Goal: Task Accomplishment & Management: Use online tool/utility

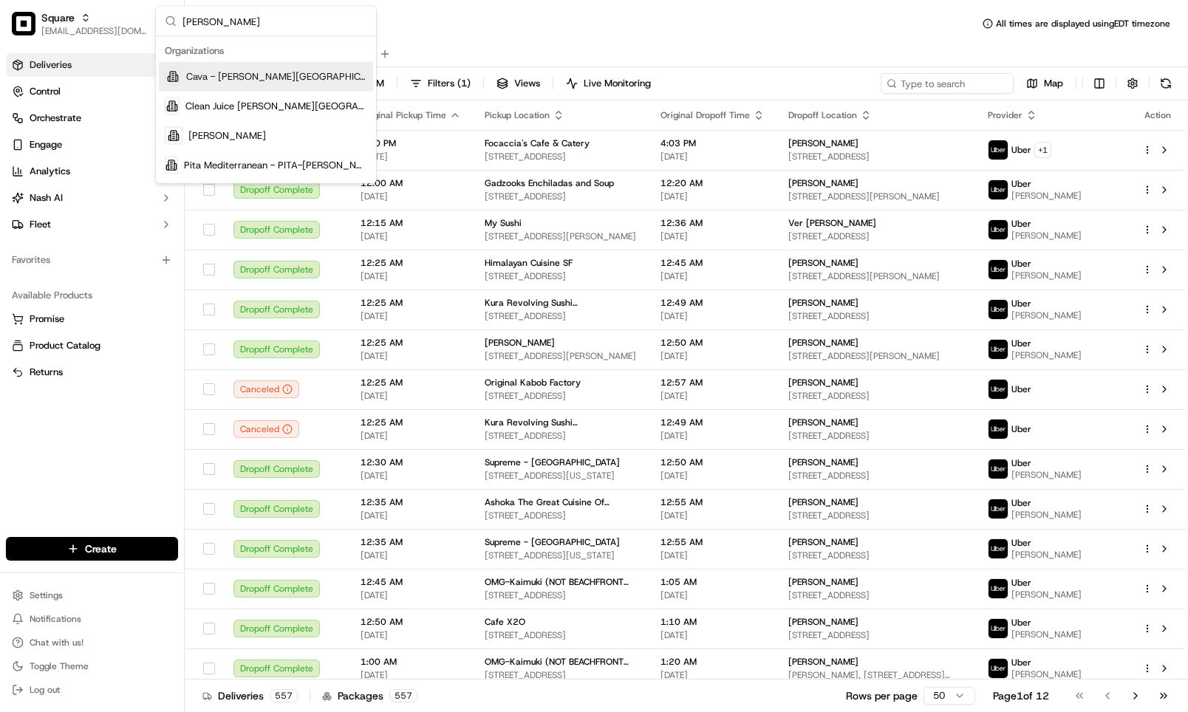
type input "sandy"
click at [242, 74] on span "Cava - [PERSON_NAME][GEOGRAPHIC_DATA]" at bounding box center [276, 76] width 181 height 13
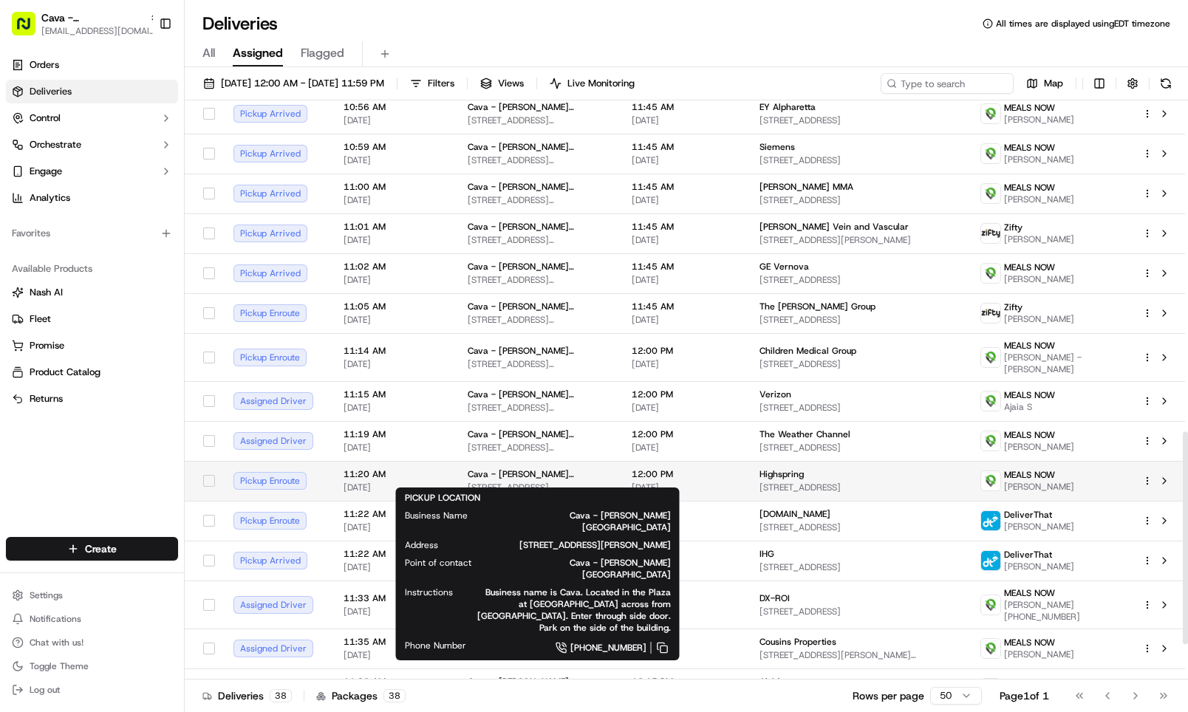
scroll to position [891, 0]
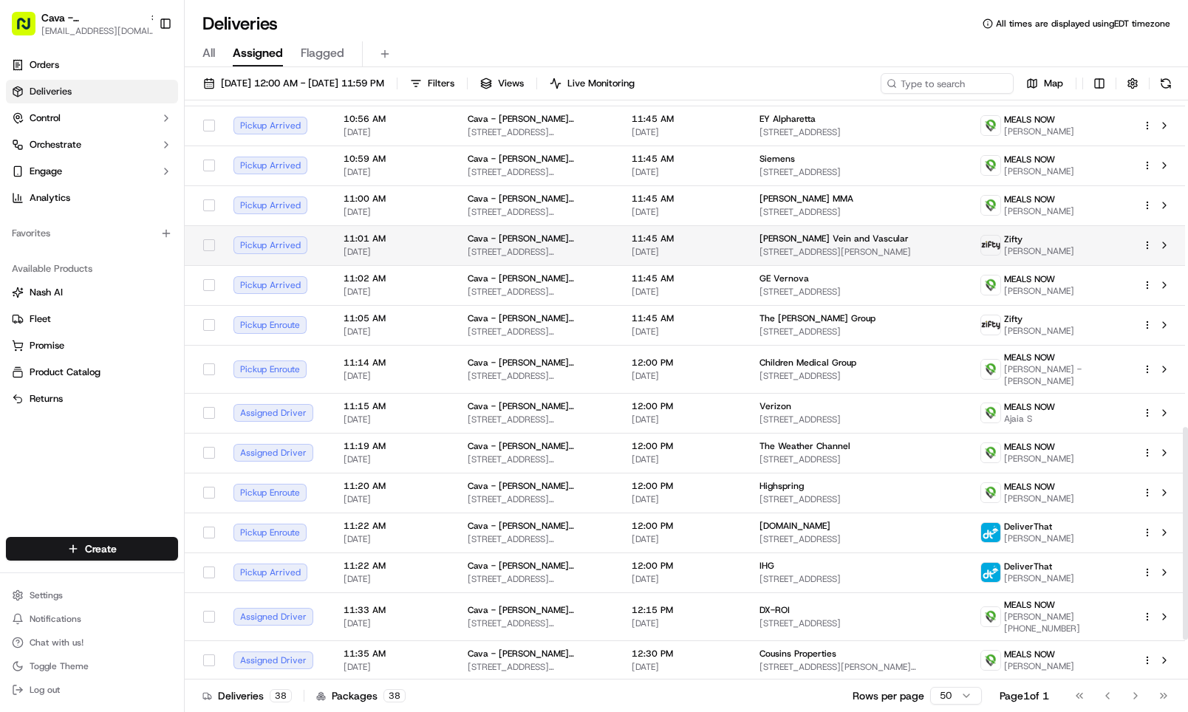
click at [412, 242] on span "11:01 AM" at bounding box center [394, 239] width 100 height 12
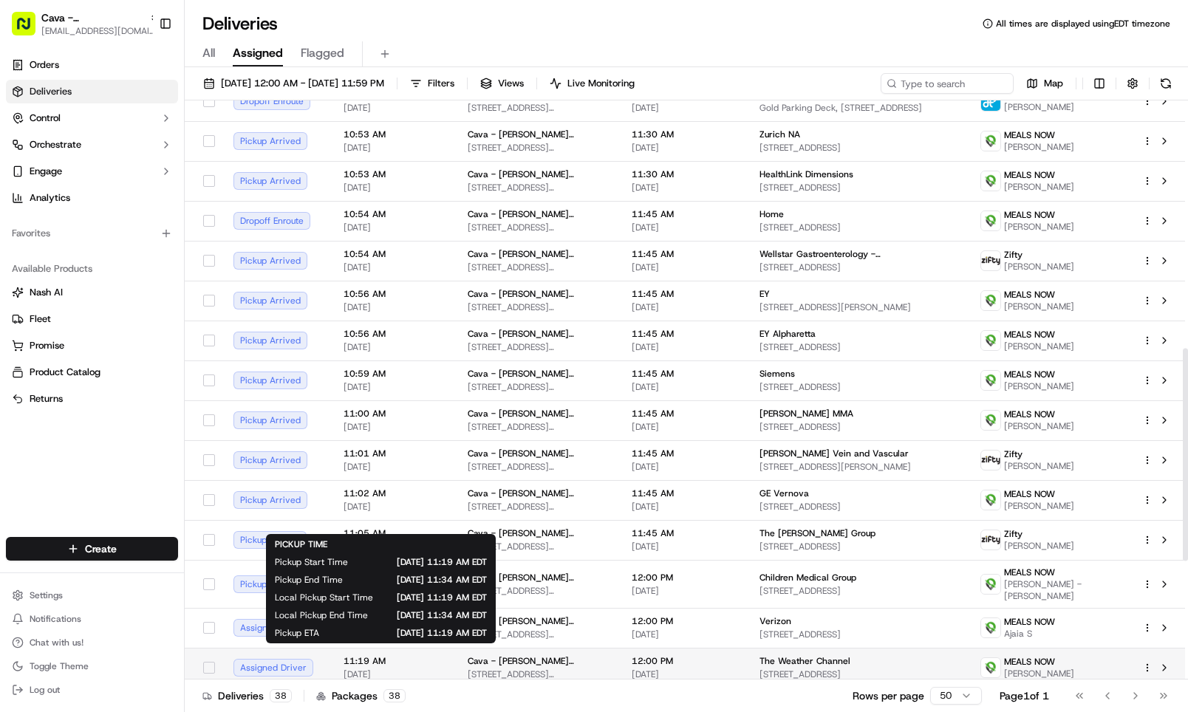
scroll to position [669, 0]
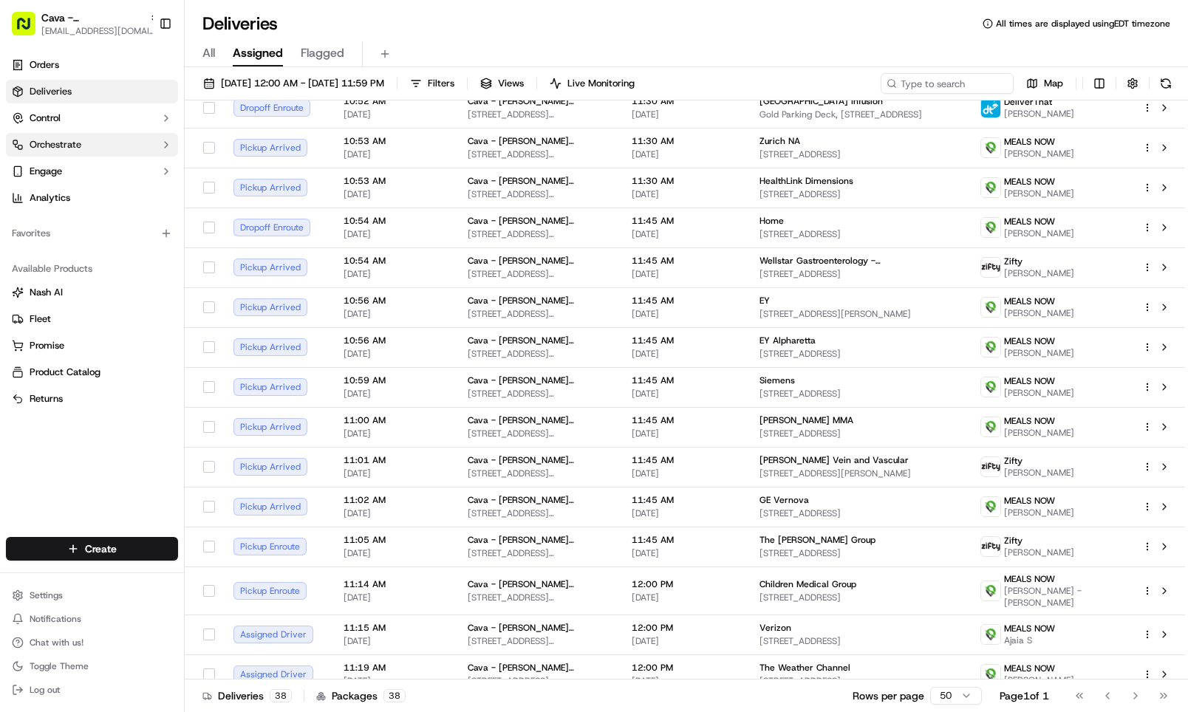
click at [136, 147] on button "Orchestrate" at bounding box center [92, 145] width 172 height 24
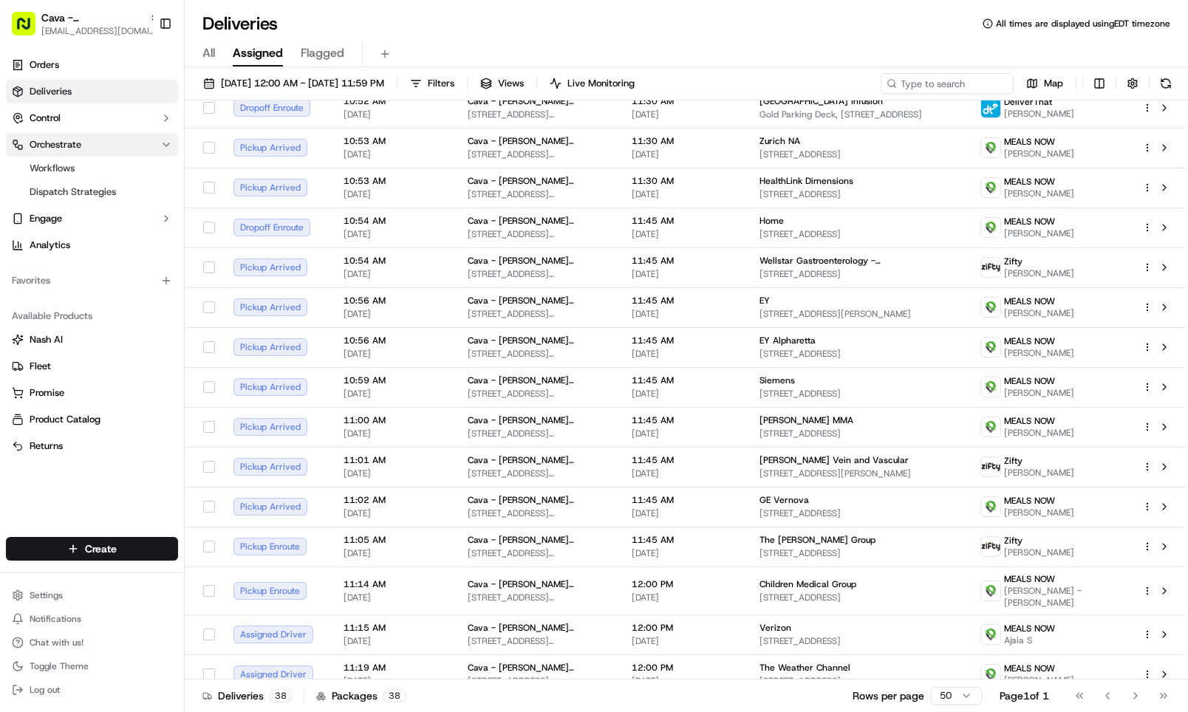
click at [109, 153] on button "Orchestrate" at bounding box center [92, 145] width 172 height 24
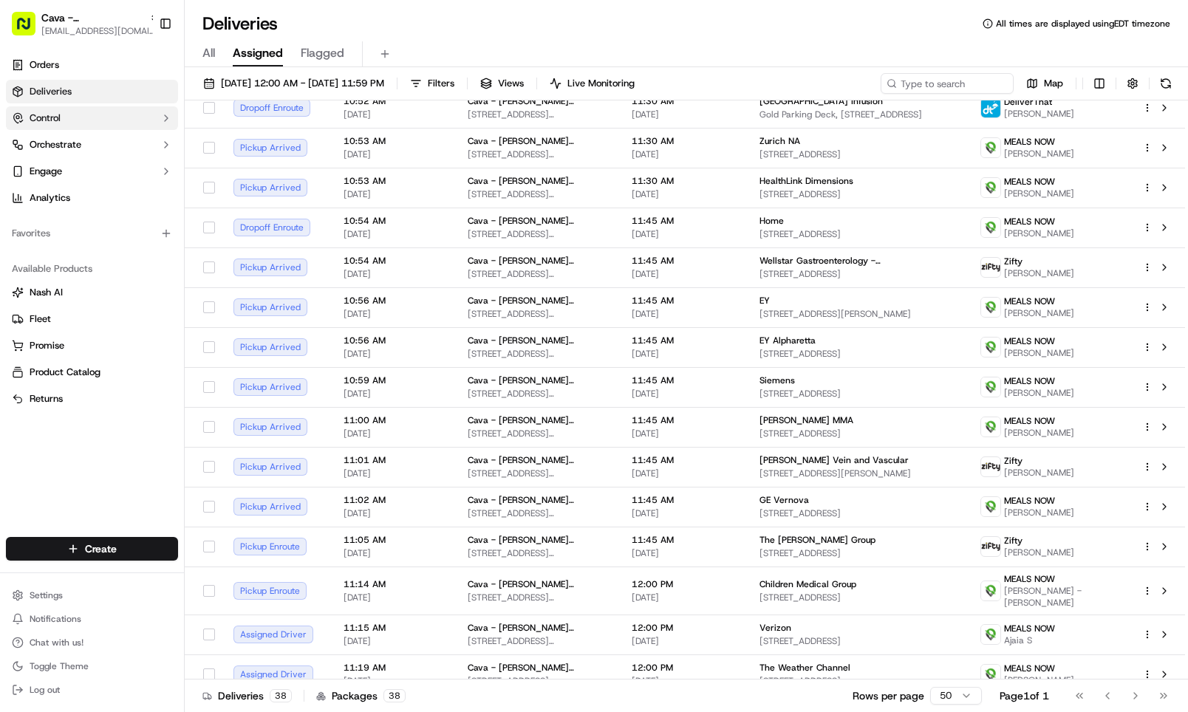
click at [124, 123] on button "Control" at bounding box center [92, 118] width 172 height 24
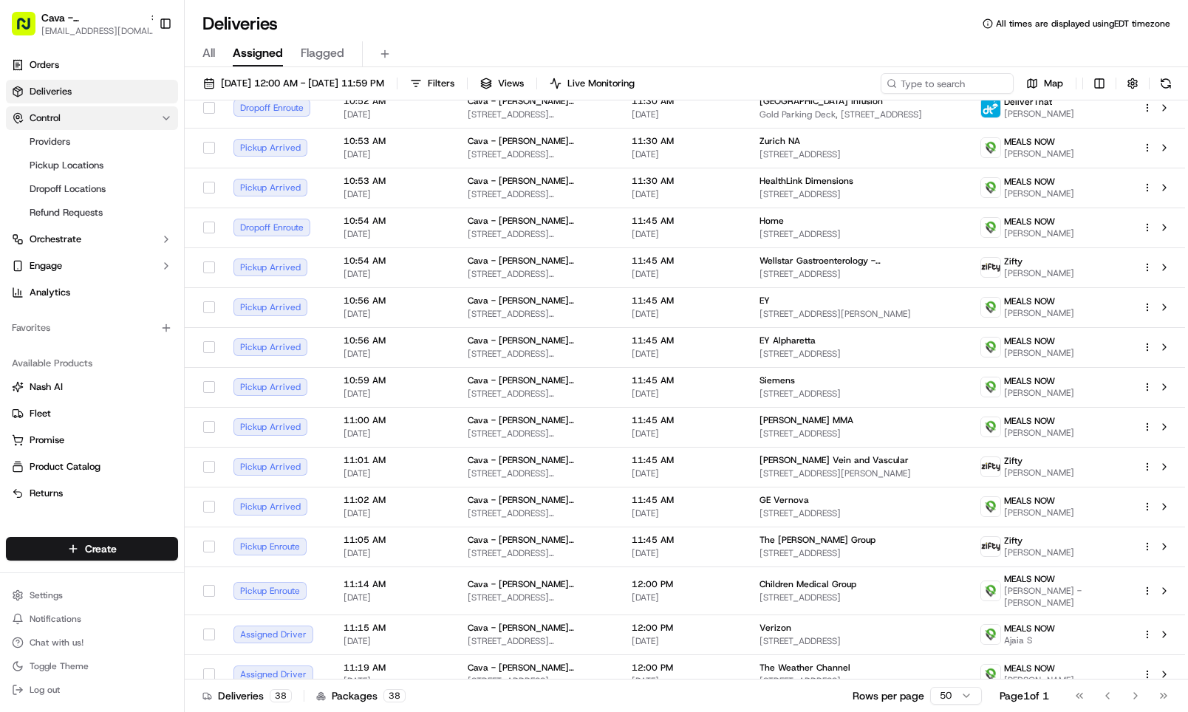
click at [132, 123] on button "Control" at bounding box center [92, 118] width 172 height 24
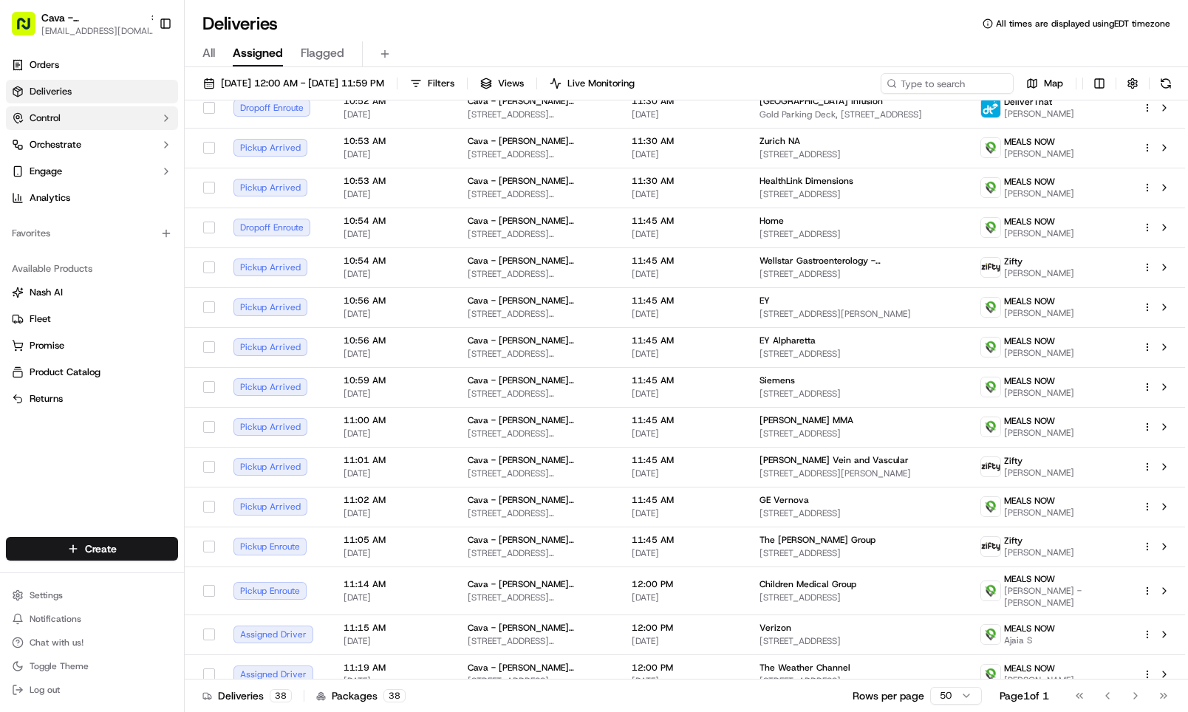
click at [132, 123] on button "Control" at bounding box center [92, 118] width 172 height 24
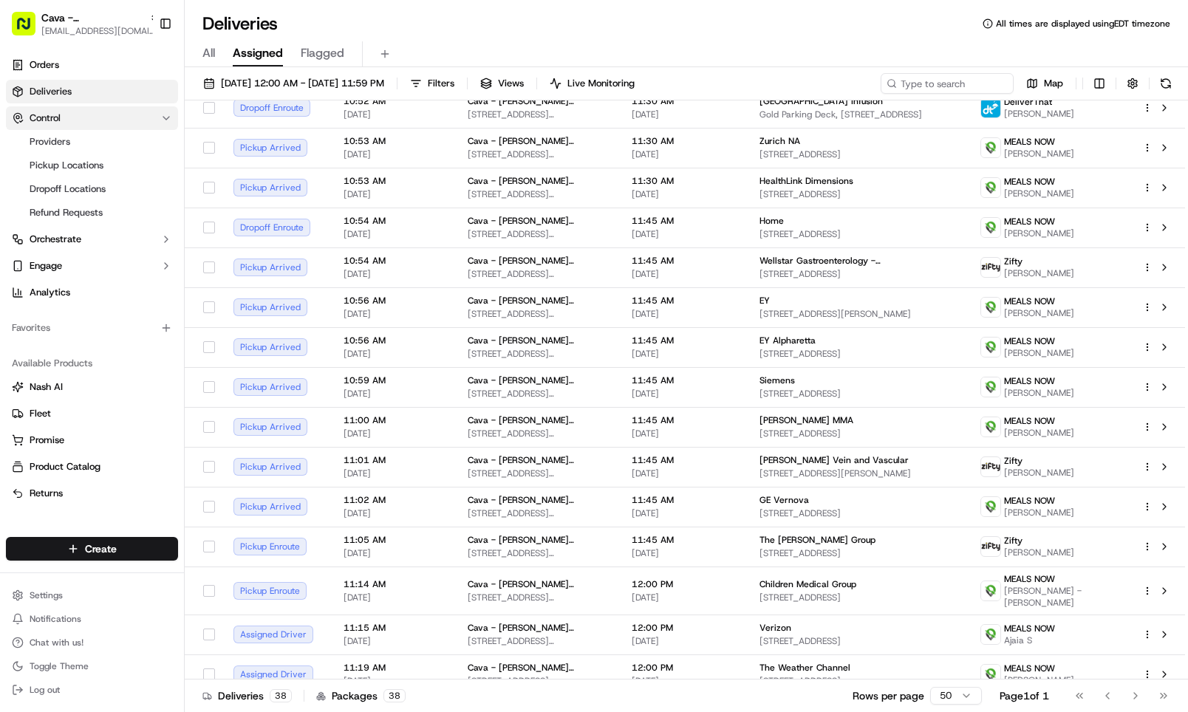
click at [109, 120] on button "Control" at bounding box center [92, 118] width 172 height 24
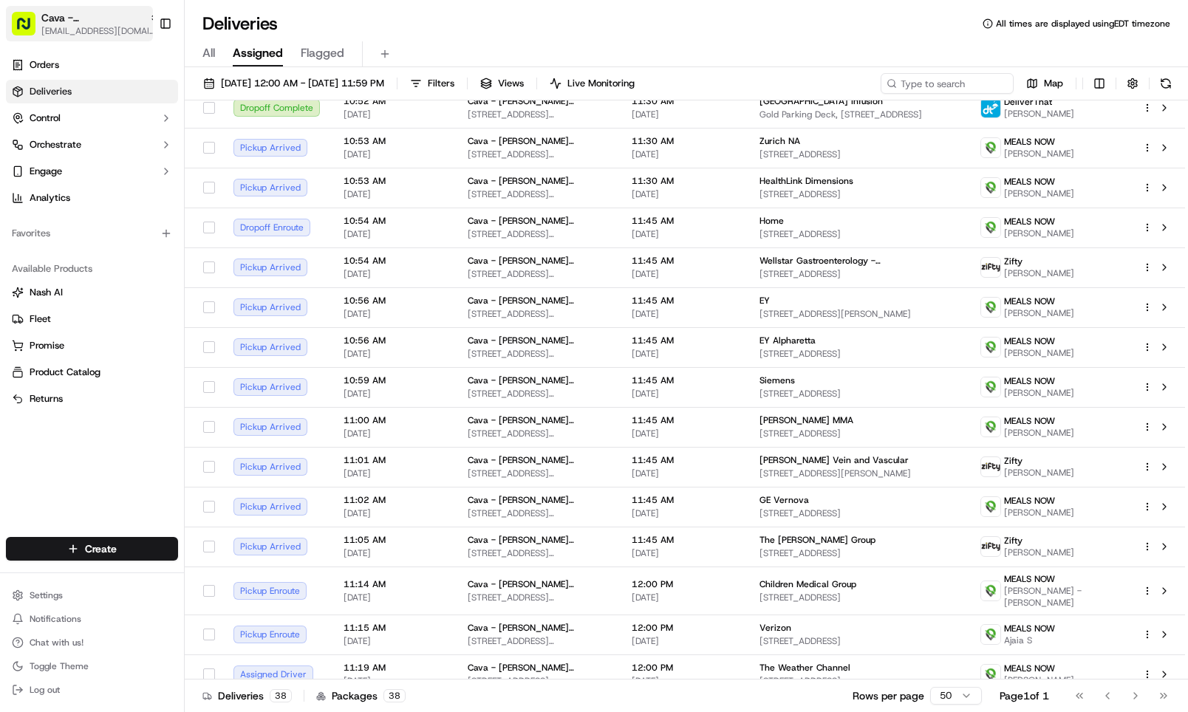
drag, startPoint x: 93, startPoint y: 16, endPoint x: 109, endPoint y: 18, distance: 15.6
click at [89, 16] on span "Cava - [PERSON_NAME][GEOGRAPHIC_DATA]" at bounding box center [92, 17] width 102 height 15
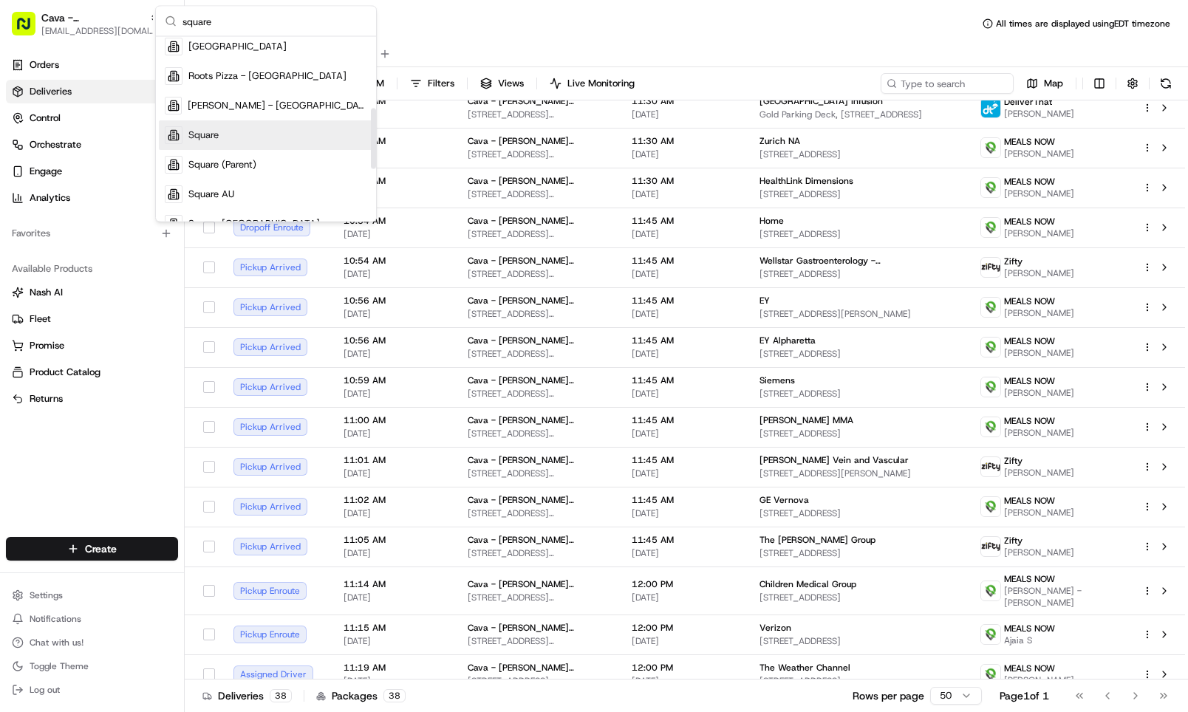
scroll to position [222, 0]
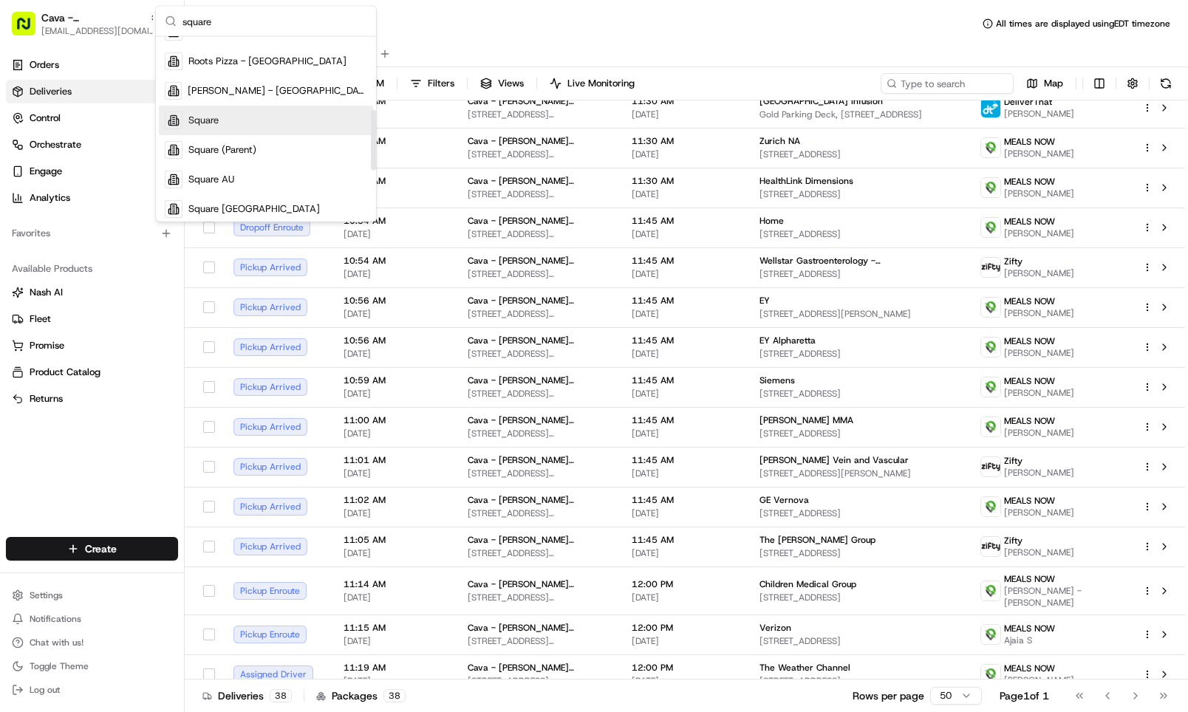
type input "square"
click at [251, 122] on div "Square" at bounding box center [266, 121] width 214 height 30
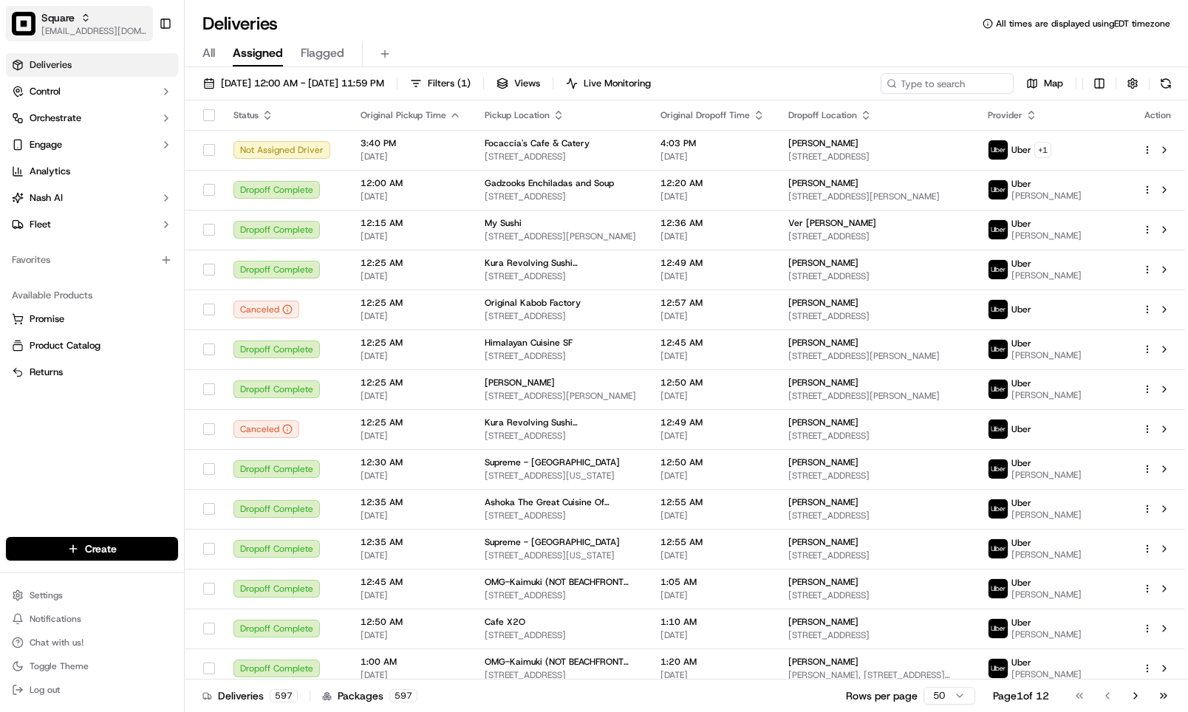
click at [52, 25] on span "[EMAIL_ADDRESS][DOMAIN_NAME]" at bounding box center [94, 31] width 106 height 12
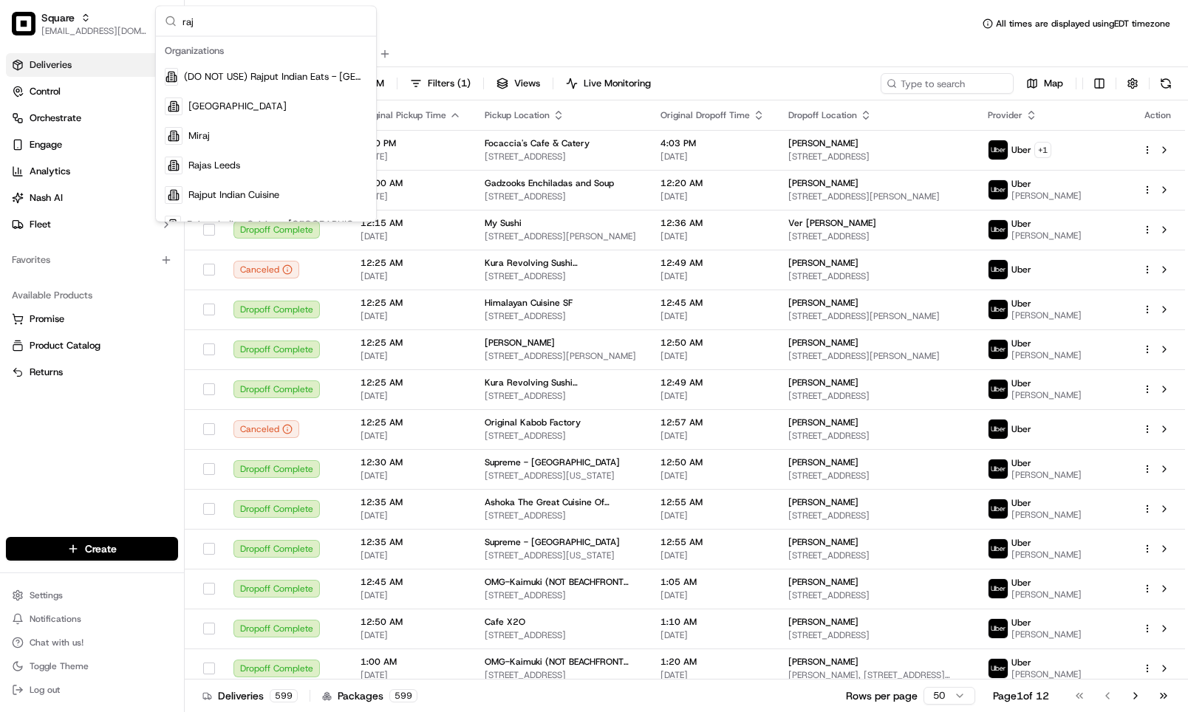
type input "raja"
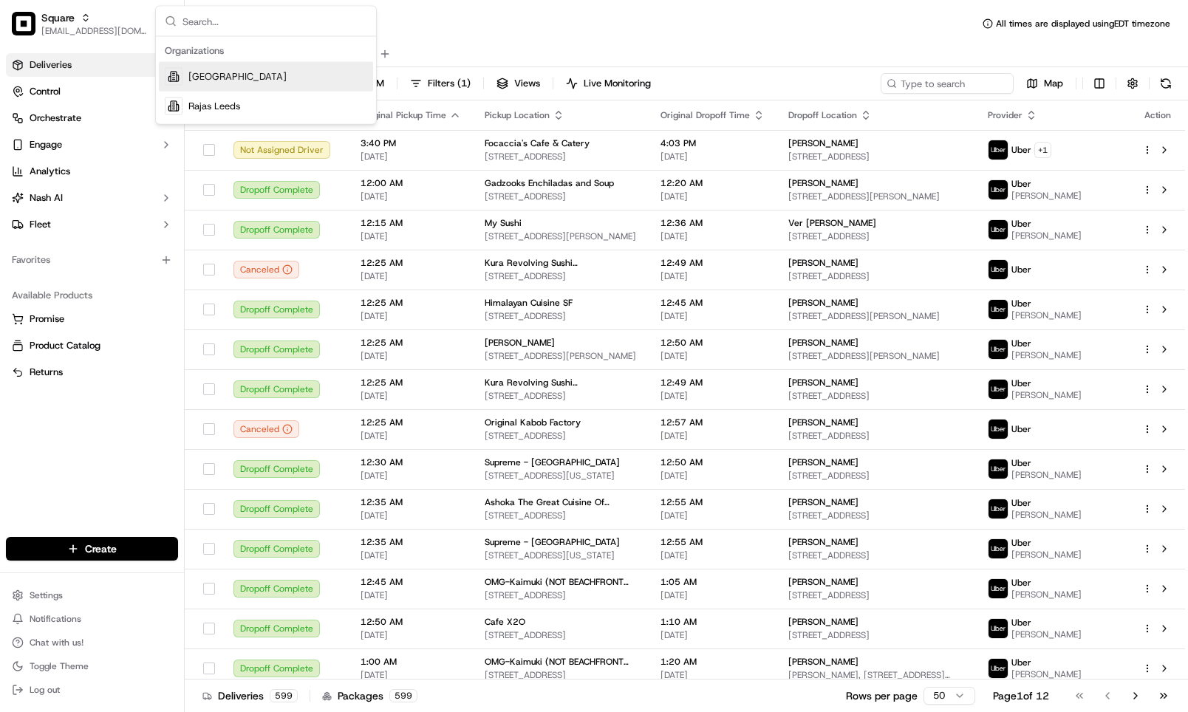
click at [482, 12] on div "Deliveries All times are displayed using EDT timezone" at bounding box center [686, 24] width 1003 height 24
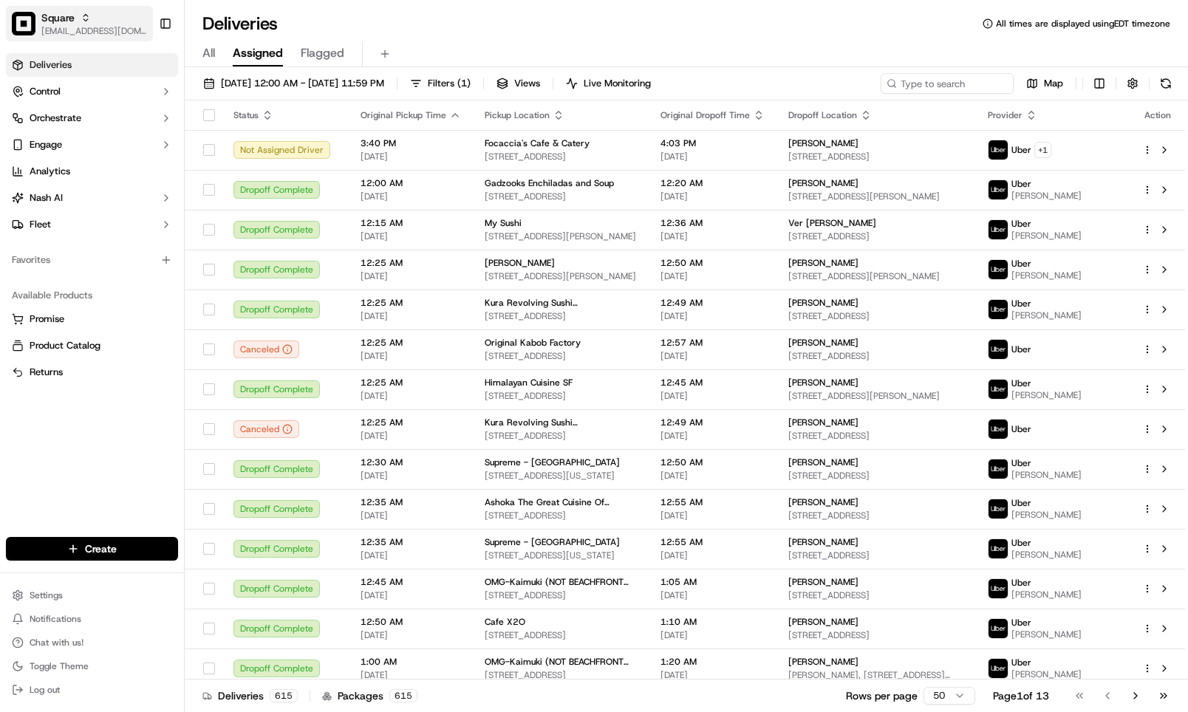
click at [64, 23] on span "Square" at bounding box center [57, 17] width 33 height 15
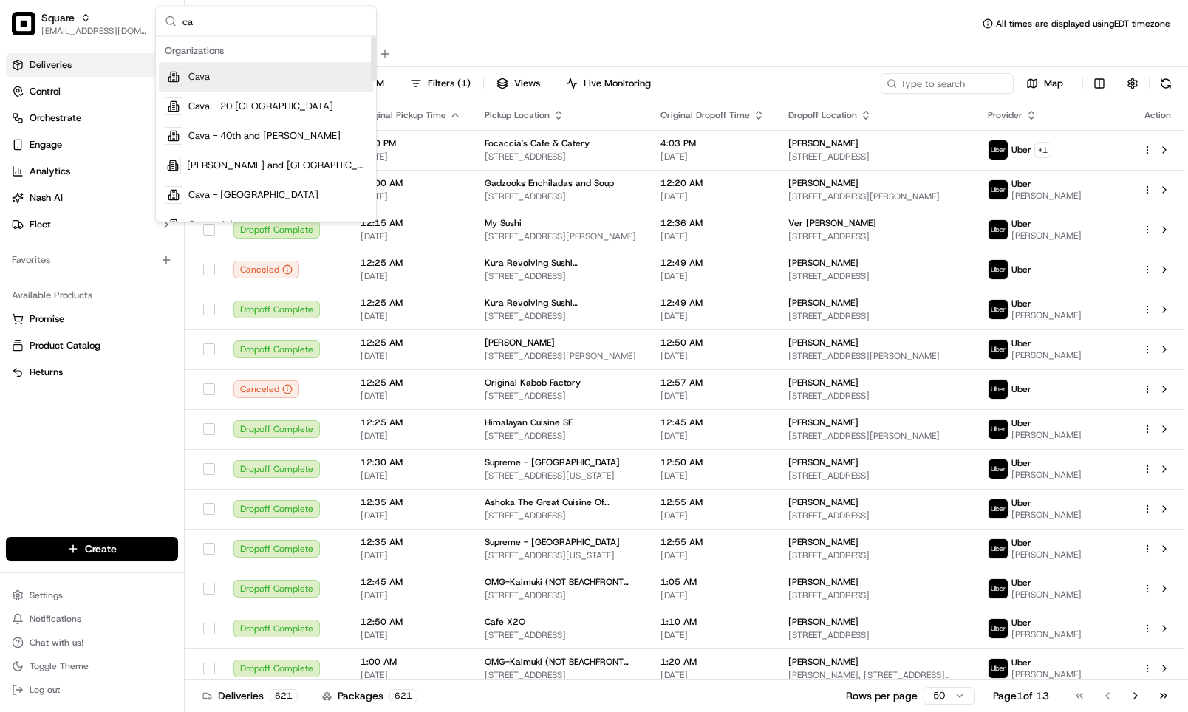
type input "c"
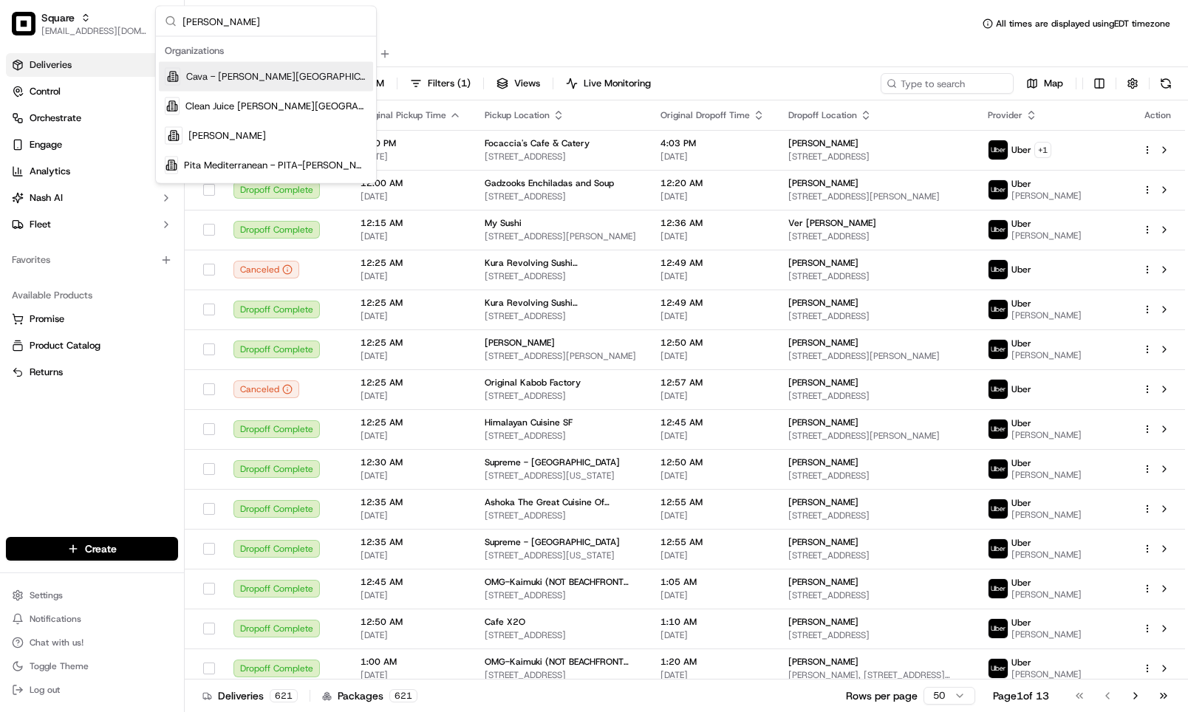
type input "sandy"
click at [258, 82] on span "Cava - Sandy Springs" at bounding box center [276, 76] width 181 height 13
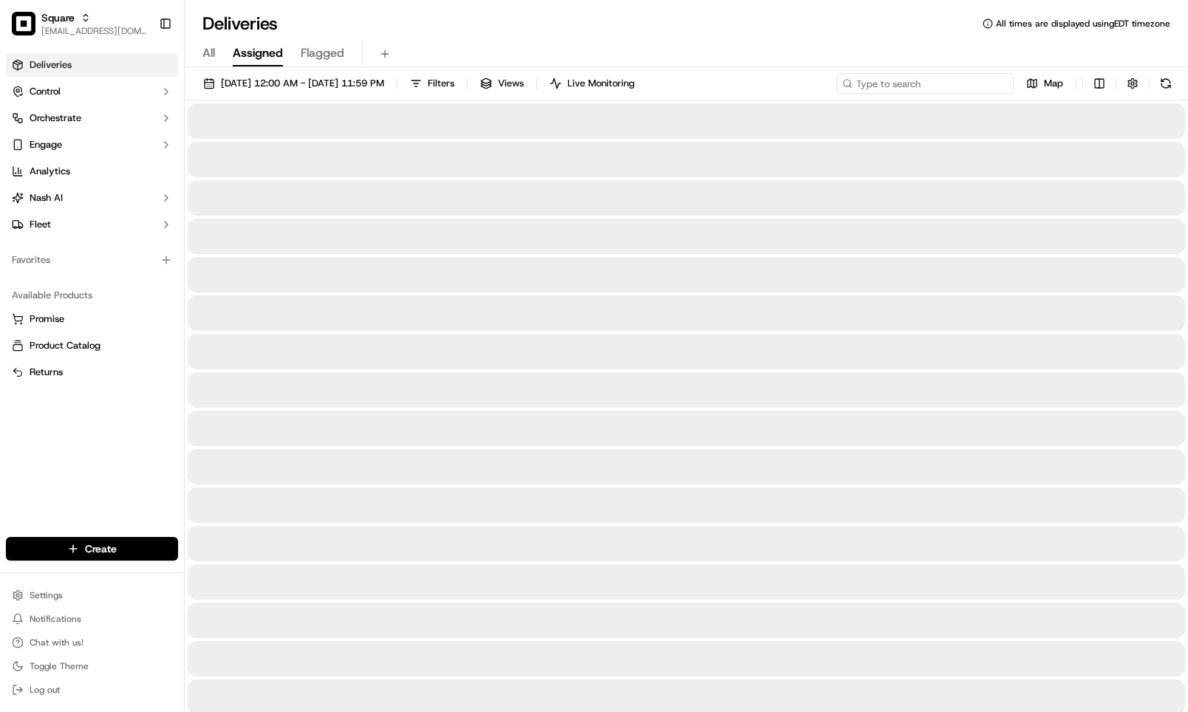
click at [938, 83] on input at bounding box center [924, 83] width 177 height 21
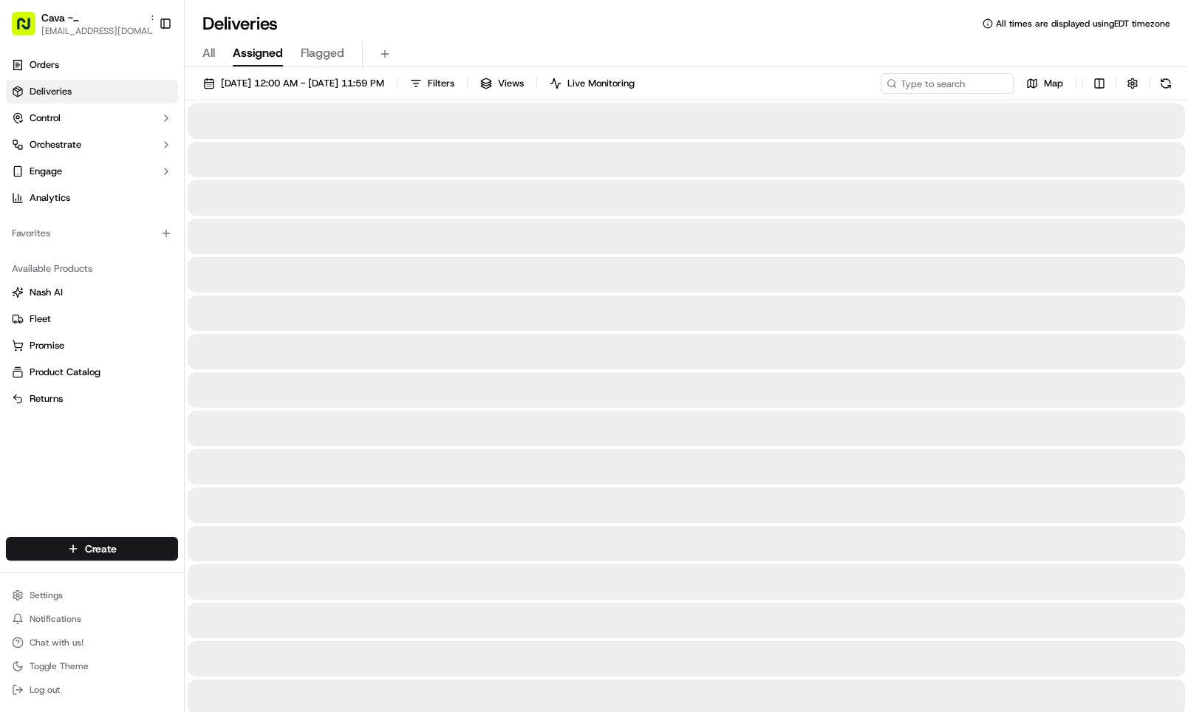
type input "8649113"
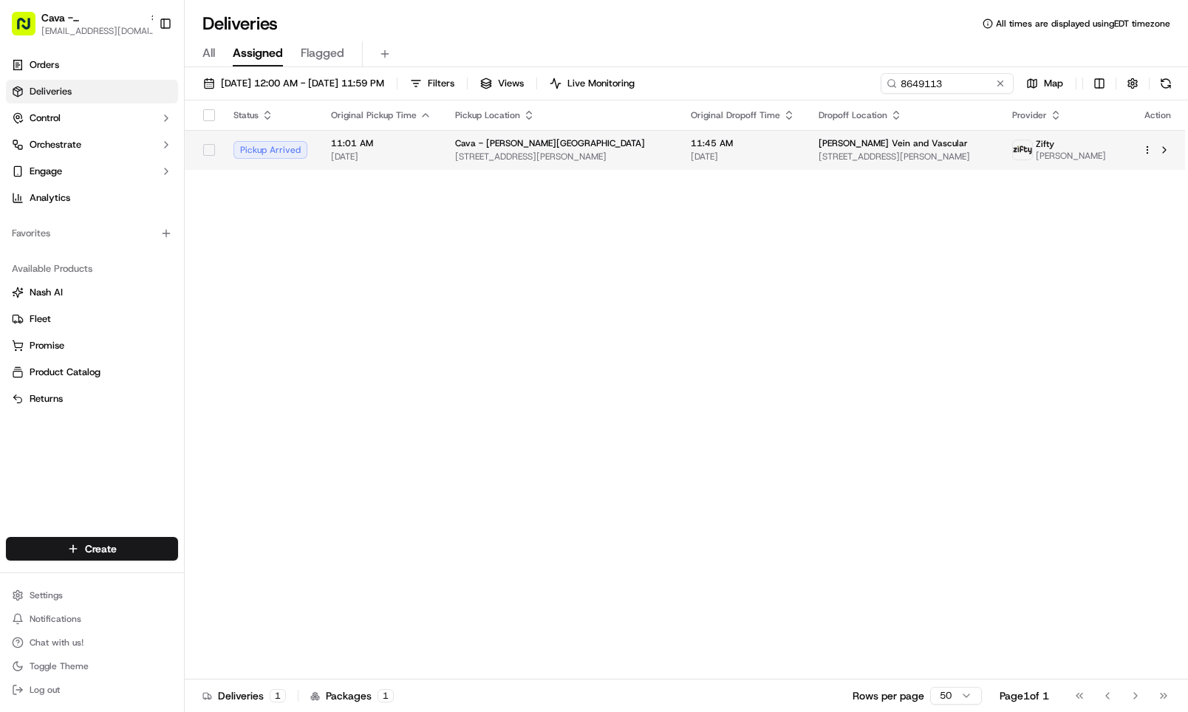
click at [479, 163] on span "5840 Roswell Rd, Sandy Springs, GA 30328, USA" at bounding box center [561, 157] width 212 height 12
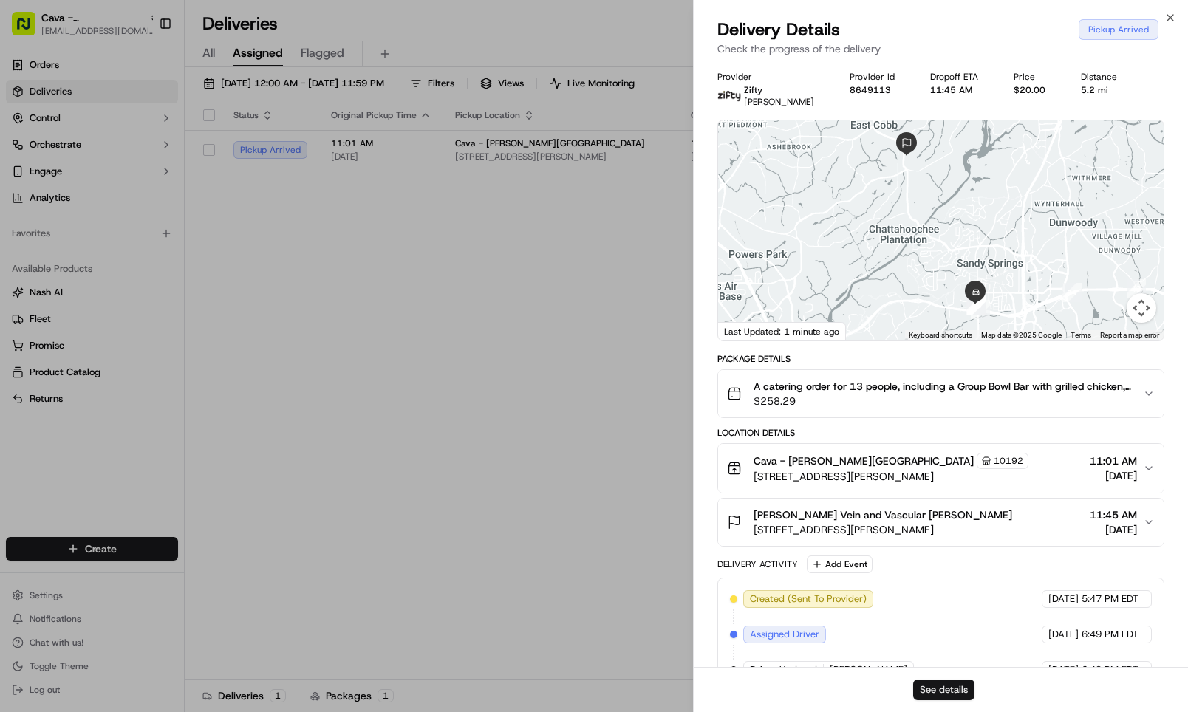
click at [949, 687] on button "See details" at bounding box center [943, 690] width 61 height 21
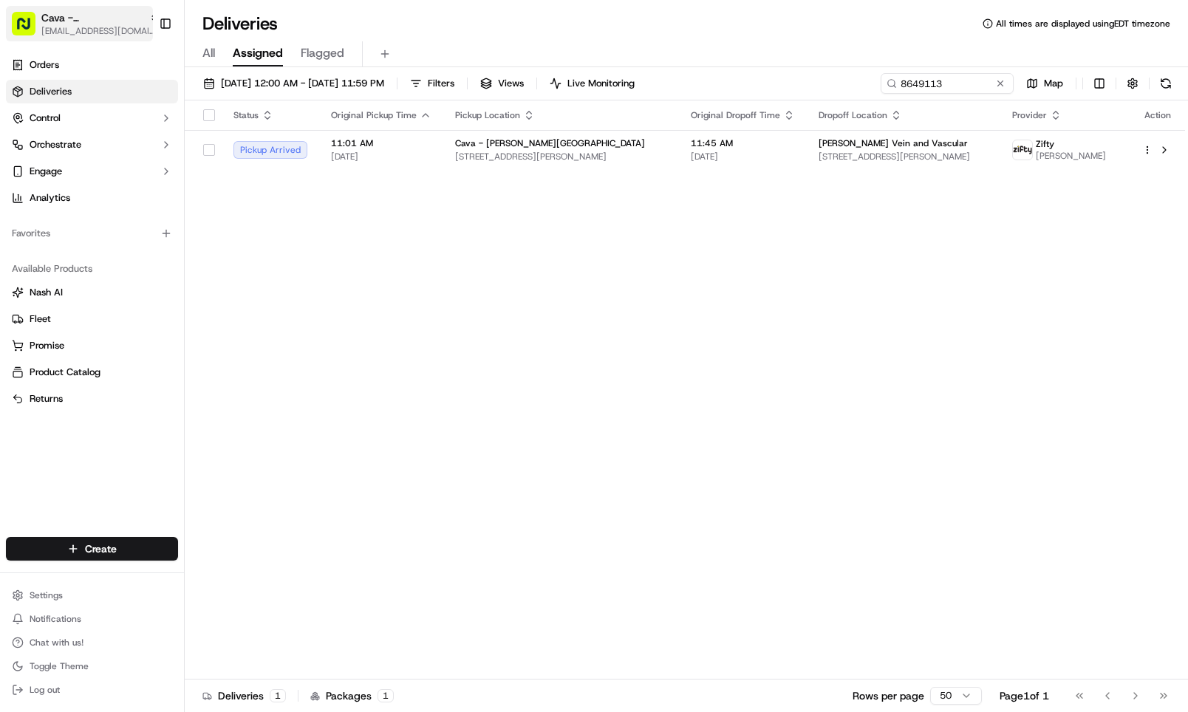
click at [53, 16] on span "Cava - Sandy Springs" at bounding box center [92, 17] width 102 height 15
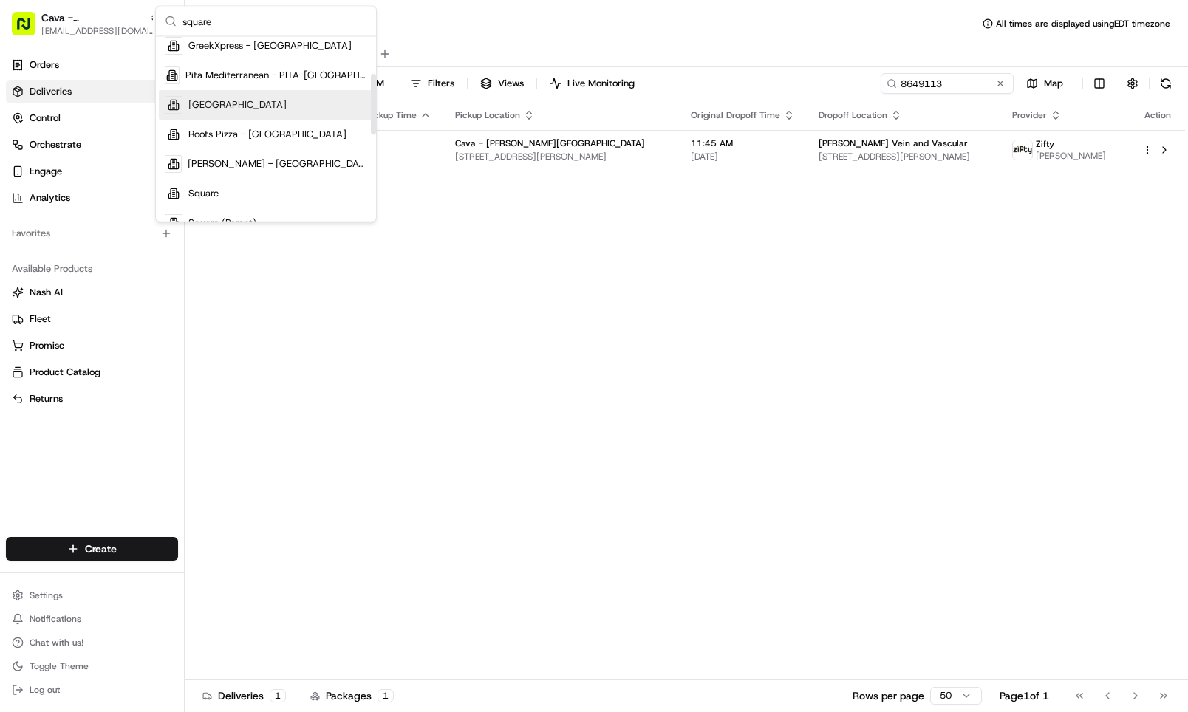
scroll to position [222, 0]
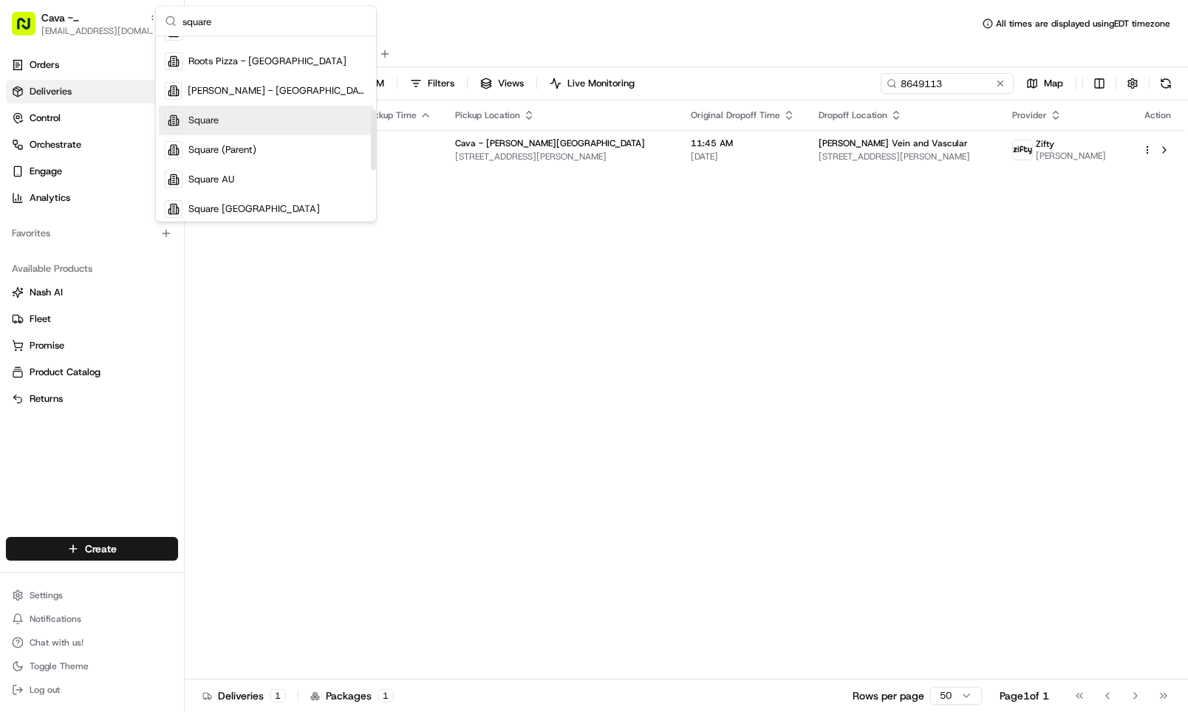
type input "square"
click at [233, 125] on div "Square" at bounding box center [266, 121] width 214 height 30
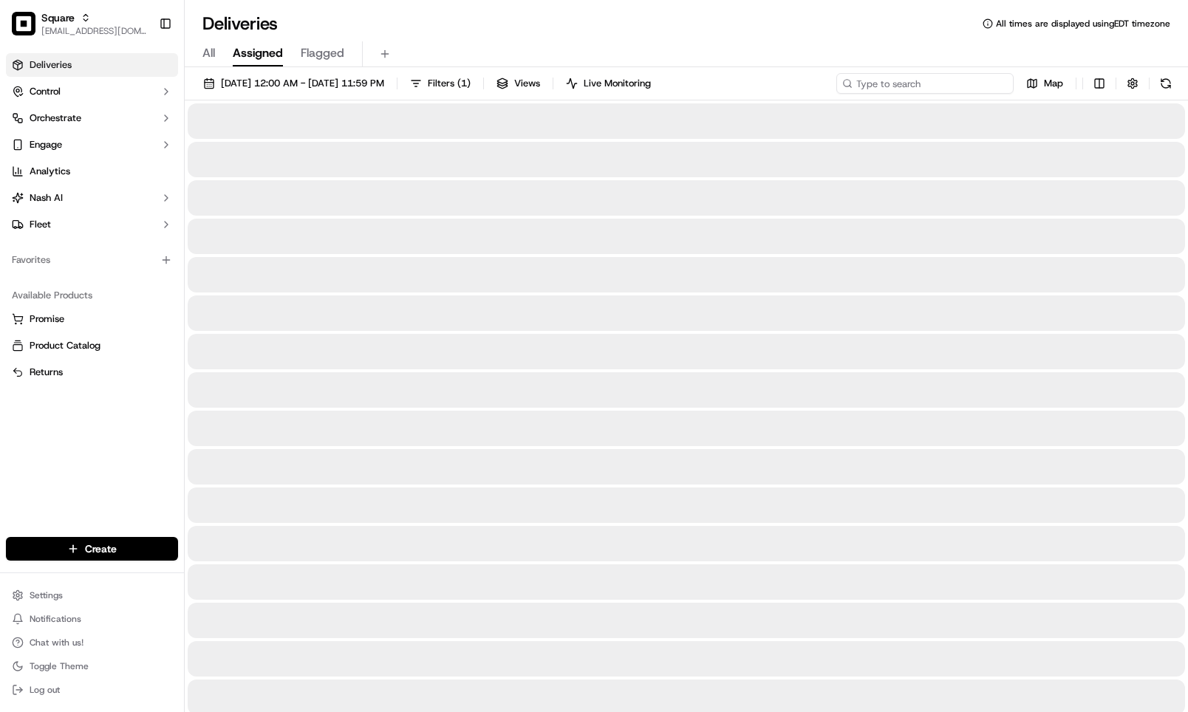
click at [954, 82] on input at bounding box center [924, 83] width 177 height 21
click at [938, 85] on input "1499153" at bounding box center [924, 83] width 177 height 21
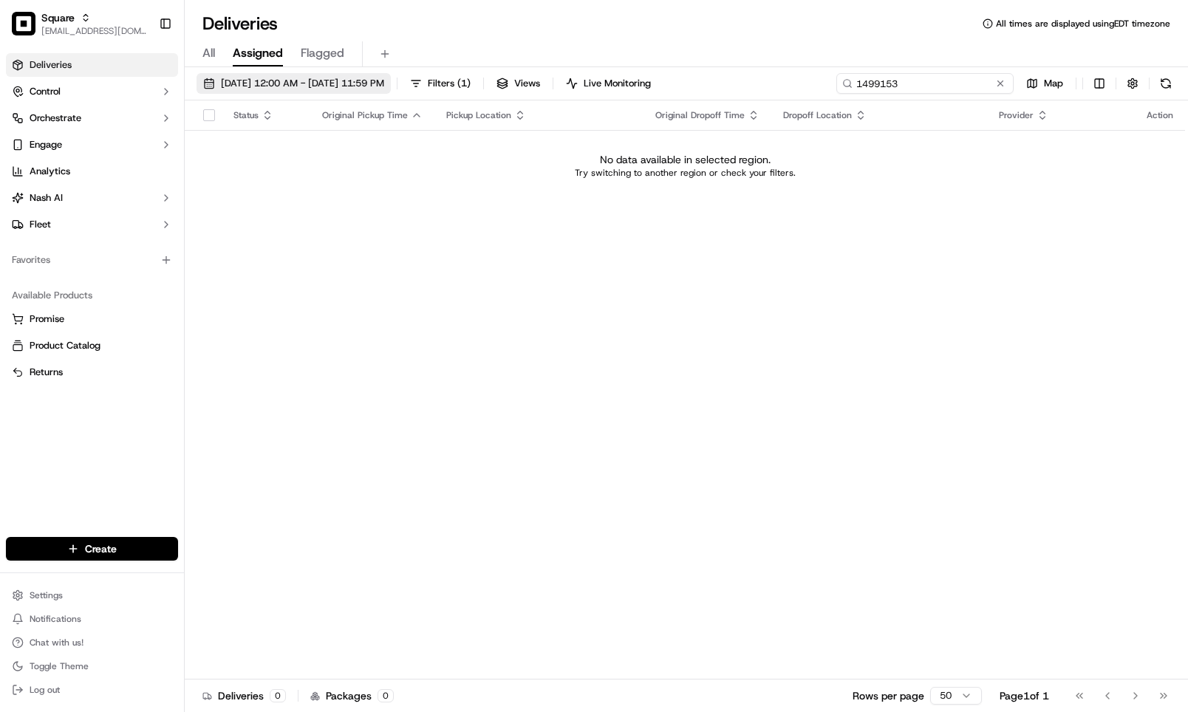
type input "1499153"
click at [255, 84] on span "09/17/2025 12:00 AM - 09/17/2025 11:59 PM" at bounding box center [302, 83] width 163 height 13
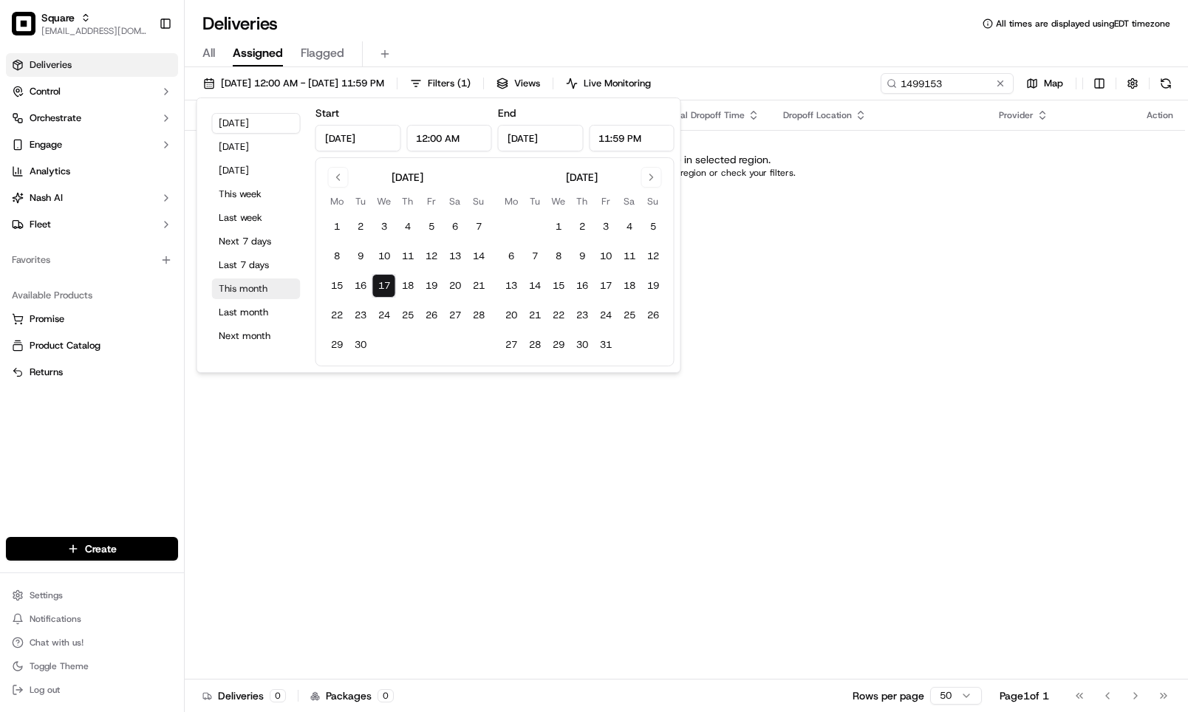
click at [269, 289] on button "This month" at bounding box center [256, 289] width 89 height 21
type input "Sep 1, 2025"
type input "Sep 30, 2025"
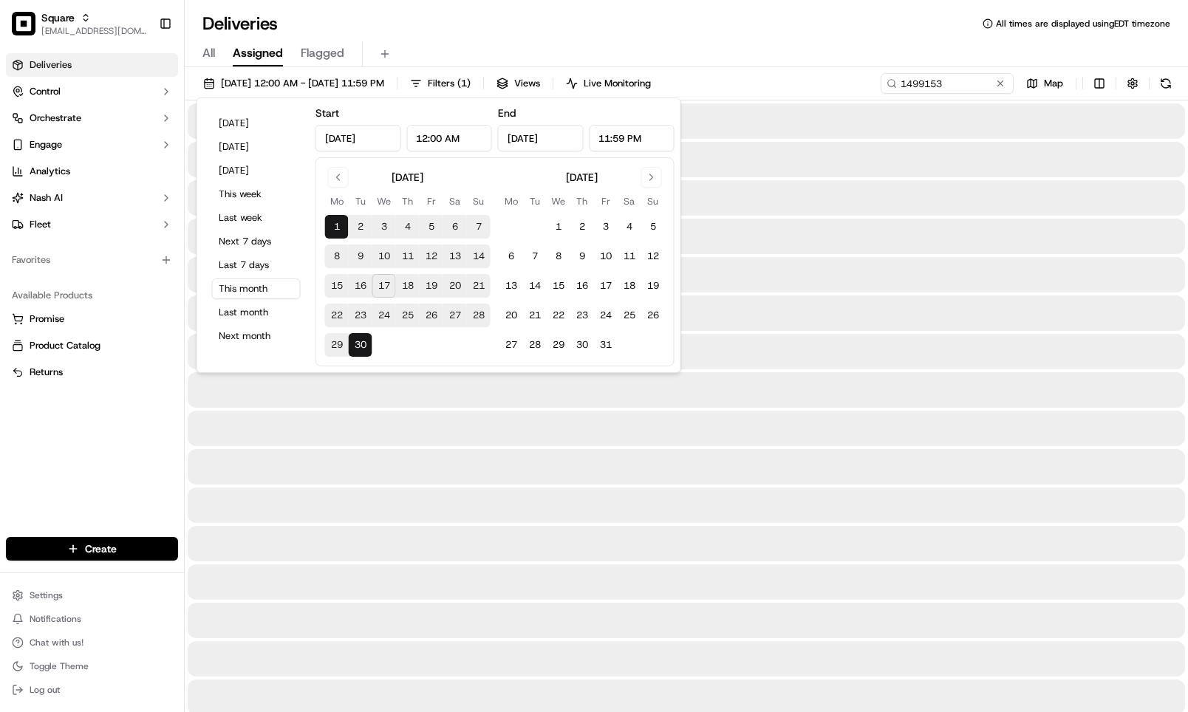
click at [610, 40] on div "All Assigned Flagged" at bounding box center [686, 51] width 1003 height 32
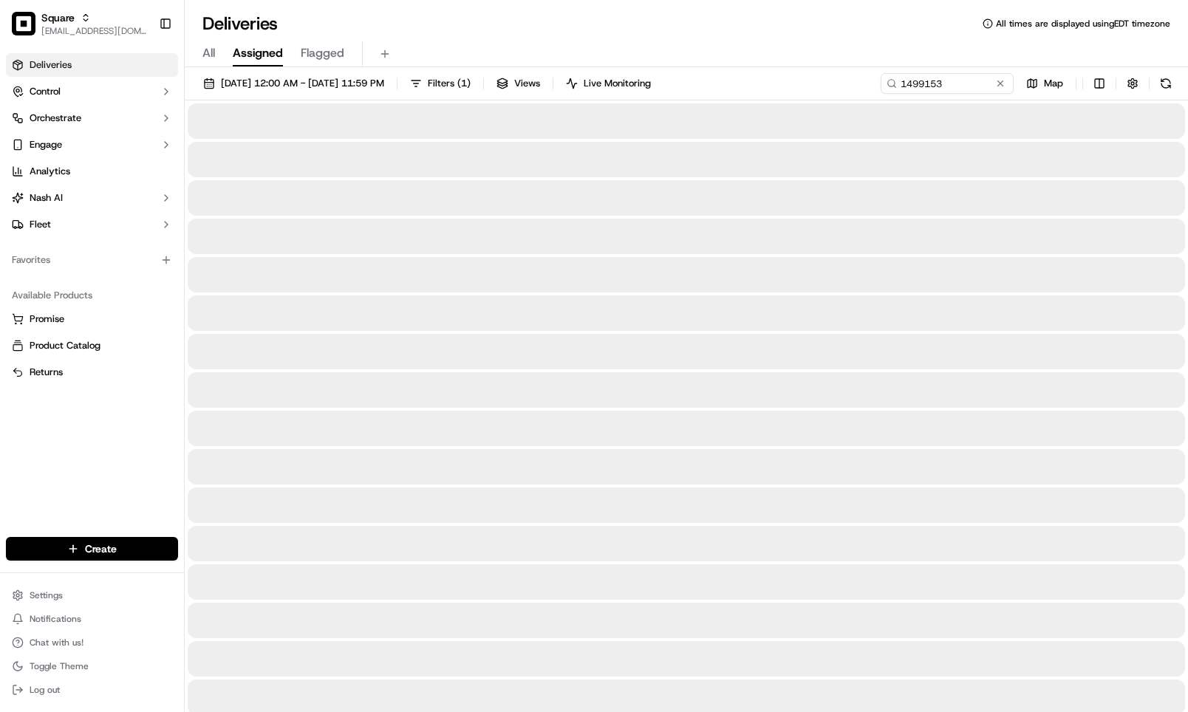
click at [641, 27] on div "Deliveries All times are displayed using EDT timezone" at bounding box center [686, 24] width 1003 height 24
click at [366, 82] on span "09/01/2025 12:00 AM - 09/30/2025 11:59 PM" at bounding box center [302, 83] width 163 height 13
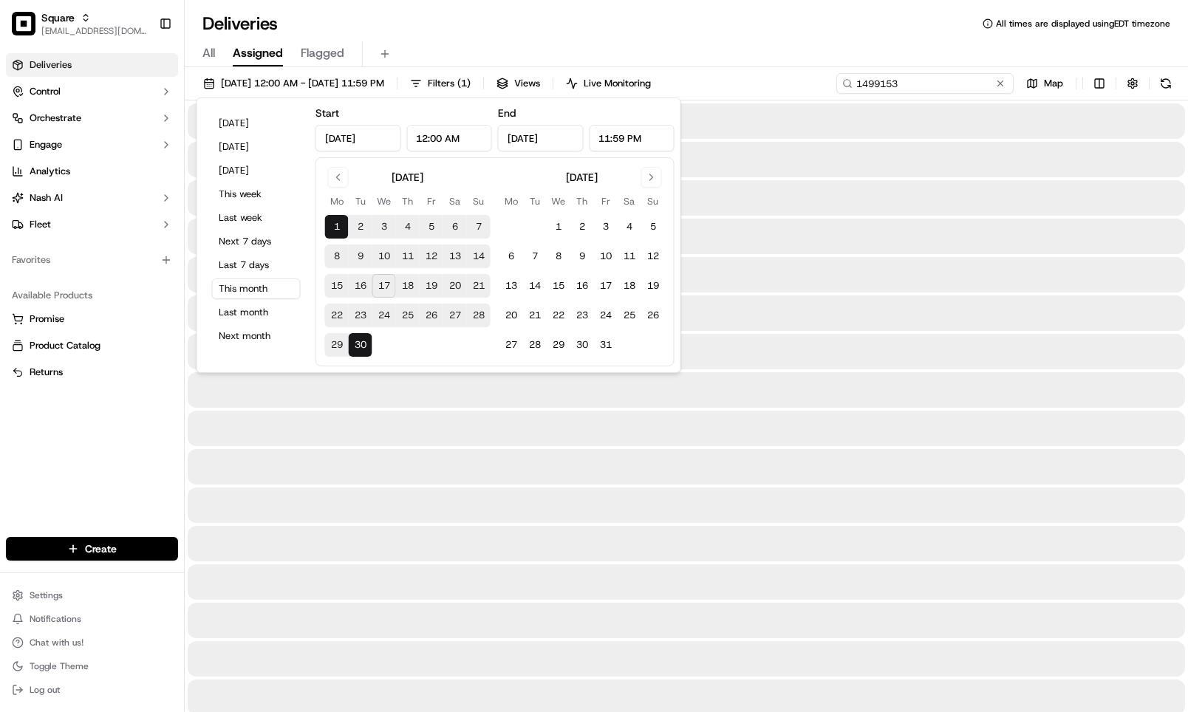
click at [960, 84] on input "1499153" at bounding box center [924, 83] width 177 height 21
click at [958, 84] on input "1499153" at bounding box center [924, 83] width 177 height 21
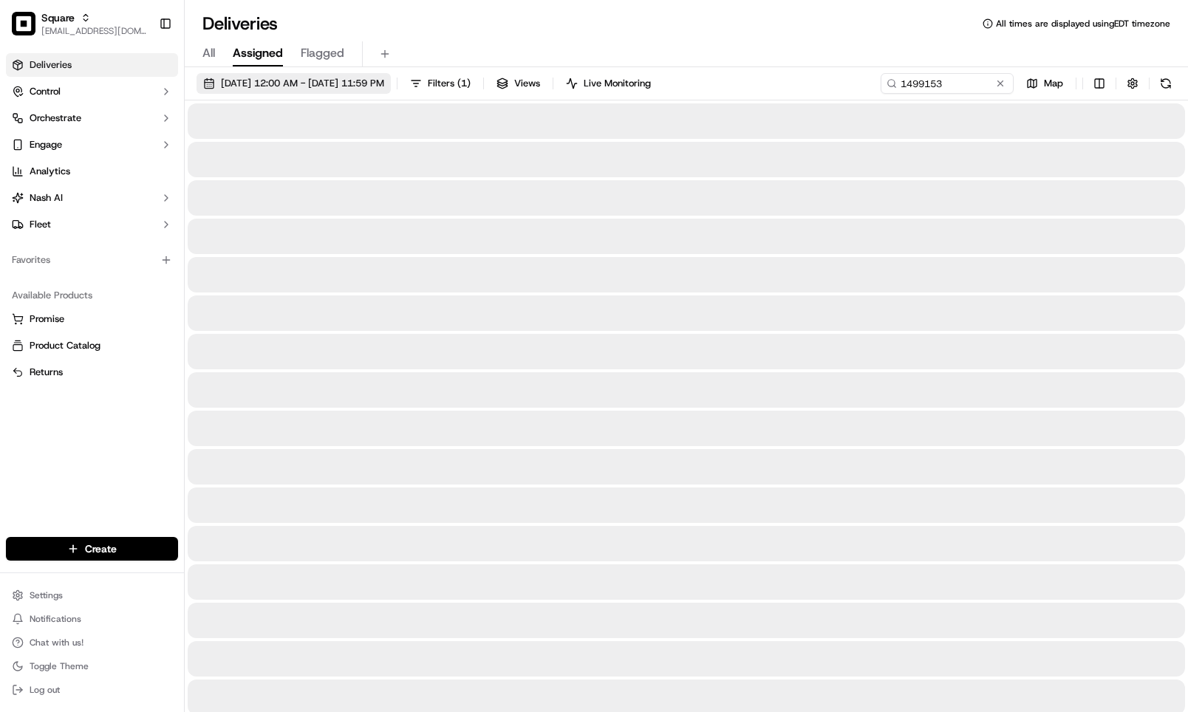
click at [304, 81] on span "09/01/2025 12:00 AM - 09/30/2025 11:59 PM" at bounding box center [302, 83] width 163 height 13
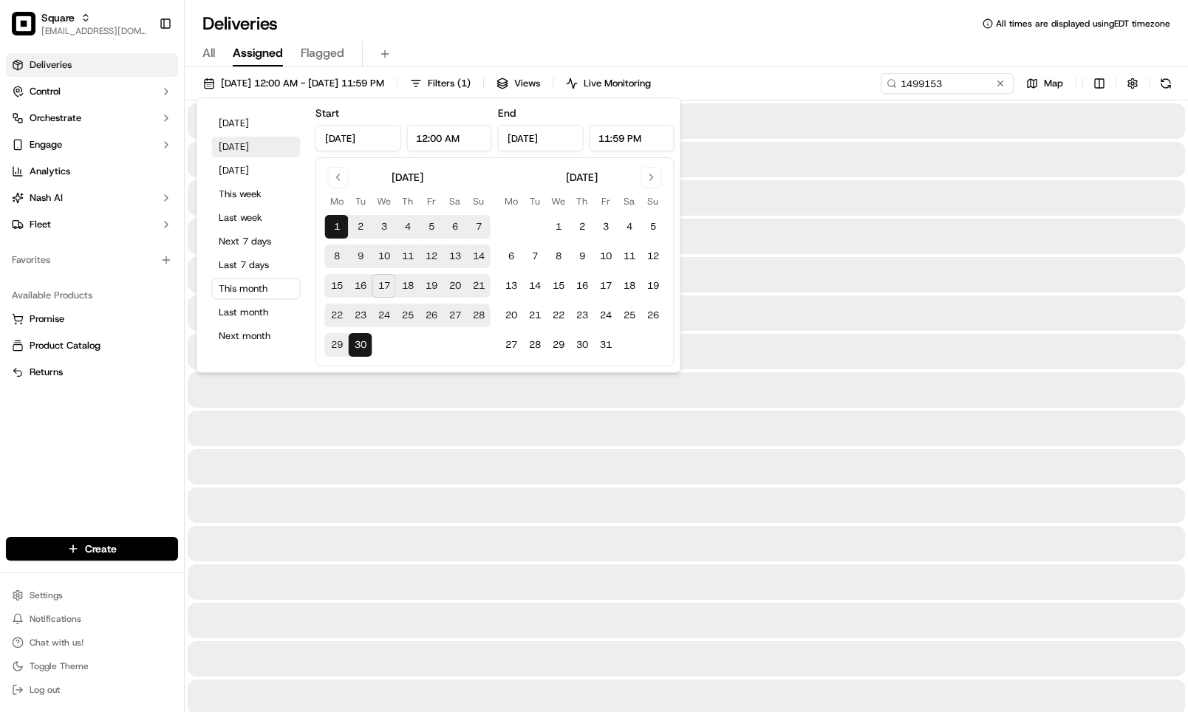
click at [259, 144] on button "Yesterday" at bounding box center [256, 147] width 89 height 21
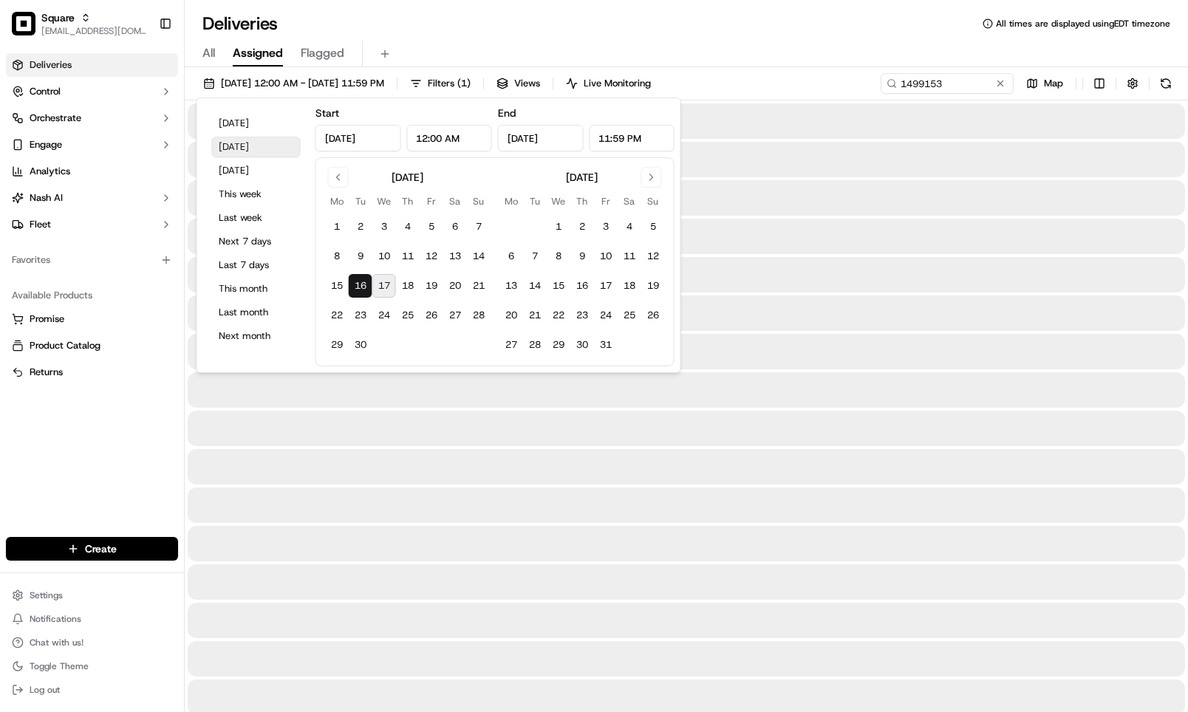
type input "Sep 16, 2025"
click at [526, 35] on div "All Assigned Flagged" at bounding box center [686, 51] width 1003 height 32
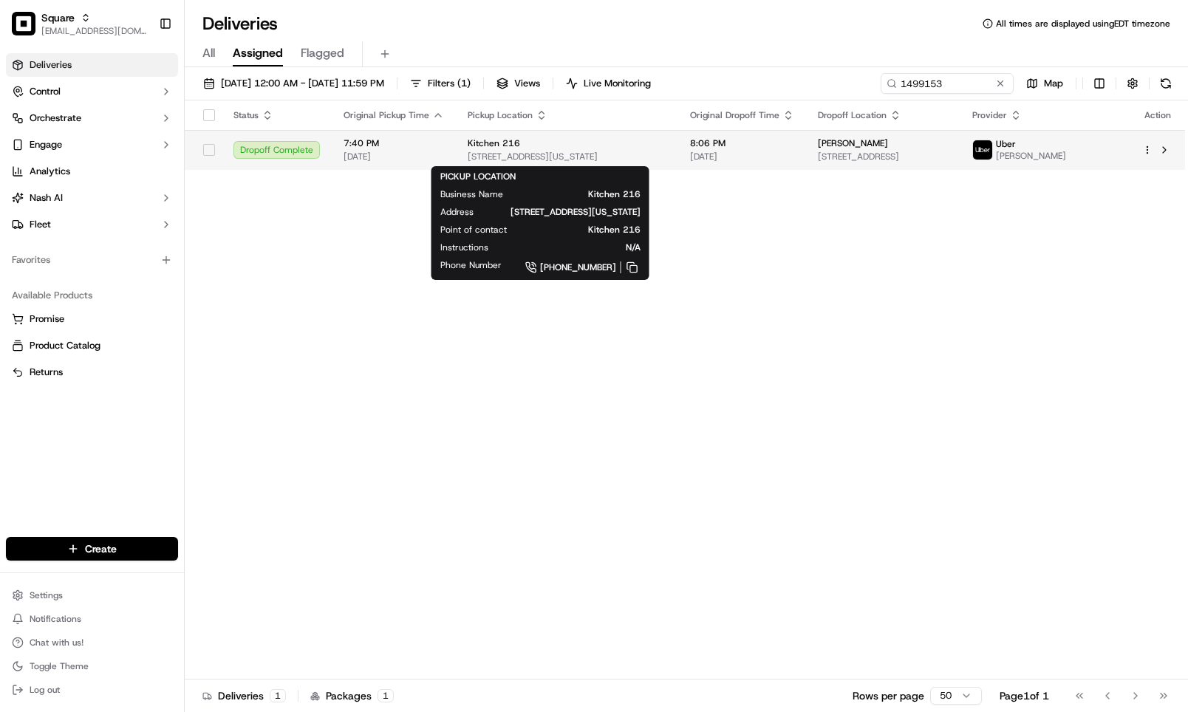
click at [593, 151] on span "161 Washington Ave Ext, Albany, NY 12205, USA" at bounding box center [567, 157] width 199 height 12
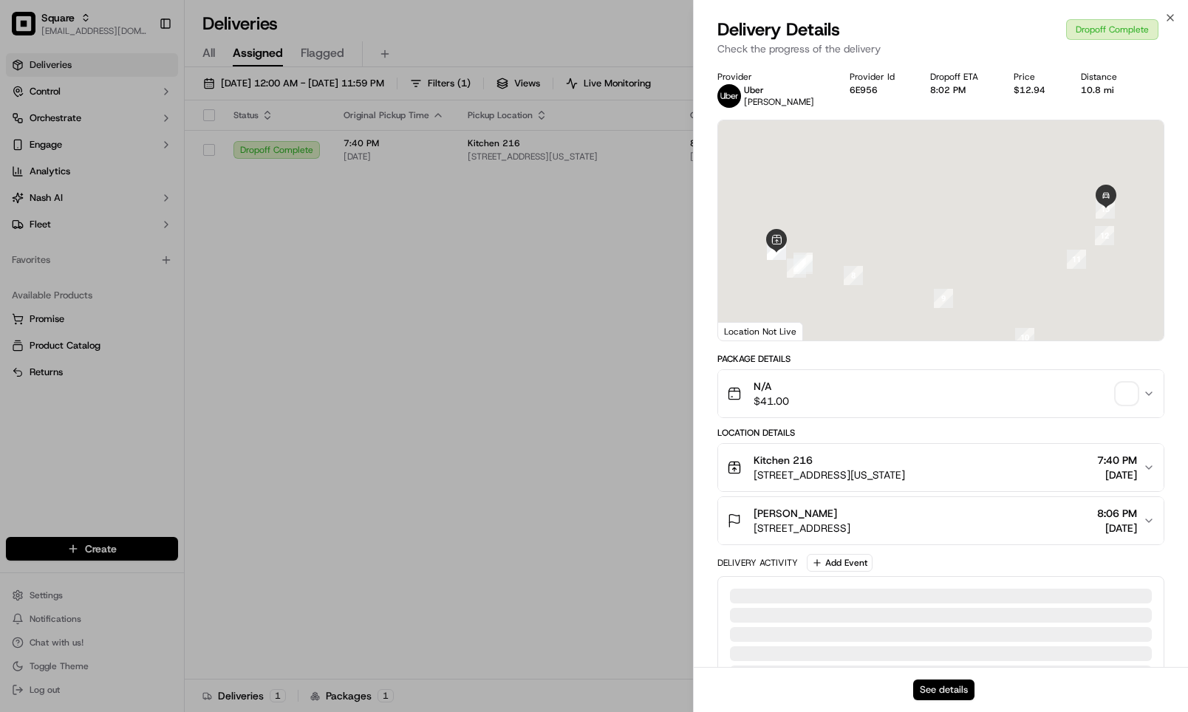
click at [956, 692] on button "See details" at bounding box center [943, 690] width 61 height 21
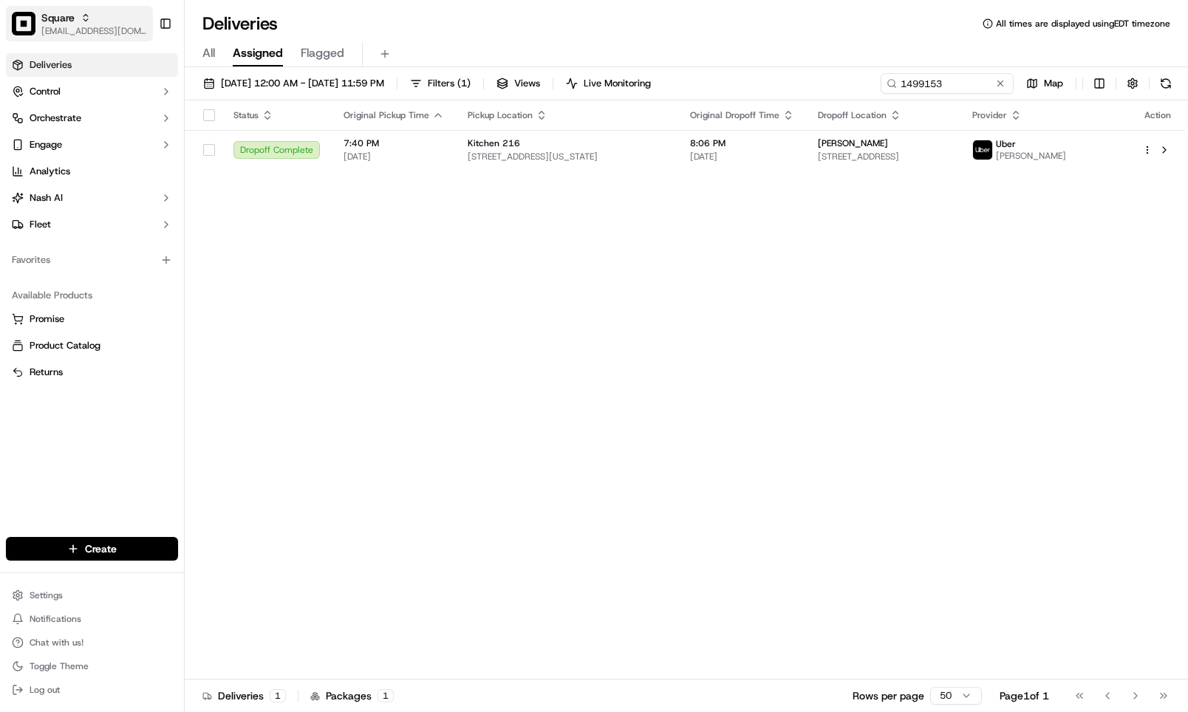
click at [63, 22] on span "Square" at bounding box center [57, 17] width 33 height 15
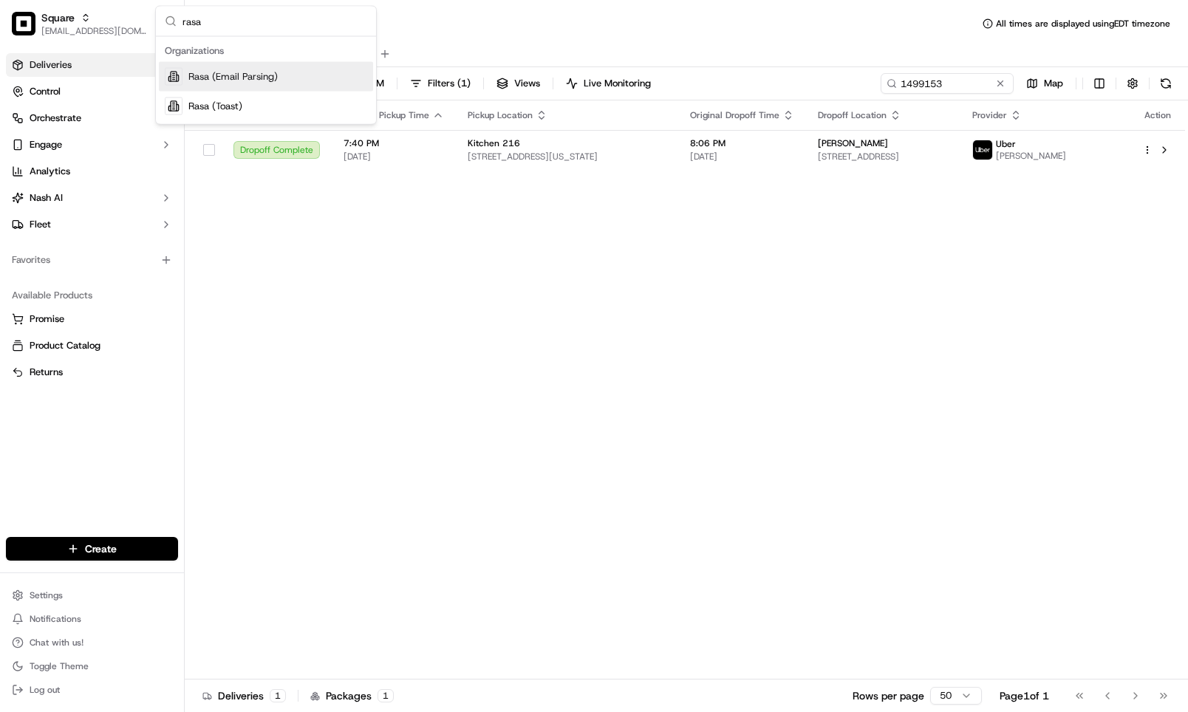
type input "rasa"
click at [251, 71] on span "Rasa (Email Parsing)" at bounding box center [232, 76] width 89 height 13
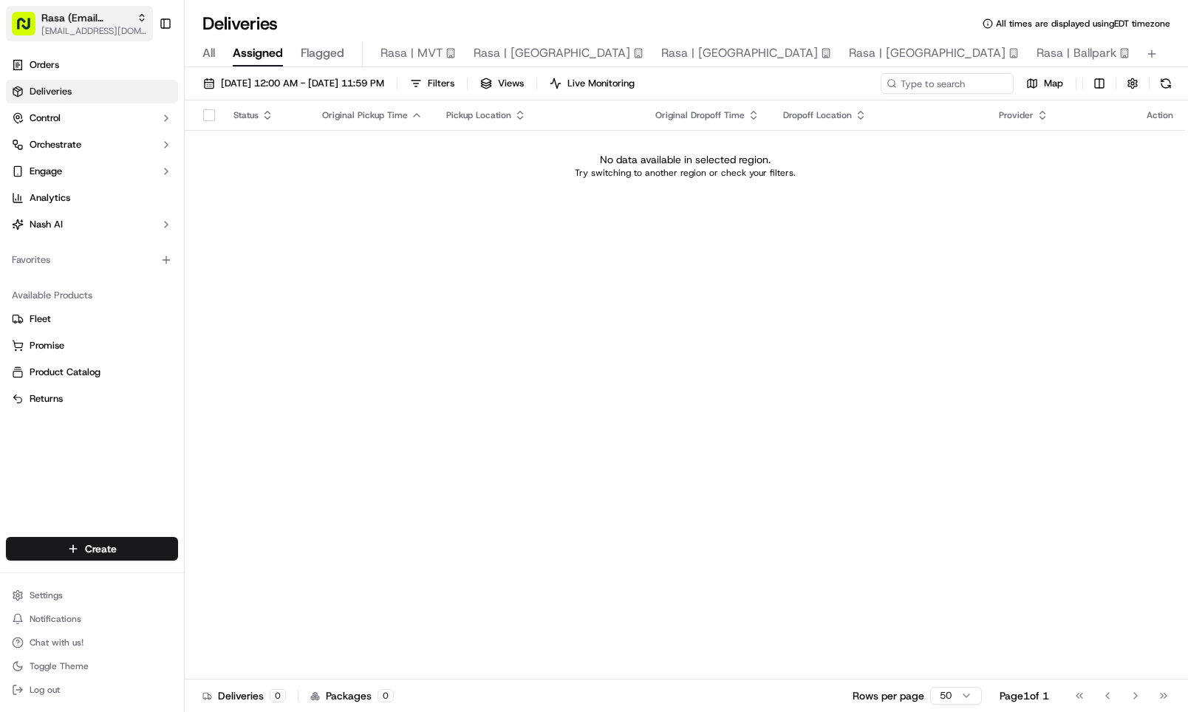
click at [51, 29] on span "[EMAIL_ADDRESS][DOMAIN_NAME]" at bounding box center [94, 31] width 106 height 12
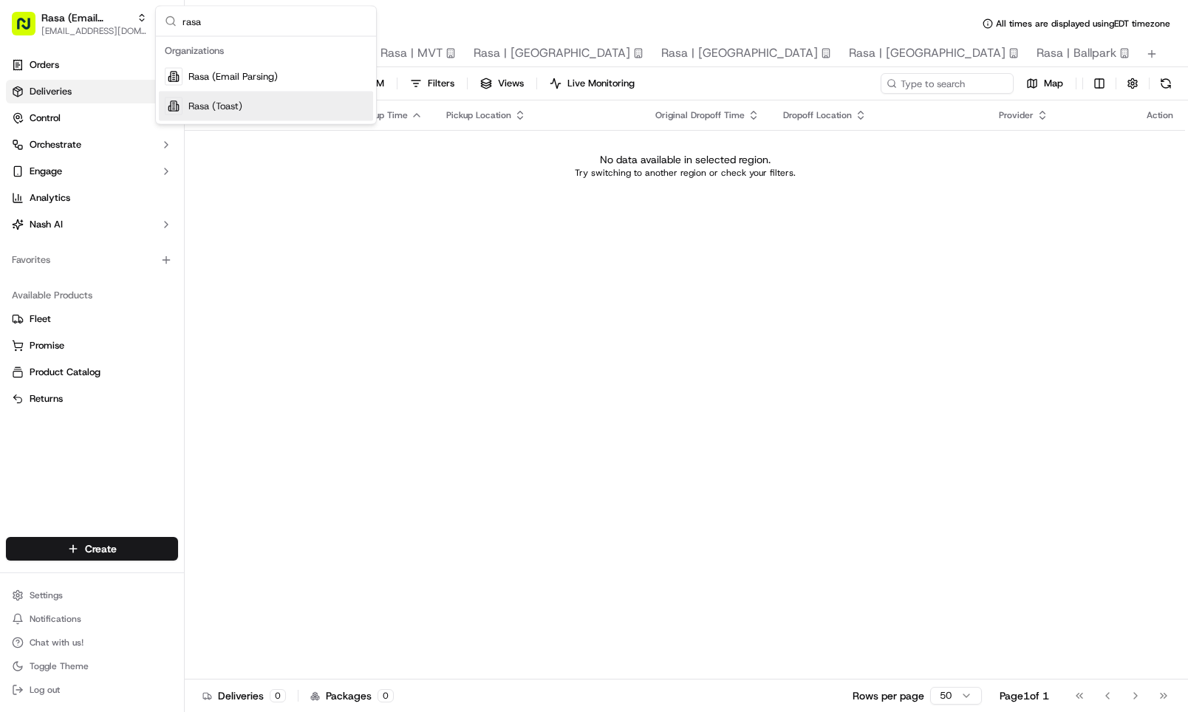
type input "rasa"
click at [266, 96] on div "Rasa (Toast)" at bounding box center [266, 107] width 214 height 30
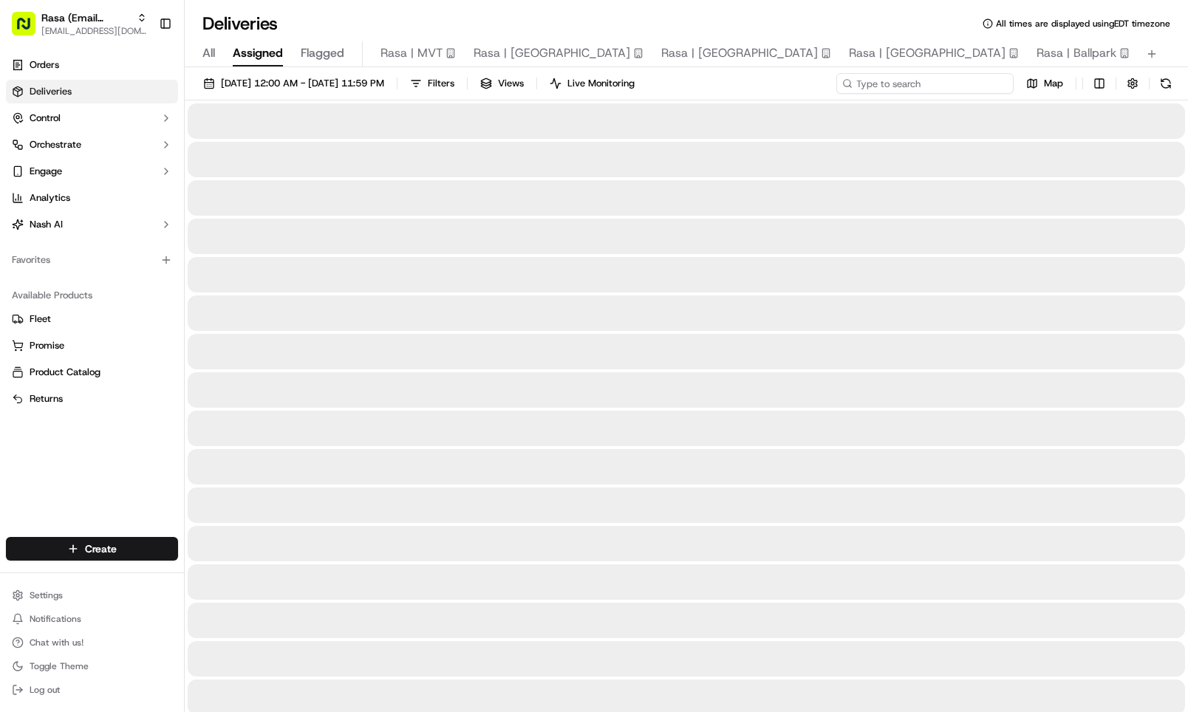
click at [930, 85] on input at bounding box center [924, 83] width 177 height 21
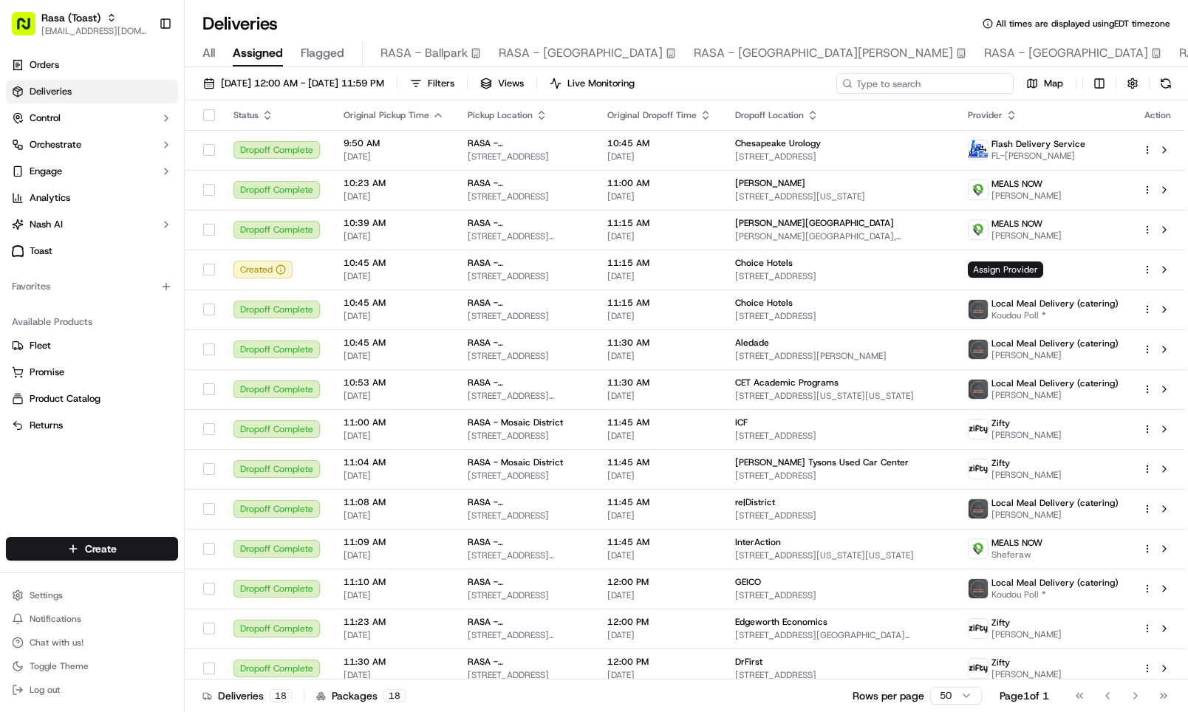
click at [930, 85] on input at bounding box center [924, 83] width 177 height 21
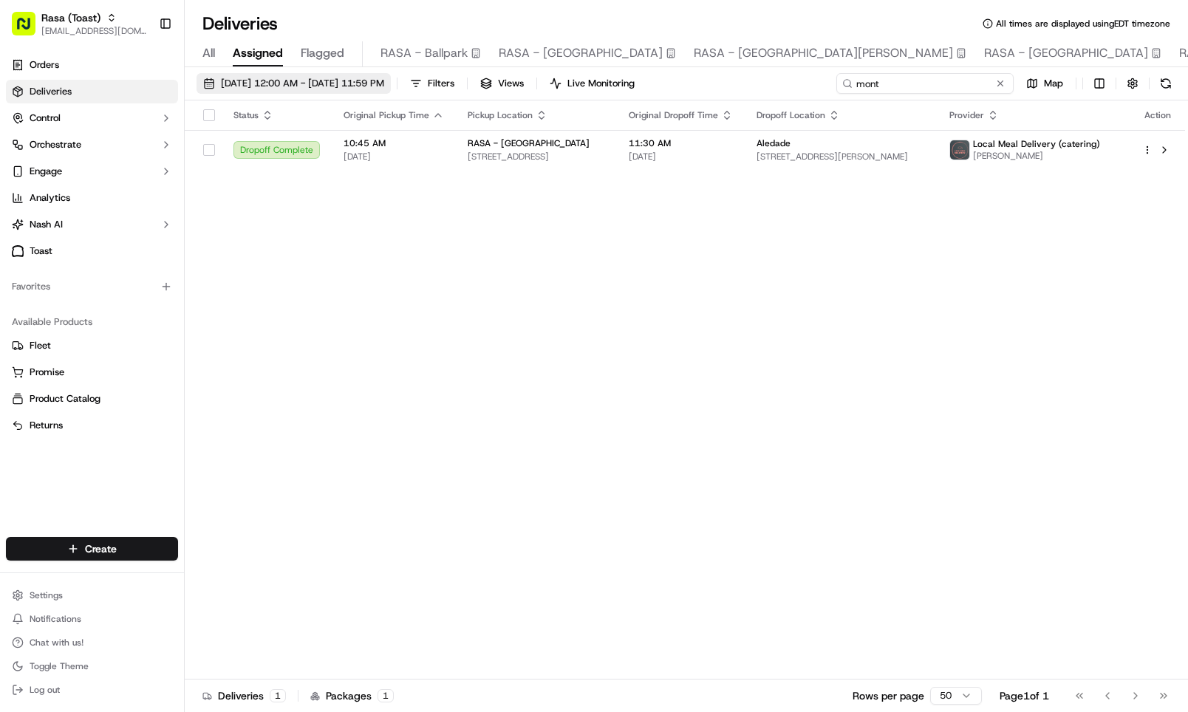
type input "mont"
click at [384, 77] on span "09/16/2025 12:00 AM - 09/16/2025 11:59 PM" at bounding box center [302, 83] width 163 height 13
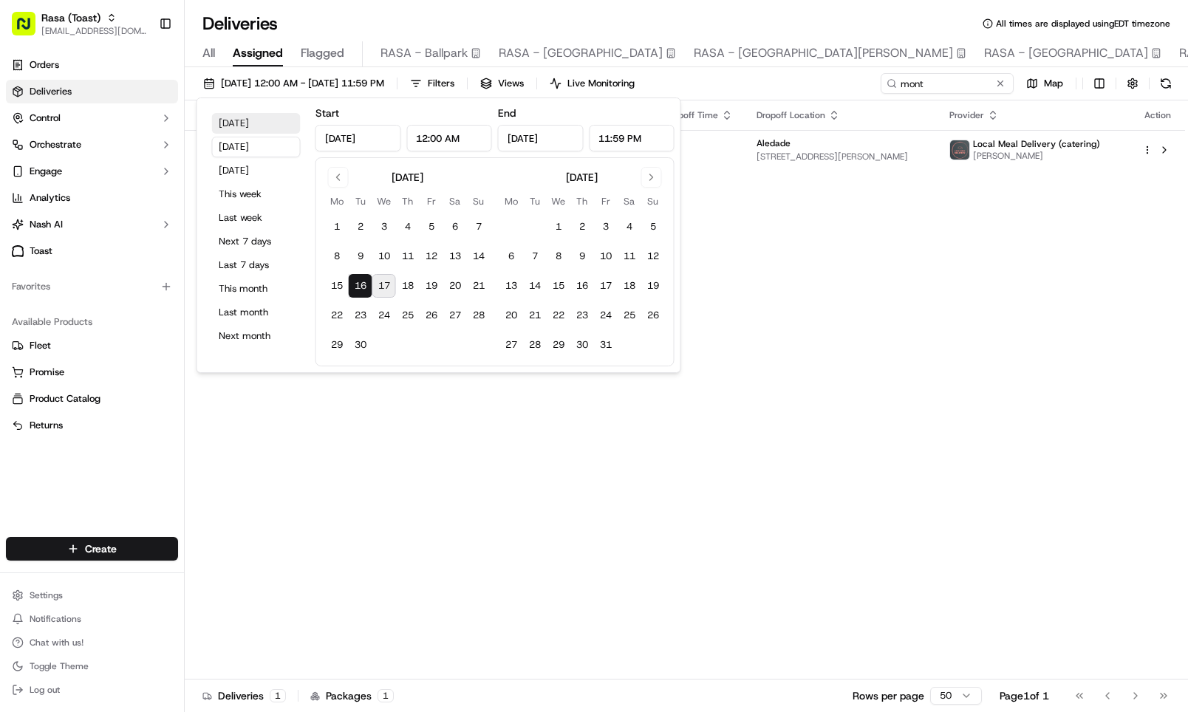
click at [273, 125] on button "Today" at bounding box center [256, 123] width 89 height 21
type input "Sep 17, 2025"
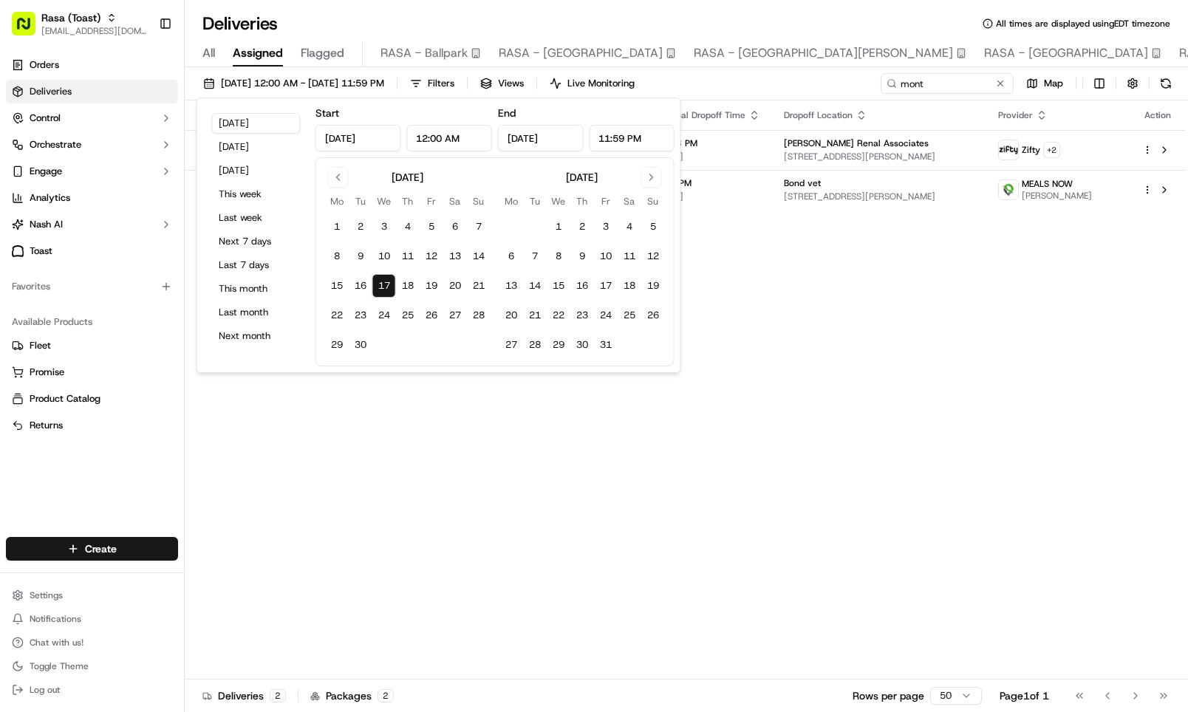
click at [770, 18] on div "Deliveries All times are displayed using EDT timezone" at bounding box center [686, 24] width 1003 height 24
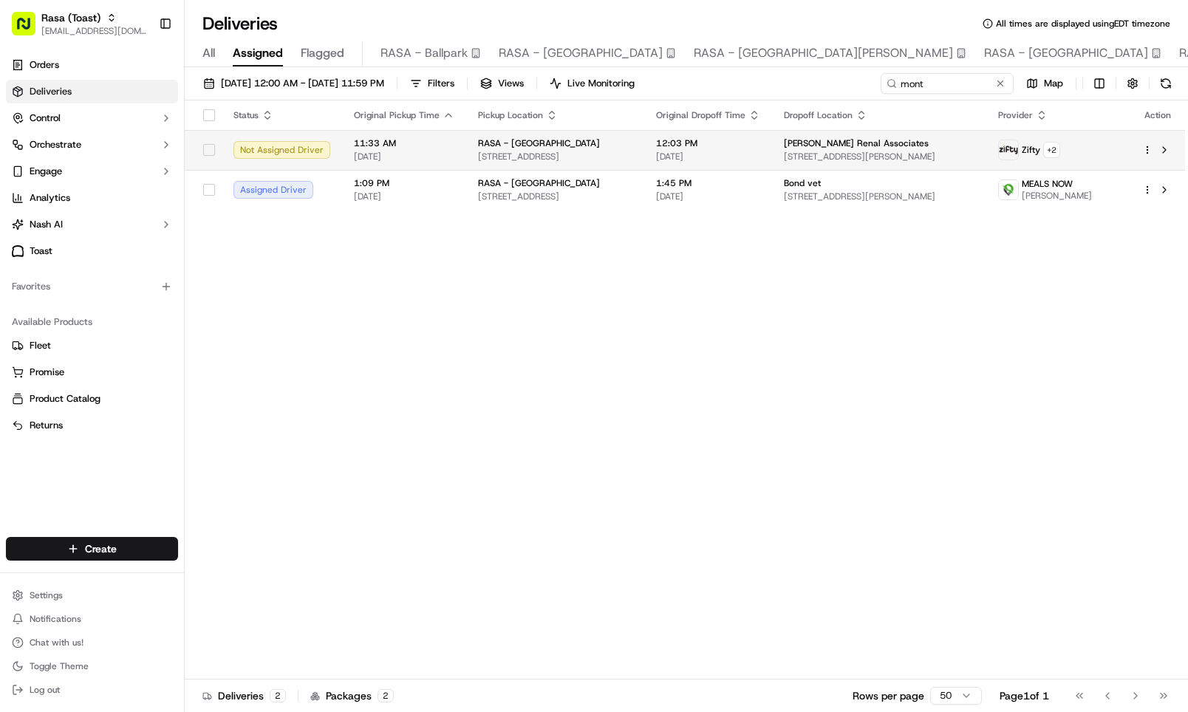
click at [708, 155] on span "[DATE]" at bounding box center [708, 157] width 104 height 12
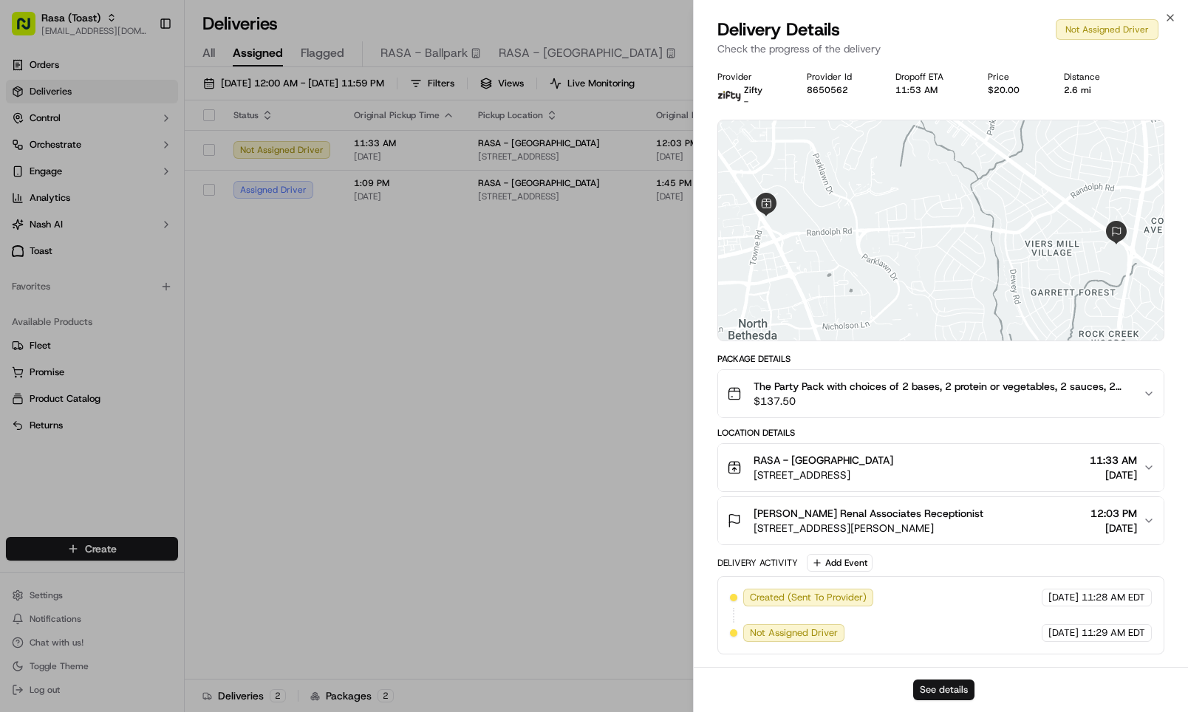
click at [945, 681] on button "See details" at bounding box center [943, 690] width 61 height 21
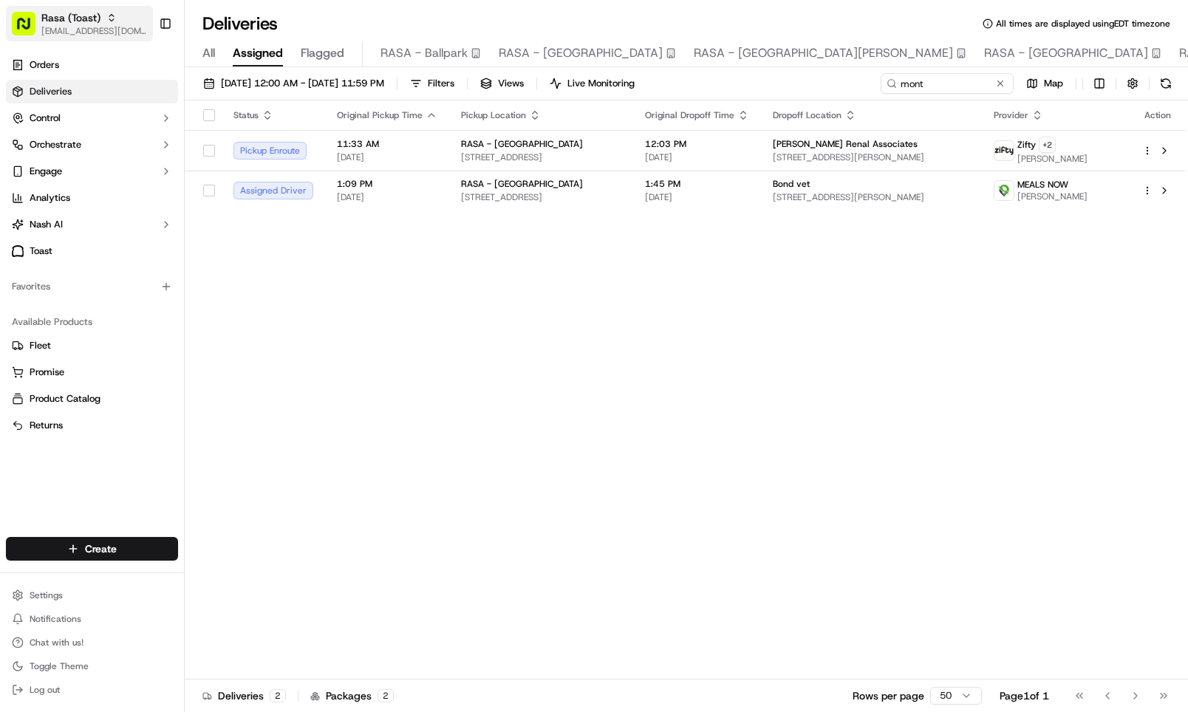
click at [94, 18] on span "Rasa (Toast)" at bounding box center [70, 17] width 59 height 15
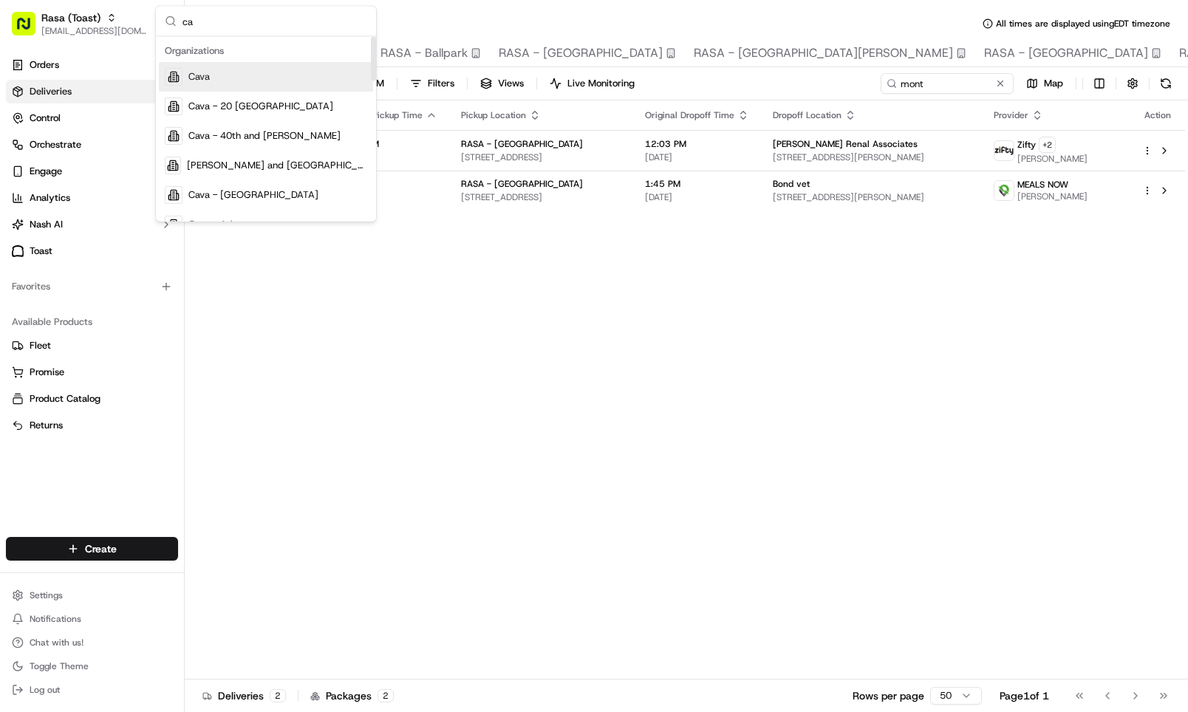
type input "c"
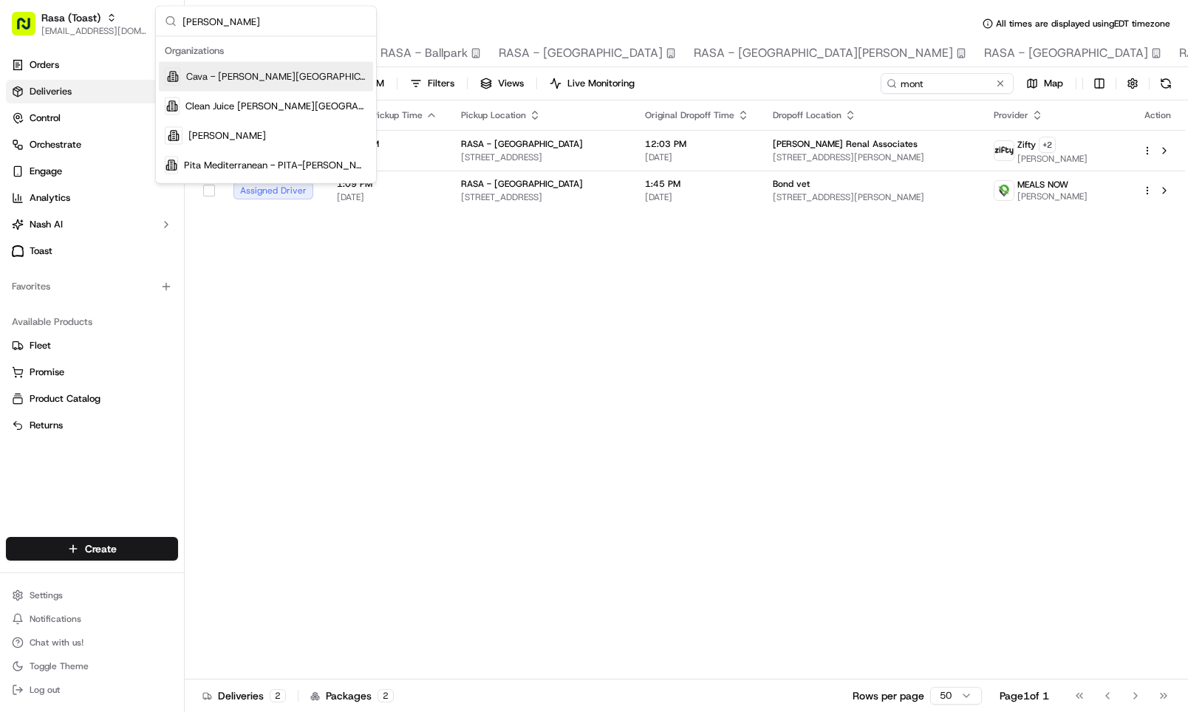
type input "sandy"
click at [326, 65] on div "Cava - Sandy Springs" at bounding box center [266, 77] width 214 height 30
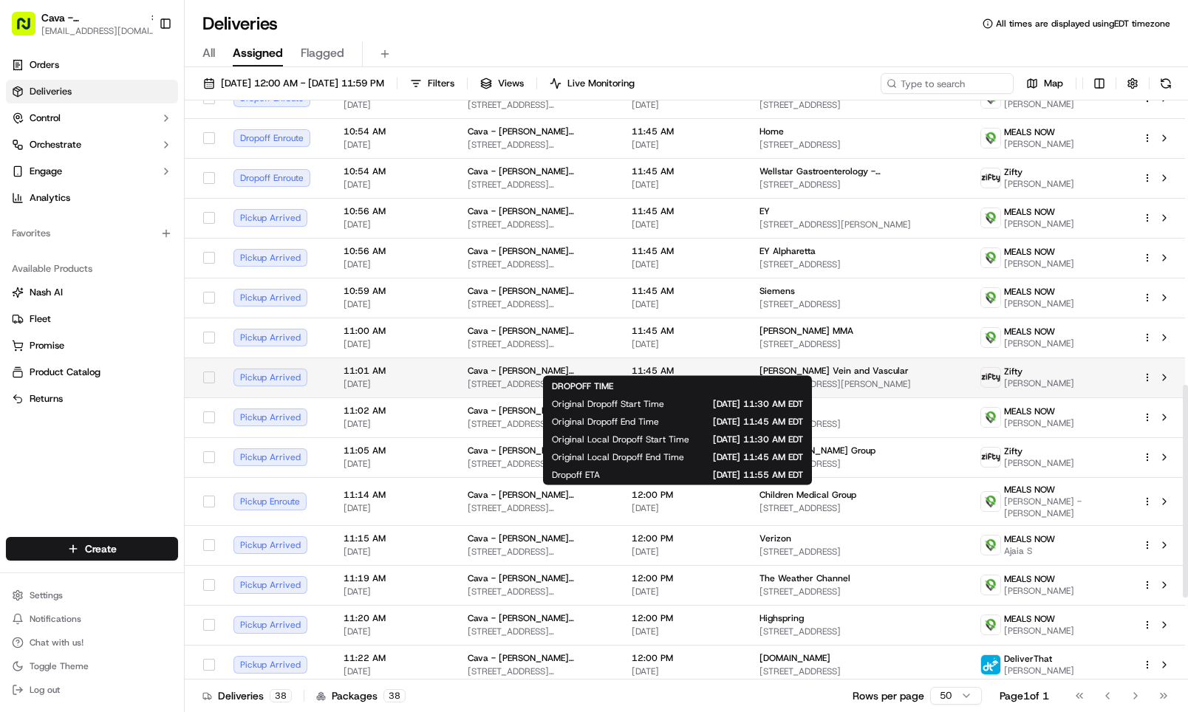
scroll to position [776, 0]
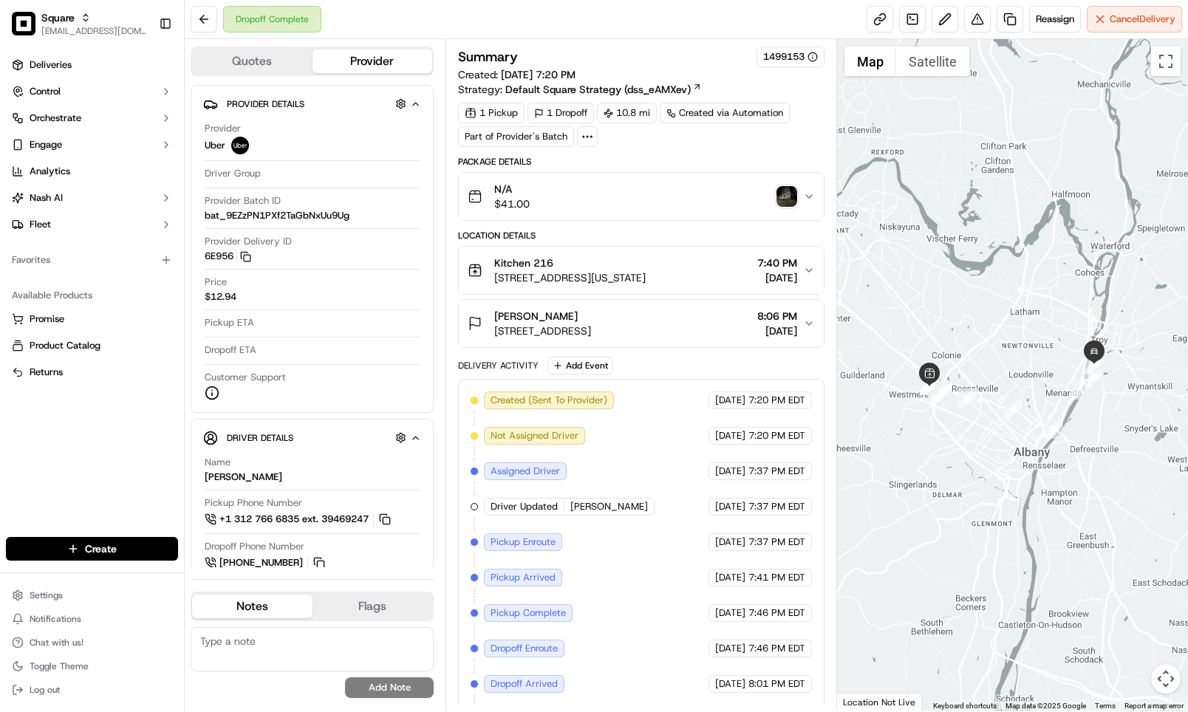
click at [783, 202] on img "button" at bounding box center [787, 196] width 21 height 21
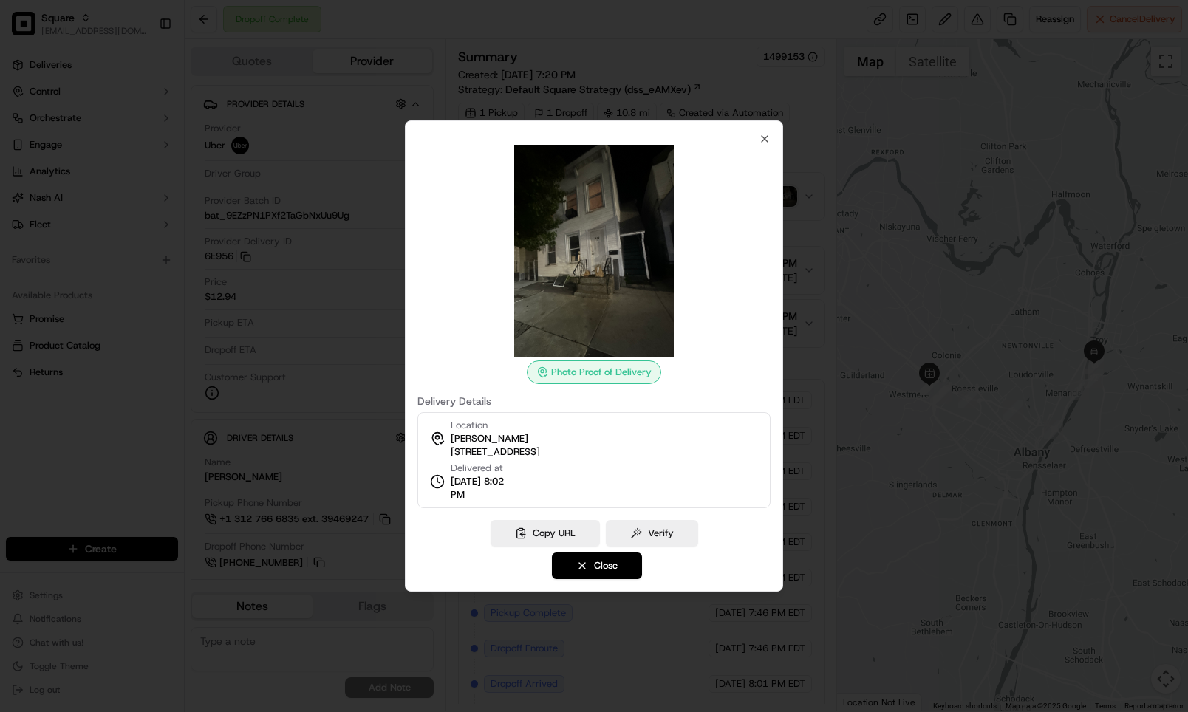
click at [647, 51] on div at bounding box center [594, 356] width 1188 height 712
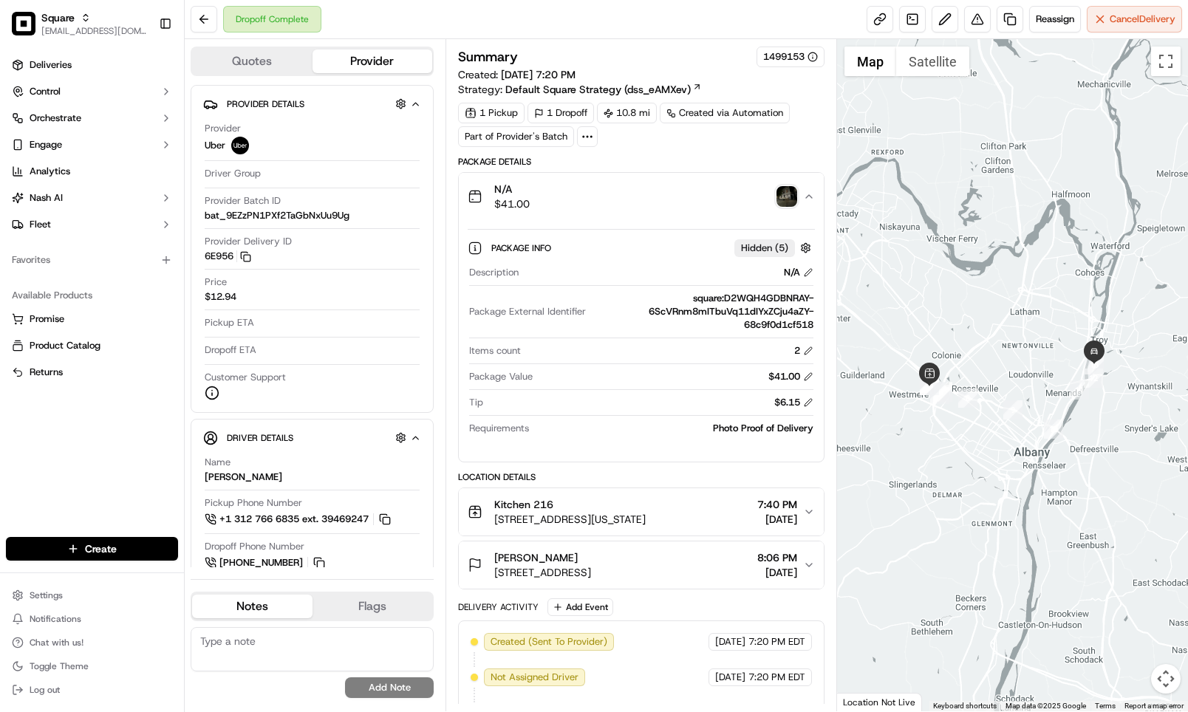
click at [782, 204] on img "button" at bounding box center [787, 196] width 21 height 21
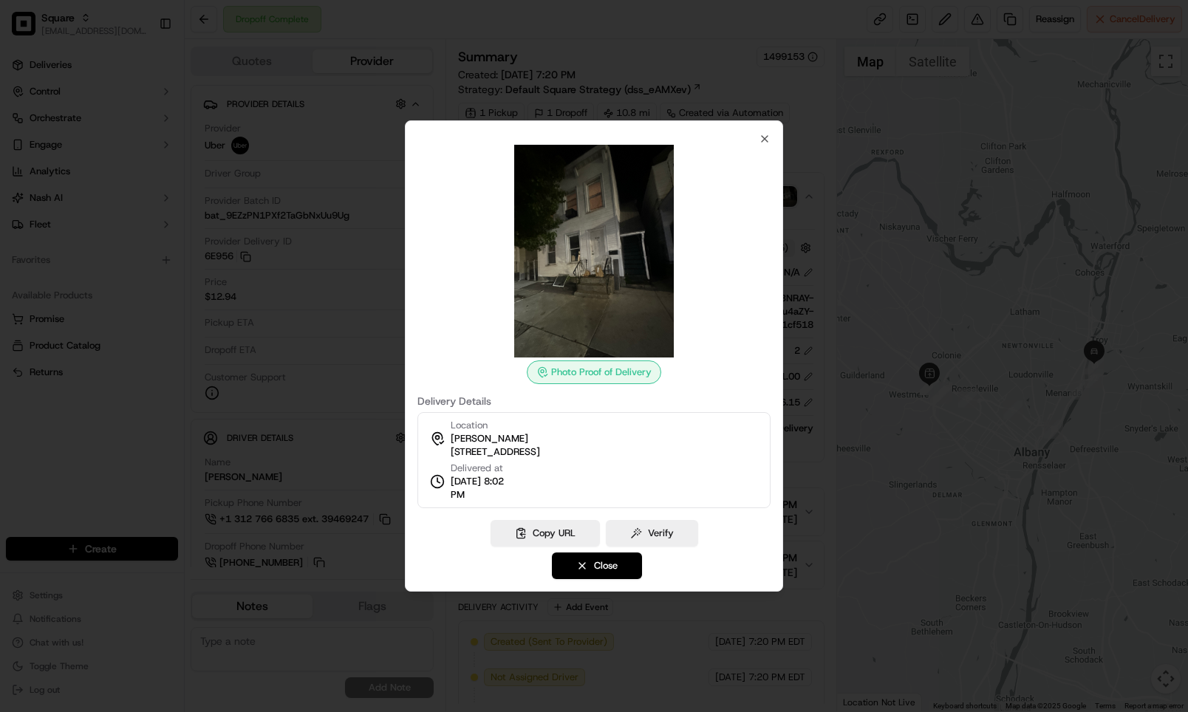
click at [659, 38] on div at bounding box center [594, 356] width 1188 height 712
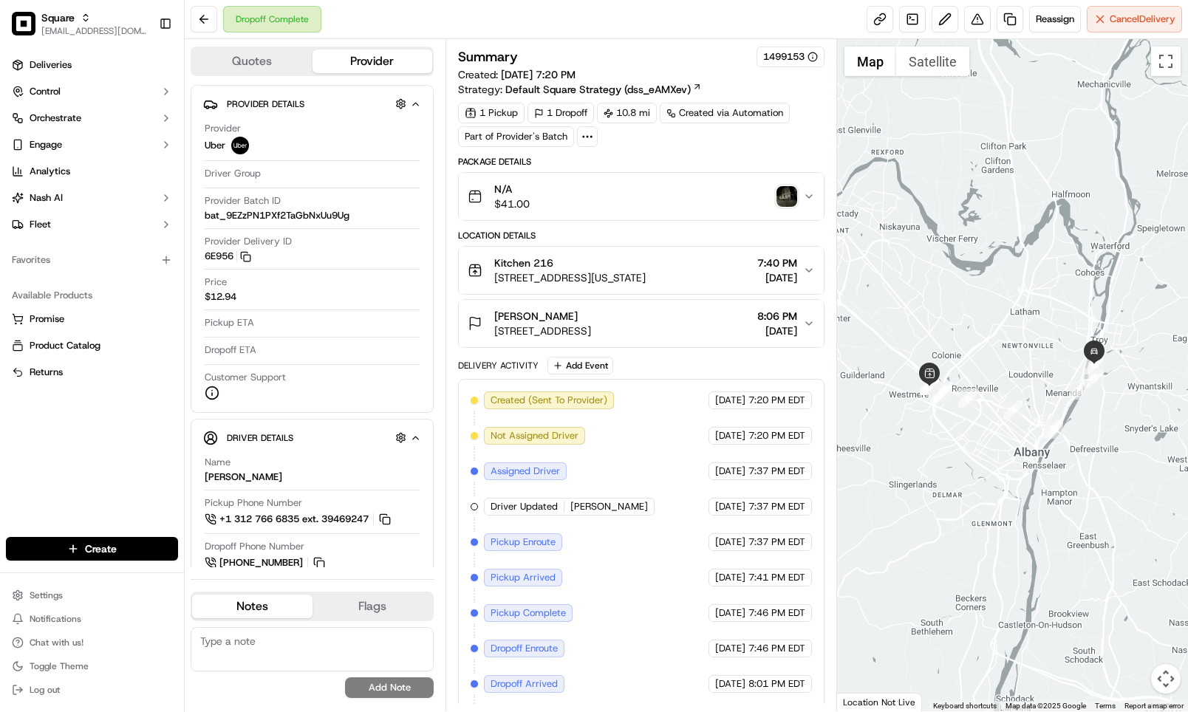
click at [785, 197] on img "button" at bounding box center [787, 196] width 21 height 21
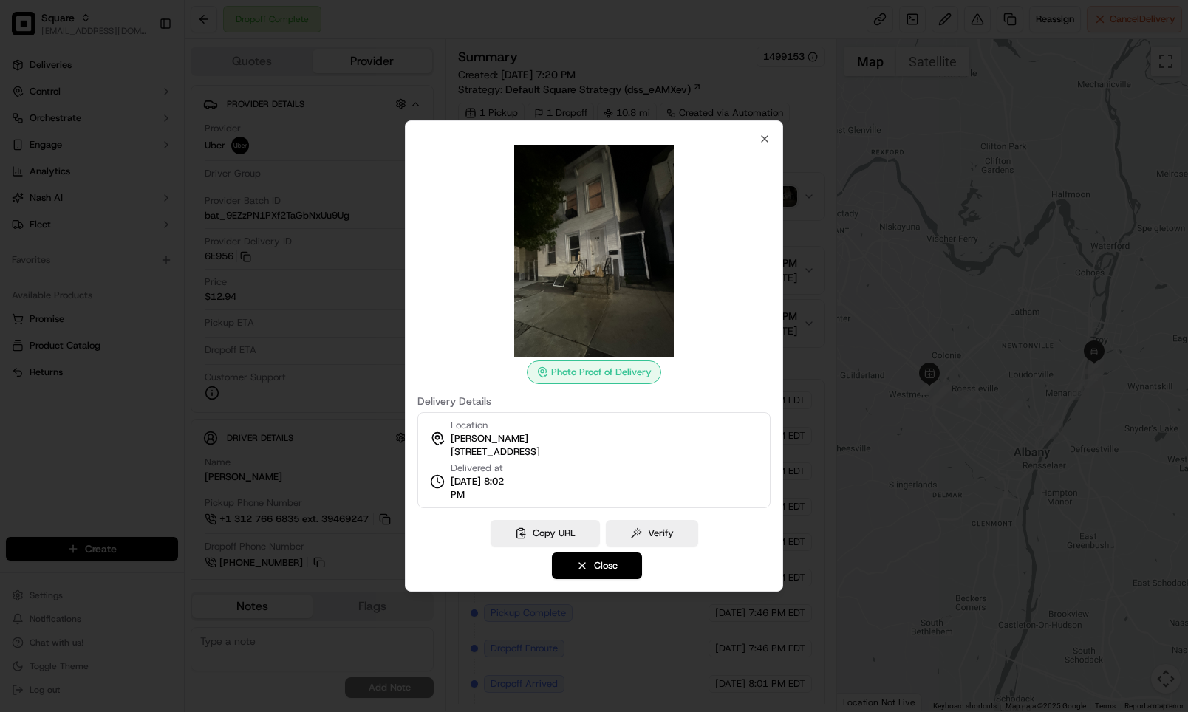
click at [607, 277] on img at bounding box center [594, 251] width 213 height 213
click at [650, 54] on div at bounding box center [594, 356] width 1188 height 712
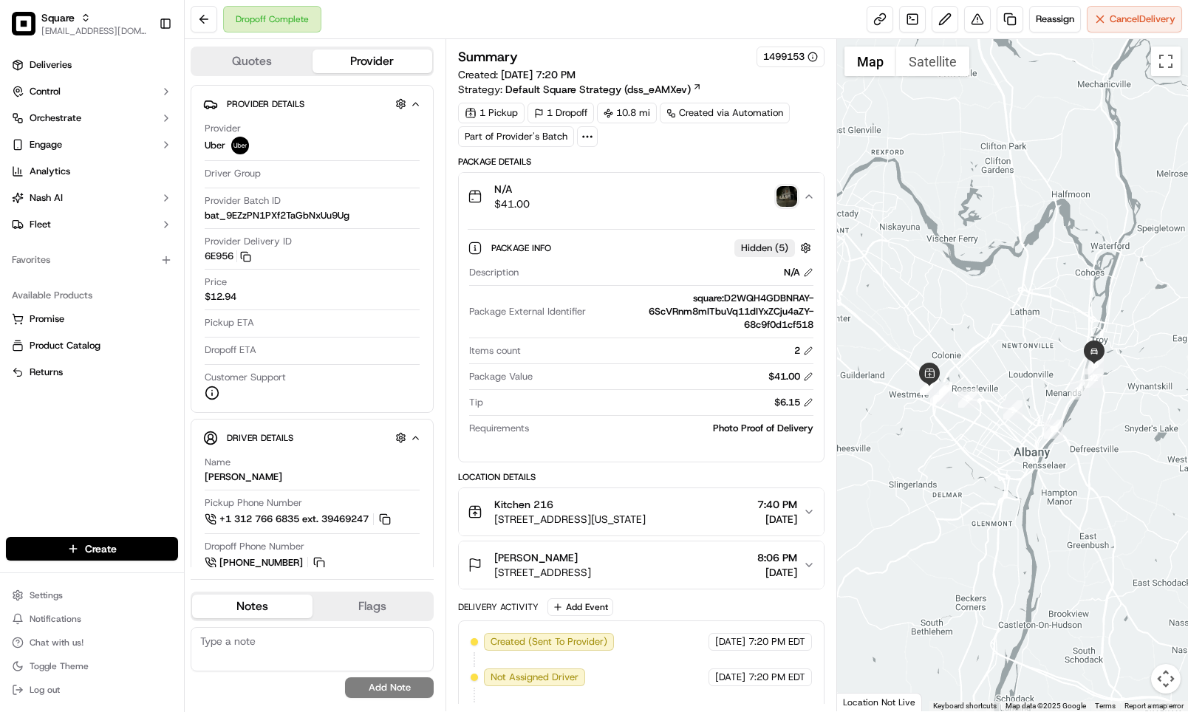
click at [689, 194] on div "N/A $41.00" at bounding box center [635, 197] width 335 height 30
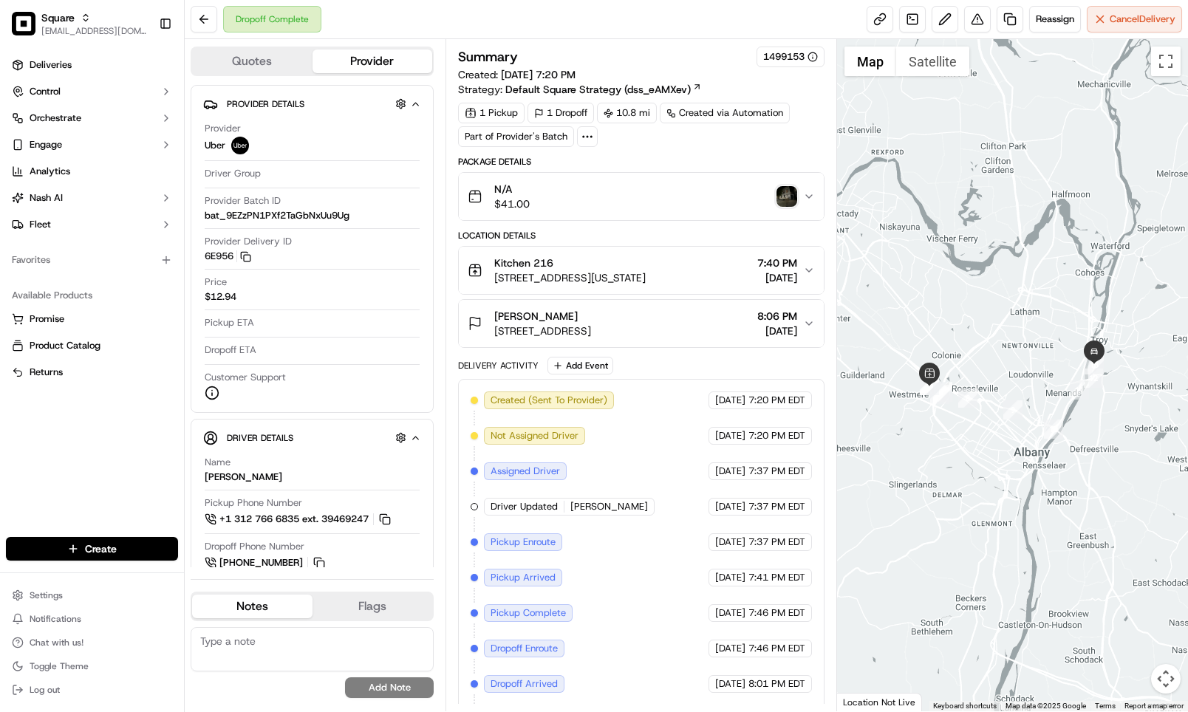
click at [789, 200] on img "button" at bounding box center [787, 196] width 21 height 21
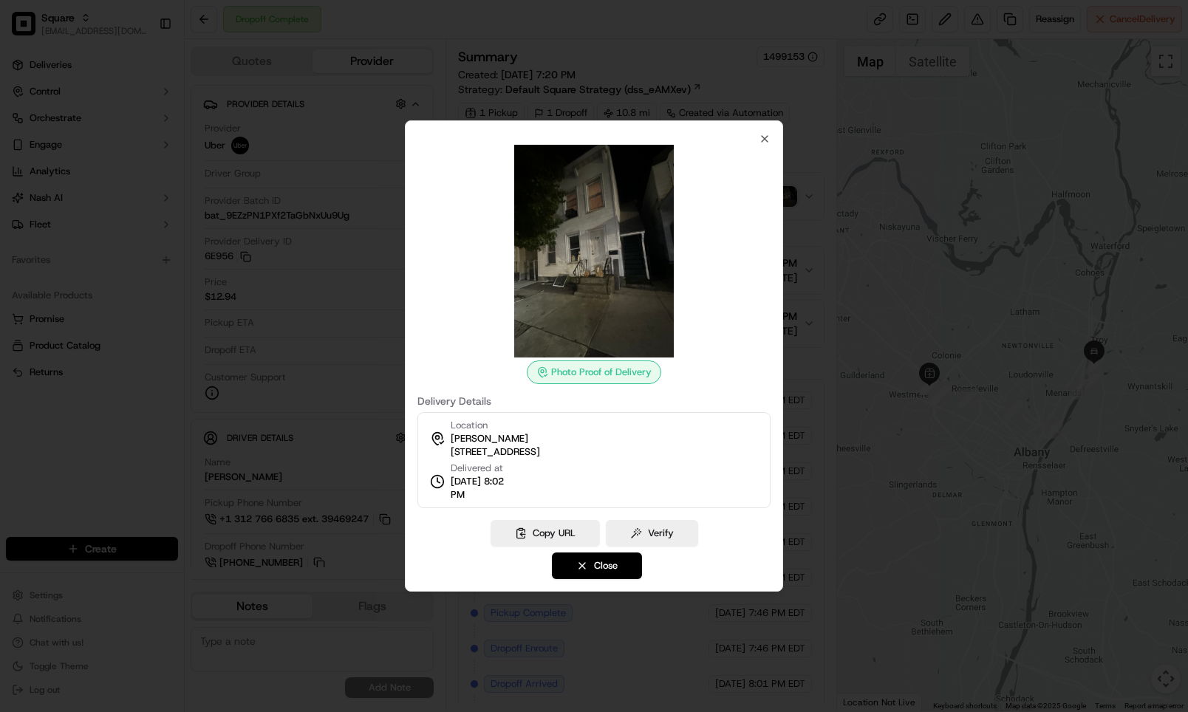
click at [659, 33] on div at bounding box center [594, 356] width 1188 height 712
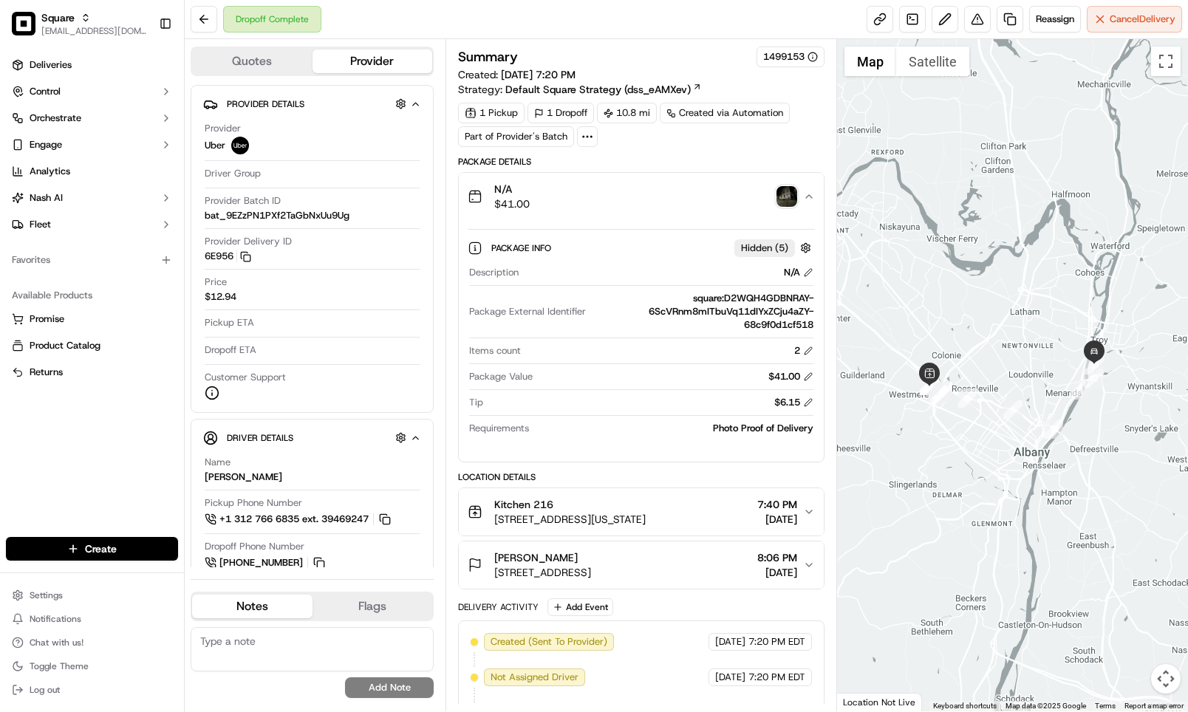
click at [591, 573] on span "522 2nd Street #1, Troy, NY 12180-5521, USA" at bounding box center [542, 572] width 97 height 15
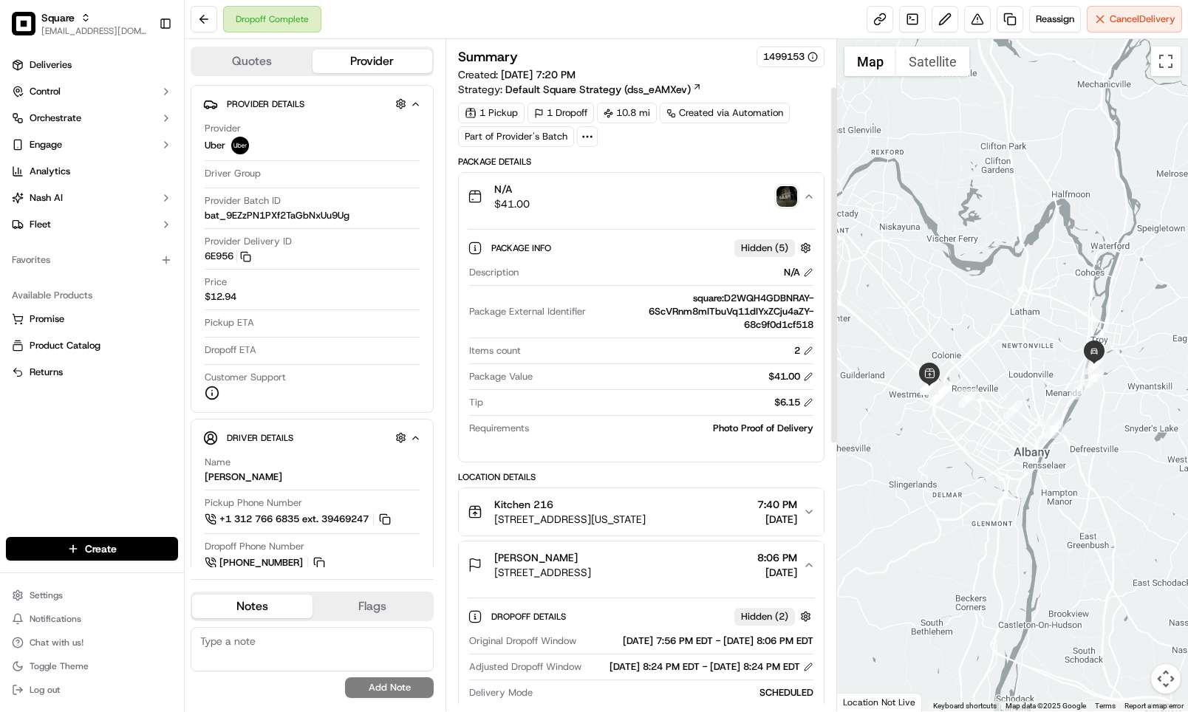
scroll to position [222, 0]
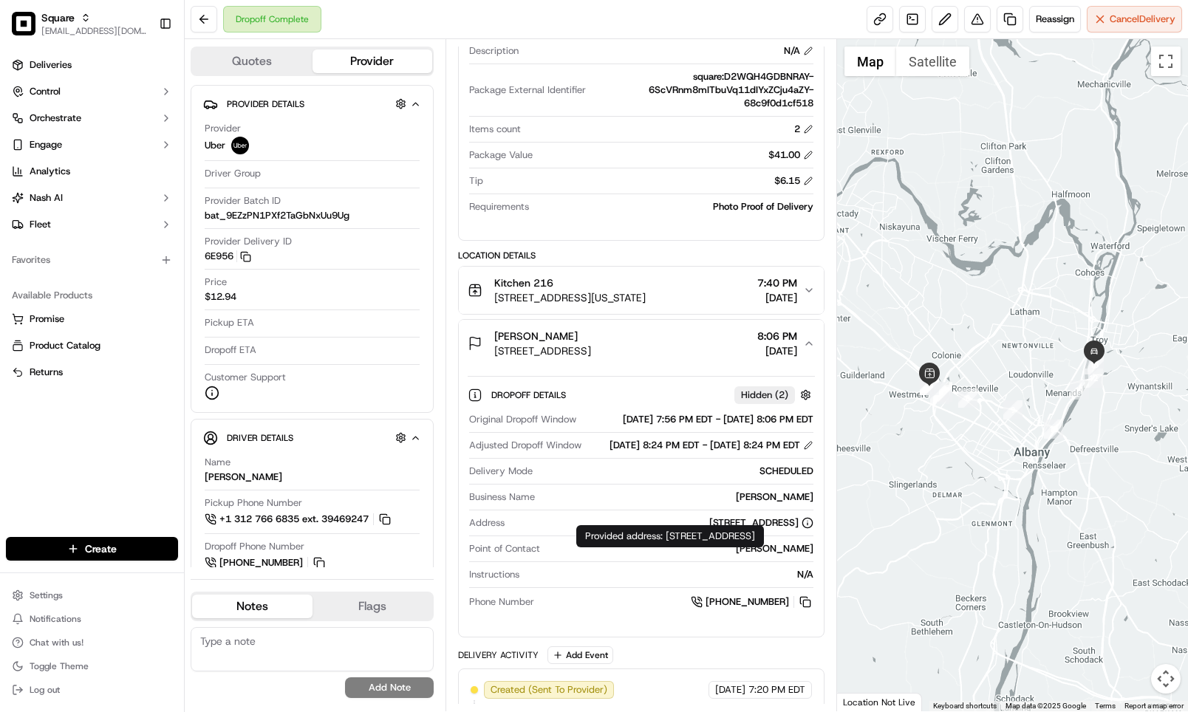
drag, startPoint x: 664, startPoint y: 532, endPoint x: 818, endPoint y: 536, distance: 154.5
click at [764, 536] on div "Provided address: 522 2nd Street,1,Troy,NY 12180 Provided address: 522 2nd Stre…" at bounding box center [670, 536] width 188 height 22
click at [743, 536] on div "Provided address: 522 2nd Street,1,Troy,NY 12180 Provided address: 522 2nd Stre…" at bounding box center [670, 536] width 188 height 22
drag, startPoint x: 666, startPoint y: 533, endPoint x: 816, endPoint y: 535, distance: 150.0
click at [764, 535] on div "Provided address: 522 2nd Street,1,Troy,NY 12180 Provided address: 522 2nd Stre…" at bounding box center [670, 536] width 188 height 22
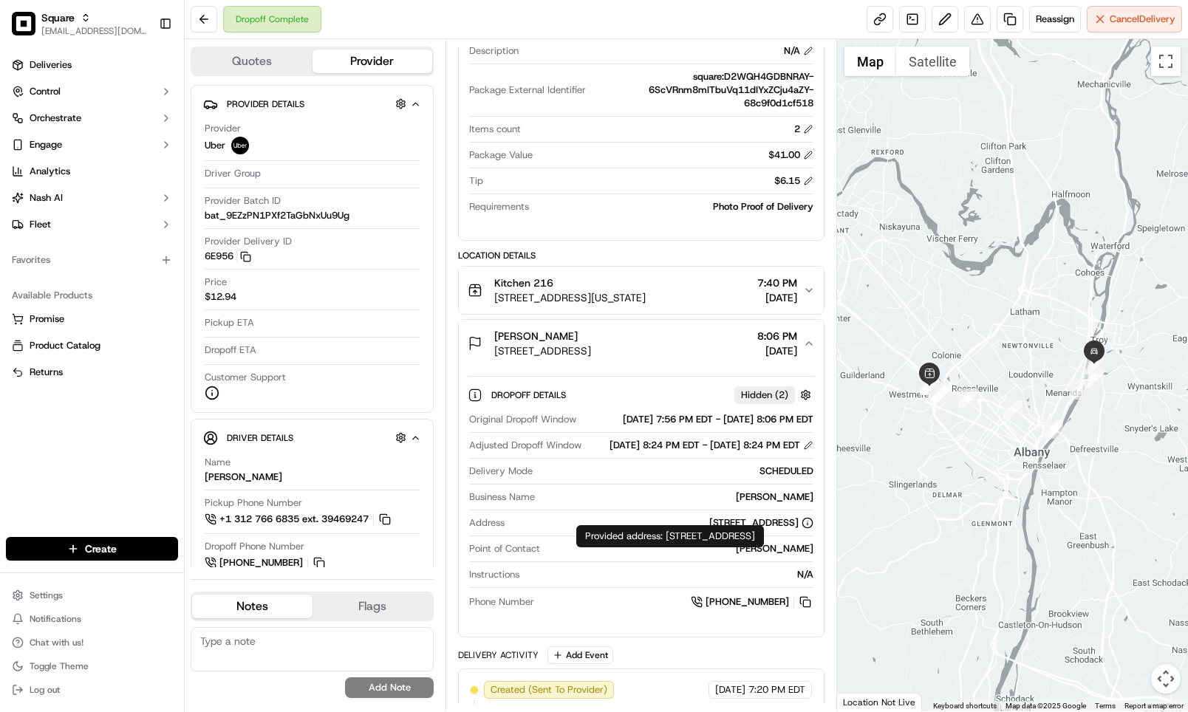
copy div "522 2nd Street,1,Troy,NY 12180"
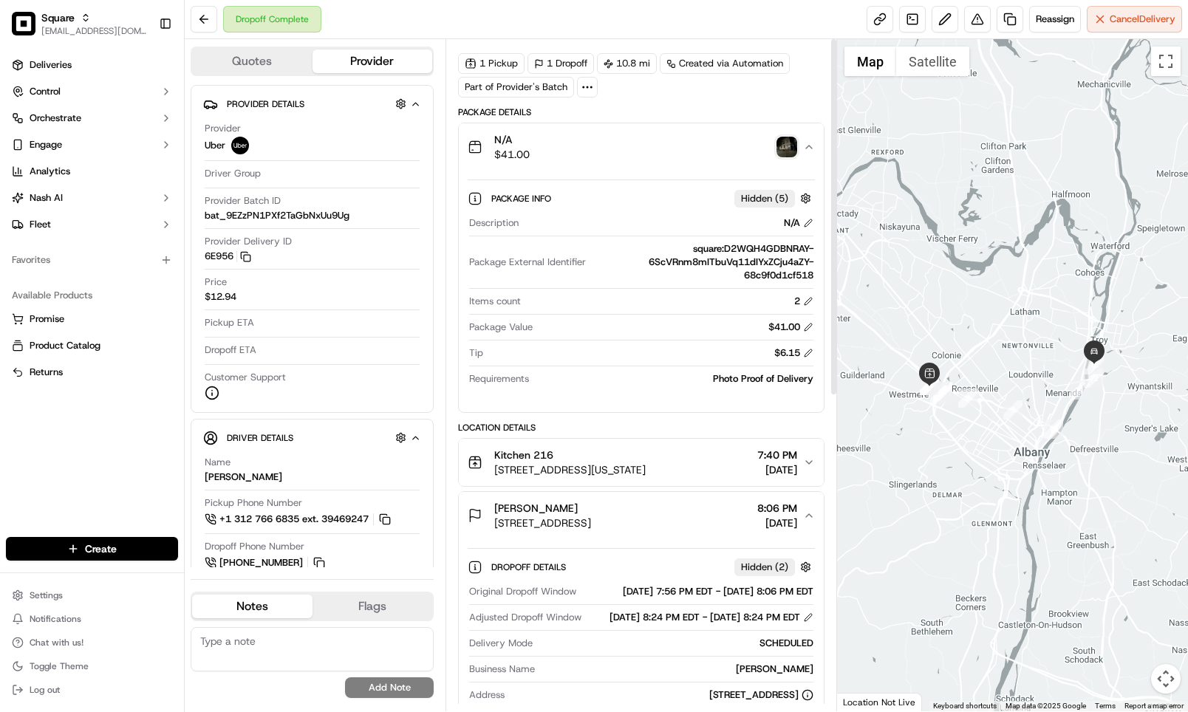
scroll to position [0, 0]
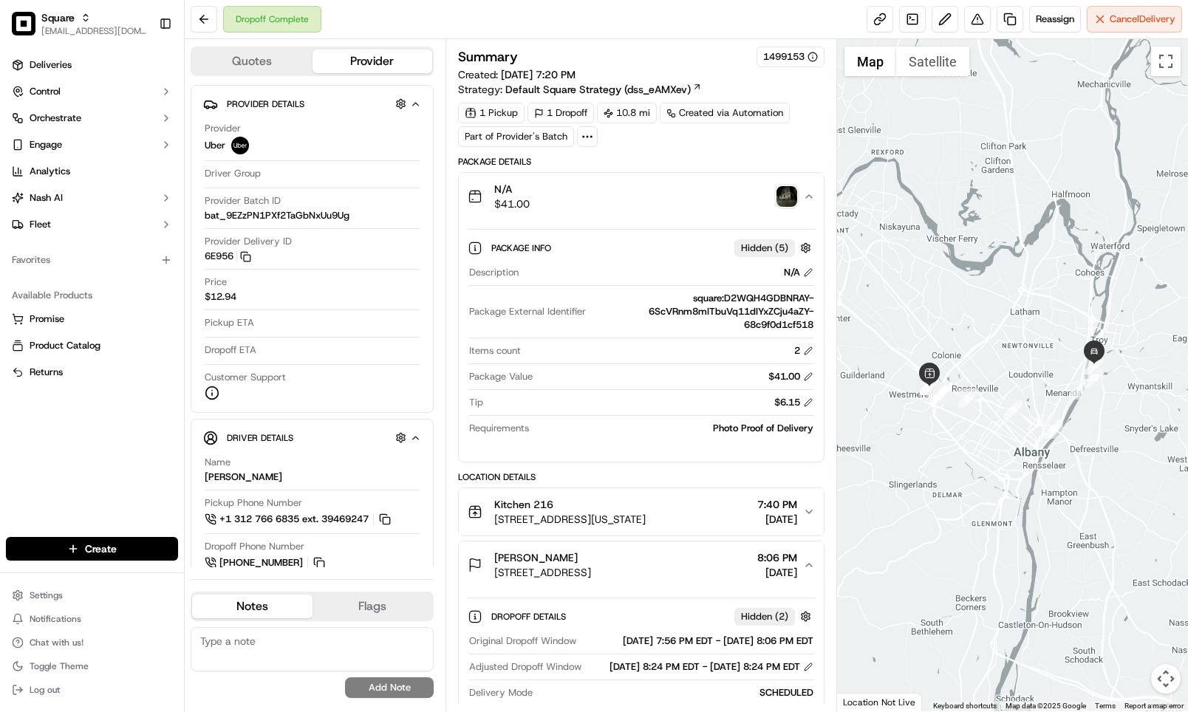
click at [785, 204] on img "button" at bounding box center [787, 196] width 21 height 21
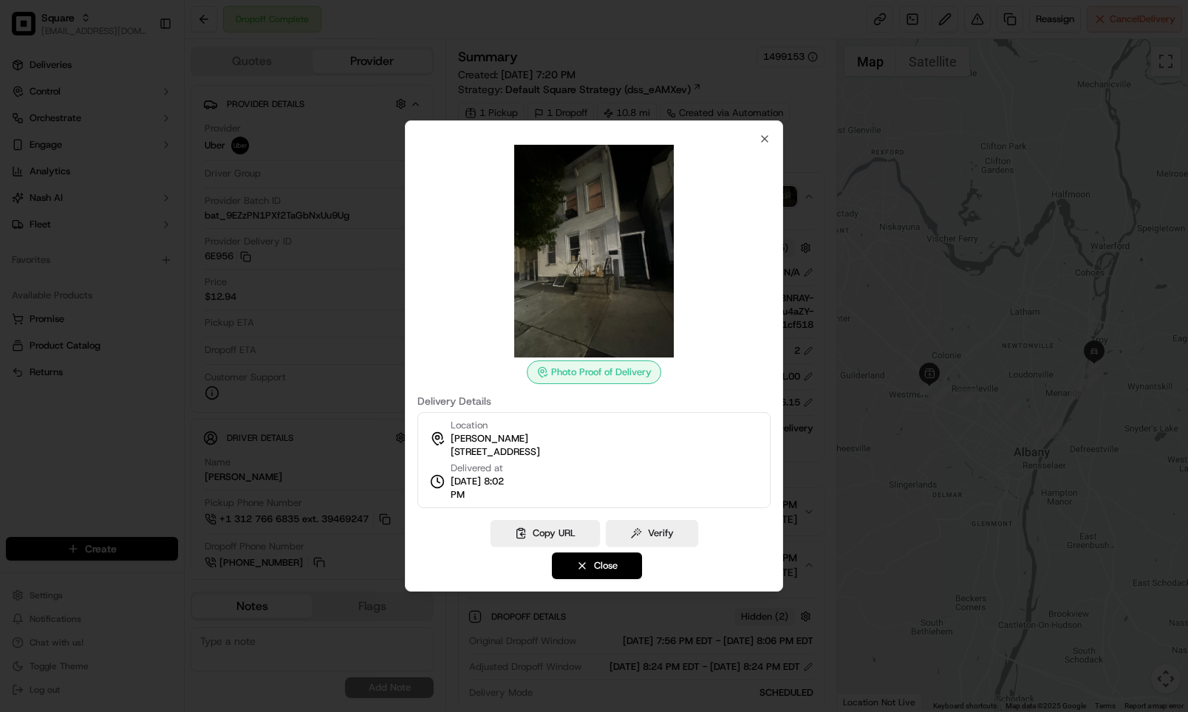
click at [707, 56] on div at bounding box center [594, 356] width 1188 height 712
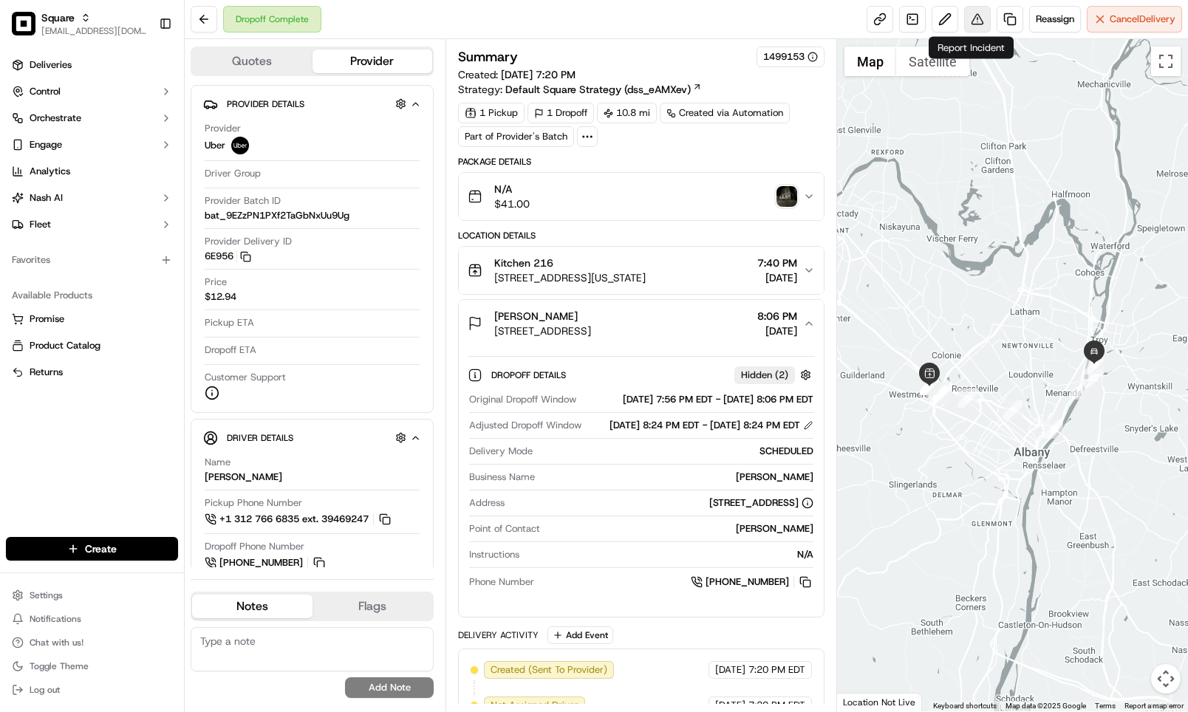
click at [975, 18] on button at bounding box center [977, 19] width 27 height 27
click at [599, 44] on div "Summary 1499153 Created: 09/16/2025 7:20 PM Strategy: Default Square Strategy (…" at bounding box center [642, 375] width 392 height 672
click at [603, 56] on div "Summary 1499153" at bounding box center [641, 57] width 366 height 21
click at [785, 194] on img "button" at bounding box center [787, 196] width 21 height 21
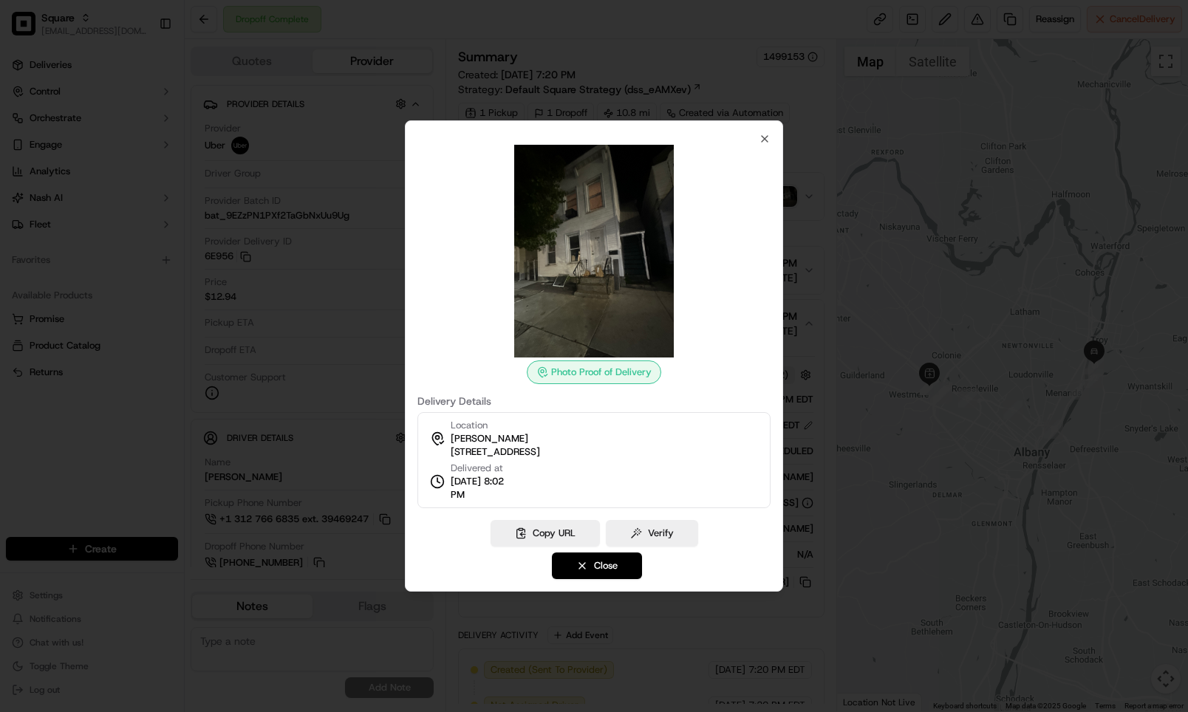
click at [616, 43] on div at bounding box center [594, 356] width 1188 height 712
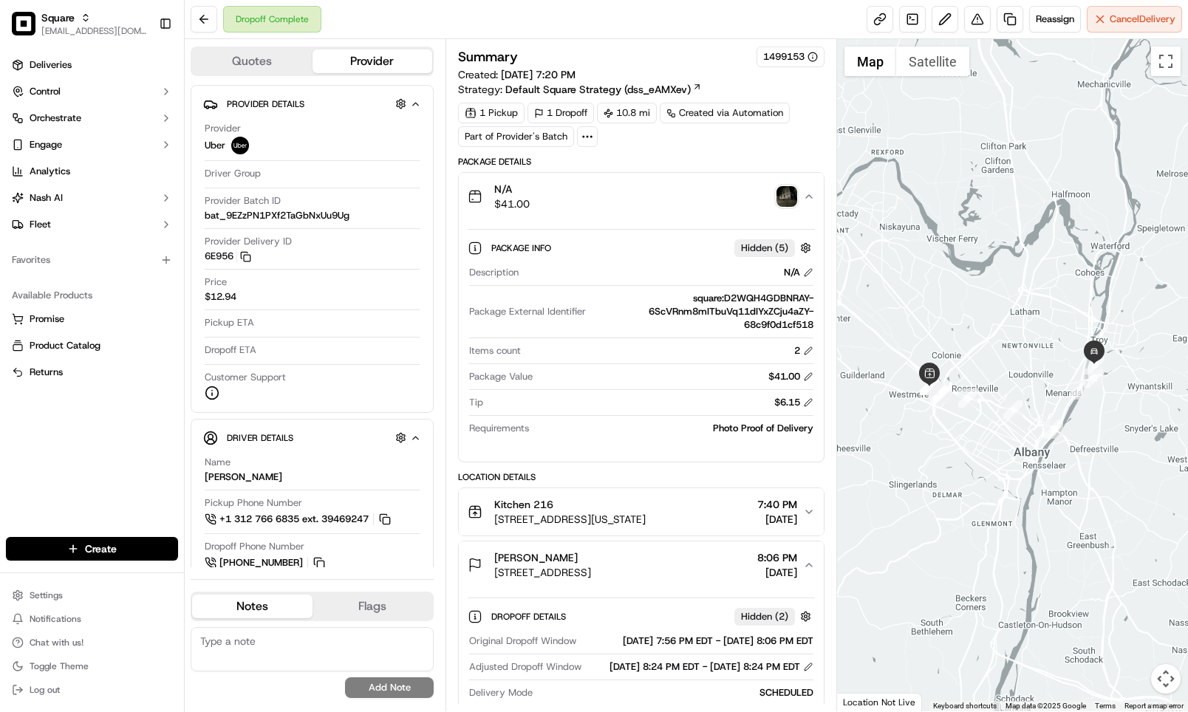
click at [779, 204] on img "button" at bounding box center [787, 196] width 21 height 21
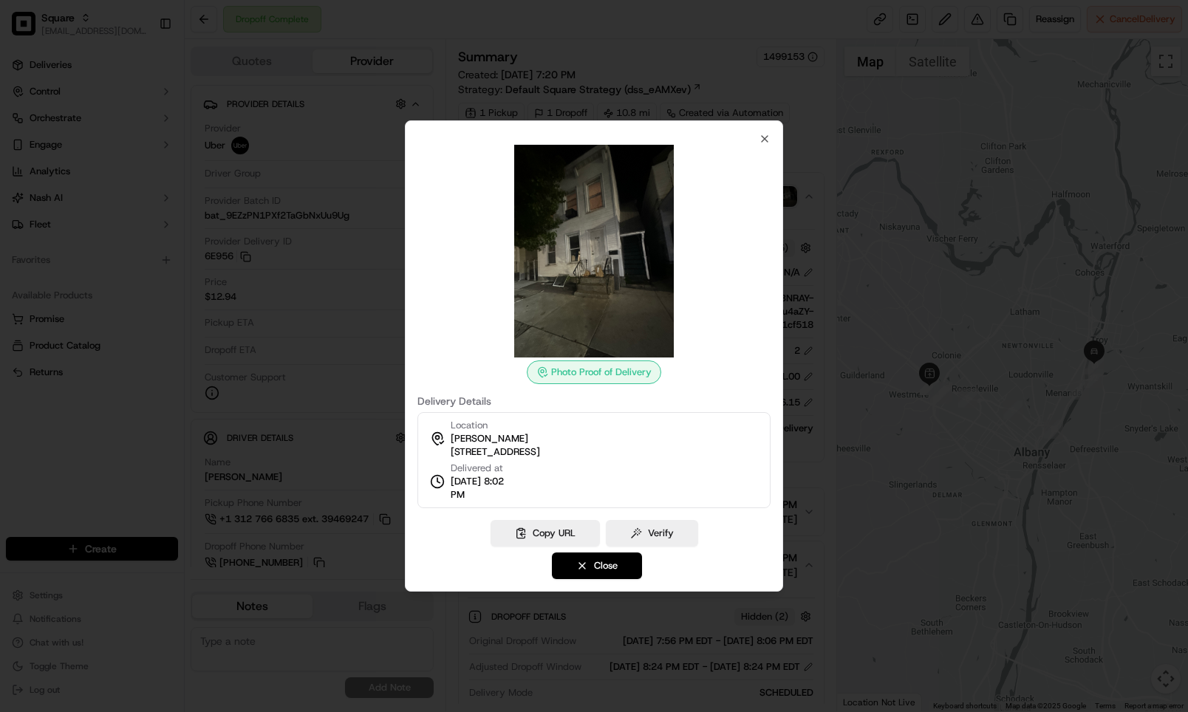
click at [654, 18] on div at bounding box center [594, 356] width 1188 height 712
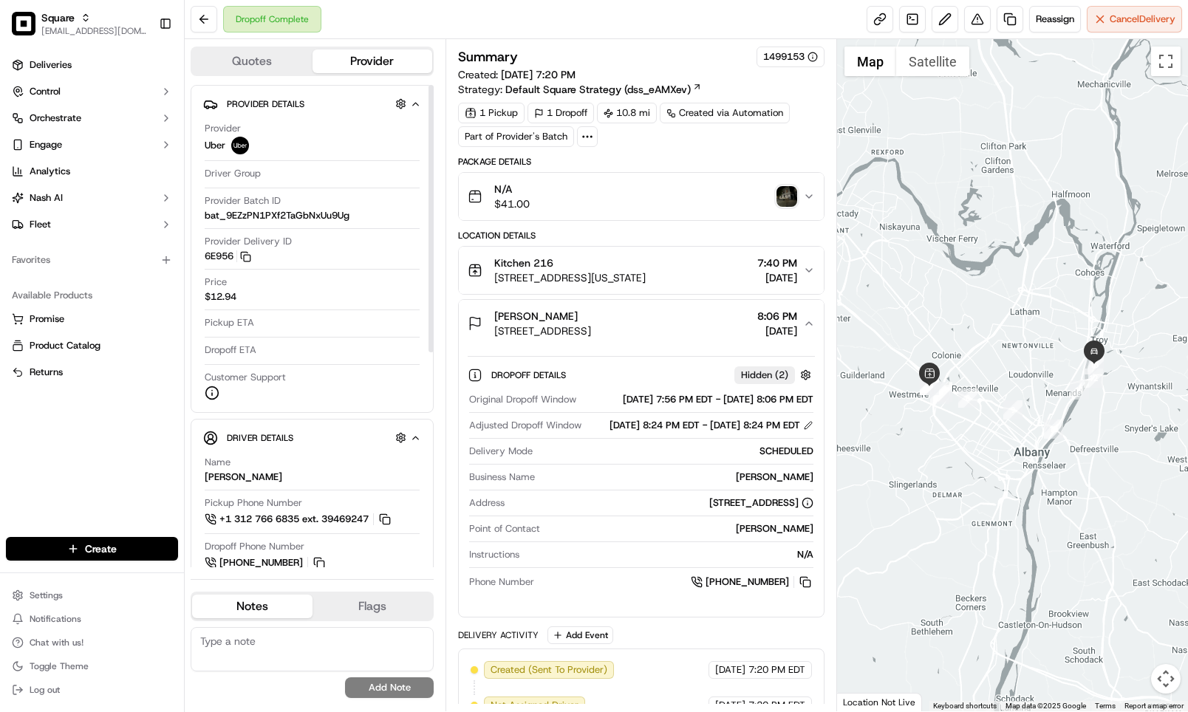
click at [84, 453] on div "Deliveries Control Orchestrate Engage Analytics Nash AI Fleet Favorites Availab…" at bounding box center [92, 286] width 184 height 478
click at [975, 25] on button at bounding box center [977, 19] width 27 height 27
click at [678, 41] on div "Summary 1499153 Created: 09/16/2025 7:20 PM Strategy: Default Square Strategy (…" at bounding box center [642, 375] width 392 height 672
click at [643, 47] on div "Summary 1499153" at bounding box center [641, 57] width 366 height 21
click at [658, 160] on div "Package Details" at bounding box center [641, 162] width 366 height 12
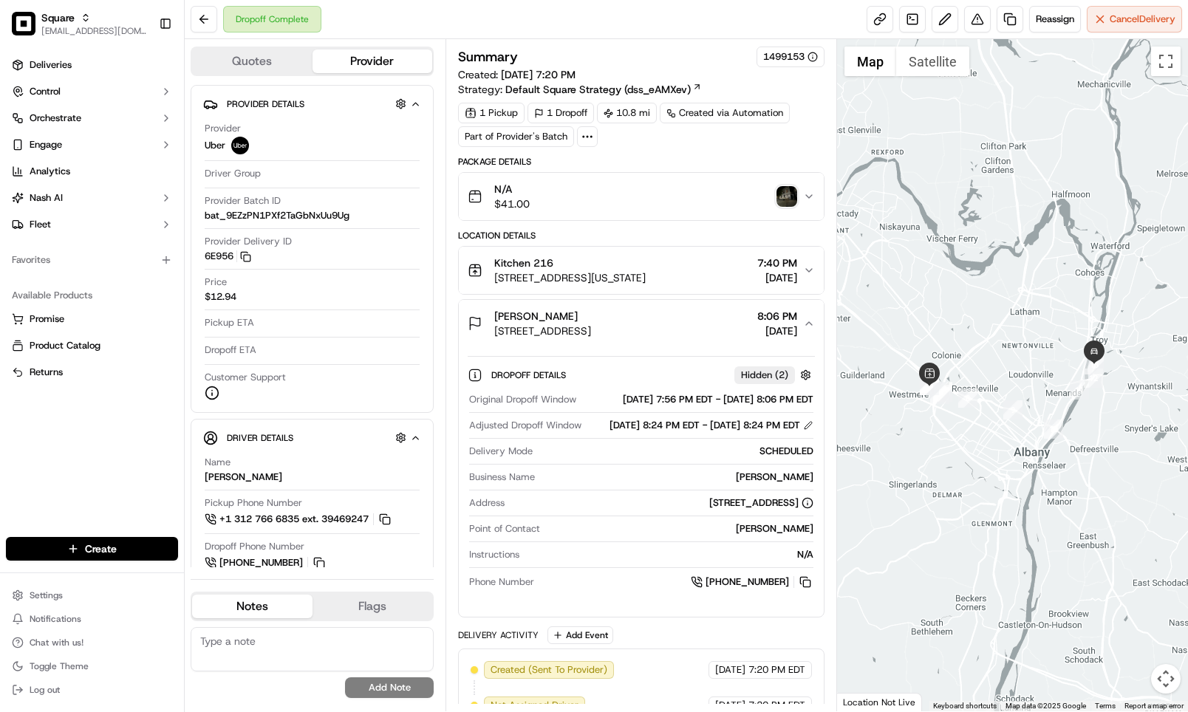
click at [324, 656] on textarea at bounding box center [312, 649] width 243 height 44
click at [975, 27] on button at bounding box center [977, 19] width 27 height 27
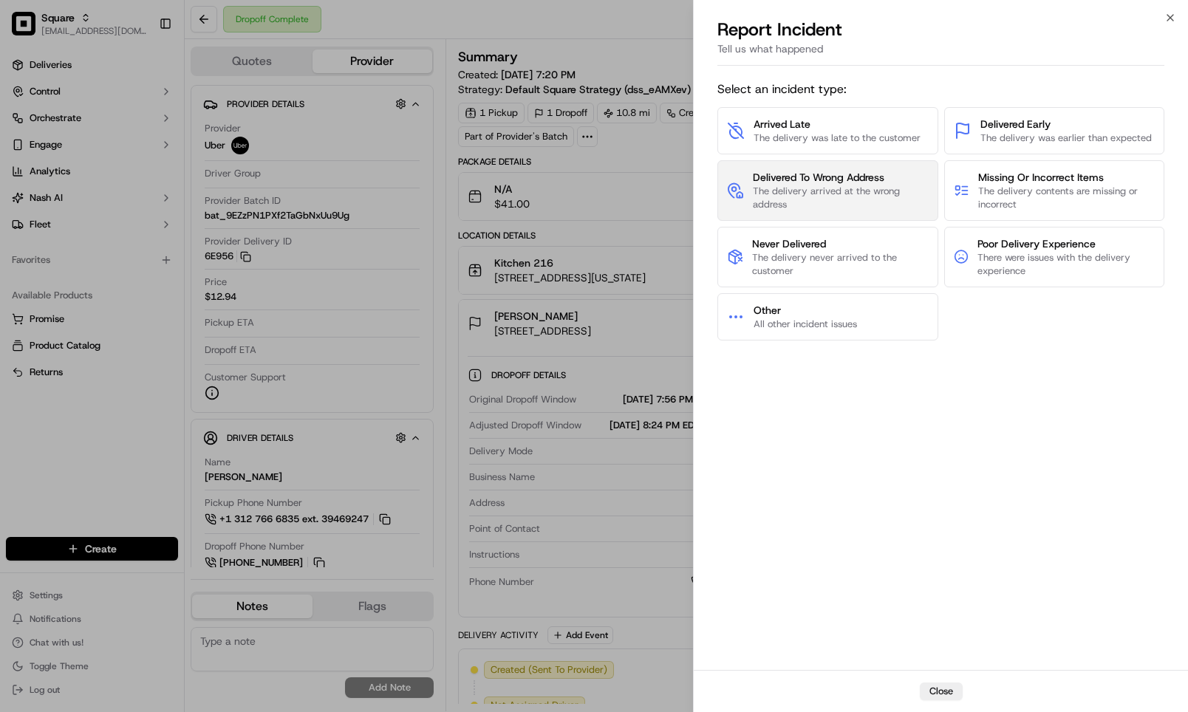
click at [847, 195] on span "The delivery arrived at the wrong address" at bounding box center [841, 198] width 176 height 27
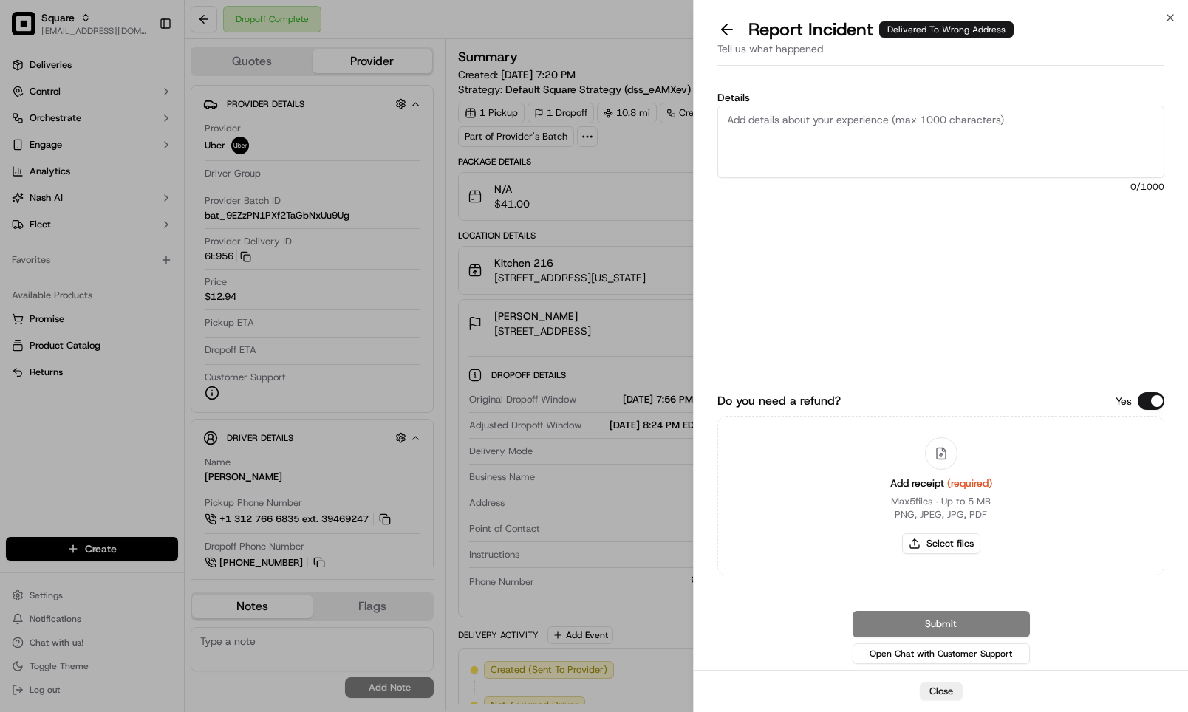
click at [867, 155] on textarea "Details" at bounding box center [940, 142] width 447 height 72
click at [1153, 390] on div "Do you need a refund? Yes Add receipt (required) Max 5 files ∙ Up to 5 MB PNG, …" at bounding box center [940, 502] width 447 height 330
click at [1149, 398] on button "Do you need a refund?" at bounding box center [1151, 401] width 27 height 18
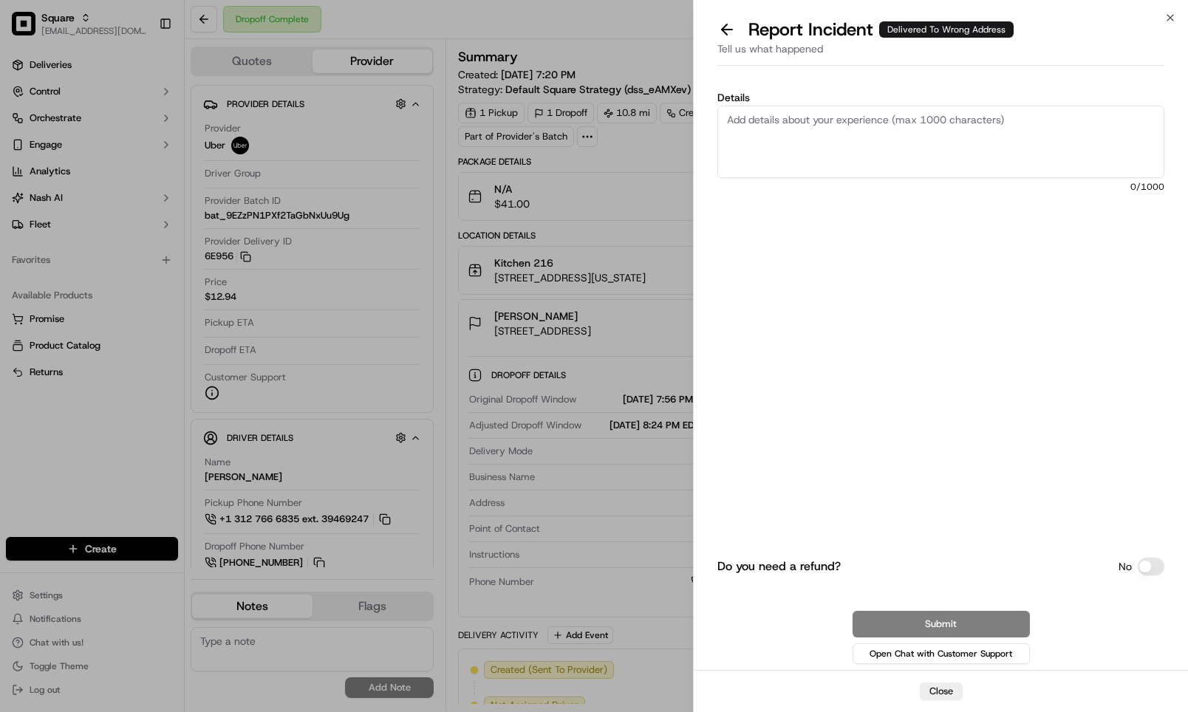
click at [930, 122] on textarea "Details" at bounding box center [940, 142] width 447 height 72
type textarea "Customer never received the order"
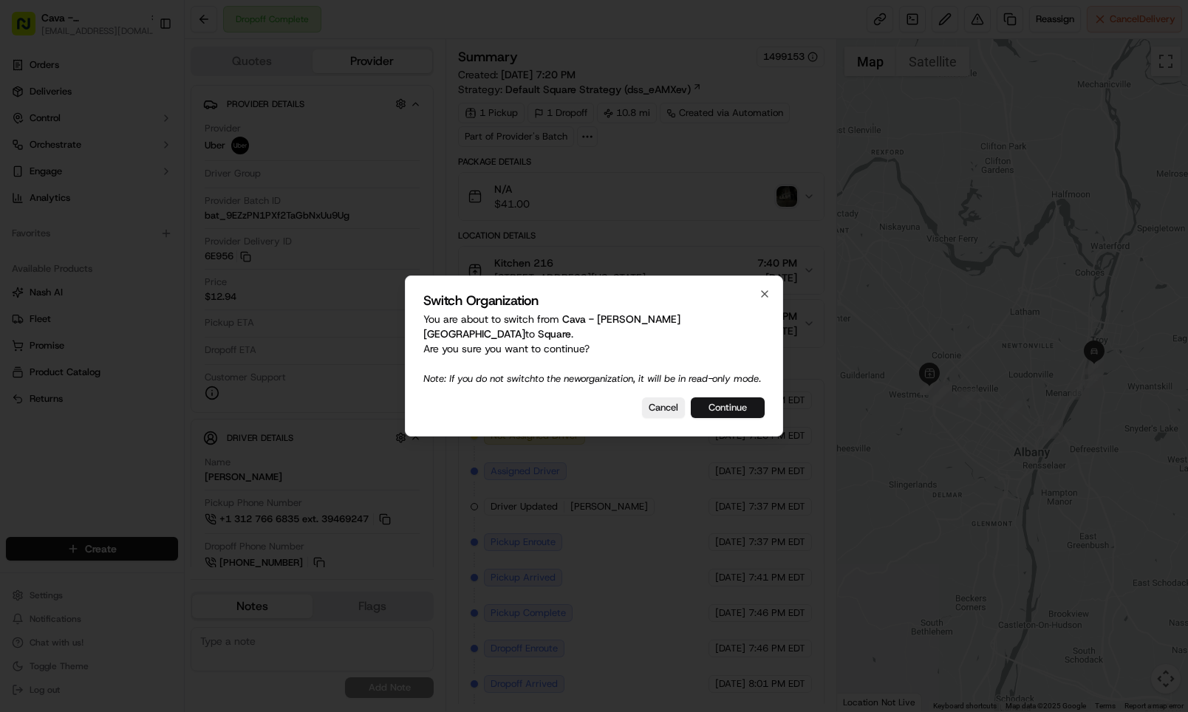
click at [721, 415] on button "Continue" at bounding box center [728, 408] width 74 height 21
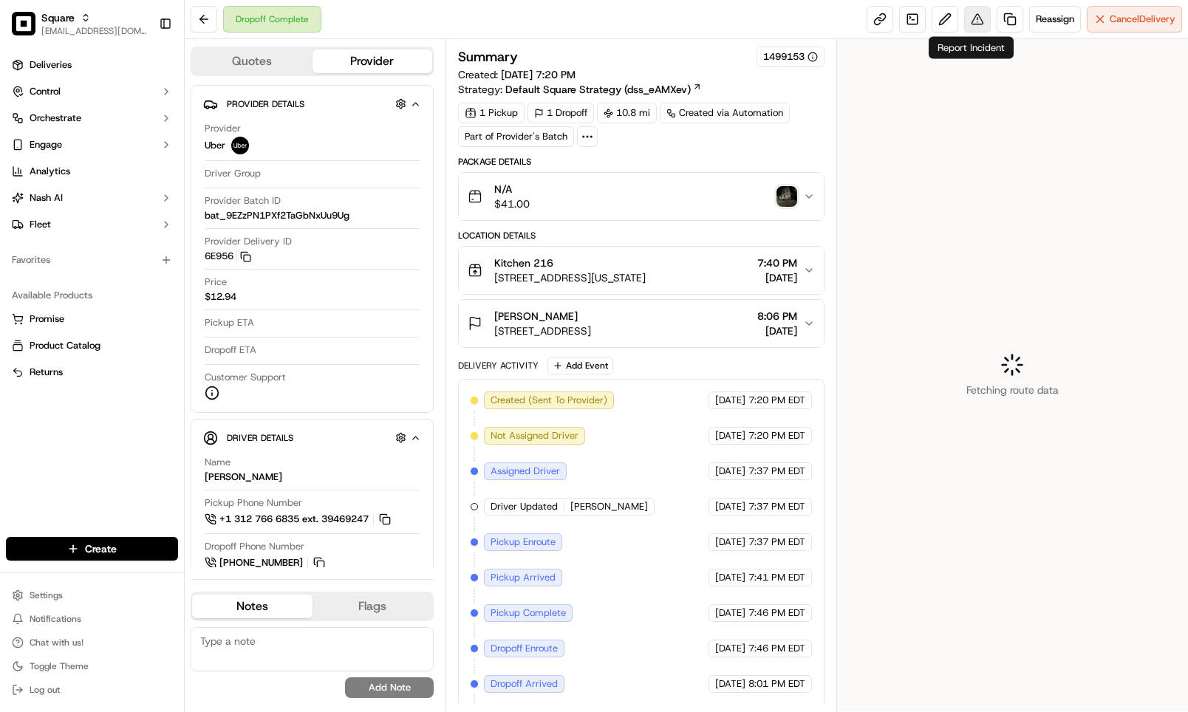
click at [974, 24] on button at bounding box center [977, 19] width 27 height 27
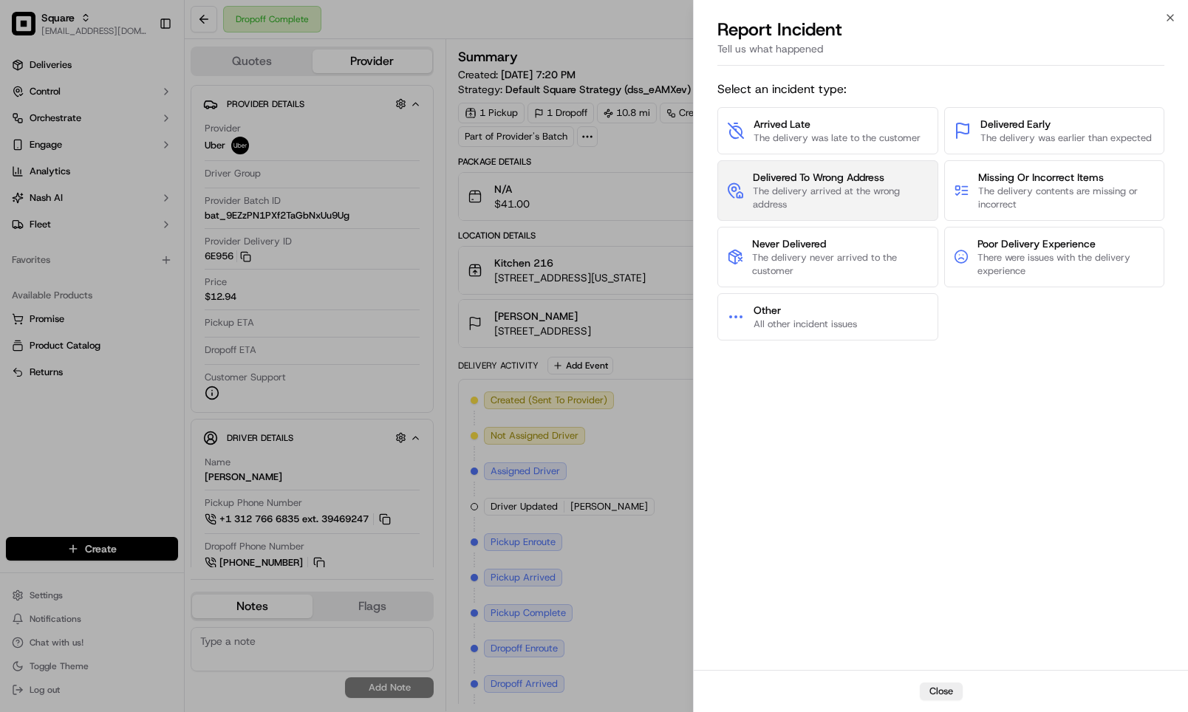
click at [816, 202] on span "The delivery arrived at the wrong address" at bounding box center [841, 198] width 176 height 27
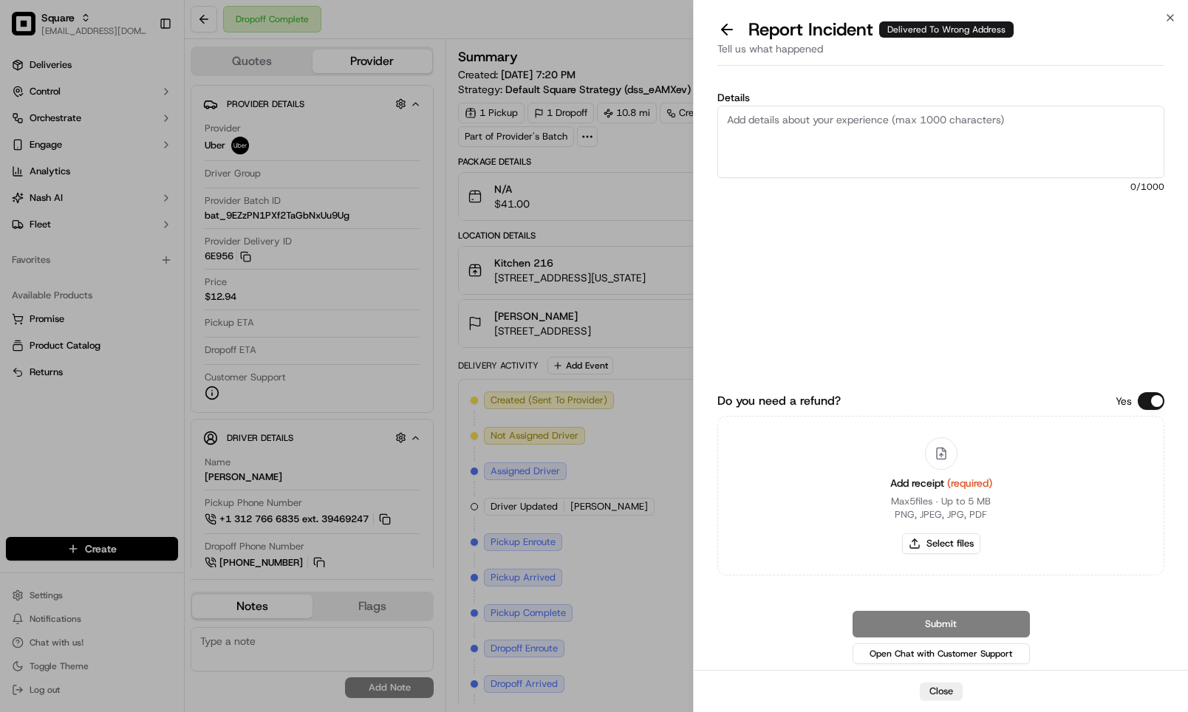
click at [825, 117] on textarea "Details" at bounding box center [940, 142] width 447 height 72
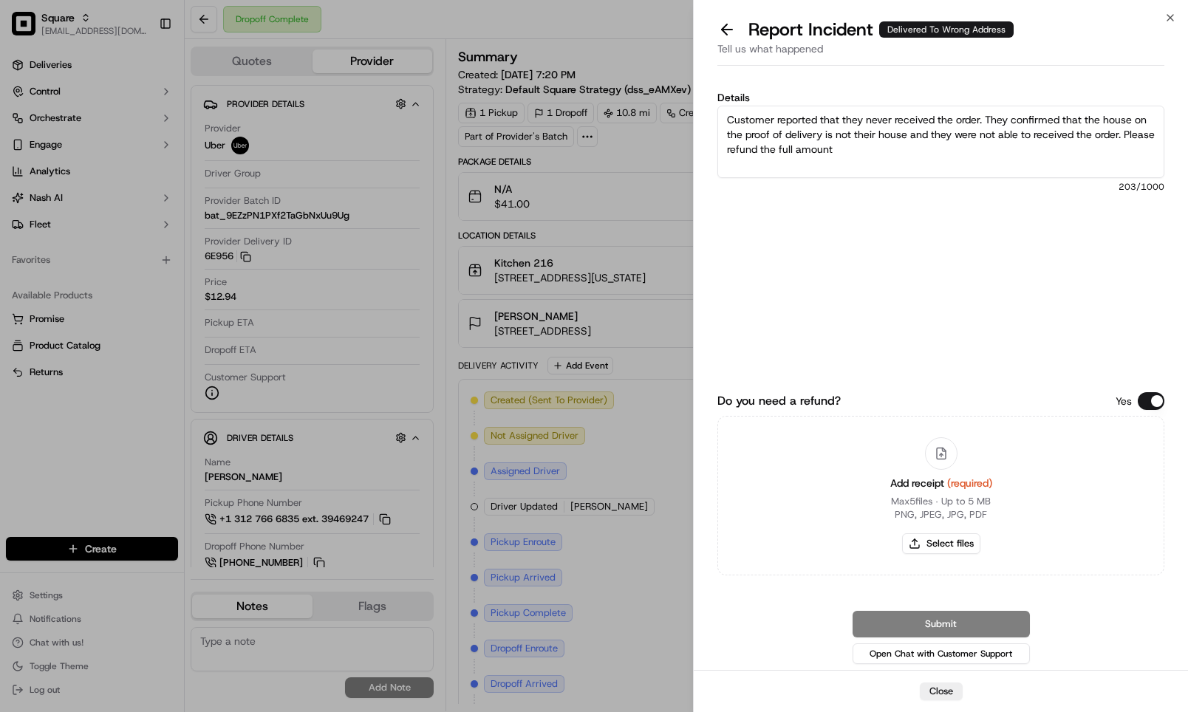
type textarea "Customer reported that they never received the order. They confirmed that the h…"
click at [1153, 401] on button "Do you need a refund?" at bounding box center [1151, 401] width 27 height 18
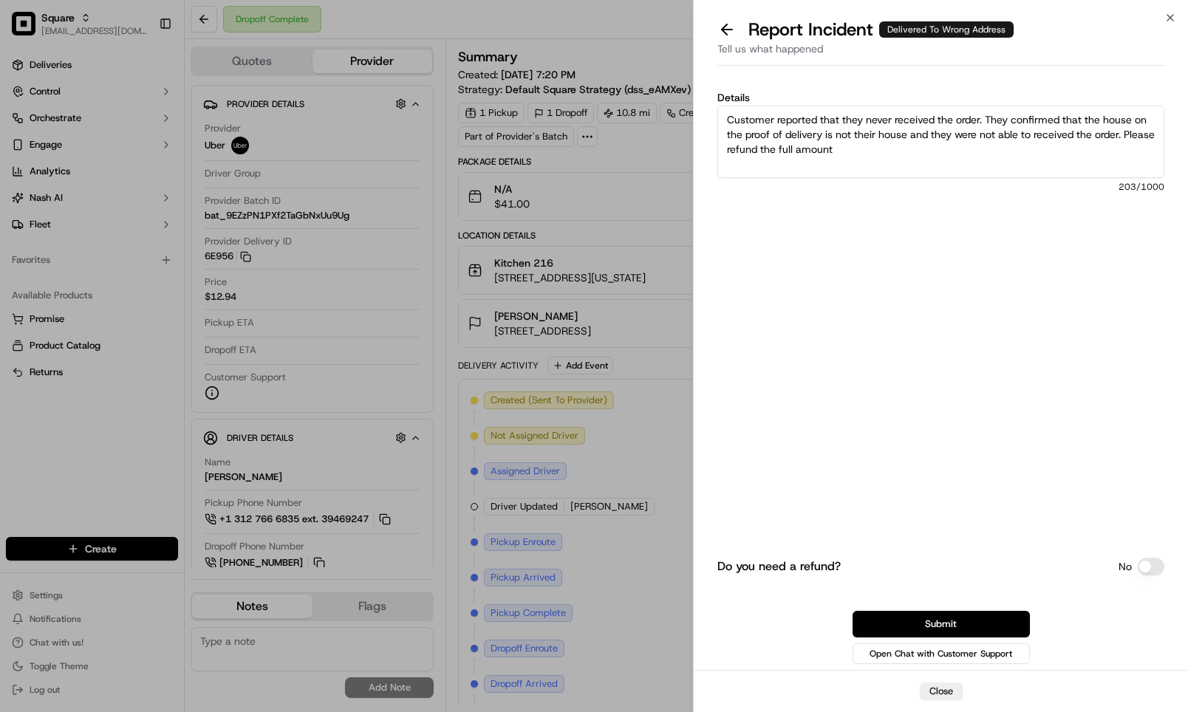
drag, startPoint x: 896, startPoint y: 138, endPoint x: 758, endPoint y: 109, distance: 140.6
click at [758, 109] on textarea "Customer reported that they never received the order. They confirmed that the h…" at bounding box center [940, 142] width 447 height 72
click at [870, 155] on textarea "Customer reported that they never received the order. They confirmed that the h…" at bounding box center [940, 142] width 447 height 72
drag, startPoint x: 903, startPoint y: 147, endPoint x: 723, endPoint y: 120, distance: 182.4
click at [723, 120] on textarea "Customer reported that they never received the order. They confirmed that the h…" at bounding box center [940, 142] width 447 height 72
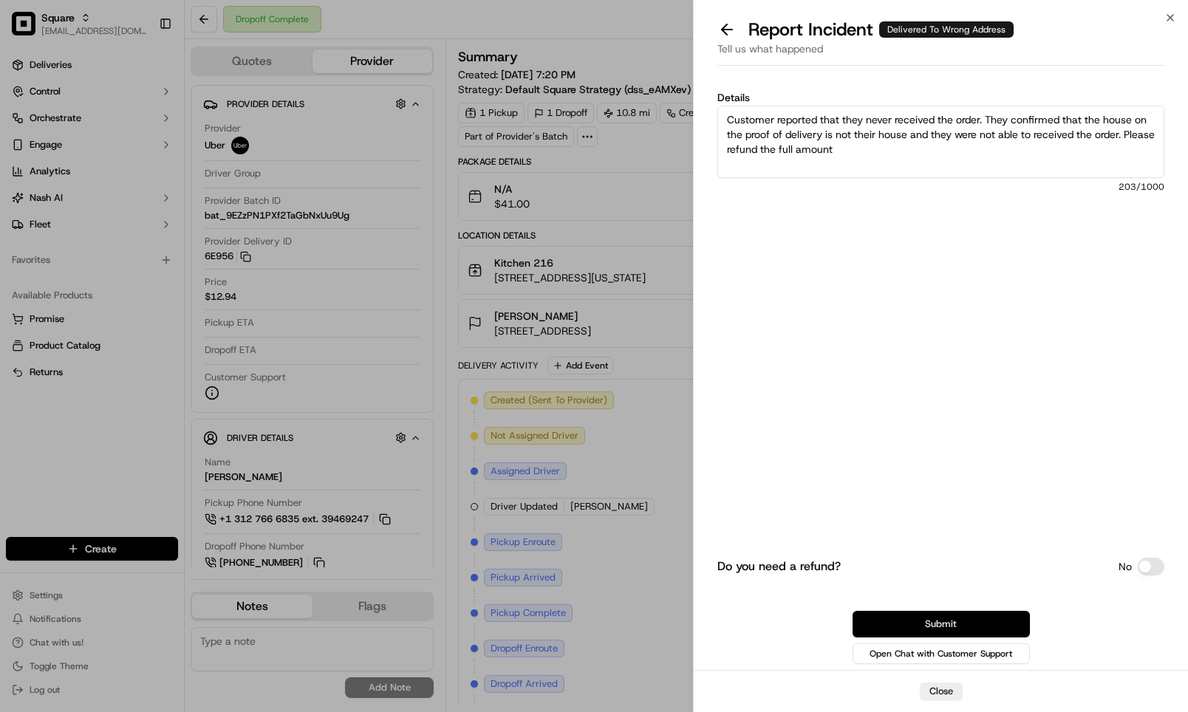
click at [969, 615] on button "Submit" at bounding box center [941, 624] width 177 height 27
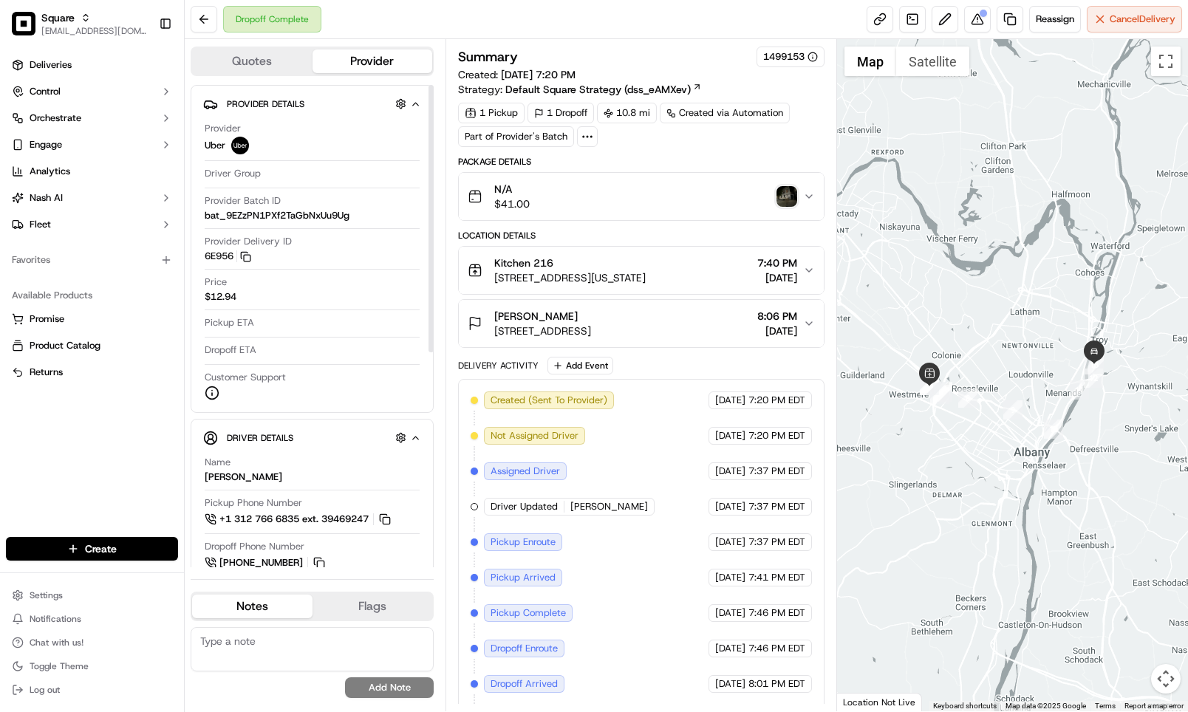
click at [324, 639] on textarea at bounding box center [312, 649] width 243 height 44
click at [244, 655] on textarea at bounding box center [312, 649] width 243 height 44
paste textarea "Caller Information: Reason for Call: Resolution:"
click at [306, 638] on textarea "Caller Information: Reason for Call: Resolution:" at bounding box center [312, 649] width 243 height 44
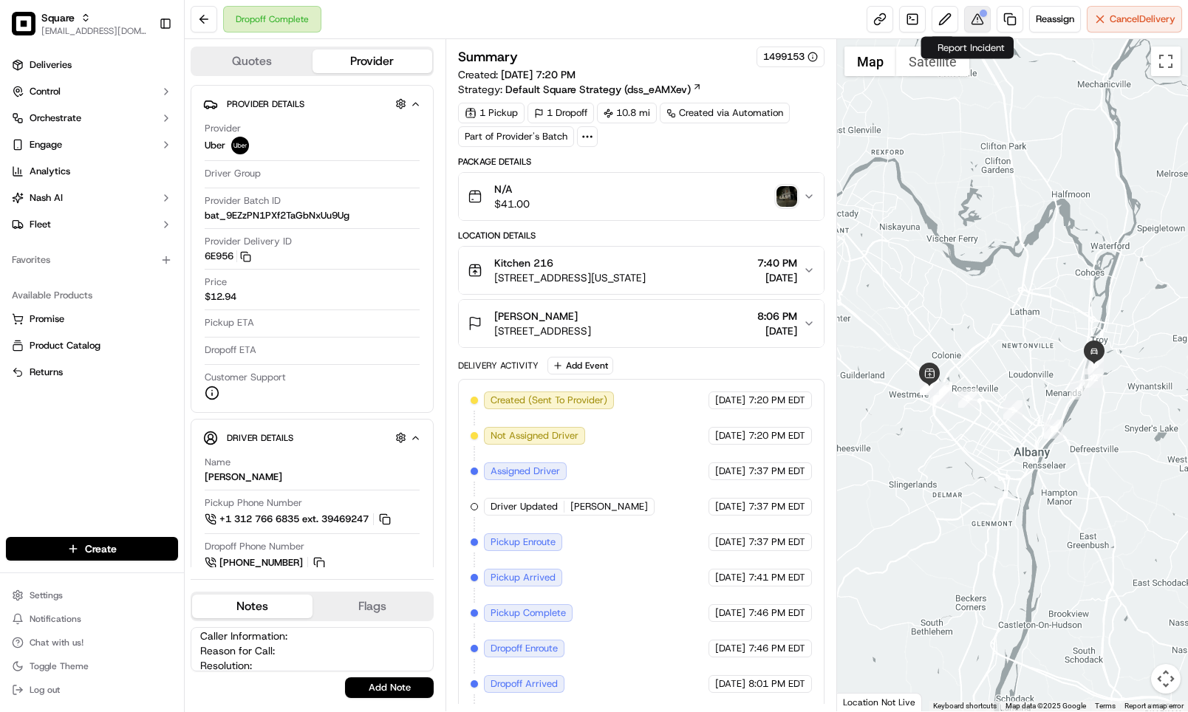
click at [967, 16] on button at bounding box center [977, 19] width 27 height 27
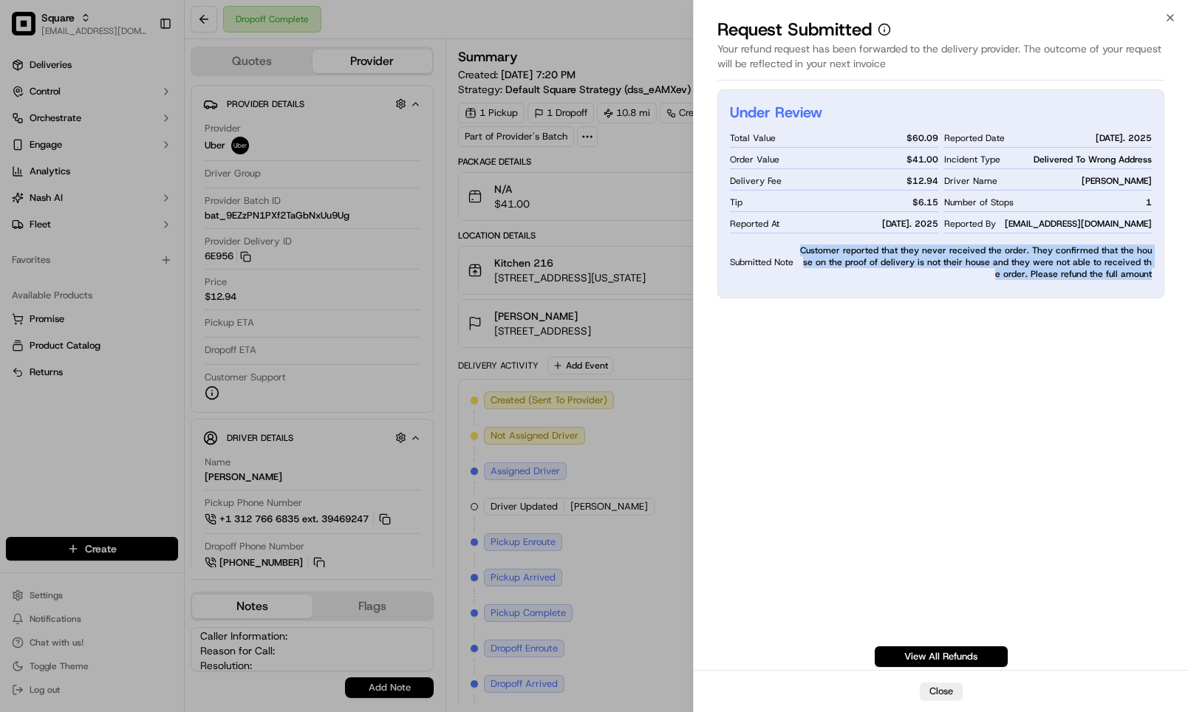
drag, startPoint x: 801, startPoint y: 251, endPoint x: 1156, endPoint y: 282, distance: 356.0
click at [1156, 282] on div "Under Review Total Value $ 60.09 Order Value $ 41.00 Delivery Fee $ 12.94 Tip $…" at bounding box center [940, 193] width 447 height 209
copy span "Customer reported that they never received the order. They confirmed that the h…"
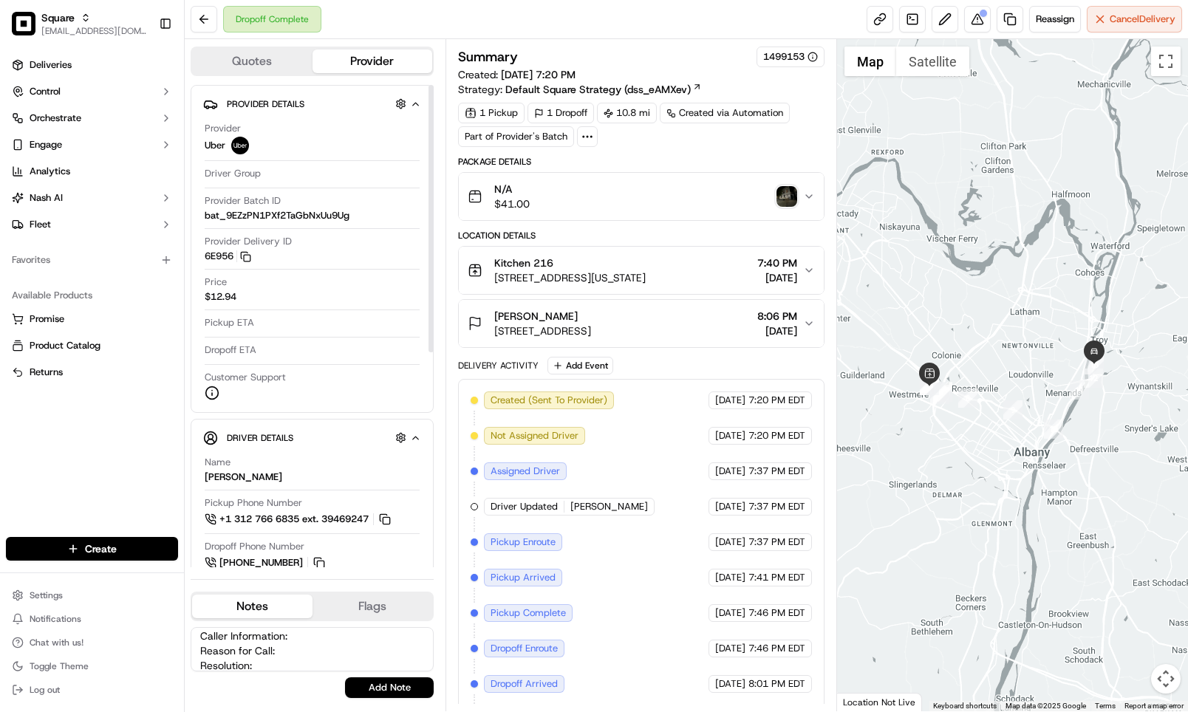
click at [308, 647] on textarea "Caller Information: Reason for Call: Resolution:" at bounding box center [312, 649] width 243 height 44
click at [309, 635] on textarea "Caller Information: Reason for Call: Resolution:" at bounding box center [312, 649] width 243 height 44
click at [317, 648] on textarea "Caller Information: Merchant Reason for Call: Resolution:" at bounding box center [312, 649] width 243 height 44
paste textarea "Customer reported that they never received the order. They confirmed that the h…"
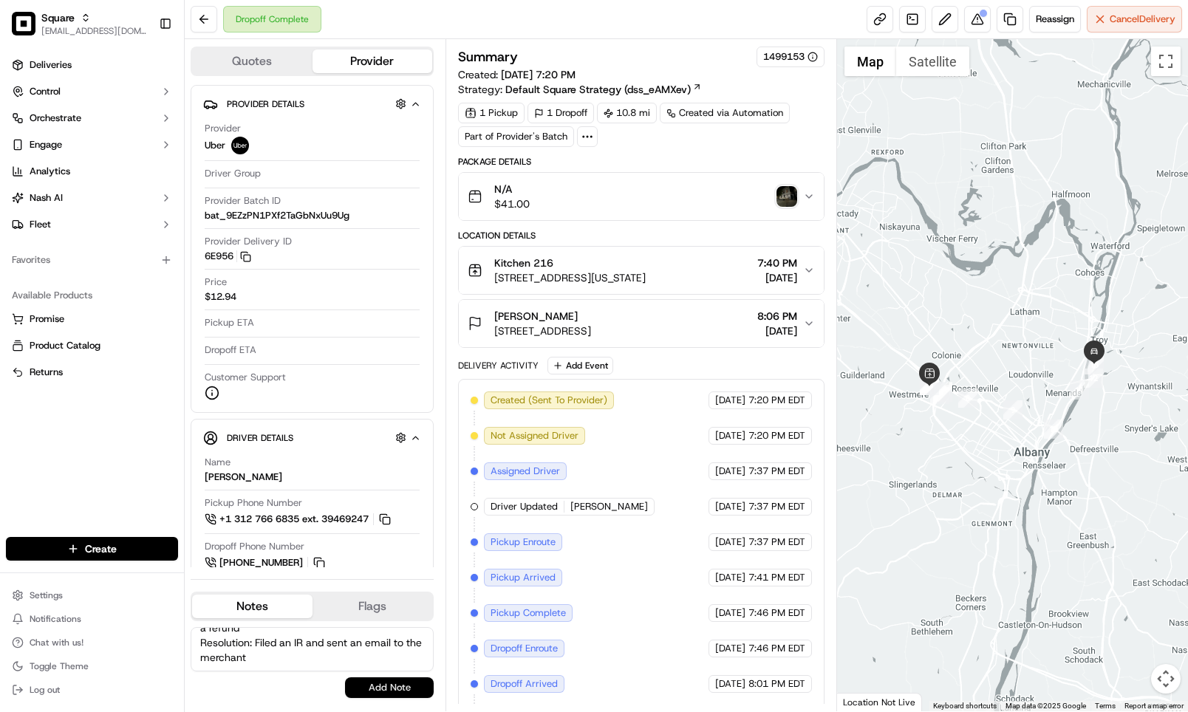
type textarea "Caller Information: Merchant Reason for Call: Called in to say that Customer re…"
click at [397, 686] on button "Add Note" at bounding box center [389, 688] width 89 height 21
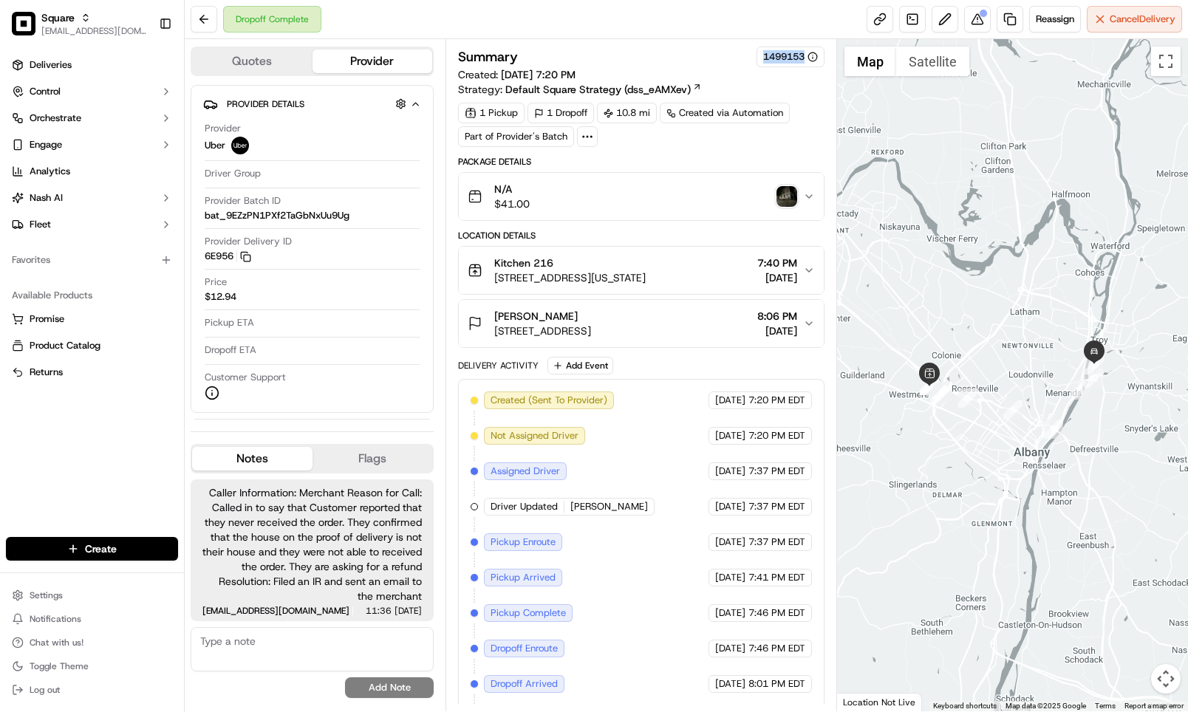
drag, startPoint x: 757, startPoint y: 56, endPoint x: 794, endPoint y: 69, distance: 40.0
click at [794, 69] on div "Summary 1499153 Created: 09/16/2025 7:20 PM Strategy: Default Square Strategy (…" at bounding box center [641, 72] width 366 height 50
copy div "1499153"
click at [587, 285] on span "161 Washington Ave Ext, Albany, NY 12205, USA" at bounding box center [569, 277] width 151 height 15
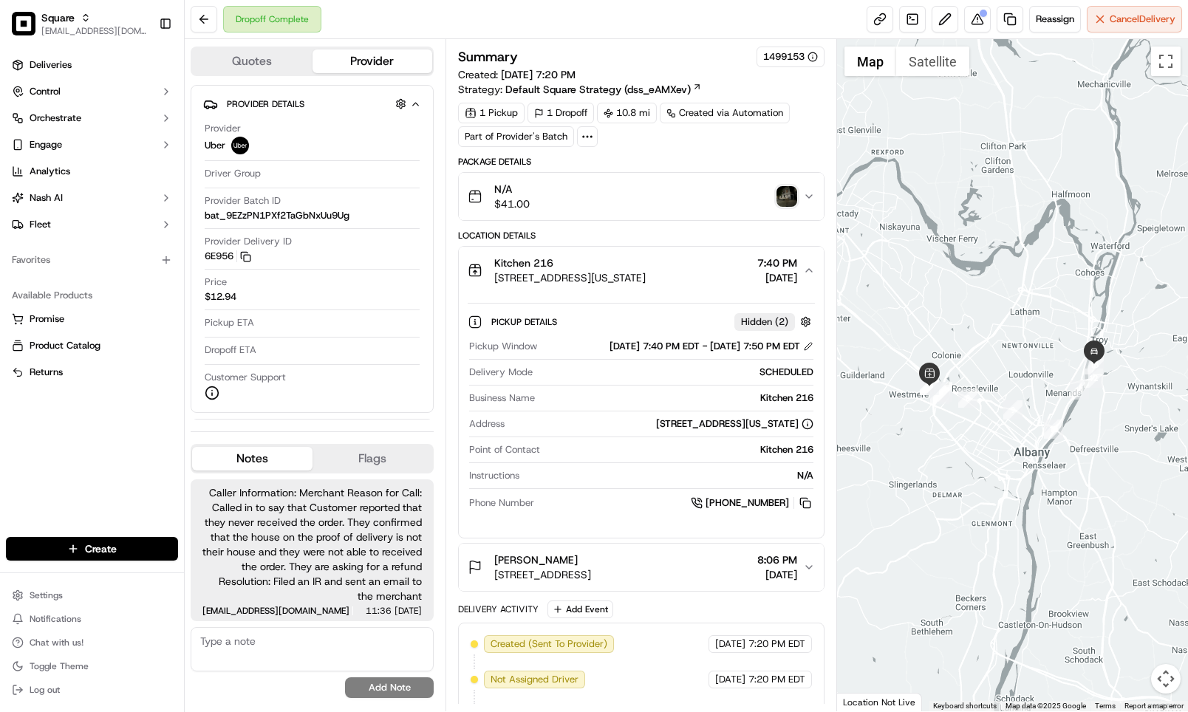
click at [616, 285] on span "161 Washington Ave Ext, Albany, NY 12205, USA" at bounding box center [569, 277] width 151 height 15
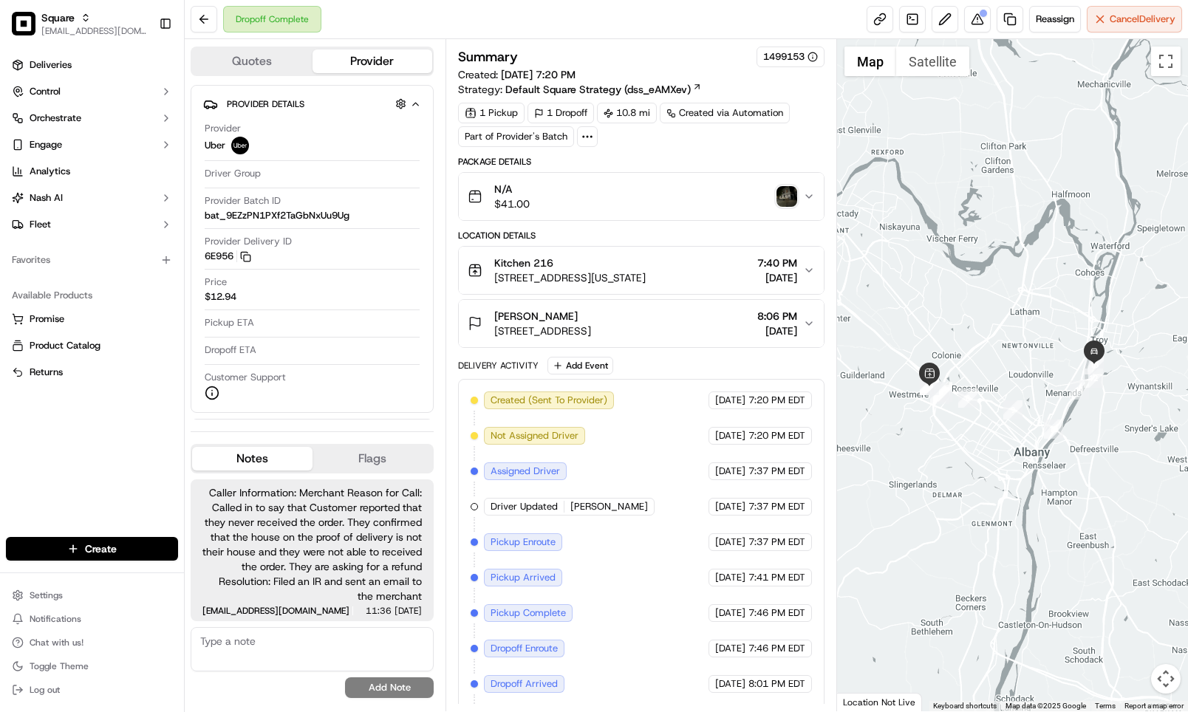
click at [590, 344] on button "Jimmie Howard 522 2nd Street #1, Troy, NY 12180-5521, USA 8:06 PM 09/16/2025" at bounding box center [641, 323] width 365 height 47
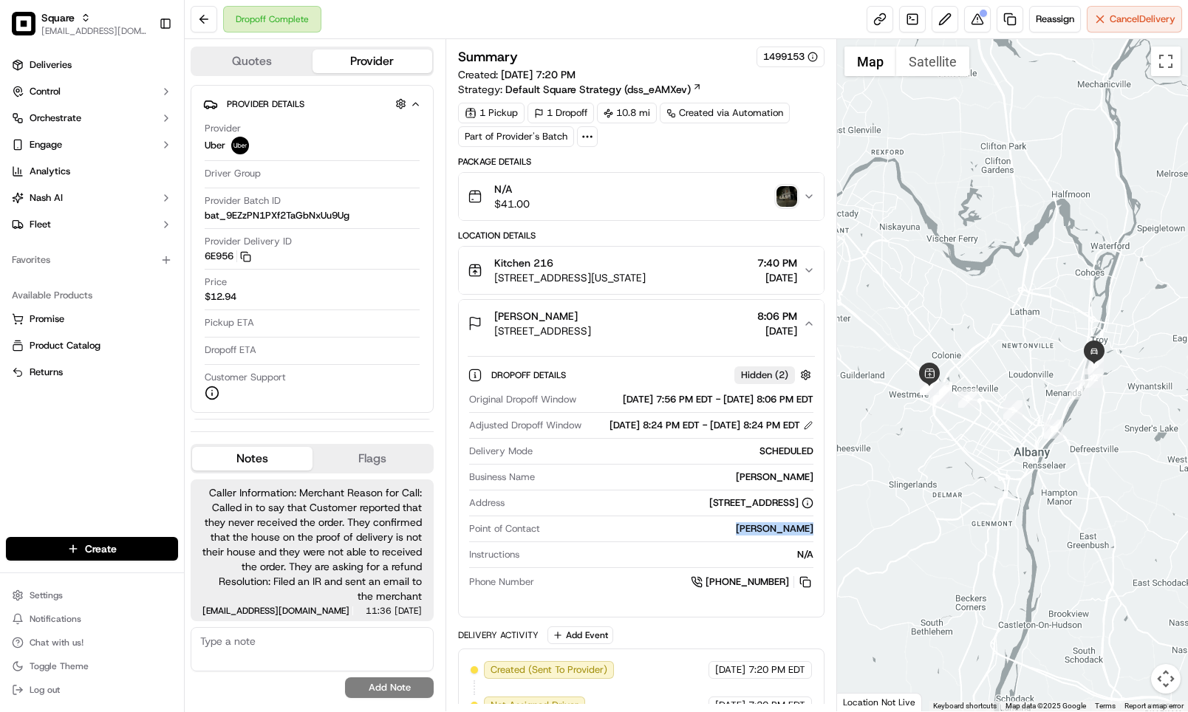
drag, startPoint x: 746, startPoint y: 561, endPoint x: 816, endPoint y: 564, distance: 70.3
click at [816, 564] on div "Dropoff Details Hidden ( 2 ) Original Dropoff Window 09/16/2025 7:56 PM EDT - 0…" at bounding box center [641, 476] width 365 height 258
copy div "Jimmie Howard"
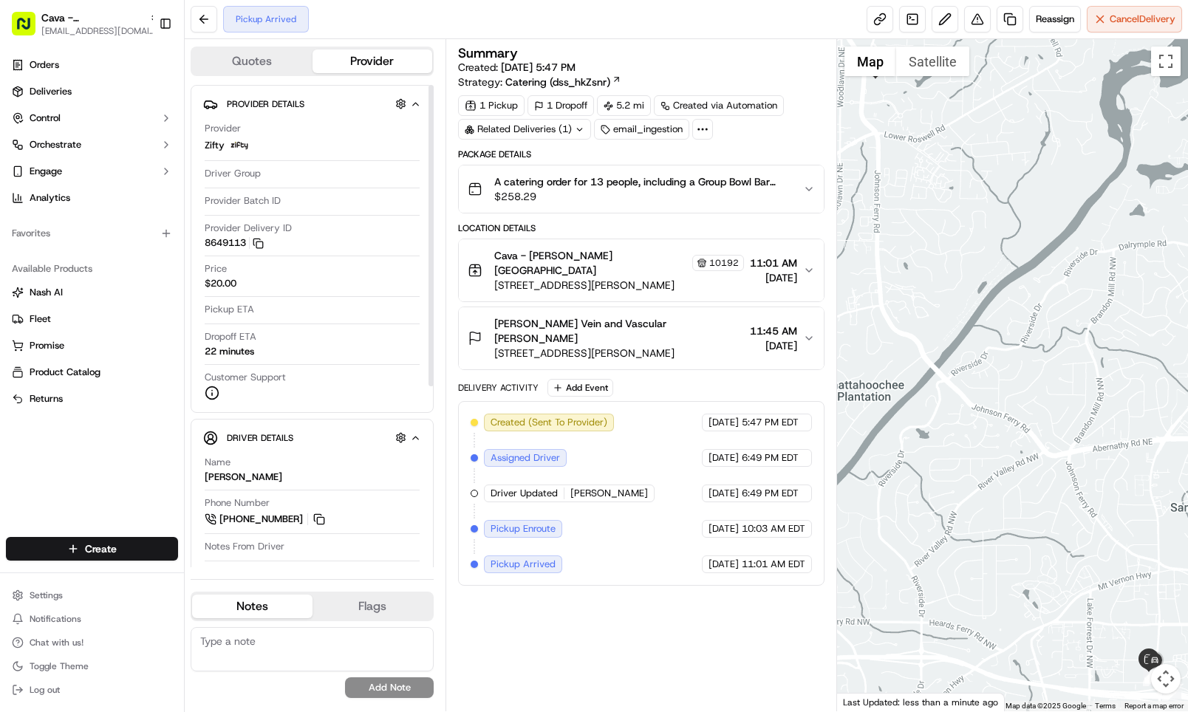
click at [649, 470] on div "Created (Sent To Provider) Zifty 09/16/2025 5:47 PM EDT Assigned Driver Zifty 0…" at bounding box center [641, 494] width 341 height 160
click at [658, 76] on div "Summary Created: 09/16/2025 5:47 PM Strategy: Catering (dss_hkZsnr)" at bounding box center [641, 68] width 366 height 43
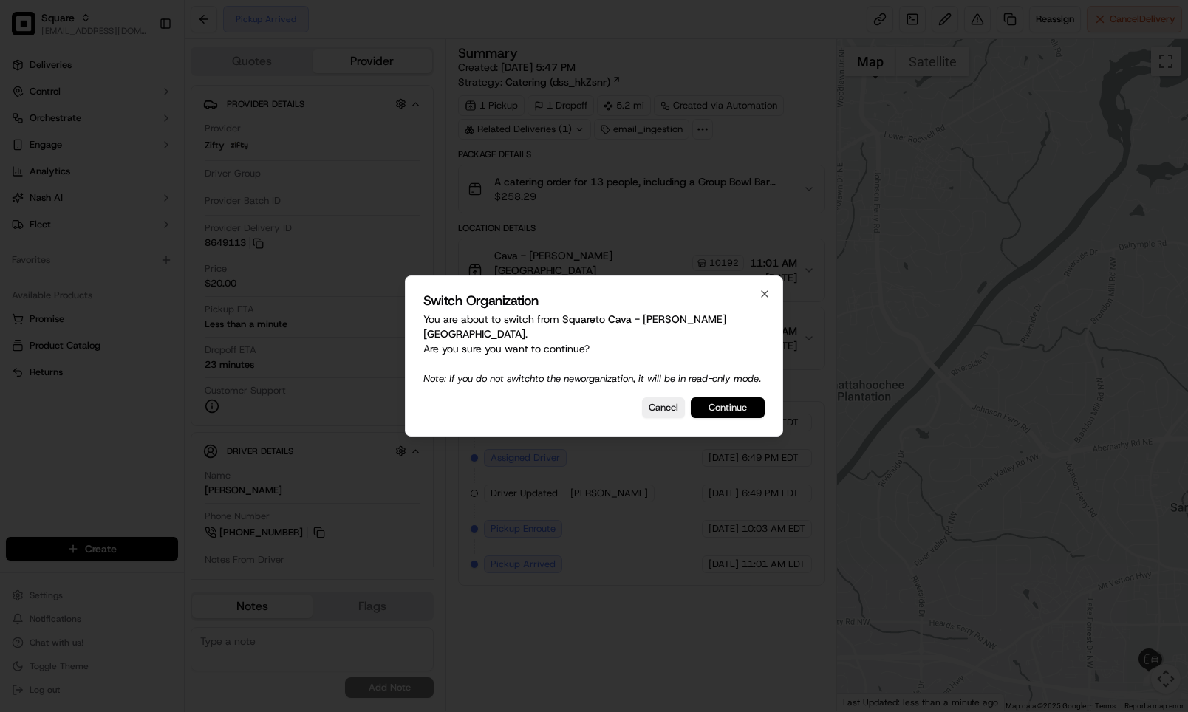
click at [734, 403] on button "Continue" at bounding box center [728, 408] width 74 height 21
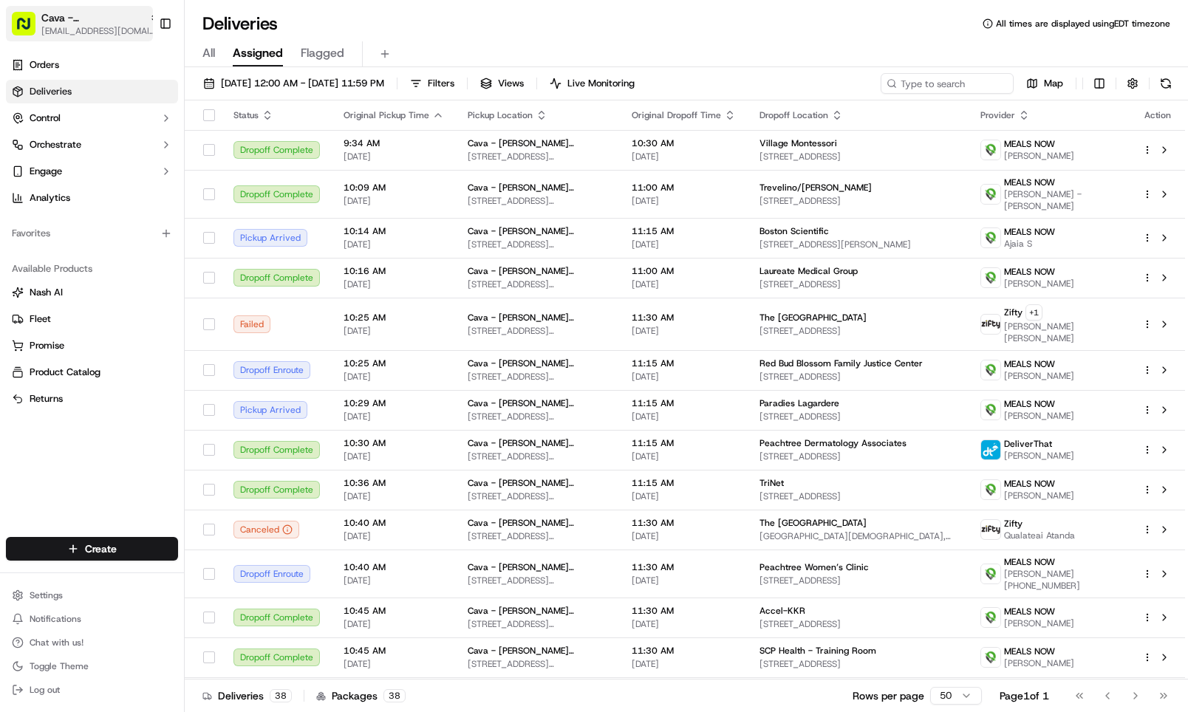
click at [65, 16] on span "Cava - [PERSON_NAME][GEOGRAPHIC_DATA]" at bounding box center [92, 17] width 102 height 15
type input "40th"
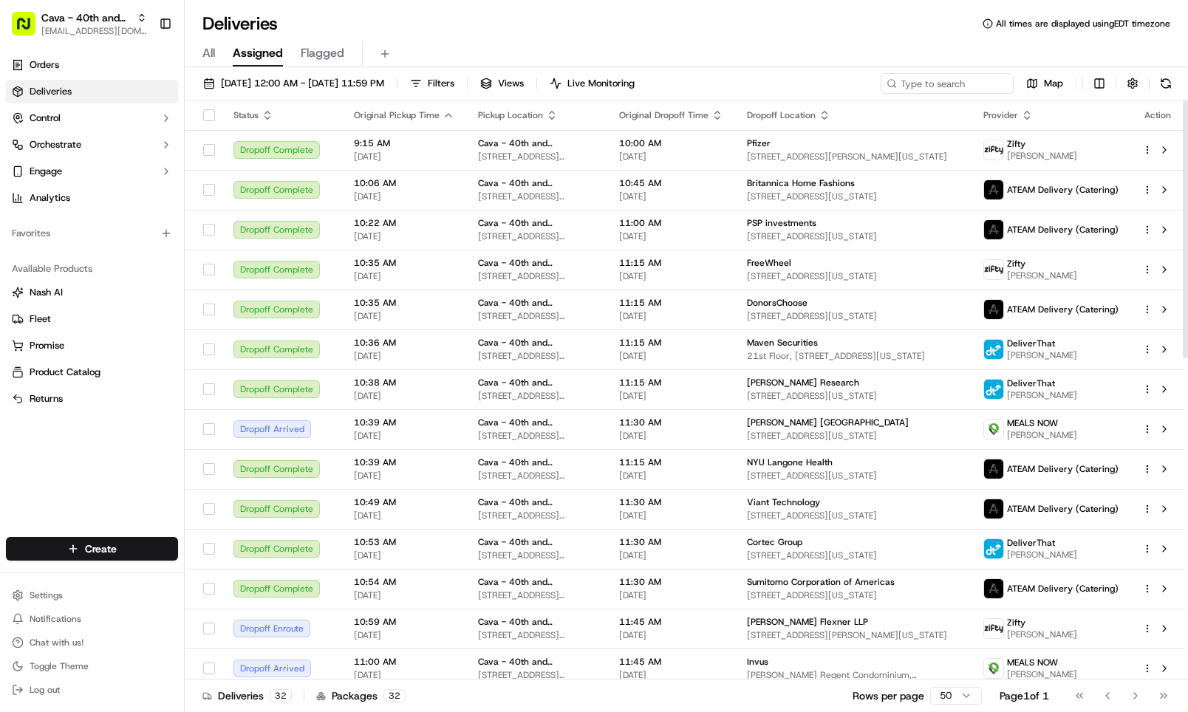
click at [956, 63] on div "All Assigned Flagged" at bounding box center [686, 54] width 1003 height 26
click at [956, 78] on input at bounding box center [924, 83] width 177 height 21
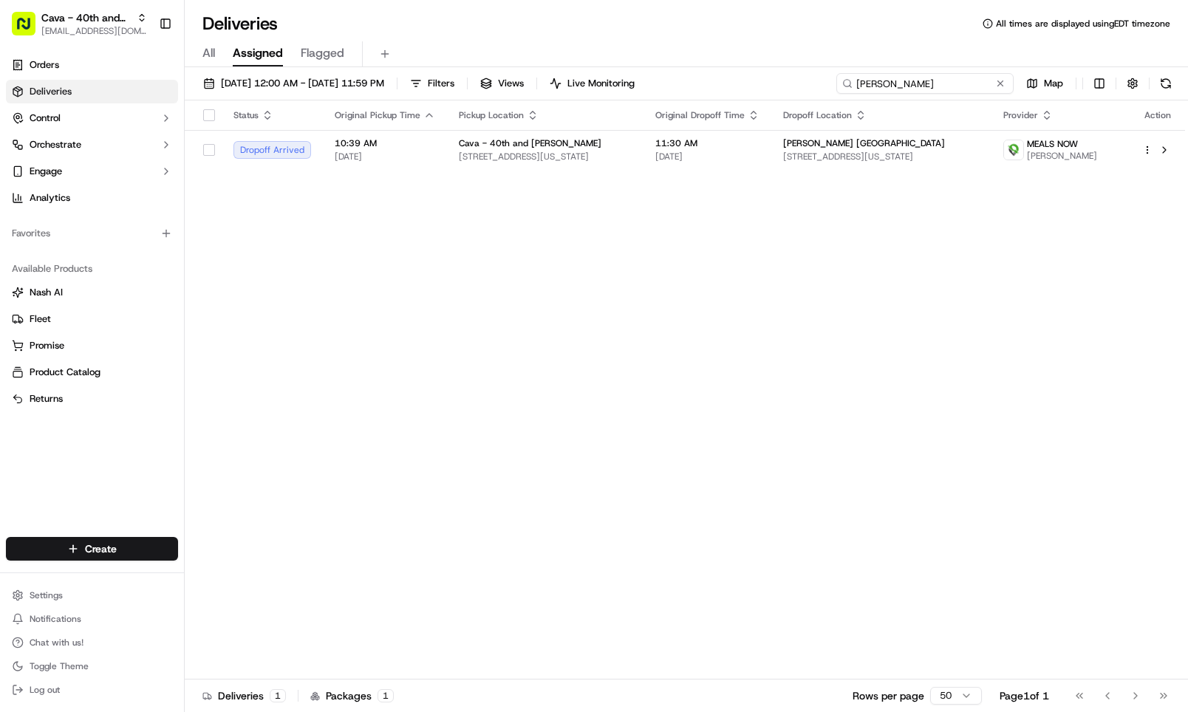
type input "sarah"
drag, startPoint x: 703, startPoint y: 319, endPoint x: 672, endPoint y: 268, distance: 59.3
click at [700, 319] on div "Status Original Pickup Time Pickup Location Original Dropoff Time Dropoff Locat…" at bounding box center [685, 389] width 1000 height 579
click at [635, 167] on td "Cava - 40th and Madison 280 Madison Ave, New York, NY 10016, USA" at bounding box center [545, 150] width 197 height 40
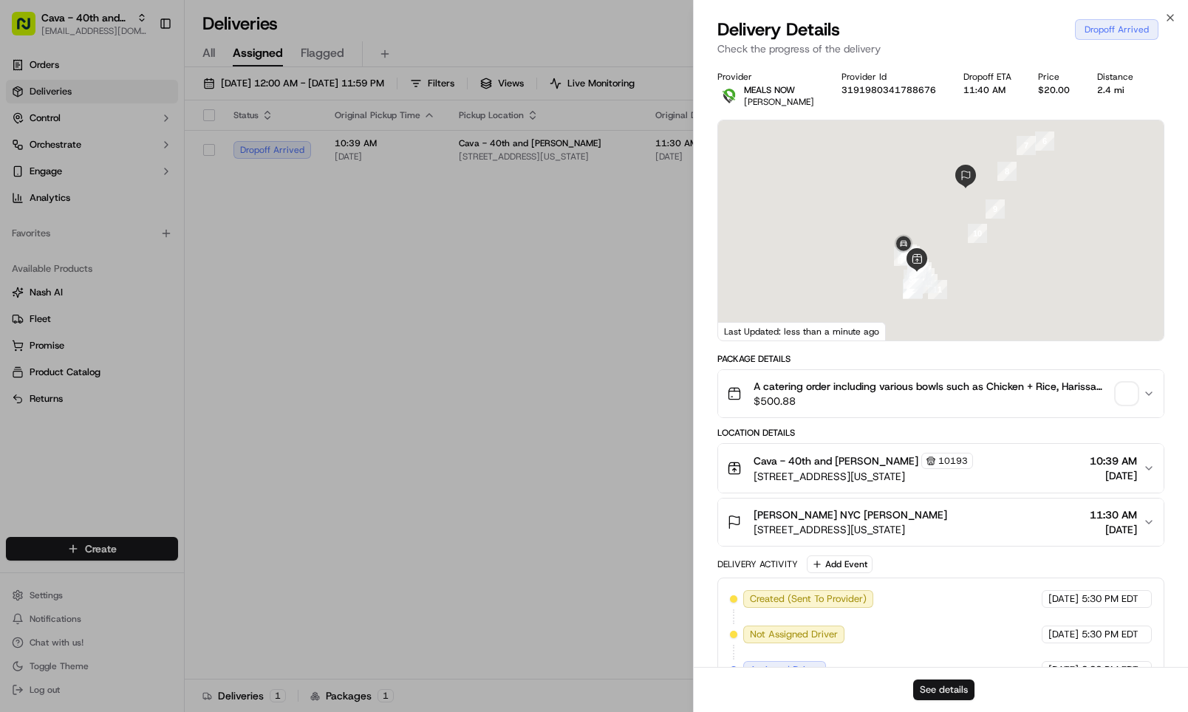
click at [936, 683] on button "See details" at bounding box center [943, 690] width 61 height 21
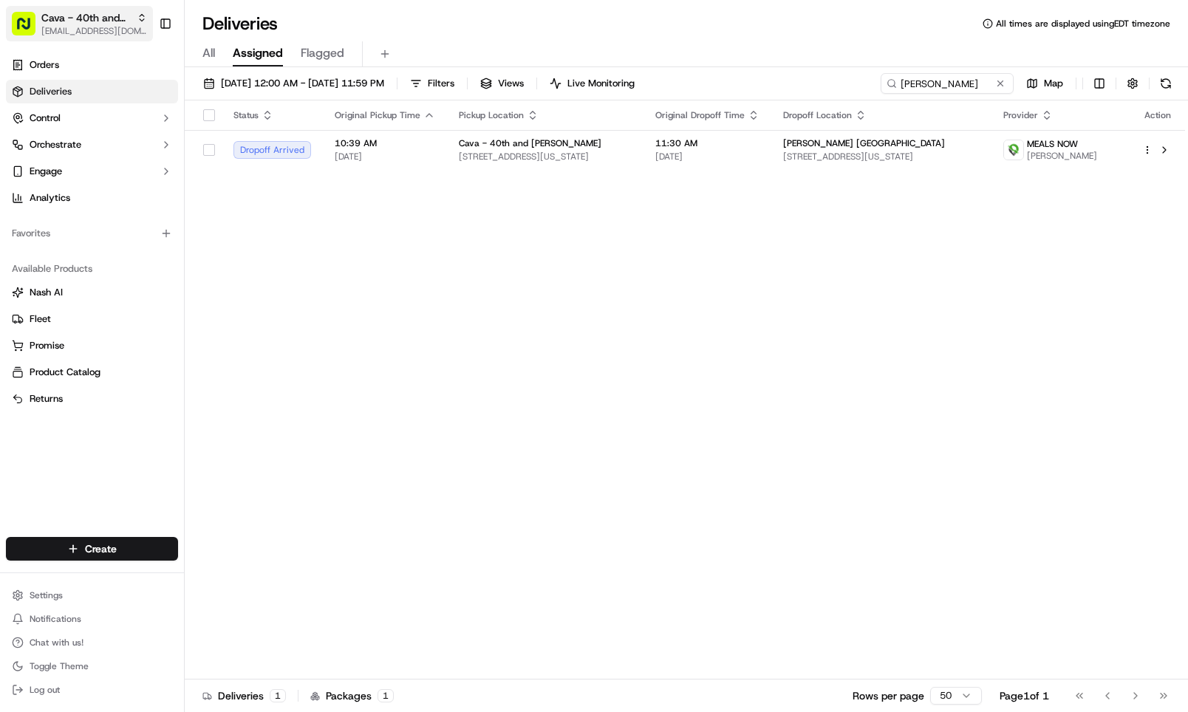
click at [74, 23] on span "Cava - 40th and [PERSON_NAME]" at bounding box center [85, 17] width 89 height 15
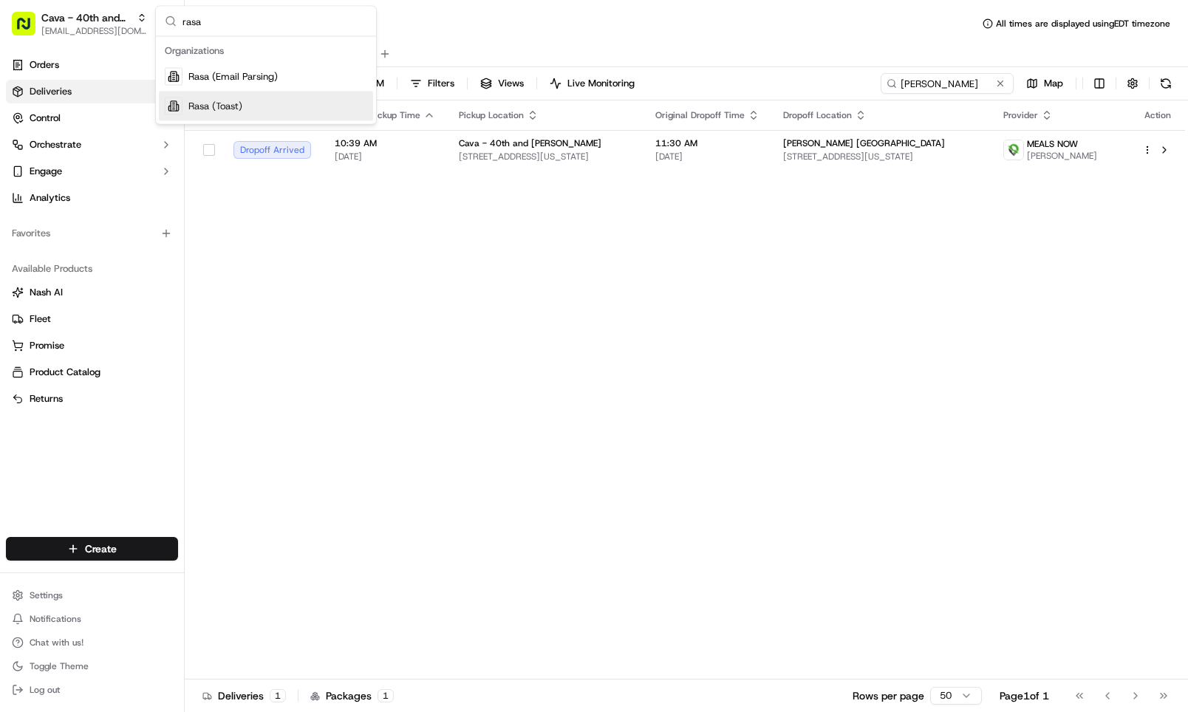
type input "rasa"
click at [695, 364] on div "Status Original Pickup Time Pickup Location Original Dropoff Time Dropoff Locat…" at bounding box center [685, 389] width 1000 height 579
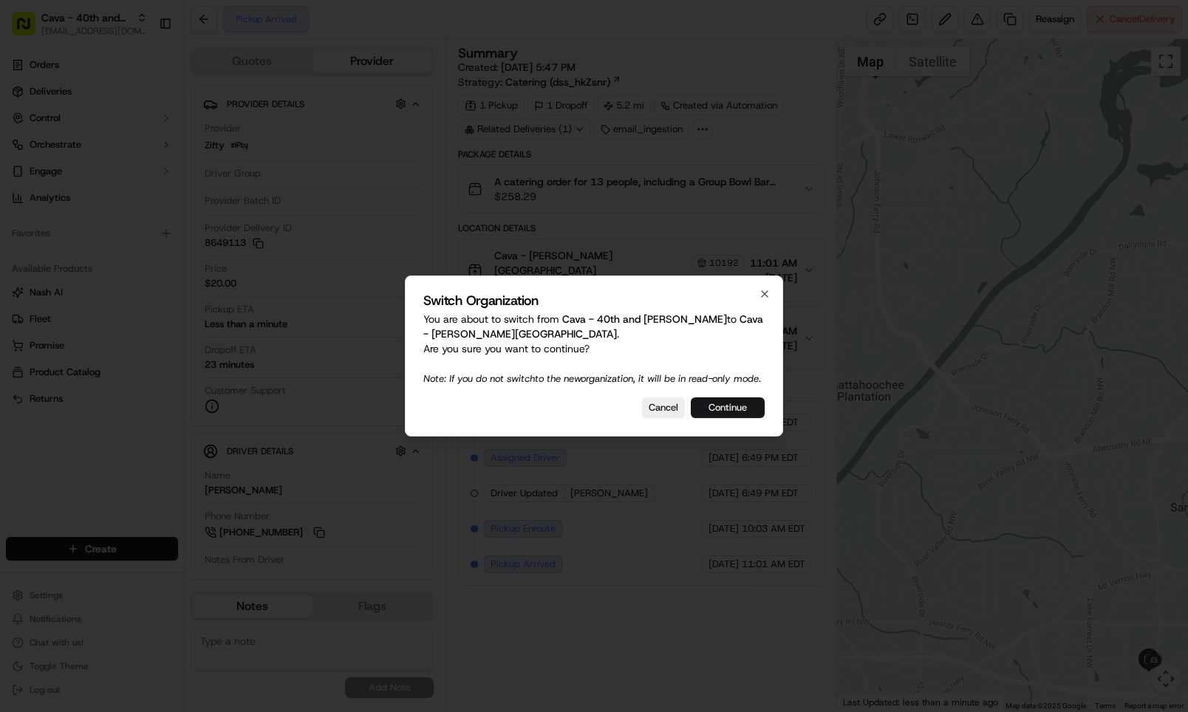
click at [748, 411] on button "Continue" at bounding box center [728, 408] width 74 height 21
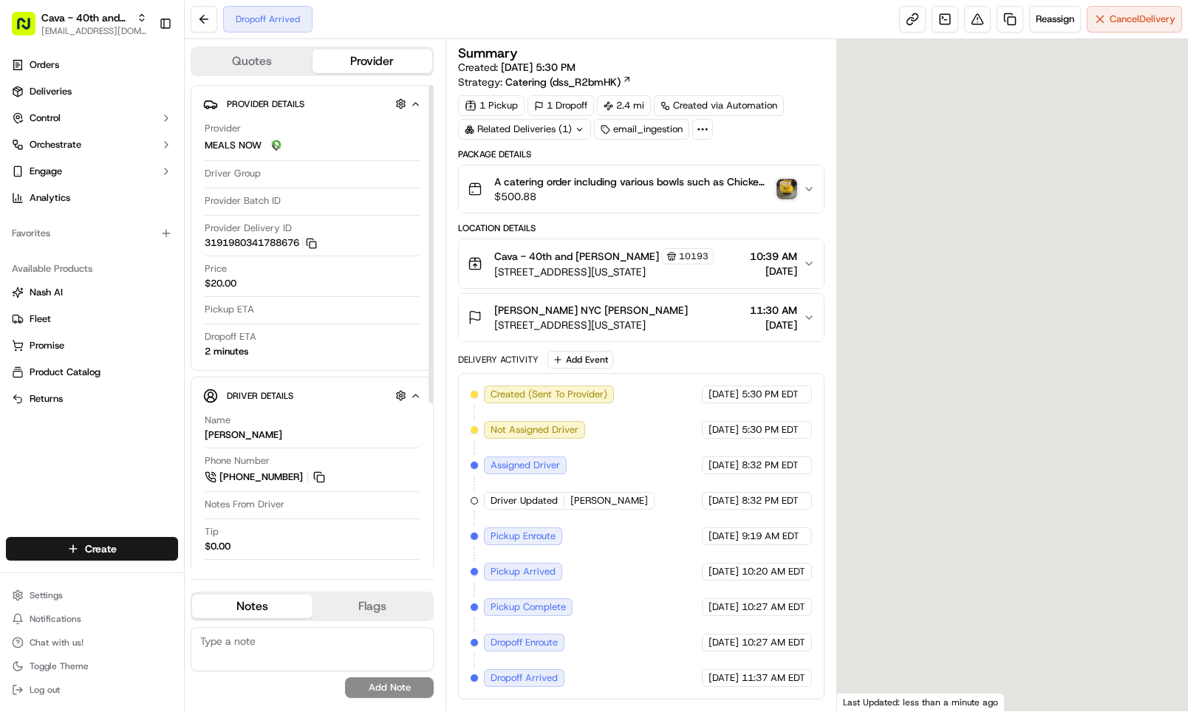
click at [689, 47] on div "Summary" at bounding box center [641, 53] width 366 height 13
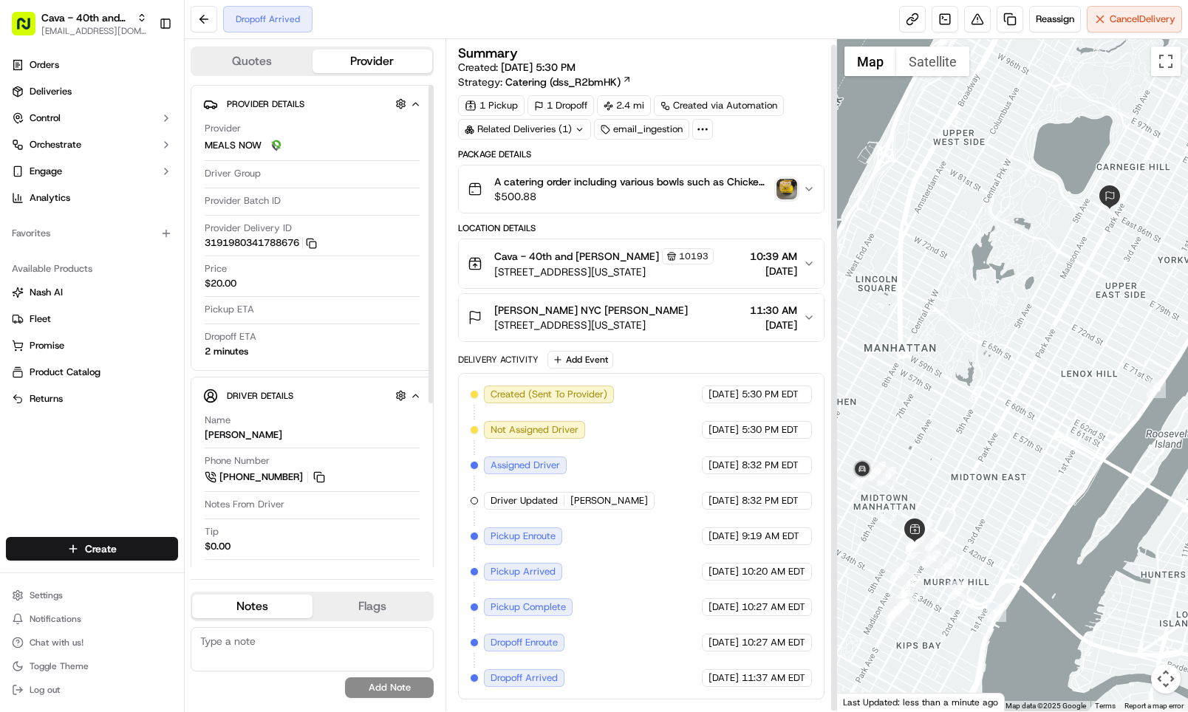
scroll to position [7, 0]
click at [751, 322] on span "[DATE]" at bounding box center [773, 325] width 47 height 15
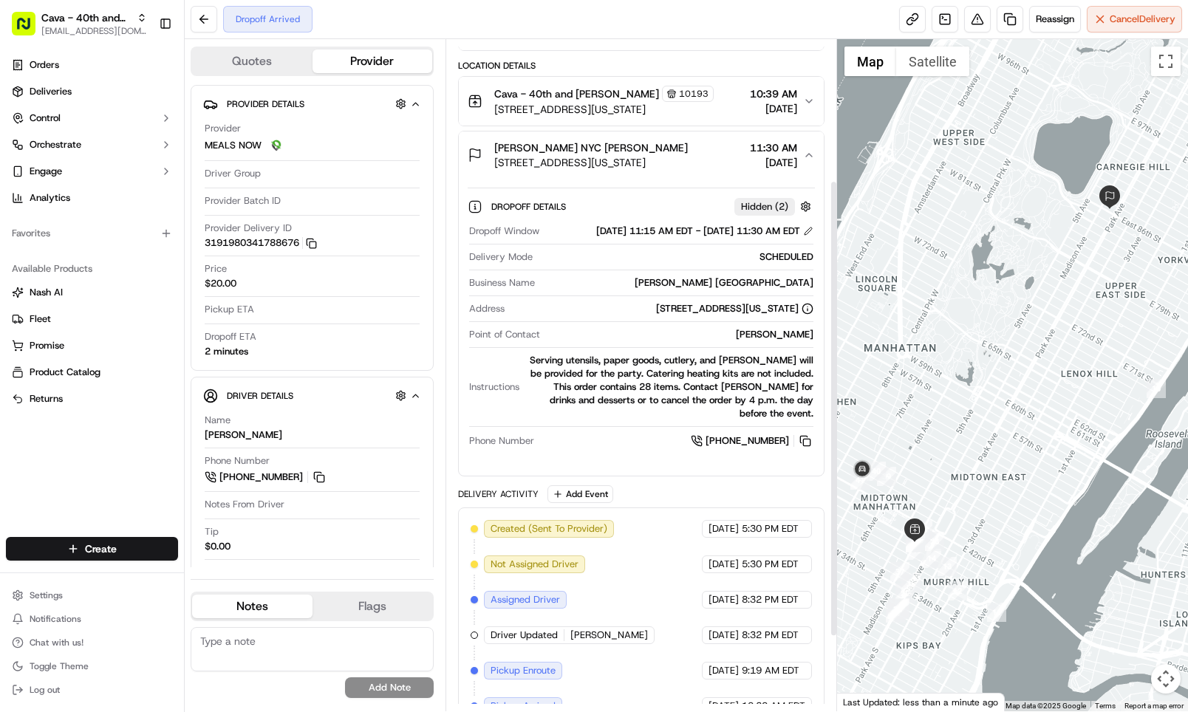
scroll to position [207, 0]
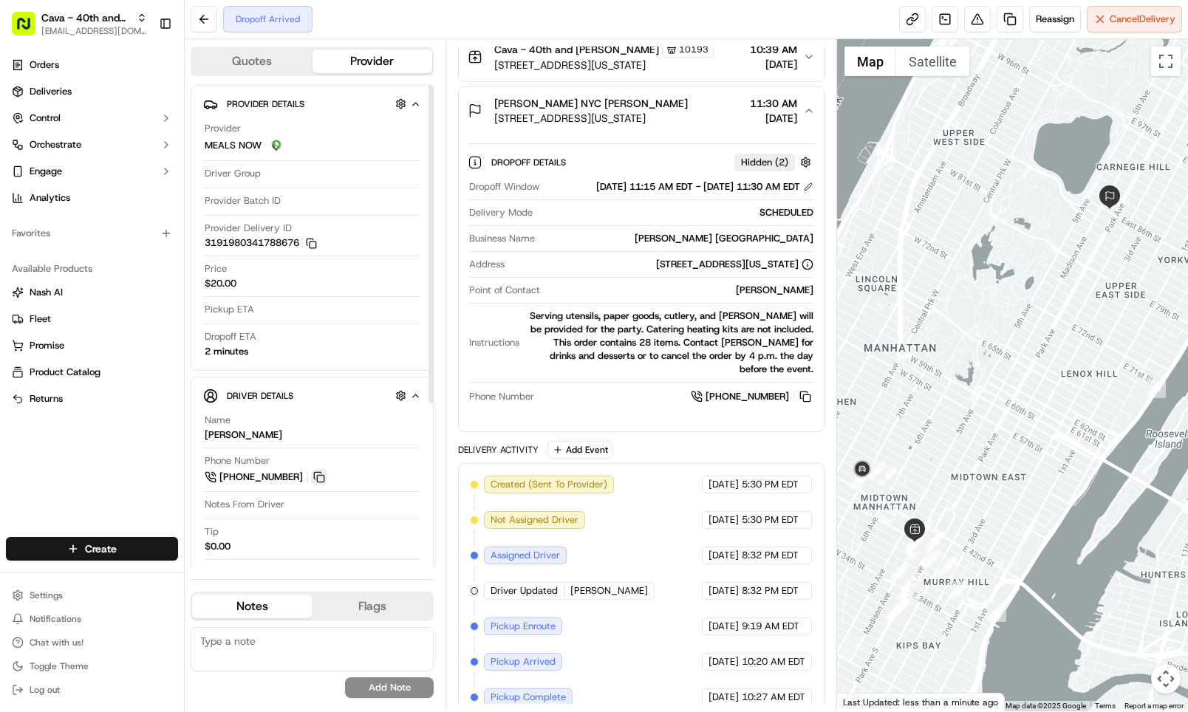
click at [316, 477] on button at bounding box center [319, 477] width 16 height 16
drag, startPoint x: 270, startPoint y: 352, endPoint x: 204, endPoint y: 350, distance: 66.5
click at [205, 350] on div "Dropoff ETA 2 minutes" at bounding box center [312, 344] width 215 height 28
drag, startPoint x: 218, startPoint y: 359, endPoint x: 229, endPoint y: 359, distance: 11.1
click at [222, 358] on div "2 minutes" at bounding box center [227, 351] width 44 height 13
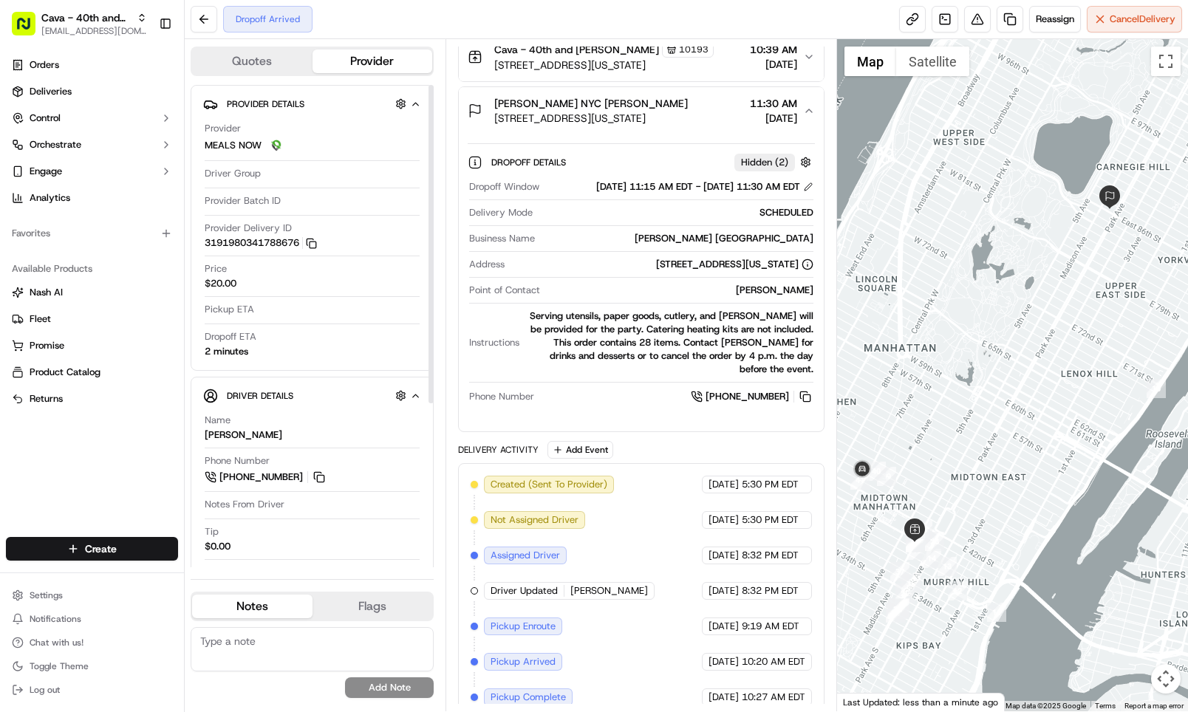
click at [245, 357] on div "2 minutes" at bounding box center [227, 351] width 44 height 13
drag, startPoint x: 253, startPoint y: 357, endPoint x: 206, endPoint y: 359, distance: 46.6
click at [197, 358] on div "Provider Details Provider MEALS NOW Driver Group Provider Batch ID Provider Del…" at bounding box center [312, 228] width 243 height 286
click at [262, 369] on div "Provider Details Provider MEALS NOW Driver Group Provider Batch ID Provider Del…" at bounding box center [312, 228] width 243 height 286
drag, startPoint x: 262, startPoint y: 350, endPoint x: 209, endPoint y: 351, distance: 52.5
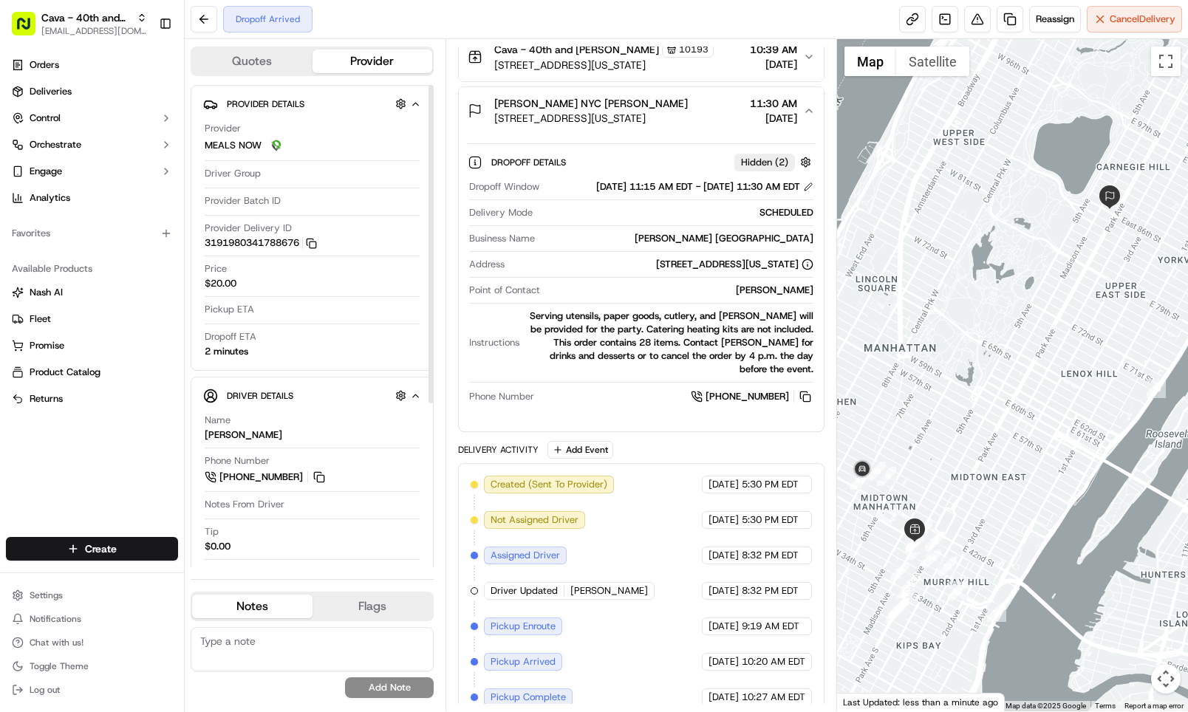
click at [209, 351] on div "Dropoff ETA 2 minutes" at bounding box center [312, 344] width 215 height 28
click at [262, 355] on div "Dropoff ETA 2 minutes" at bounding box center [312, 344] width 215 height 28
click at [320, 483] on button at bounding box center [319, 477] width 16 height 16
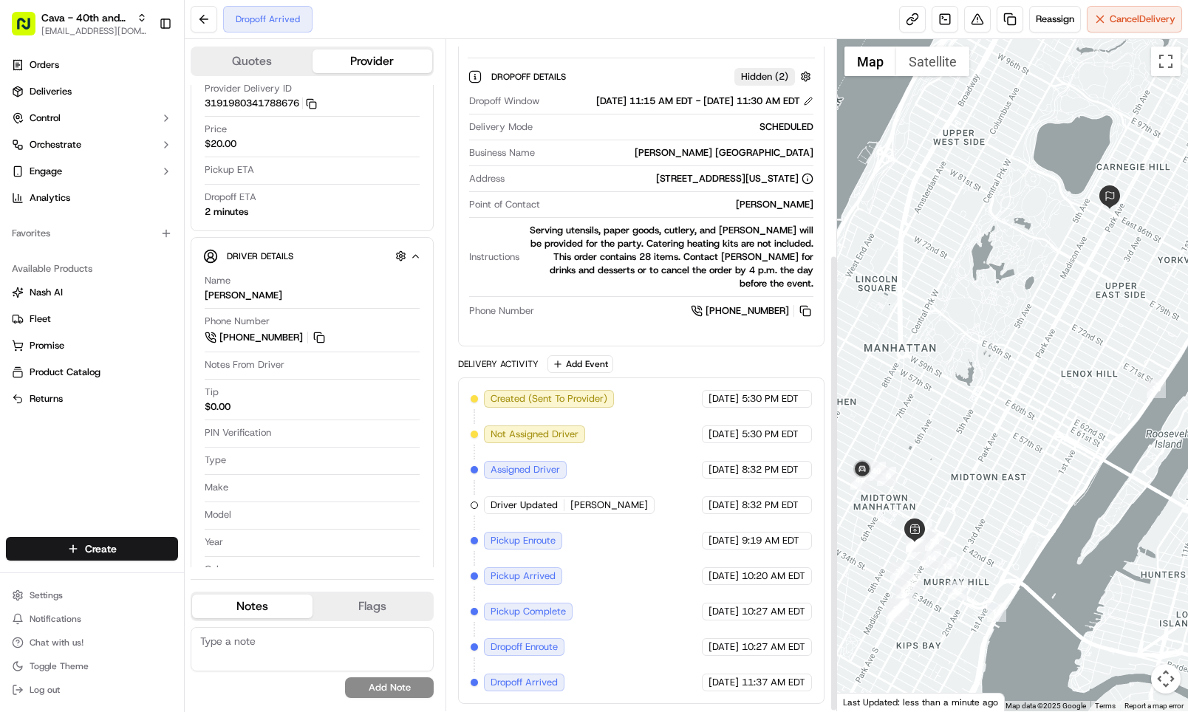
scroll to position [318, 0]
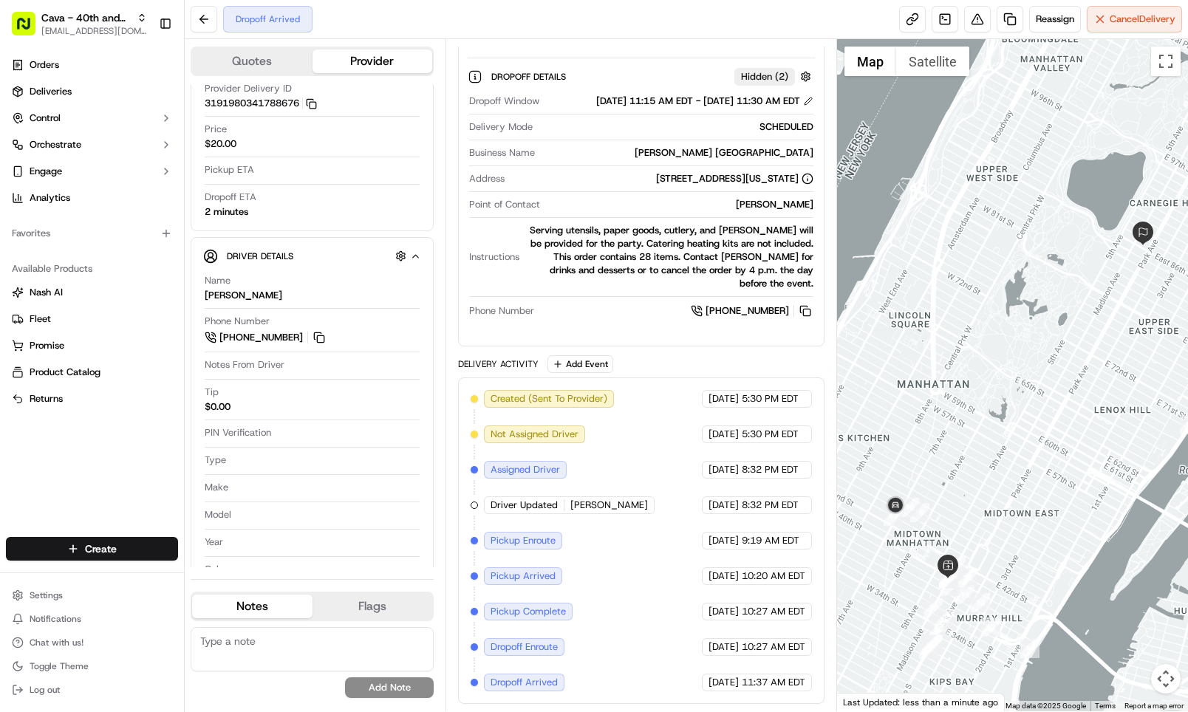
drag, startPoint x: 934, startPoint y: 423, endPoint x: 969, endPoint y: 460, distance: 50.2
click at [969, 460] on div at bounding box center [1012, 375] width 351 height 672
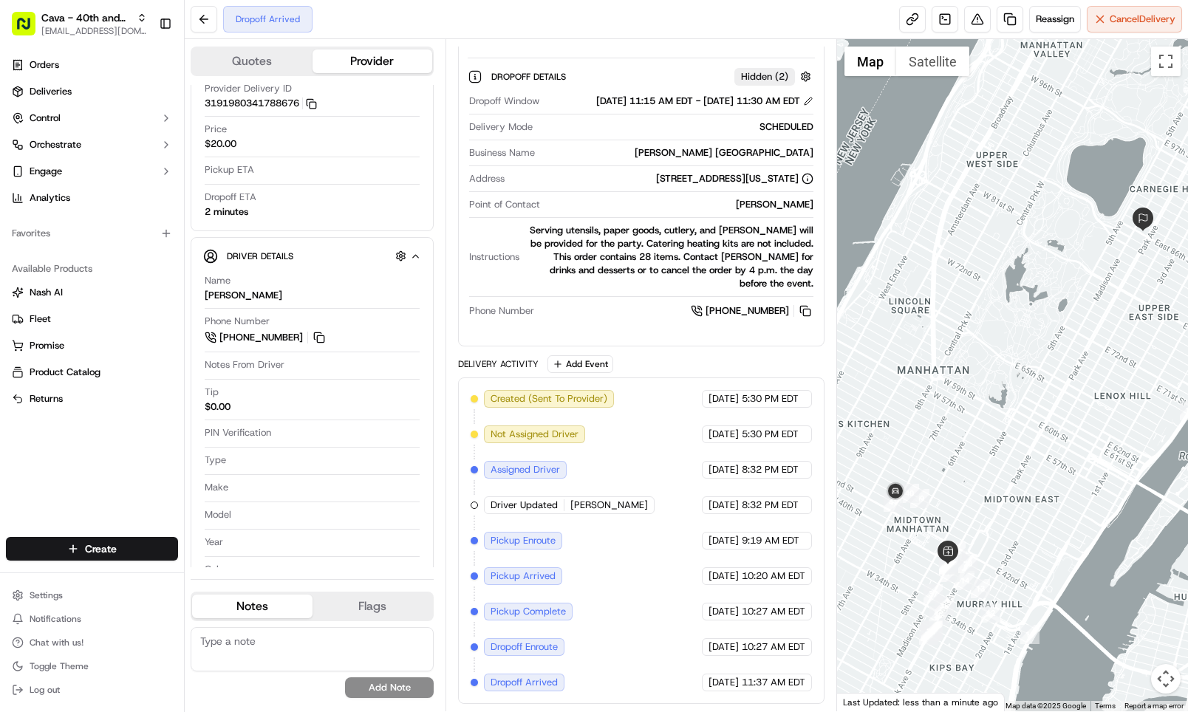
drag, startPoint x: 962, startPoint y: 446, endPoint x: 955, endPoint y: 431, distance: 16.9
click at [955, 431] on div at bounding box center [1012, 375] width 351 height 672
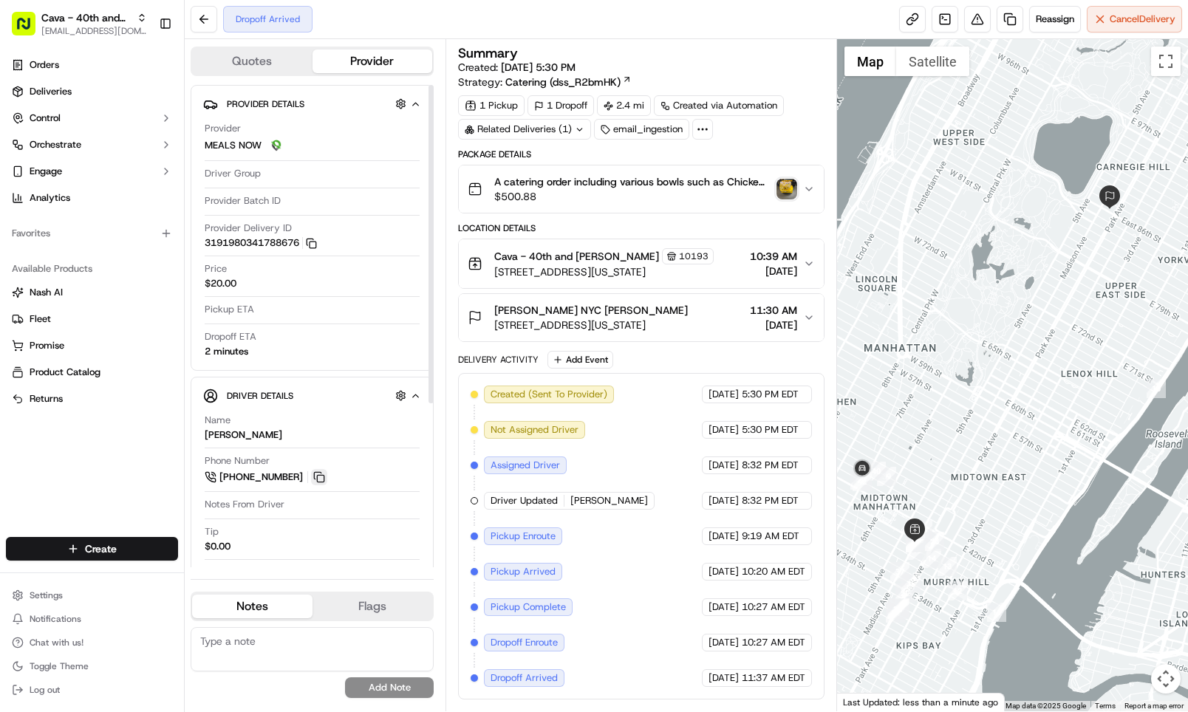
click at [318, 479] on button at bounding box center [319, 477] width 16 height 16
click at [778, 191] on img "button" at bounding box center [787, 189] width 21 height 21
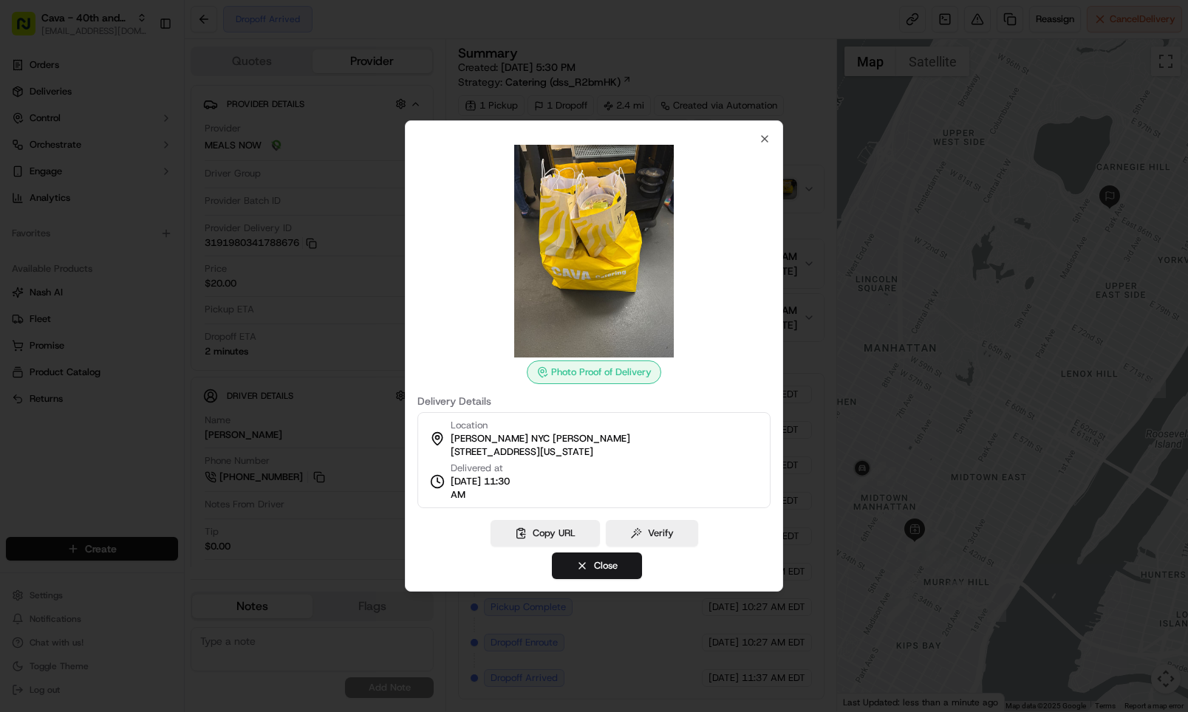
click at [655, 51] on div at bounding box center [594, 356] width 1188 height 712
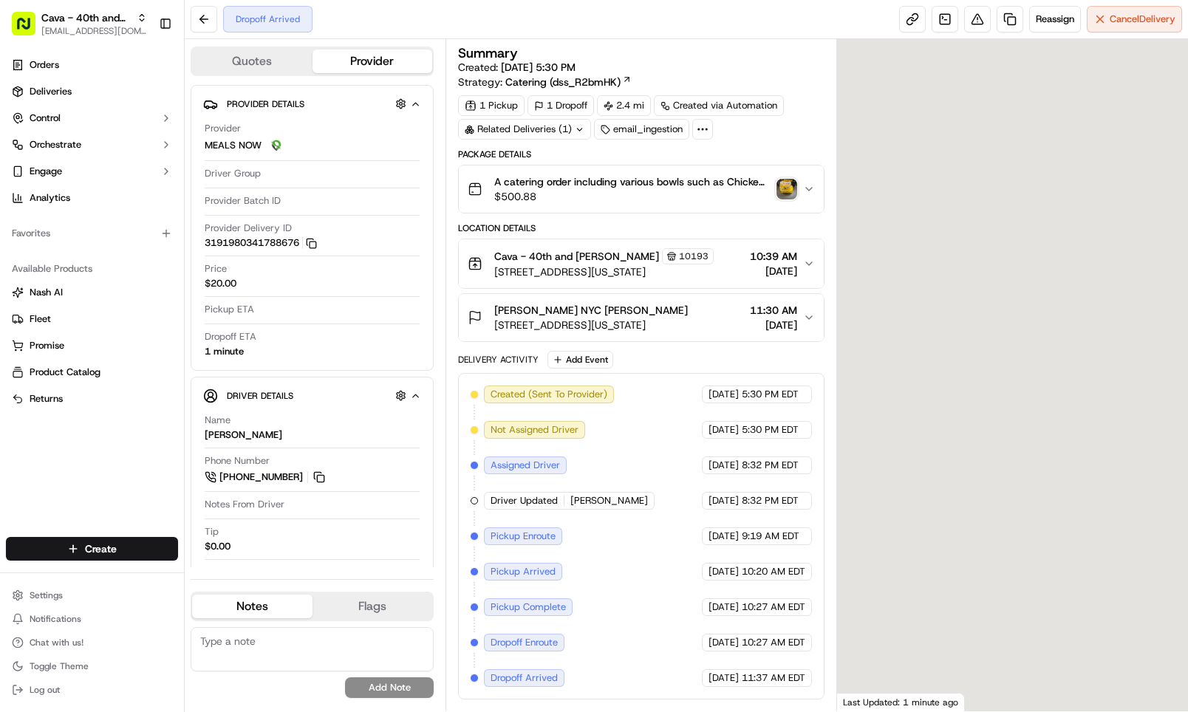
click at [633, 198] on span "$500.88" at bounding box center [632, 196] width 276 height 15
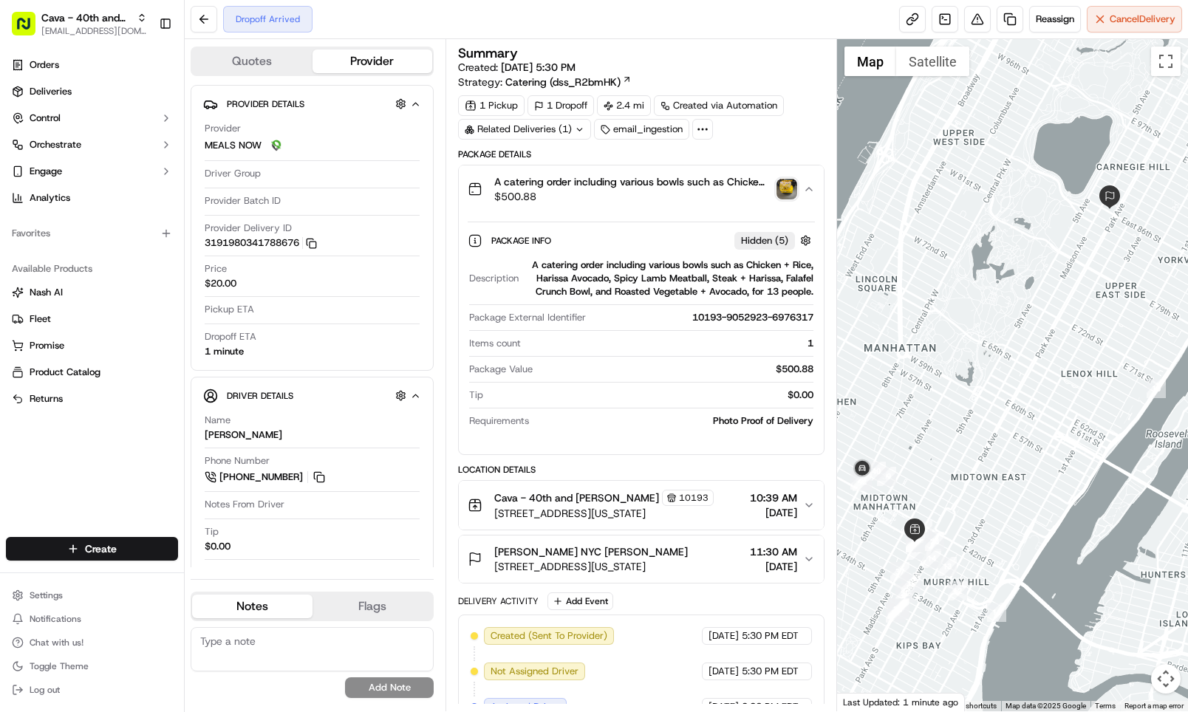
click at [685, 188] on span "A catering order including various bowls such as Chicken + Rice, Harissa Avocad…" at bounding box center [632, 181] width 276 height 15
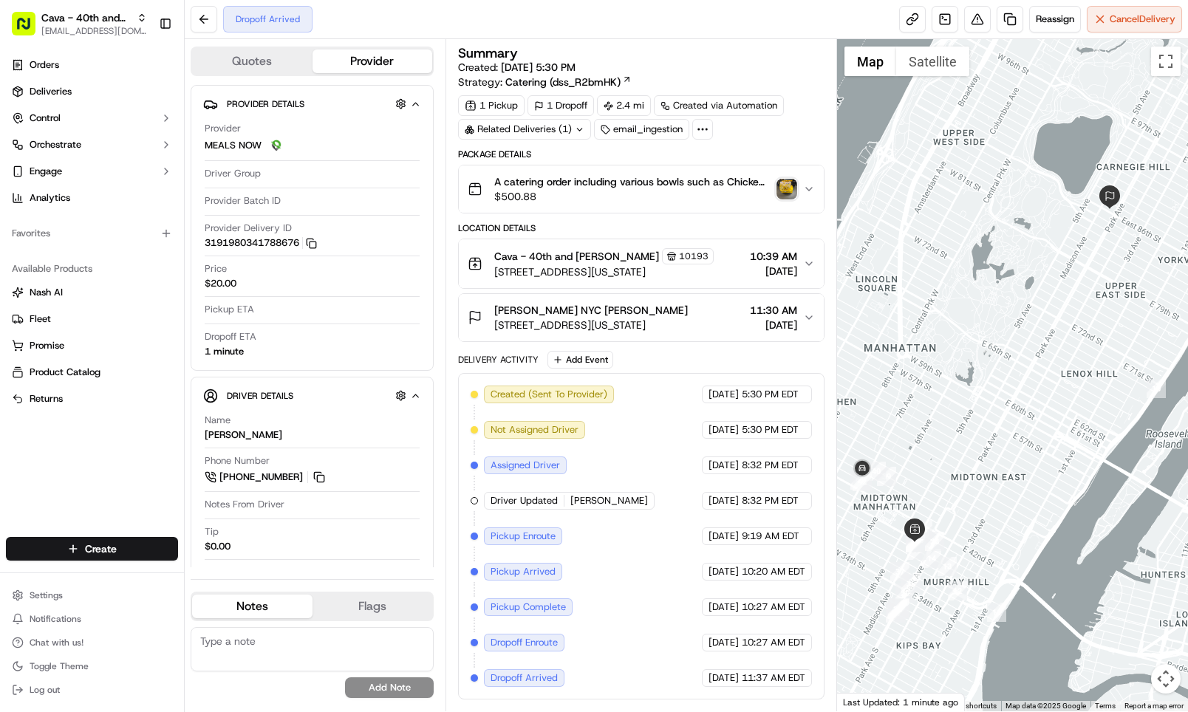
click at [777, 191] on img "button" at bounding box center [787, 189] width 21 height 21
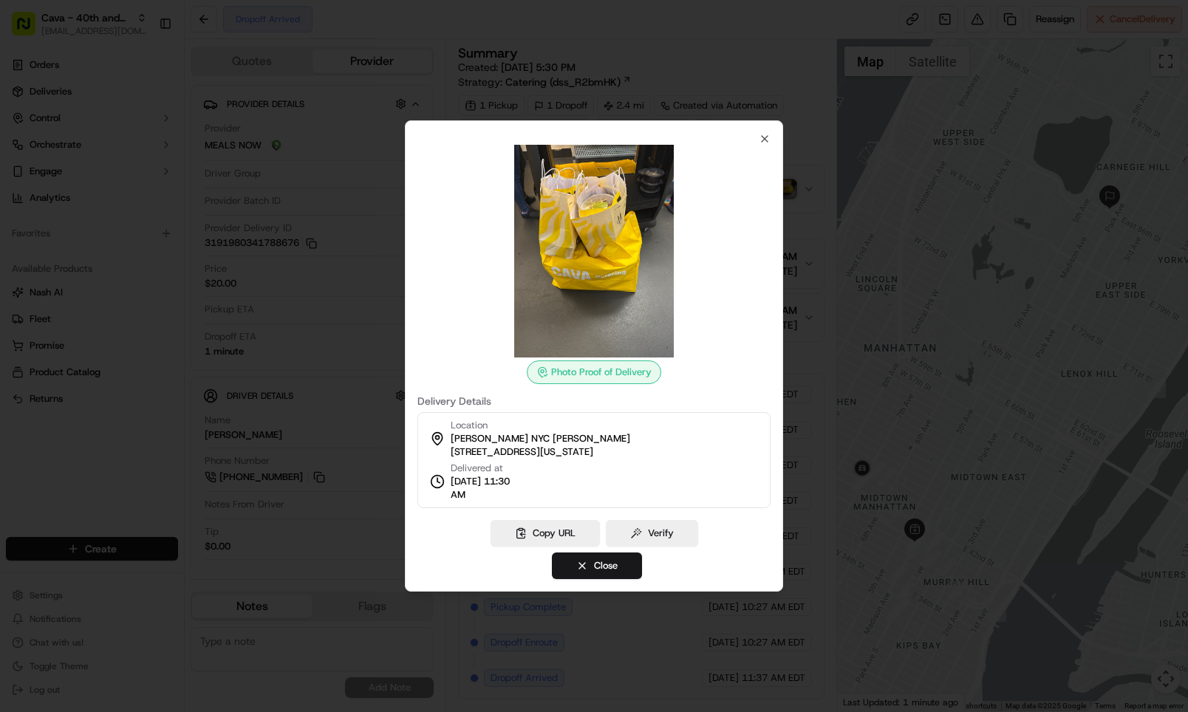
click at [754, 54] on div at bounding box center [594, 356] width 1188 height 712
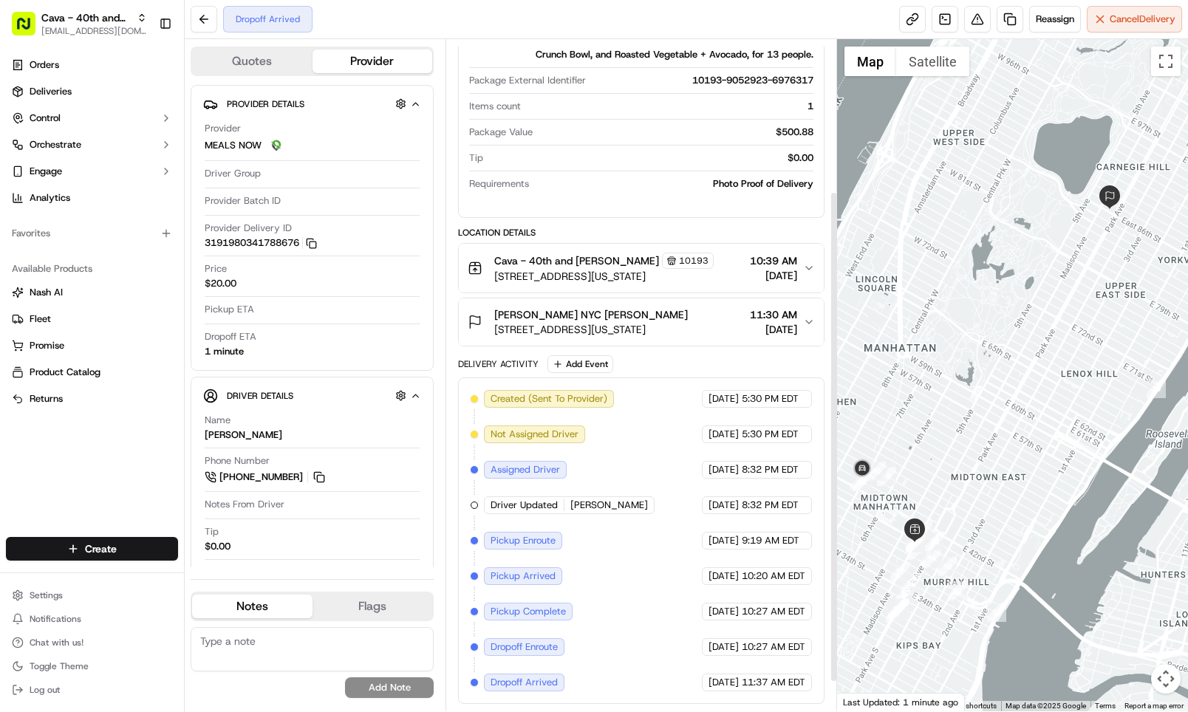
scroll to position [248, 0]
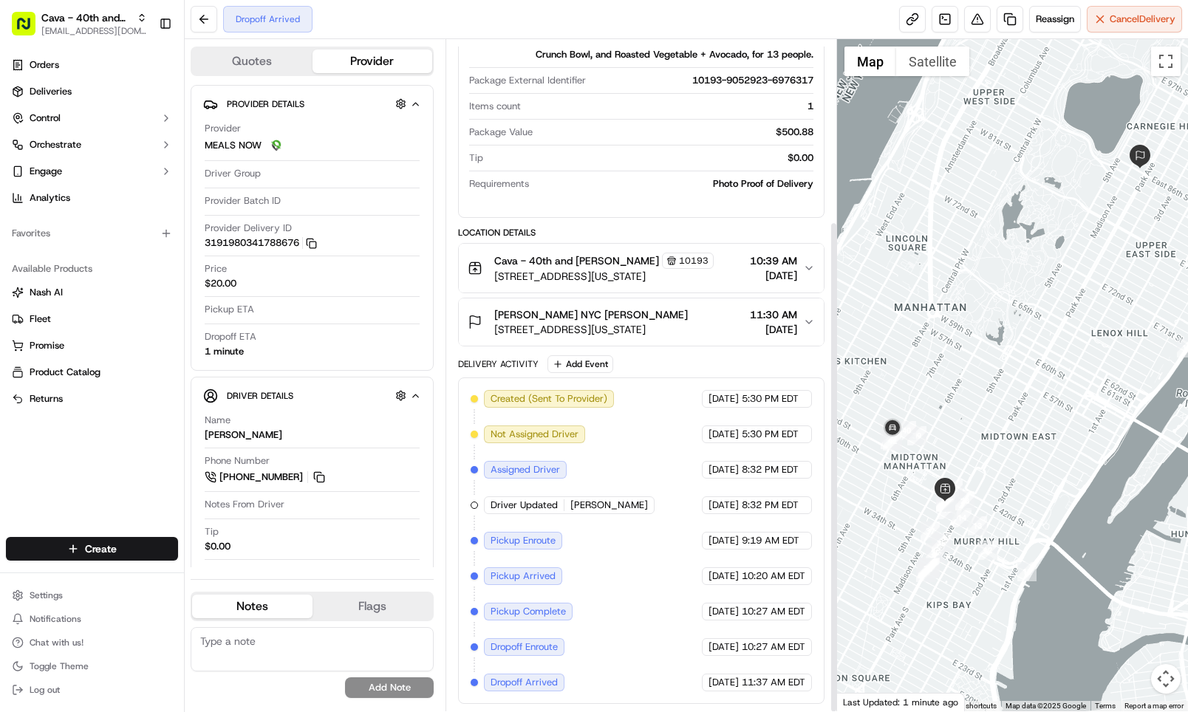
drag, startPoint x: 1014, startPoint y: 420, endPoint x: 1054, endPoint y: 371, distance: 63.0
click at [1054, 371] on div at bounding box center [1012, 375] width 351 height 672
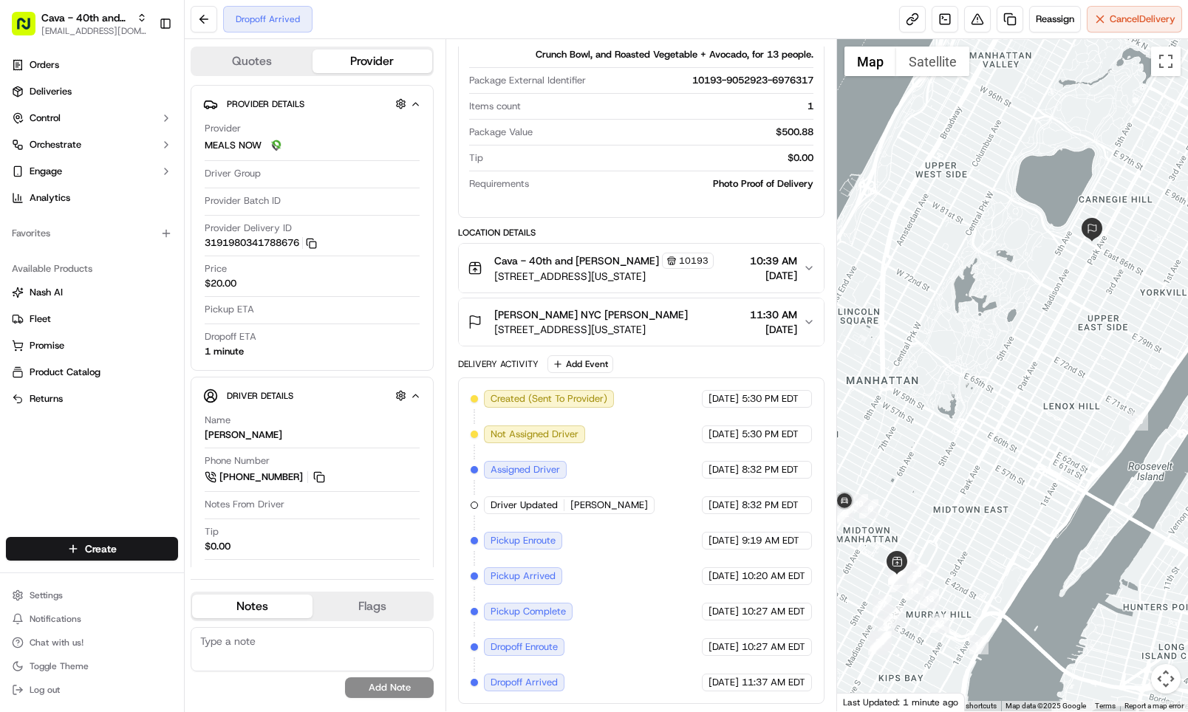
drag, startPoint x: 1104, startPoint y: 249, endPoint x: 1024, endPoint y: 355, distance: 132.4
click at [1024, 355] on div at bounding box center [1012, 375] width 351 height 672
click at [683, 349] on div "Package Details A catering order including various bowls such as Chicken + Rice…" at bounding box center [641, 307] width 366 height 793
click at [688, 322] on span "1501 Broadway Fl 10, New York, NY 10036, USA" at bounding box center [591, 329] width 194 height 15
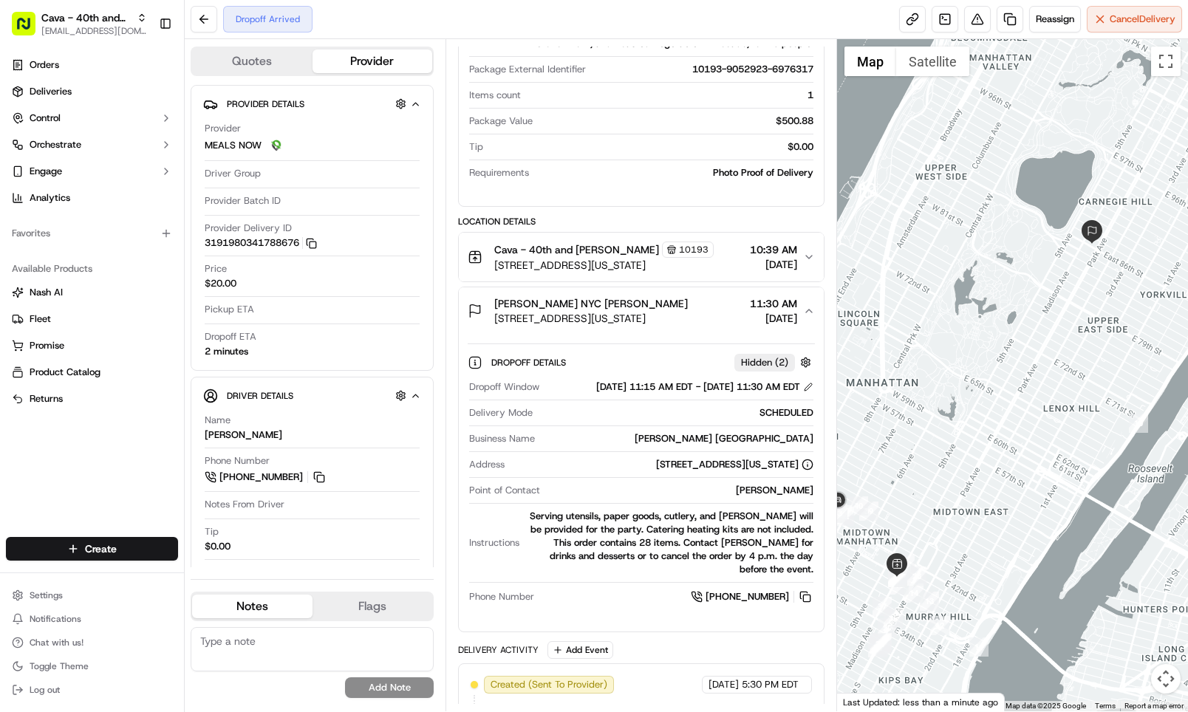
click at [688, 317] on span "1501 Broadway Fl 10, New York, NY 10036, USA" at bounding box center [591, 318] width 194 height 15
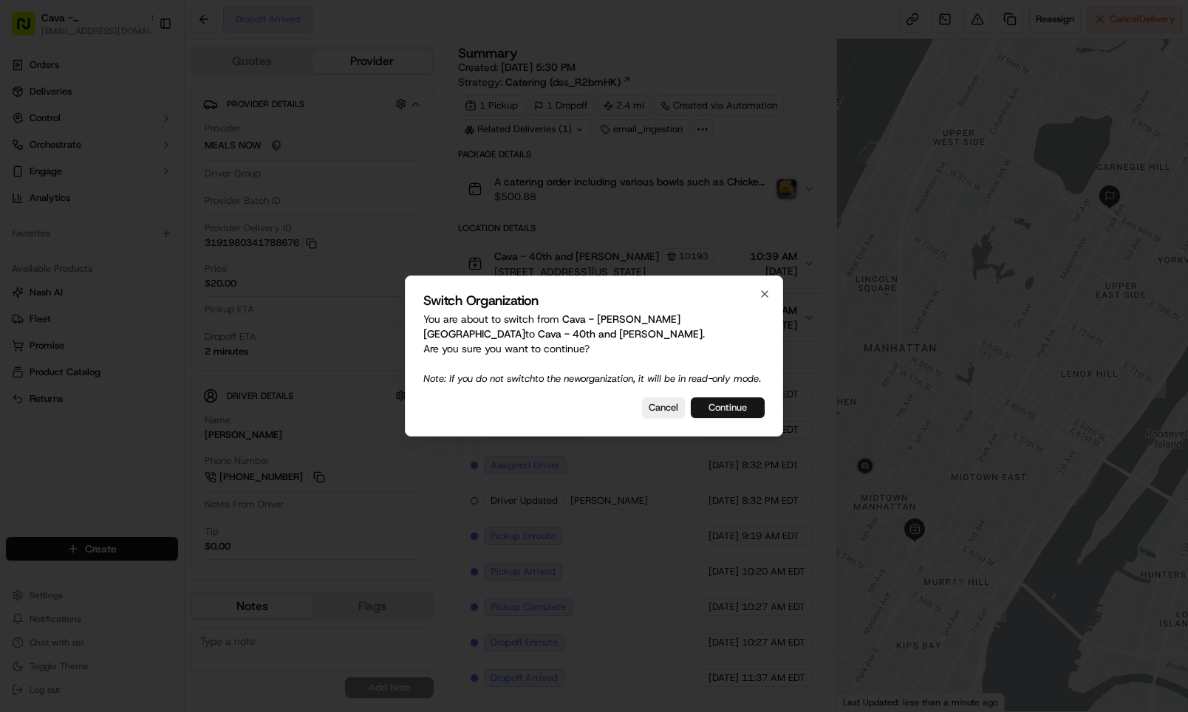
click at [740, 412] on button "Continue" at bounding box center [728, 408] width 74 height 21
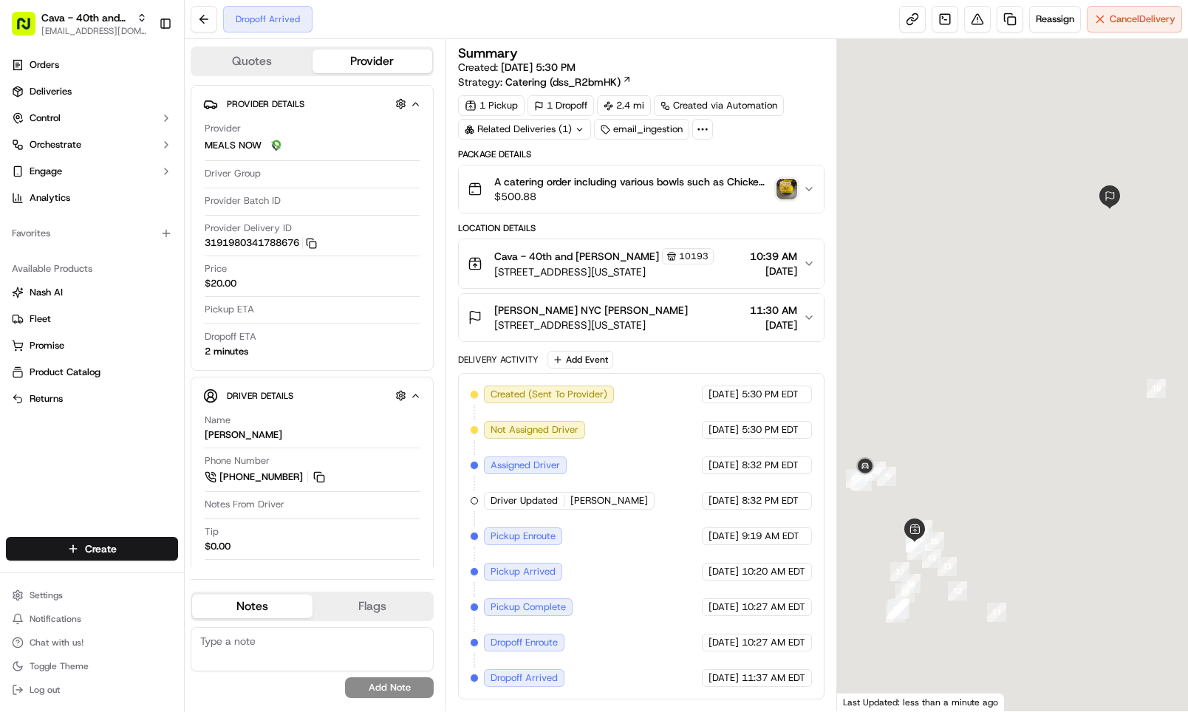
click at [750, 327] on span "[DATE]" at bounding box center [773, 325] width 47 height 15
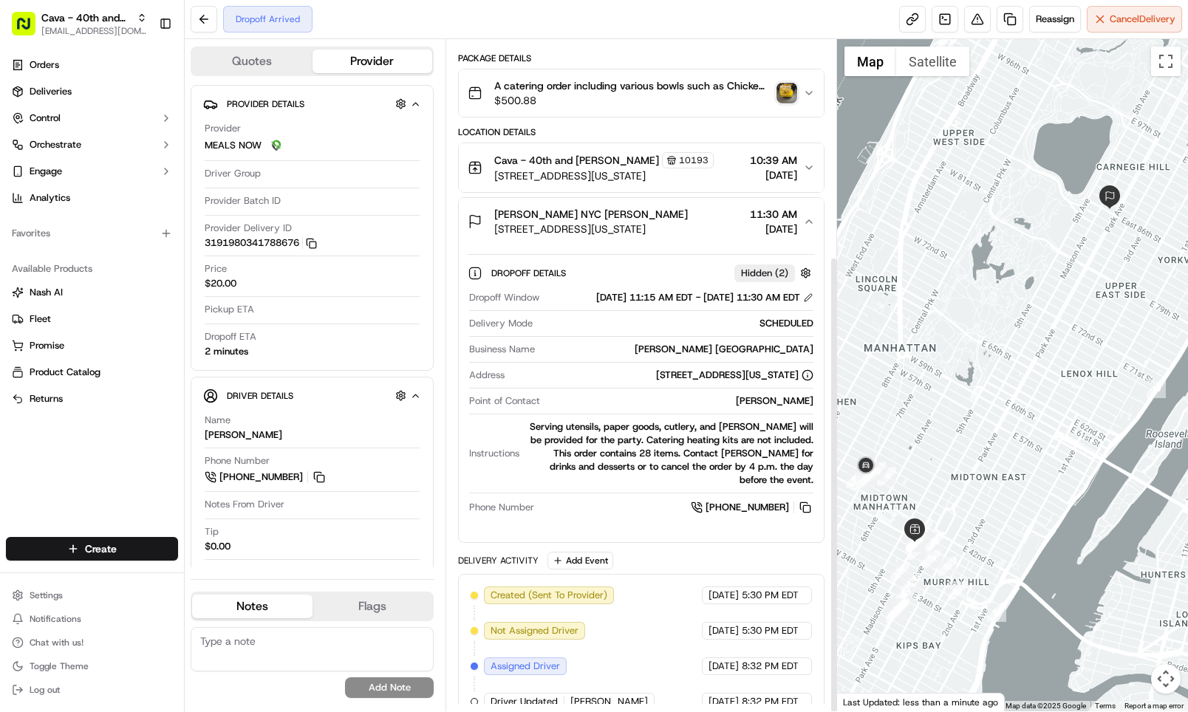
scroll to position [318, 0]
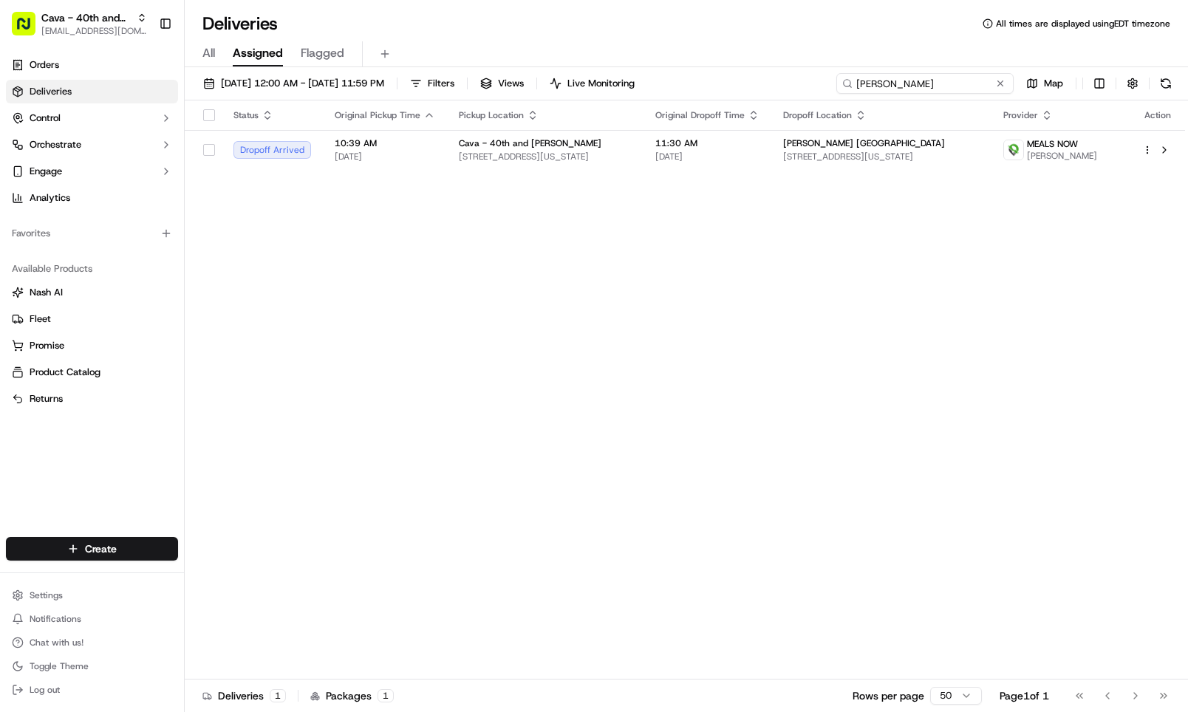
click at [910, 93] on input "[PERSON_NAME]" at bounding box center [924, 83] width 177 height 21
paste input "[PERSON_NAME]"
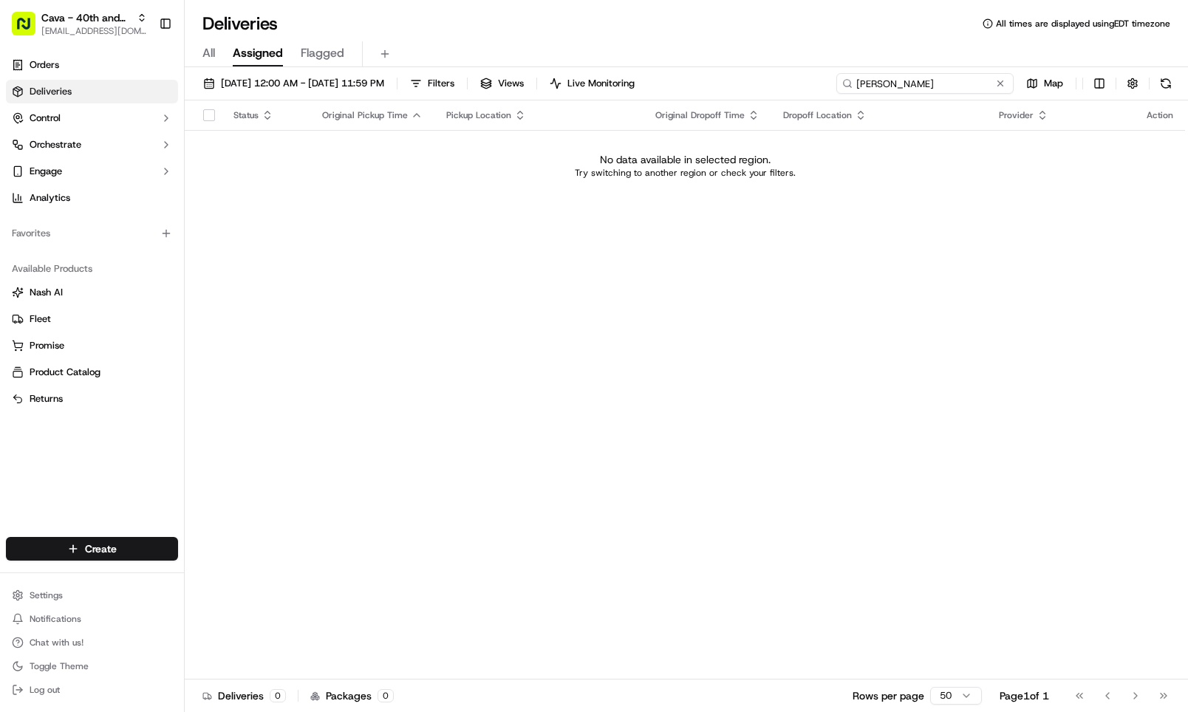
click at [949, 87] on input "[PERSON_NAME]" at bounding box center [924, 83] width 177 height 21
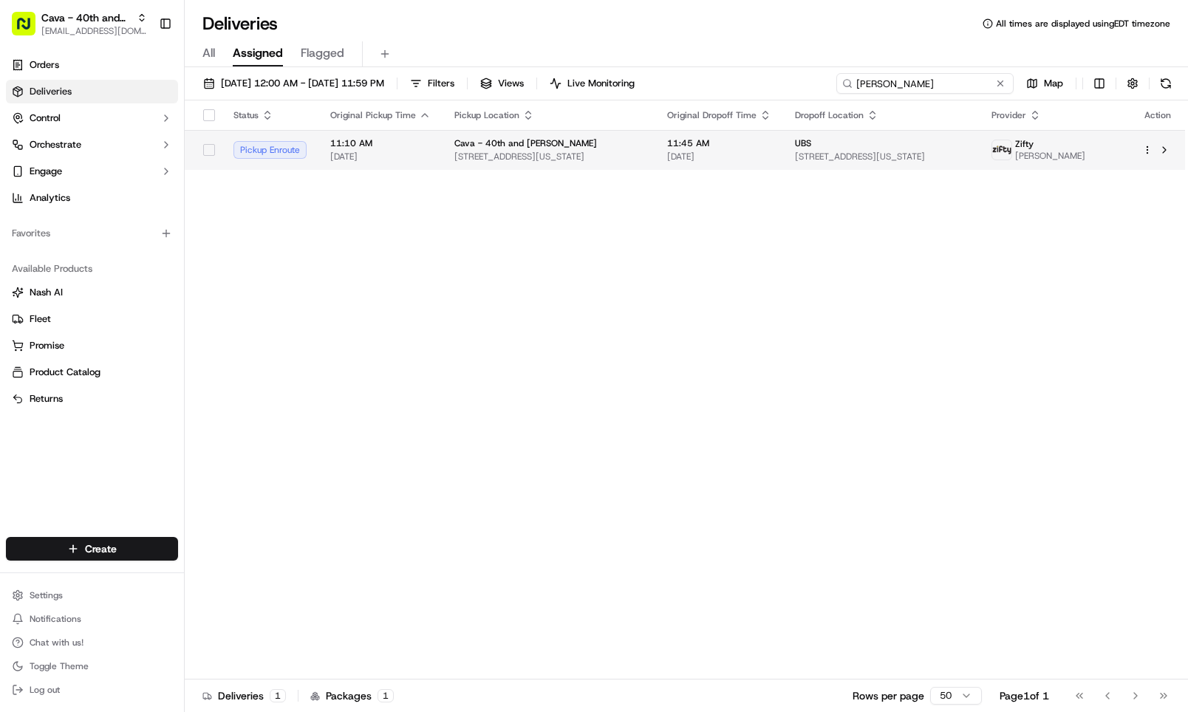
type input "[PERSON_NAME]"
click at [707, 156] on span "[DATE]" at bounding box center [719, 157] width 104 height 12
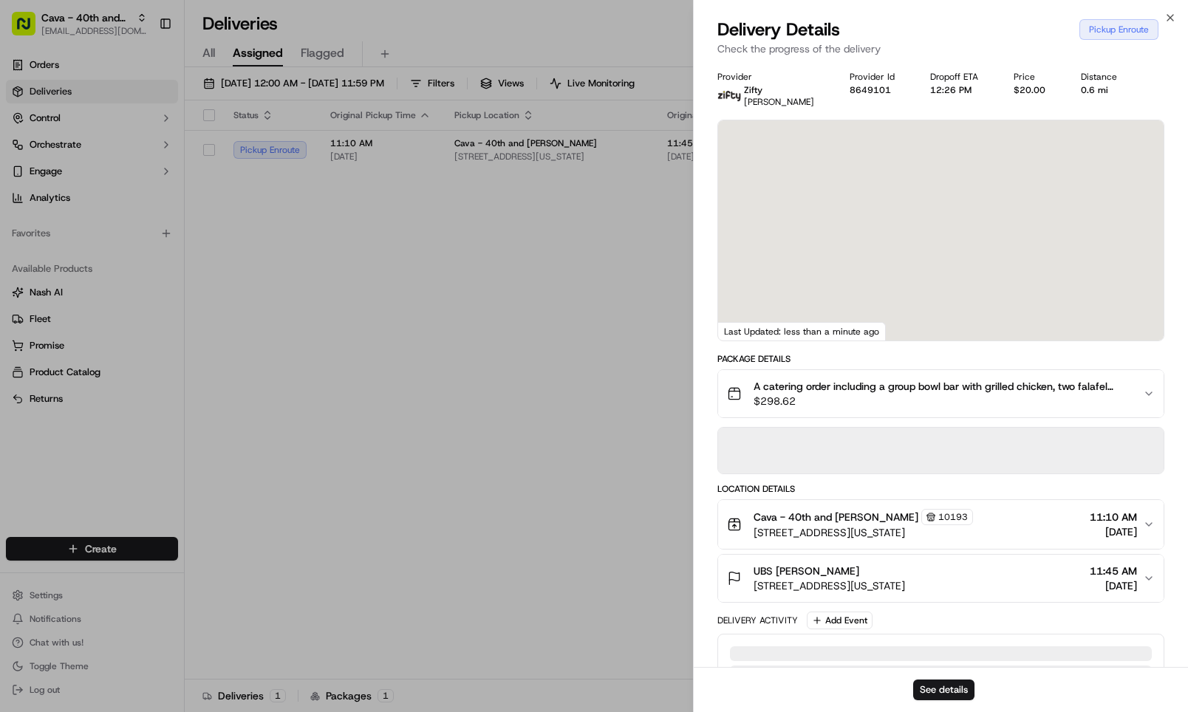
click at [940, 678] on div "See details" at bounding box center [941, 689] width 494 height 45
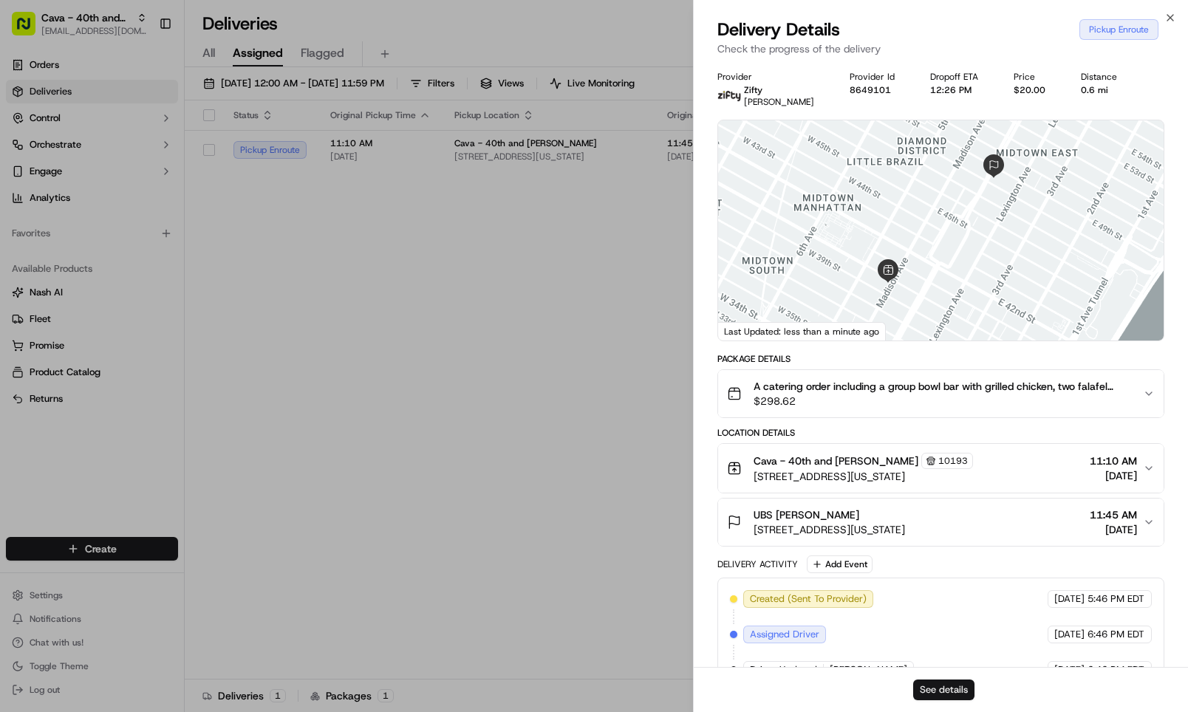
click at [947, 687] on button "See details" at bounding box center [943, 690] width 61 height 21
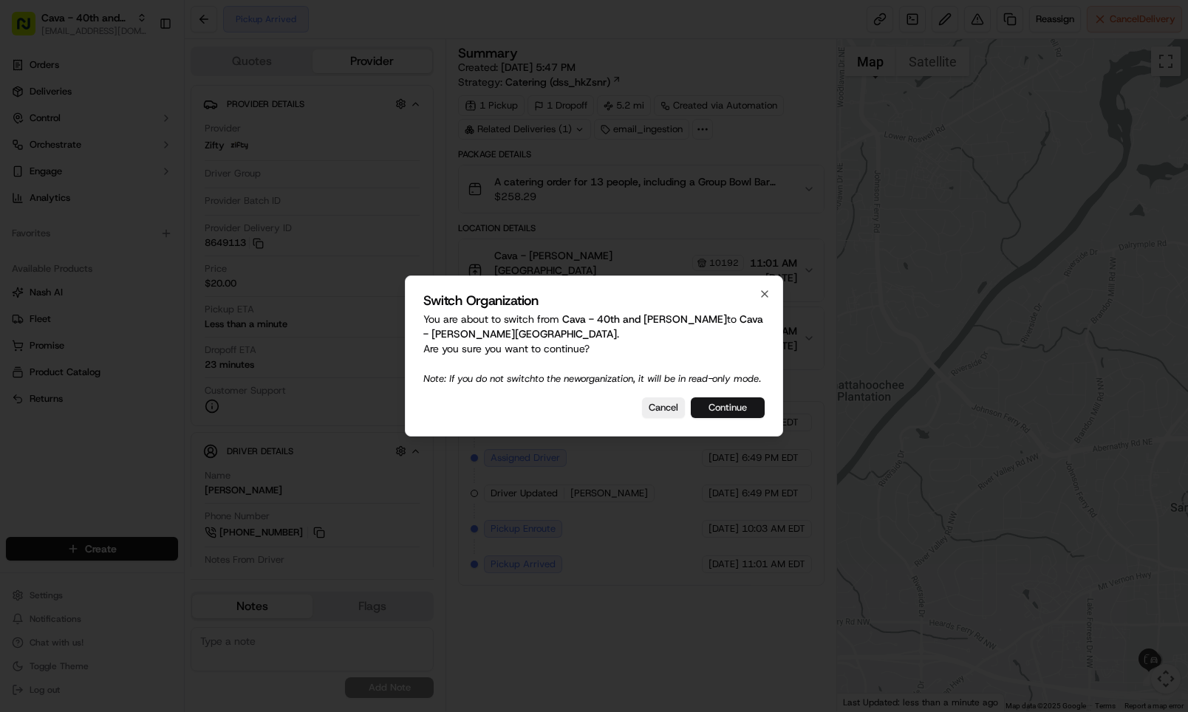
click at [719, 417] on button "Continue" at bounding box center [728, 408] width 74 height 21
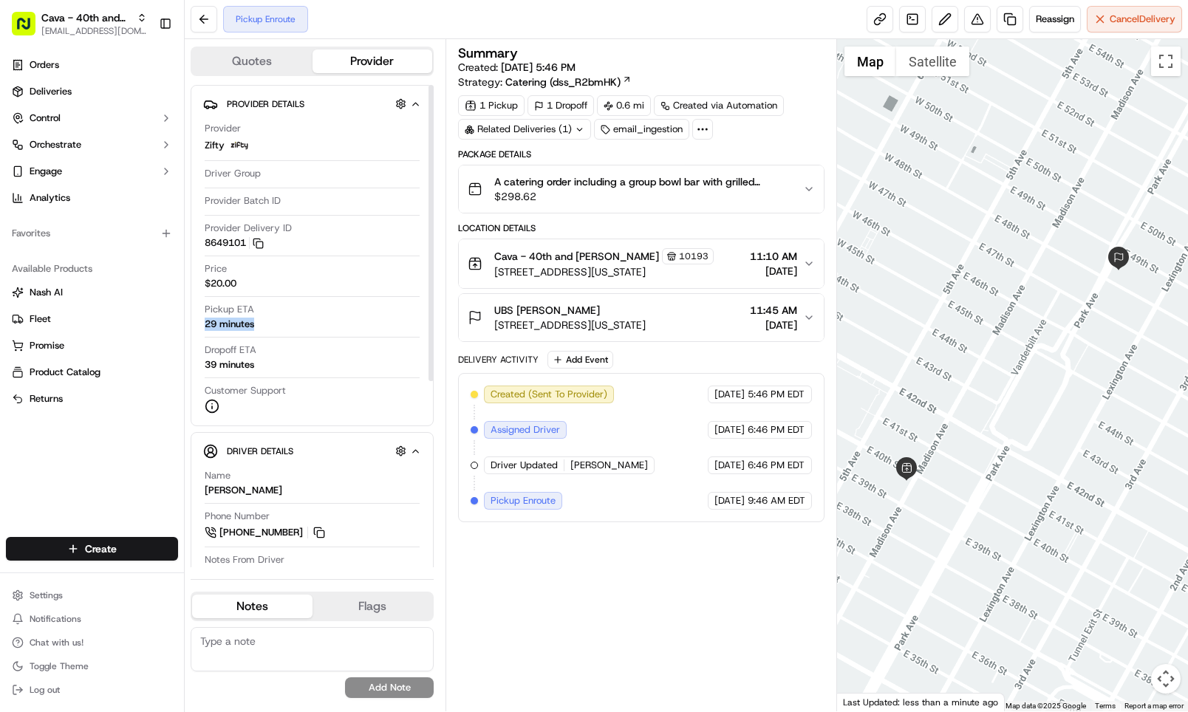
drag, startPoint x: 270, startPoint y: 329, endPoint x: 198, endPoint y: 329, distance: 72.4
click at [198, 329] on div "Provider Details Provider Zifty Driver Group Provider Batch ID Provider Deliver…" at bounding box center [312, 255] width 243 height 341
copy div "29 minutes"
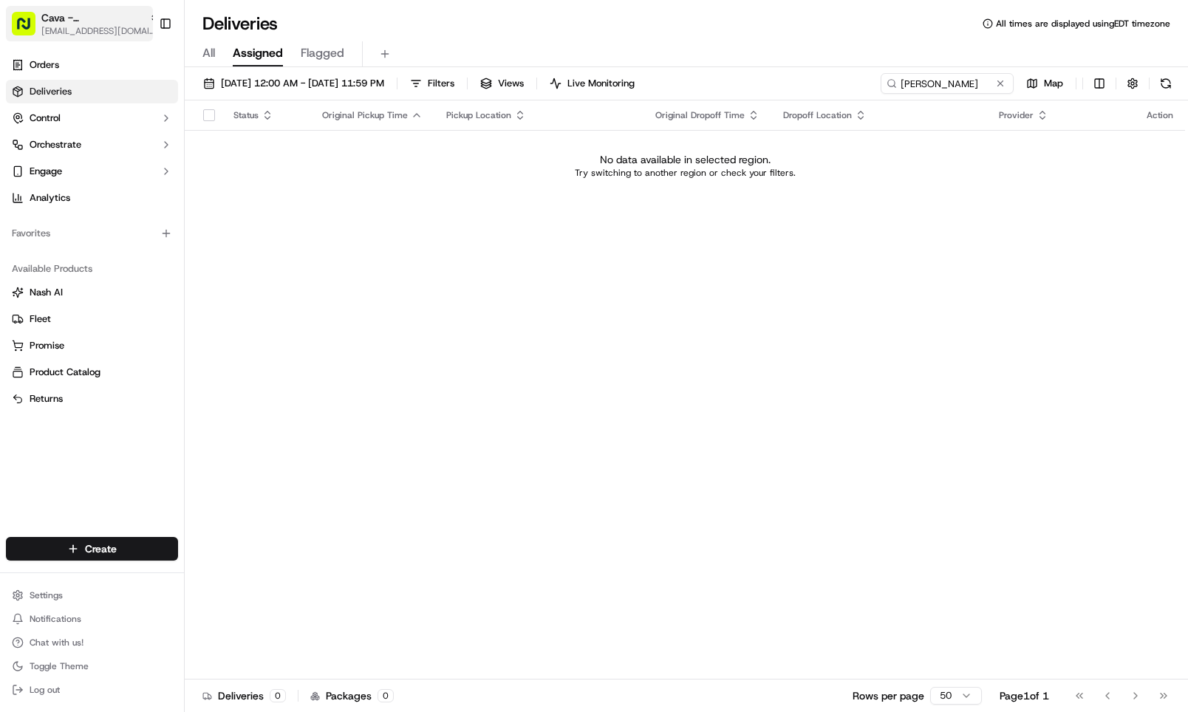
click at [102, 29] on span "[EMAIL_ADDRESS][DOMAIN_NAME]" at bounding box center [100, 31] width 118 height 12
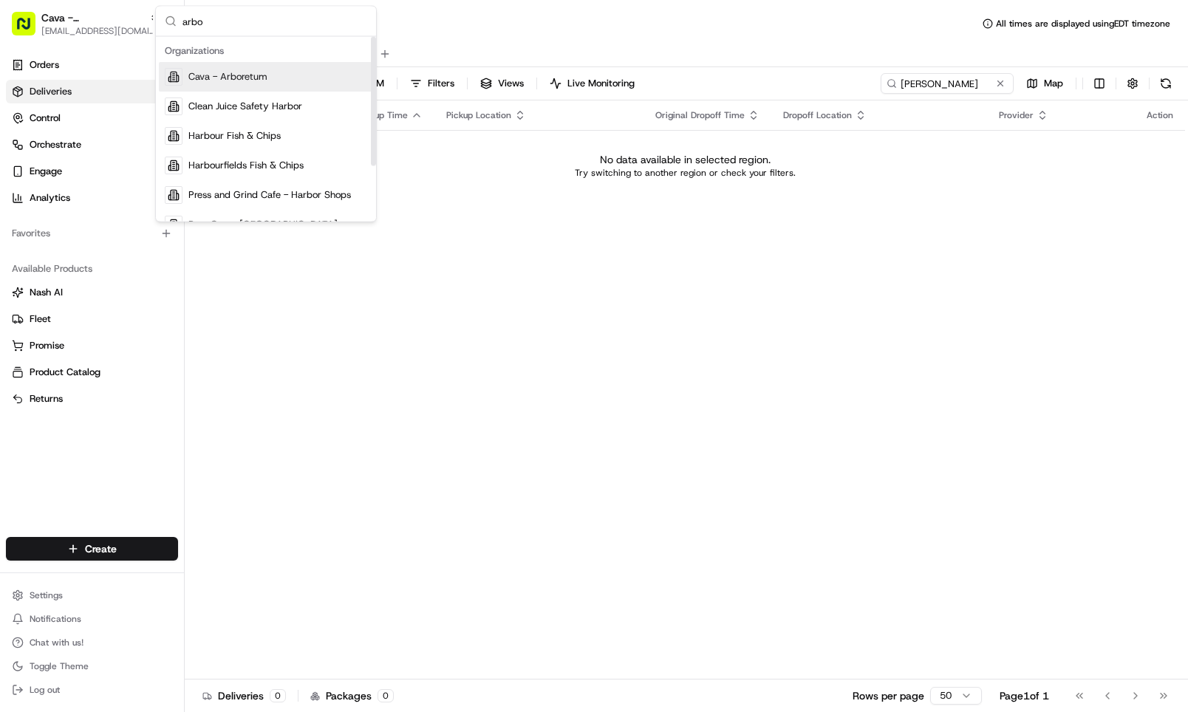
type input "arbo"
click at [287, 72] on div "Cava - Arboretum" at bounding box center [266, 77] width 214 height 30
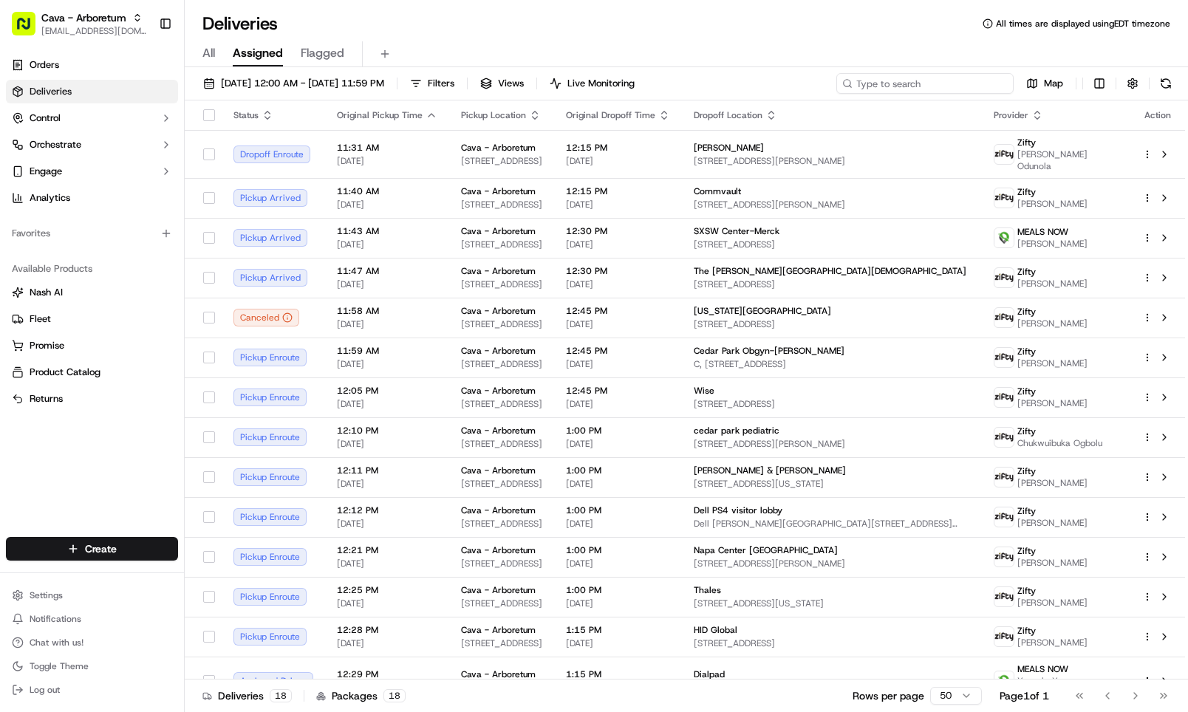
click at [942, 83] on input at bounding box center [924, 83] width 177 height 21
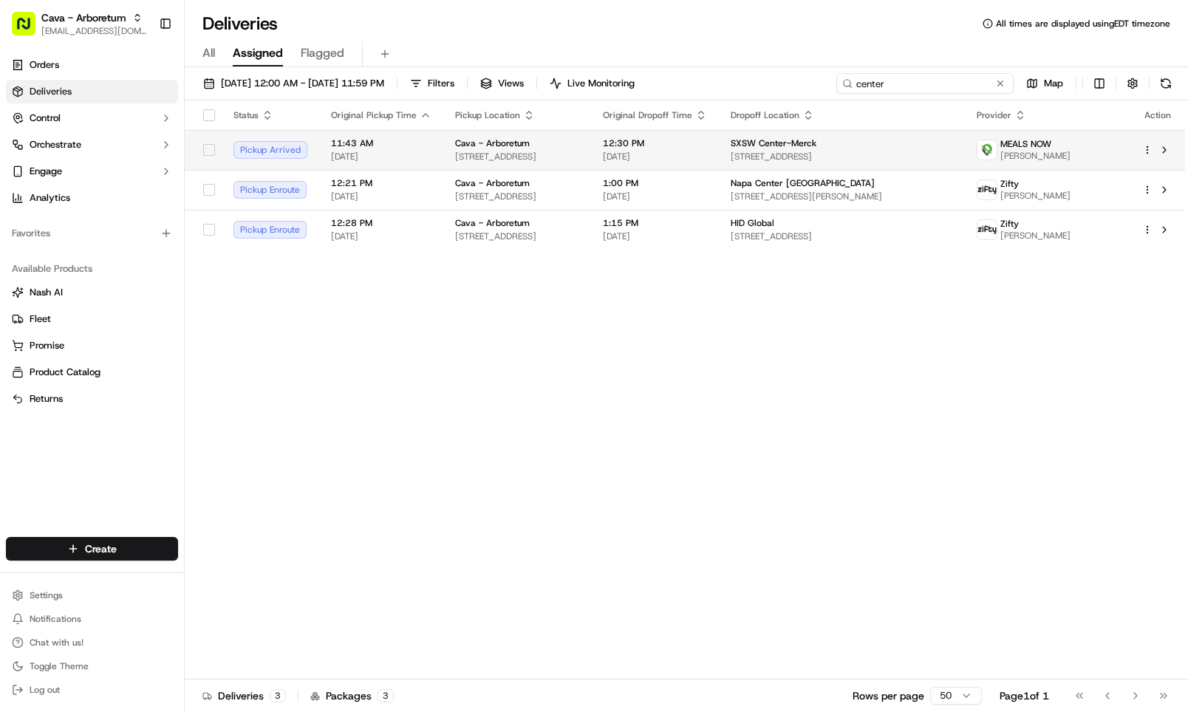
type input "center"
click at [803, 158] on span "[STREET_ADDRESS]" at bounding box center [842, 157] width 222 height 12
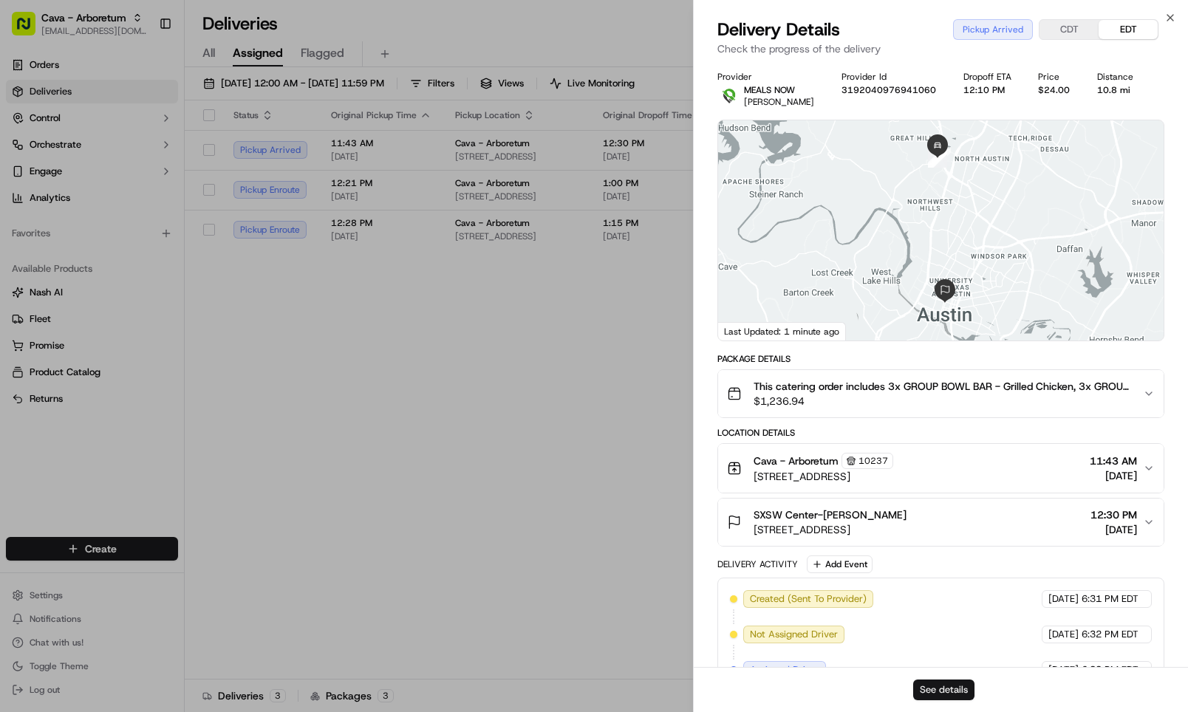
click at [941, 692] on button "See details" at bounding box center [943, 690] width 61 height 21
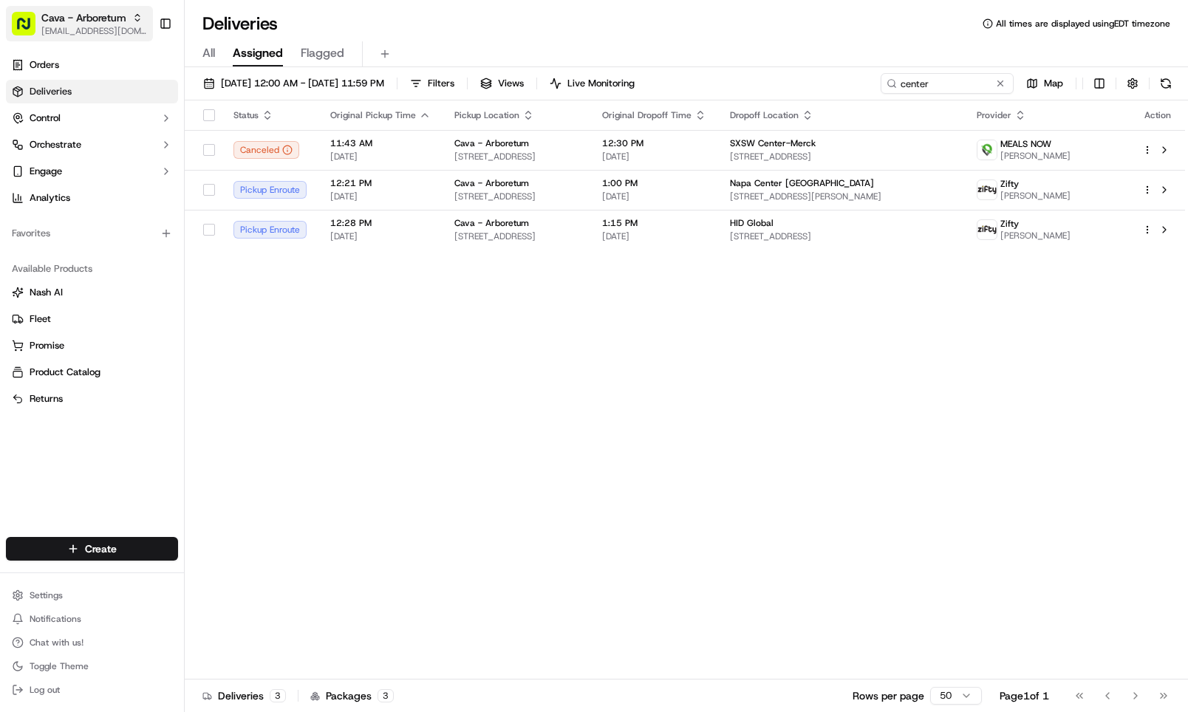
click at [96, 31] on span "[EMAIL_ADDRESS][DOMAIN_NAME]" at bounding box center [94, 31] width 106 height 12
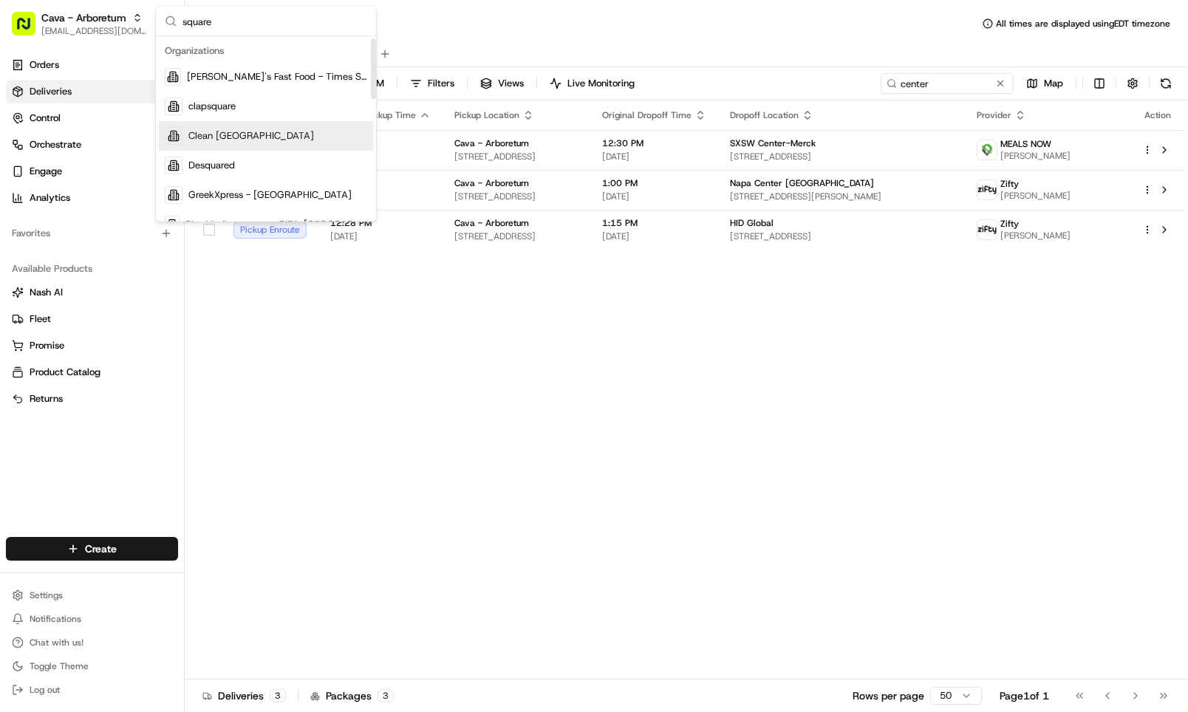
scroll to position [222, 0]
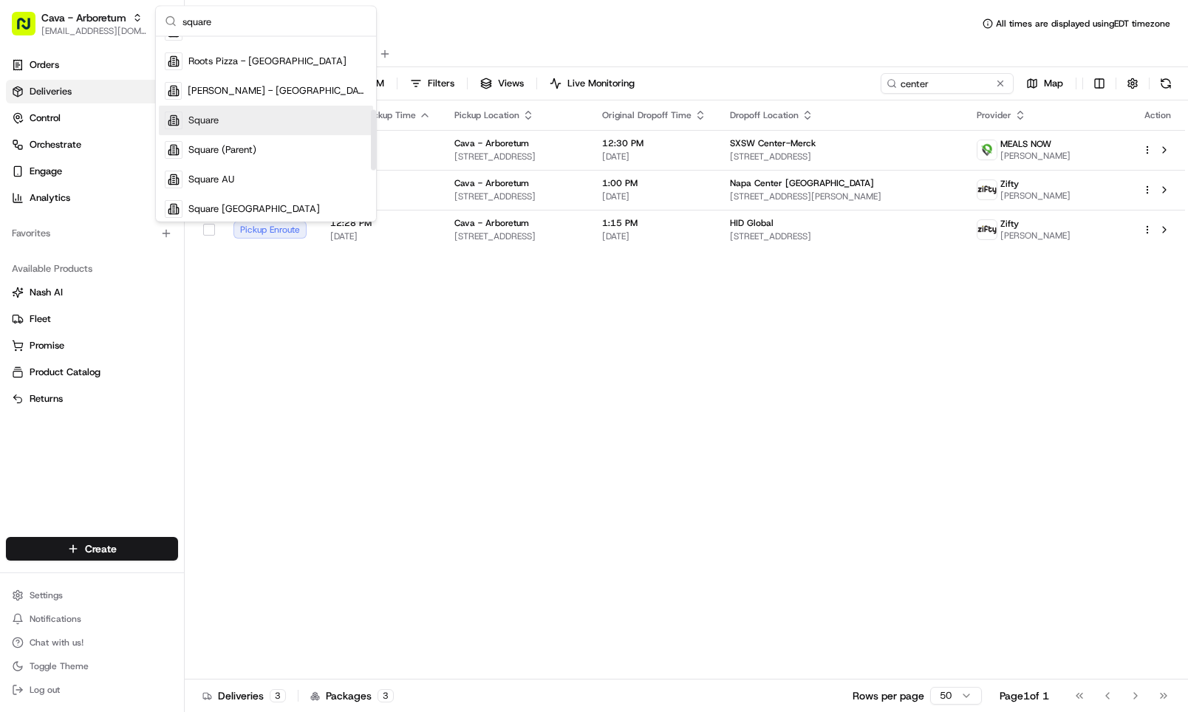
type input "square"
drag, startPoint x: 233, startPoint y: 131, endPoint x: 231, endPoint y: 103, distance: 28.1
click at [233, 131] on div "Square" at bounding box center [266, 121] width 214 height 30
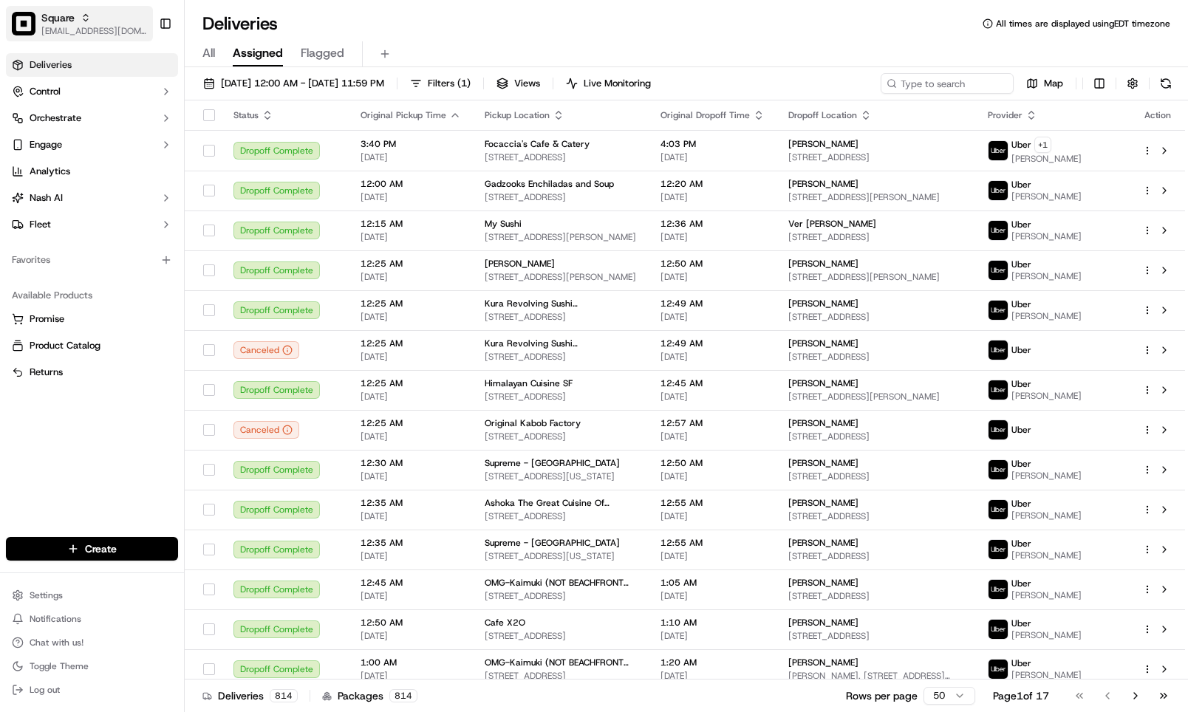
click at [50, 31] on span "[EMAIL_ADDRESS][DOMAIN_NAME]" at bounding box center [94, 31] width 106 height 12
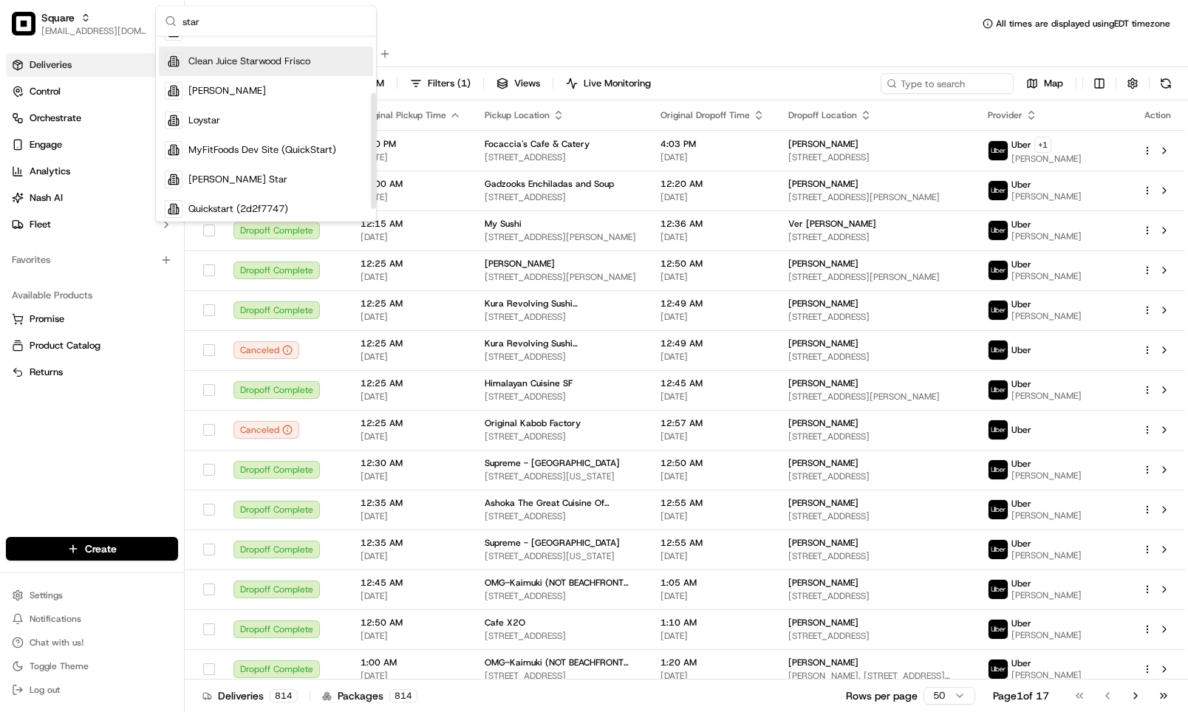
scroll to position [109, 0]
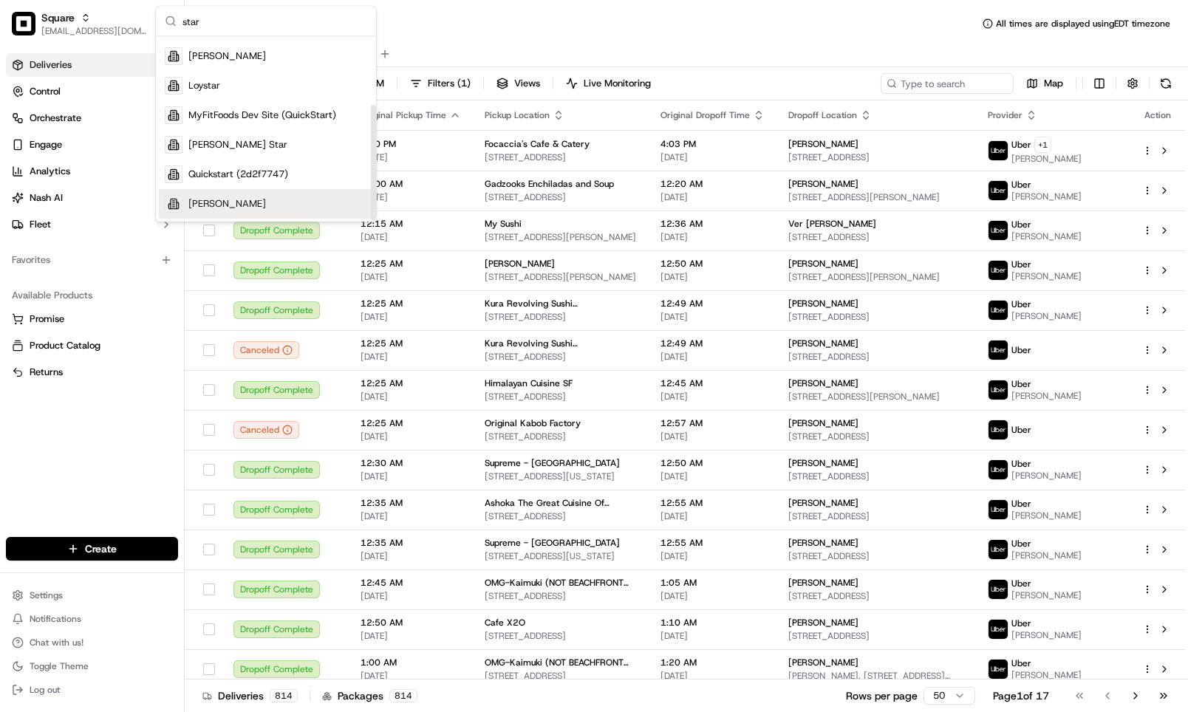
type input "star"
click at [282, 191] on div "[PERSON_NAME]" at bounding box center [266, 205] width 214 height 30
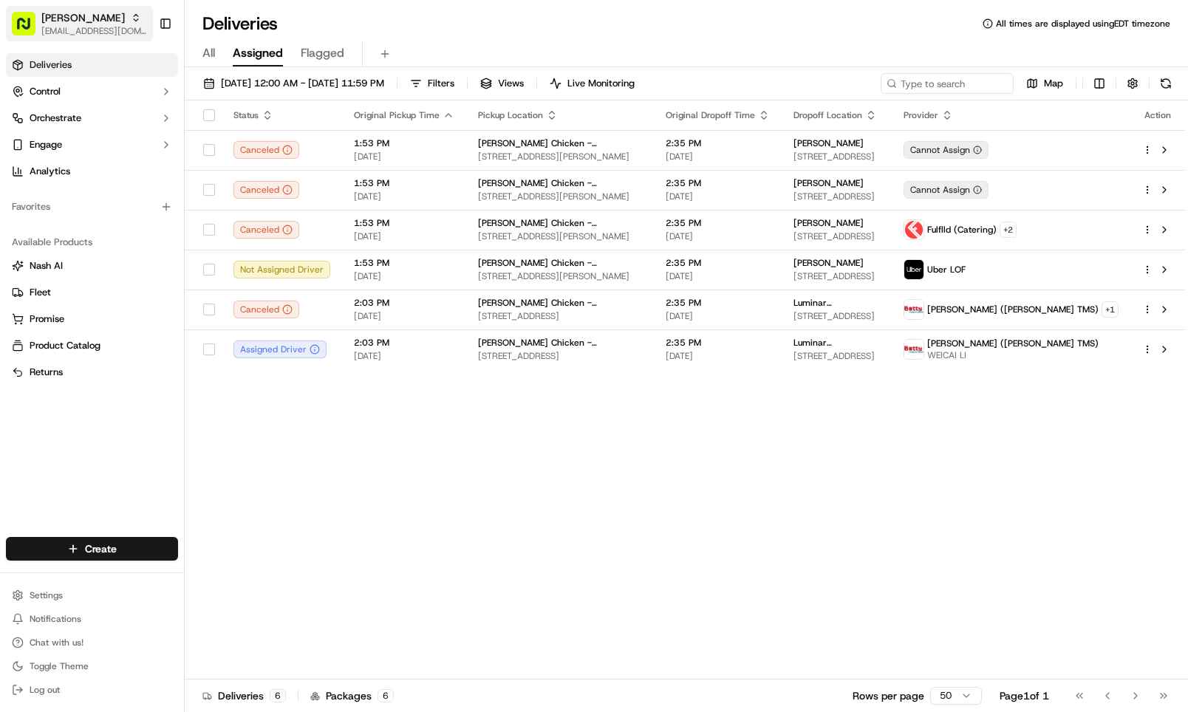
click at [73, 34] on span "[EMAIL_ADDRESS][DOMAIN_NAME]" at bounding box center [94, 31] width 106 height 12
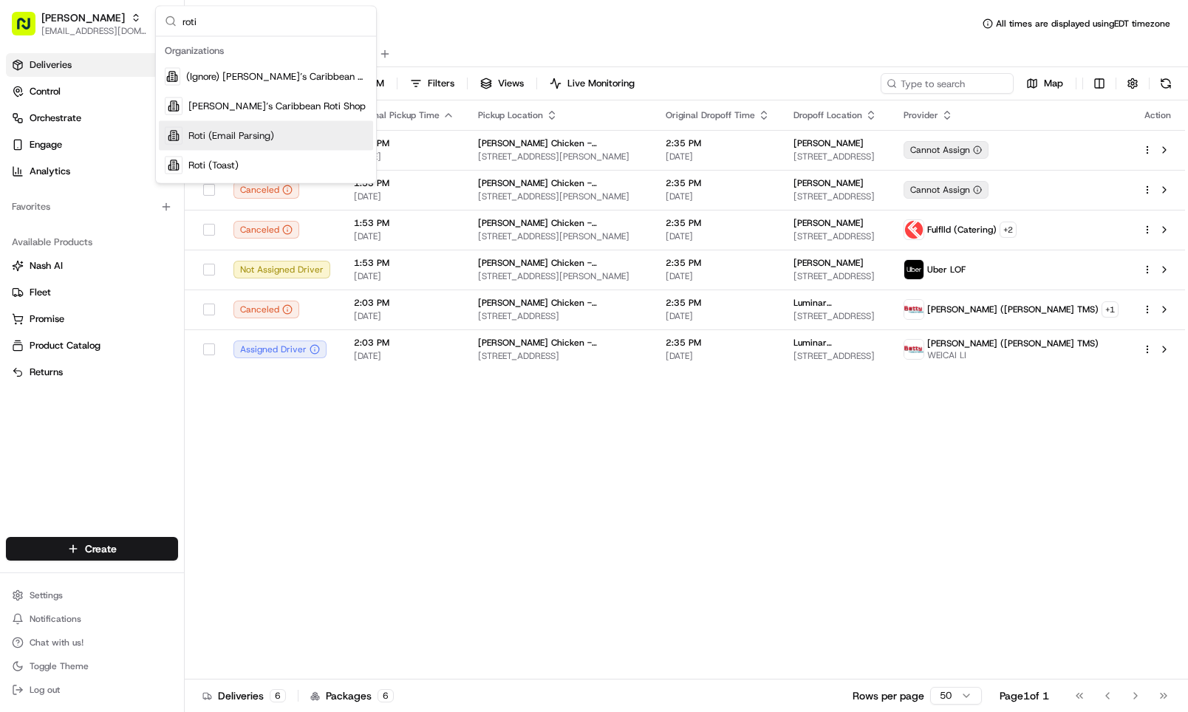
type input "roti"
click at [250, 145] on div "Roti (Email Parsing)" at bounding box center [266, 136] width 214 height 30
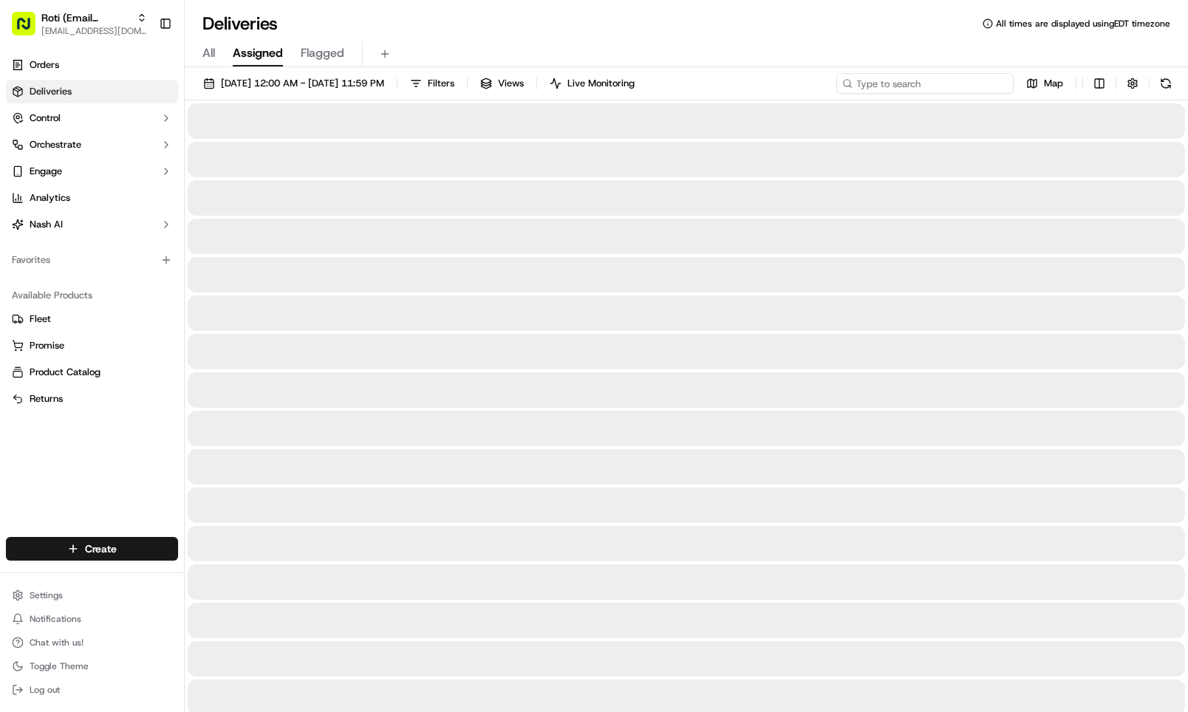
click at [931, 91] on input at bounding box center [924, 83] width 177 height 21
type input "b"
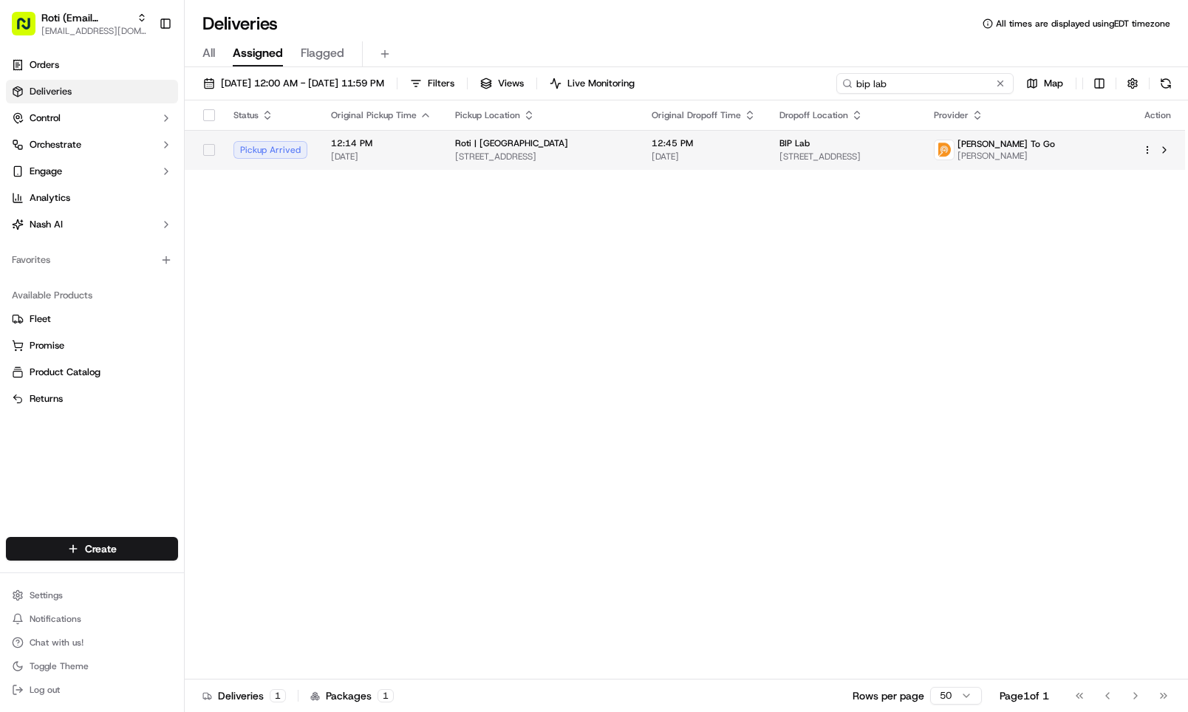
type input "bip lab"
click at [628, 143] on div "Roti | Hyde Park" at bounding box center [541, 143] width 173 height 12
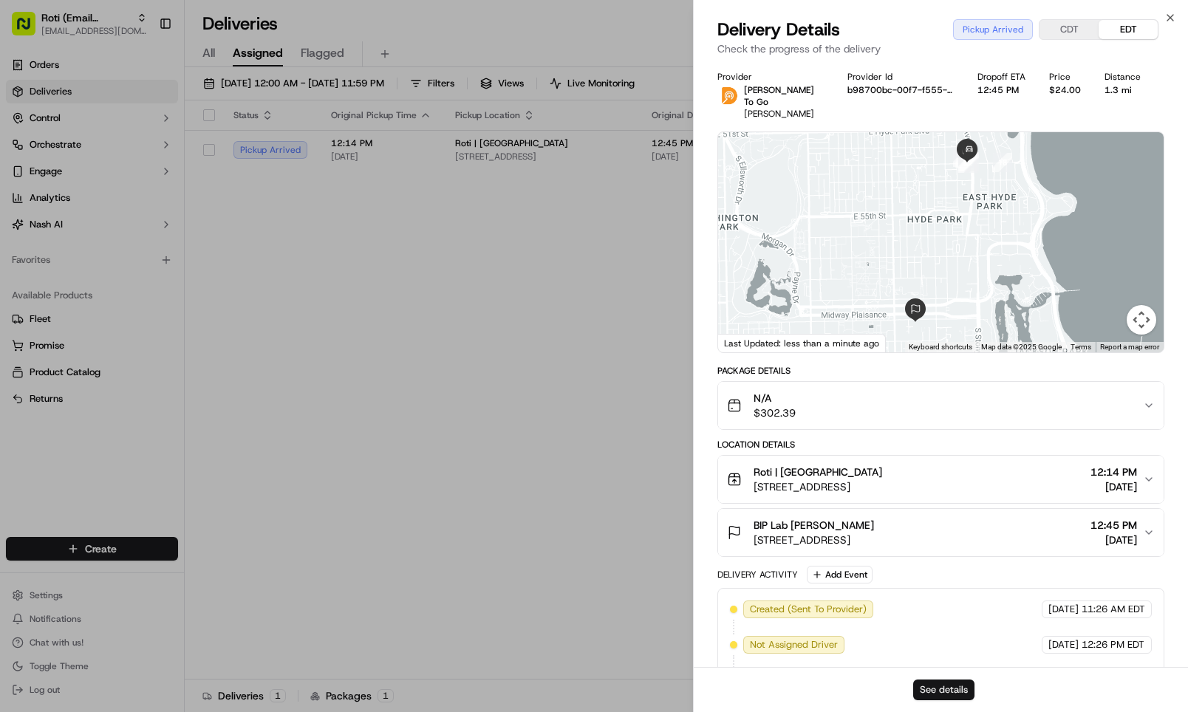
click at [944, 687] on button "See details" at bounding box center [943, 690] width 61 height 21
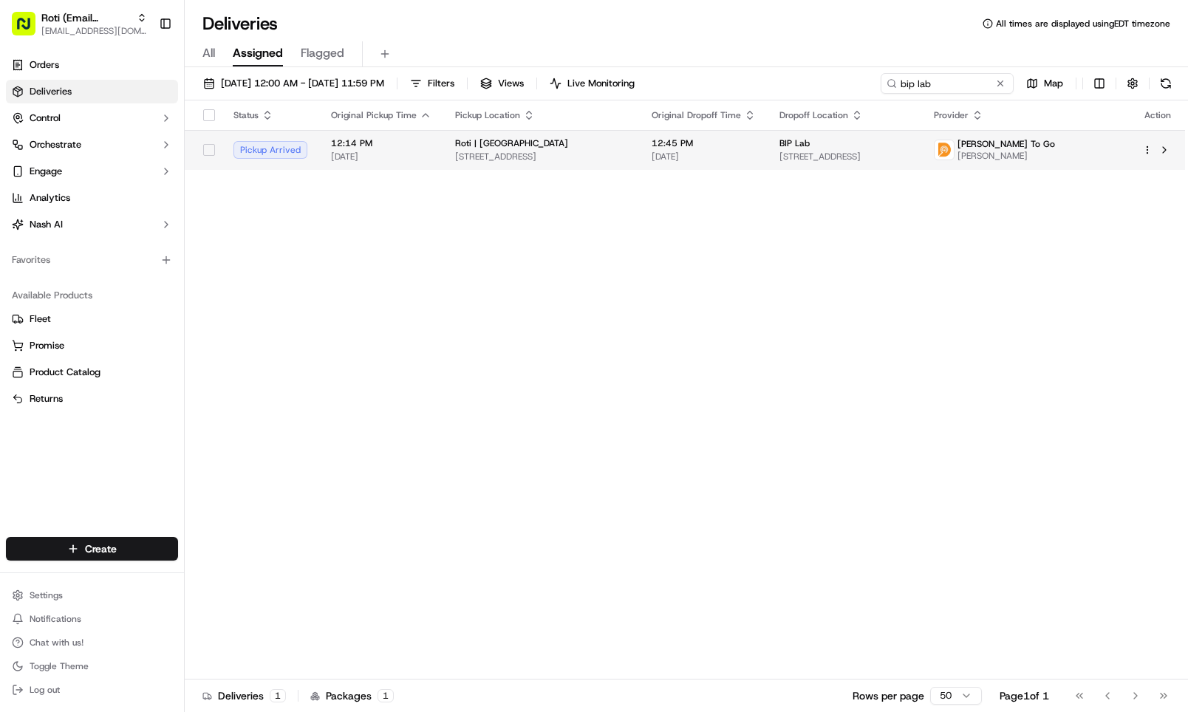
click at [377, 156] on span "[DATE]" at bounding box center [381, 157] width 100 height 12
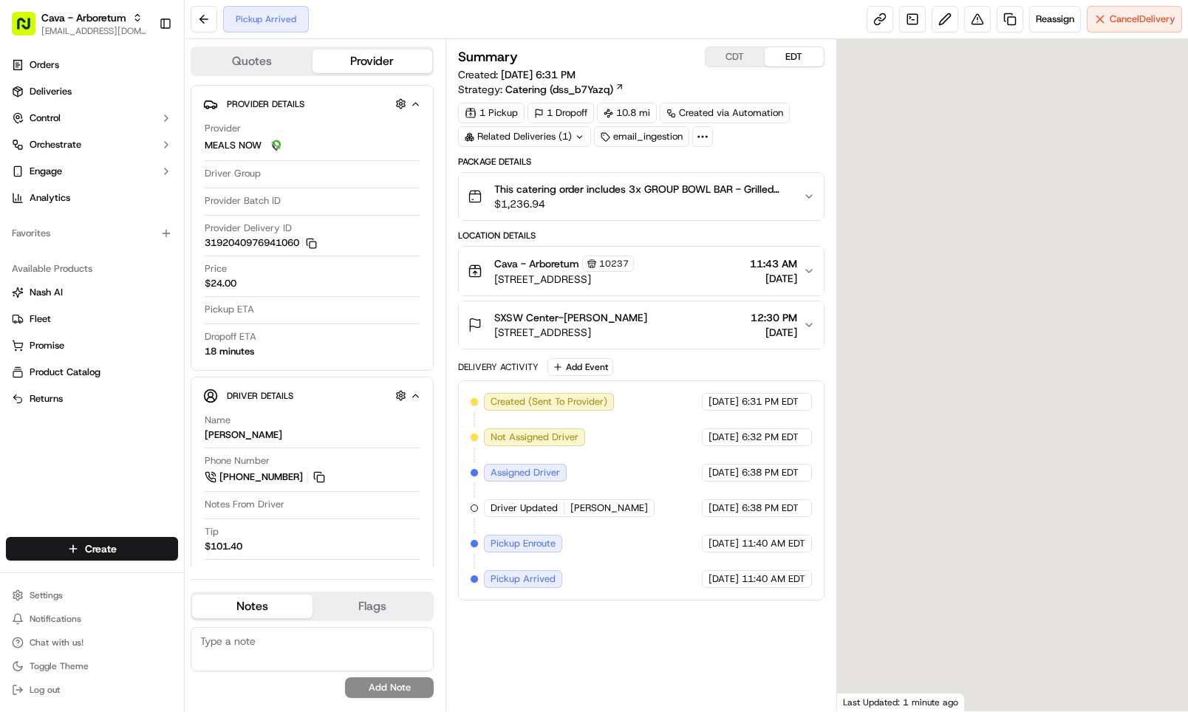
click at [603, 60] on div "Summary CDT EDT" at bounding box center [641, 57] width 366 height 21
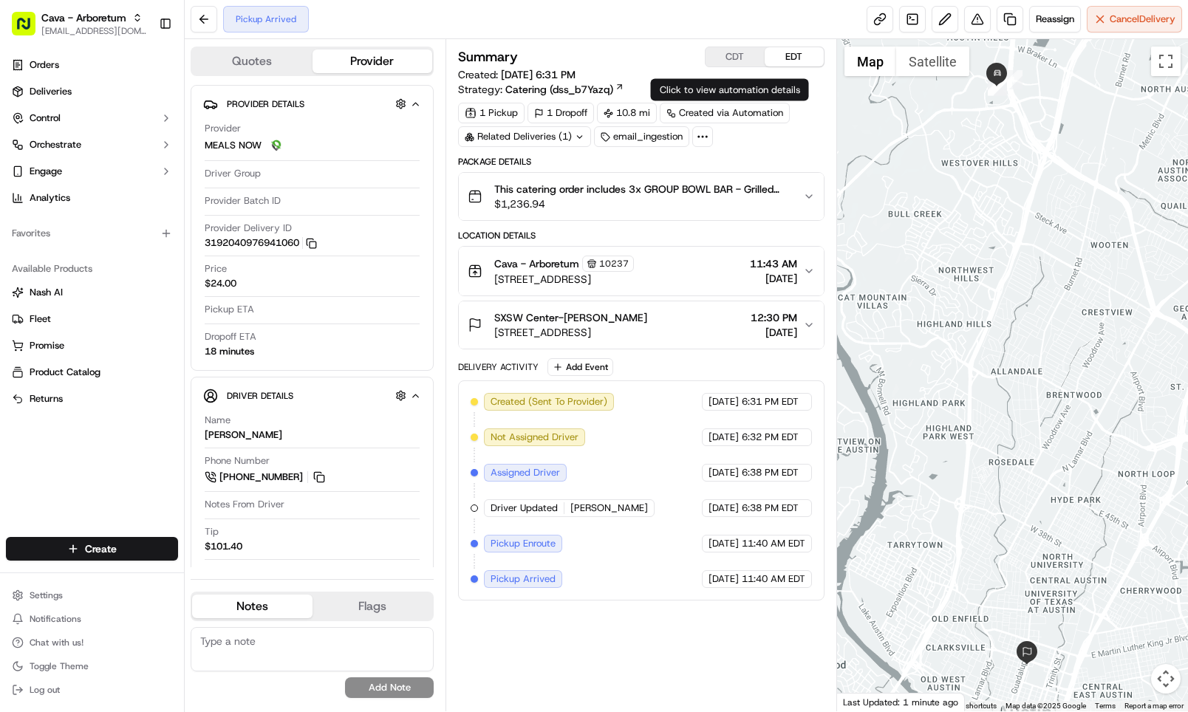
click at [647, 338] on span "[STREET_ADDRESS]" at bounding box center [570, 332] width 153 height 15
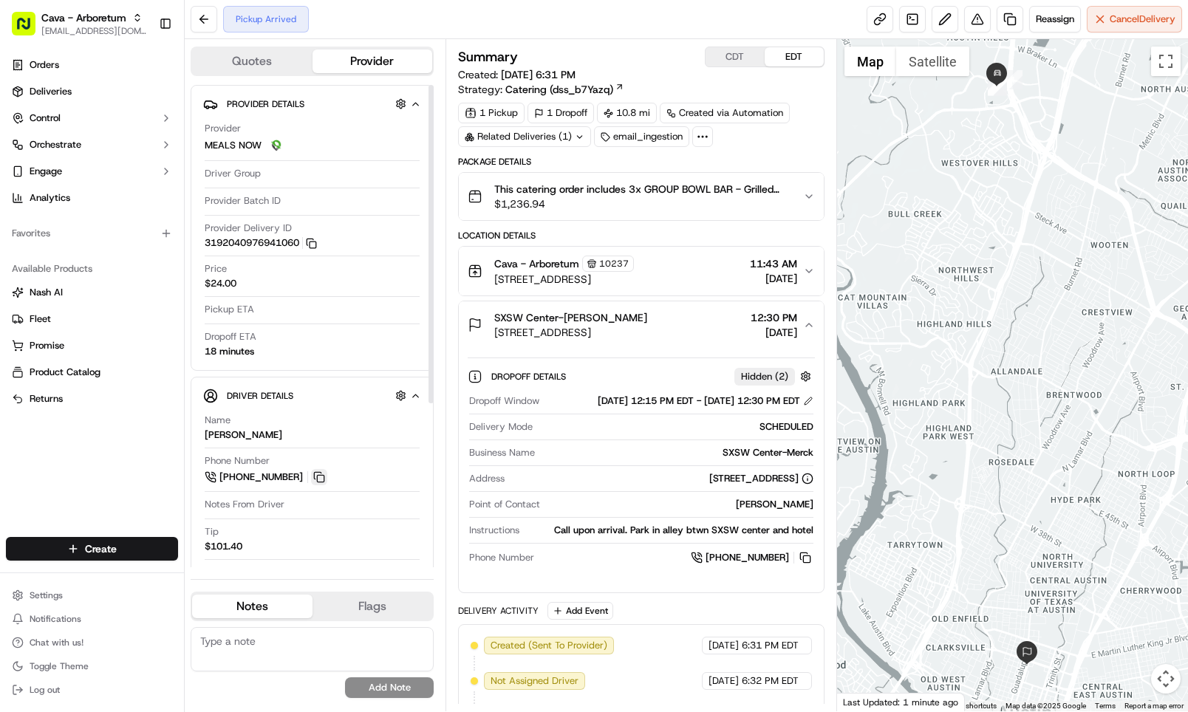
click at [320, 485] on button at bounding box center [319, 477] width 16 height 16
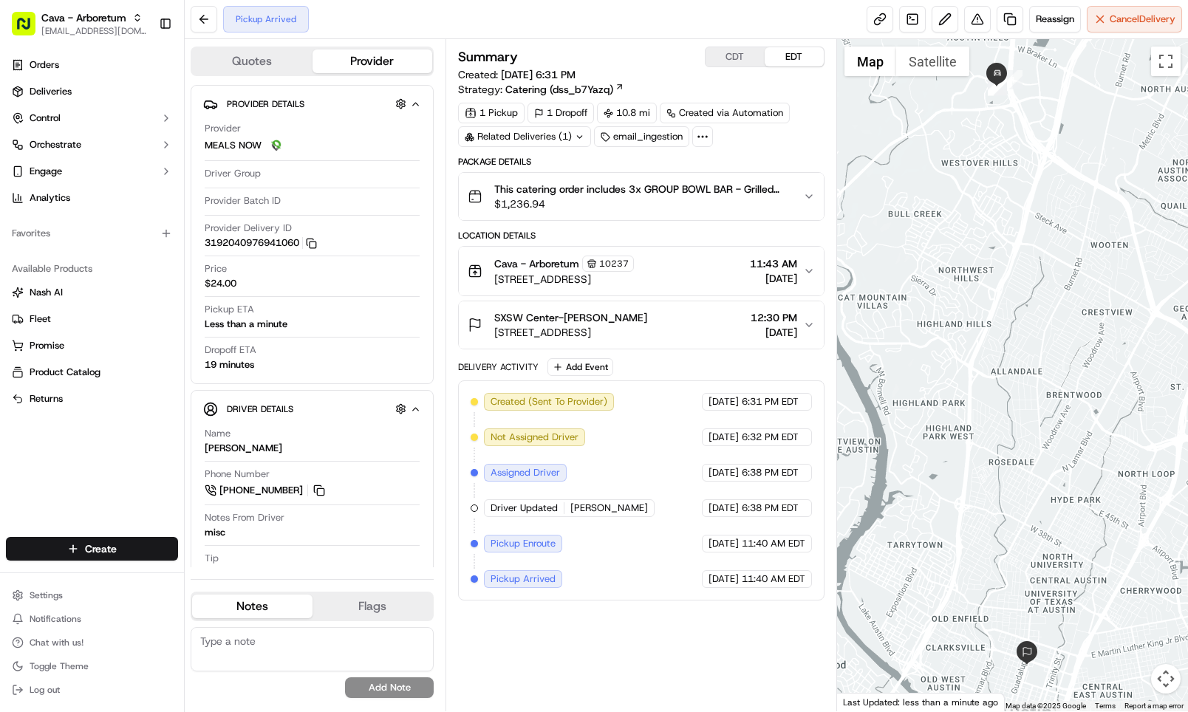
click at [740, 293] on button "Cava - Arboretum 10237 [STREET_ADDRESS] 11:43 AM [DATE]" at bounding box center [641, 271] width 365 height 49
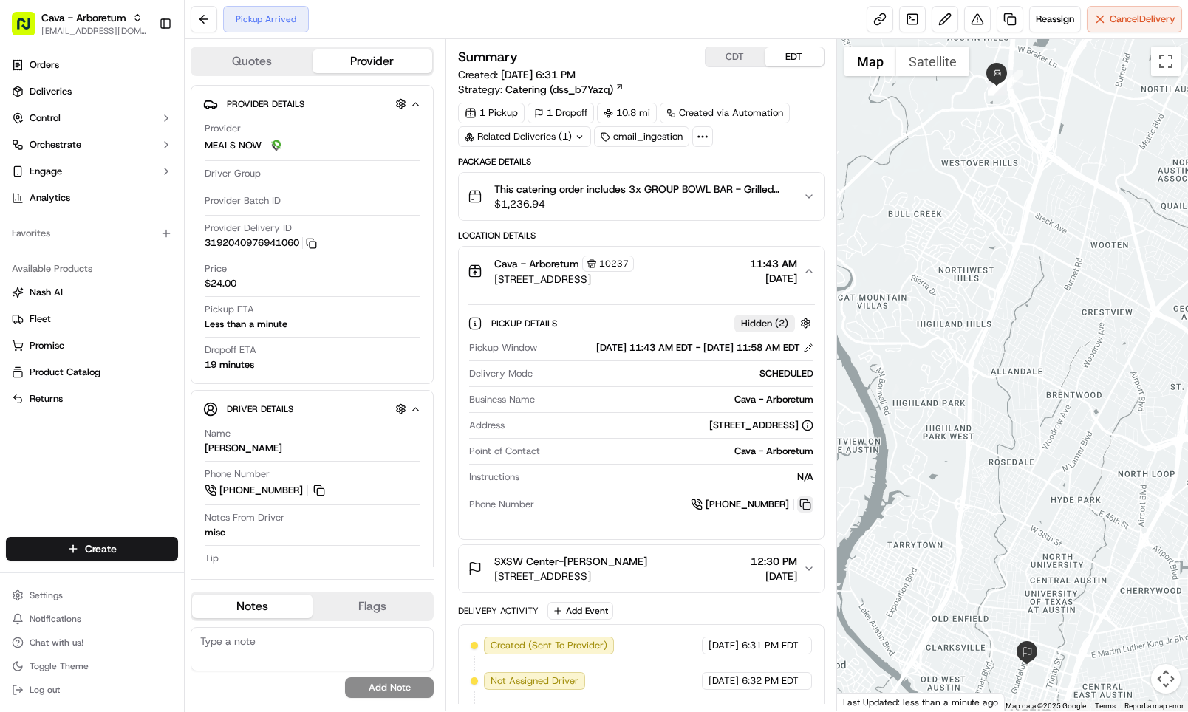
click at [799, 513] on button at bounding box center [805, 505] width 16 height 16
click at [610, 45] on div "Summary CDT EDT Created: [DATE] 6:31 PM Strategy: Catering (dss_b7Yazq) 1 Picku…" at bounding box center [642, 375] width 392 height 672
click at [632, 24] on div "Pickup Arrived Reassign Cancel Delivery" at bounding box center [686, 19] width 1003 height 39
click at [727, 278] on div "Cava - Arboretum 10237 10000 Research Blvd Ste 101, Austin, TX 78759, USA 11:43…" at bounding box center [635, 271] width 335 height 31
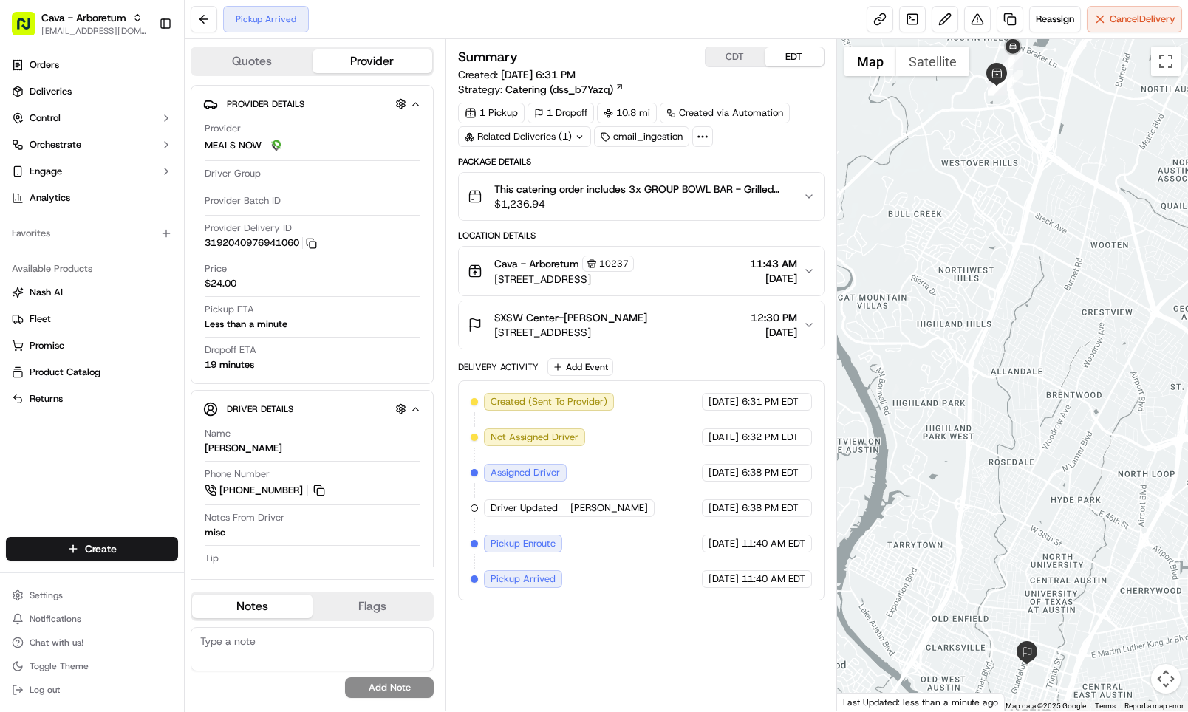
click at [727, 278] on div "Cava - Arboretum 10237 10000 Research Blvd Ste 101, Austin, TX 78759, USA 11:43…" at bounding box center [635, 271] width 335 height 31
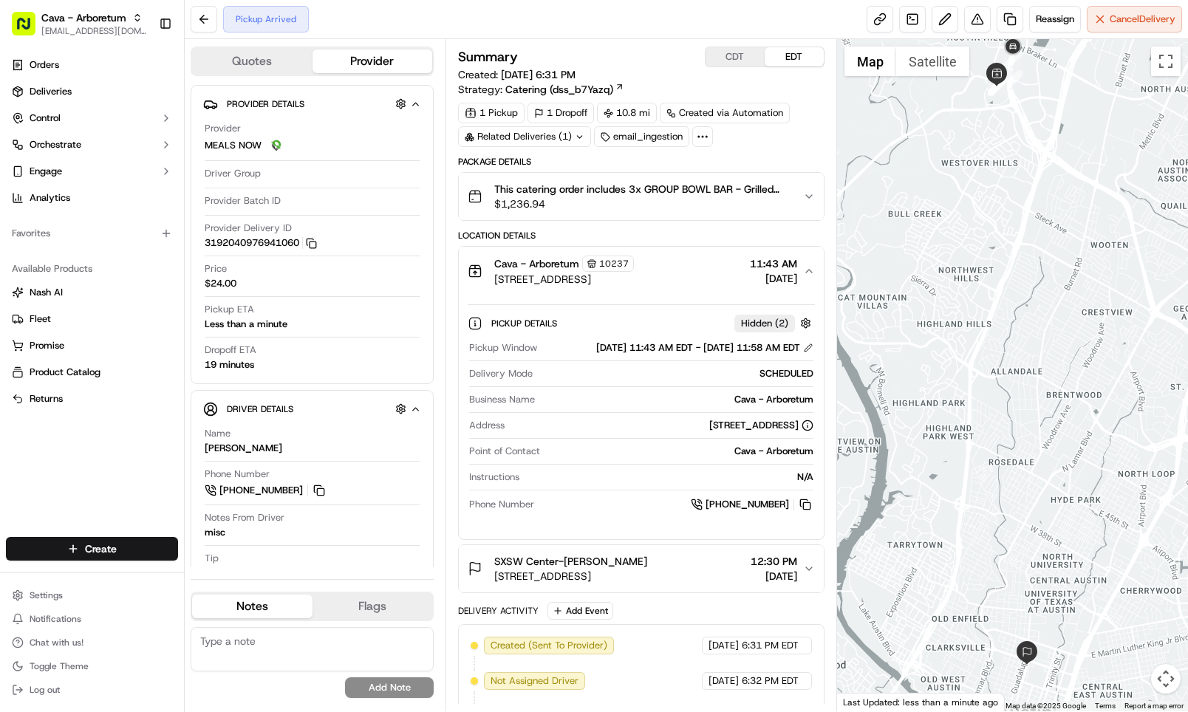
click at [727, 278] on div "Cava - Arboretum 10237 10000 Research Blvd Ste 101, Austin, TX 78759, USA 11:43…" at bounding box center [635, 271] width 335 height 31
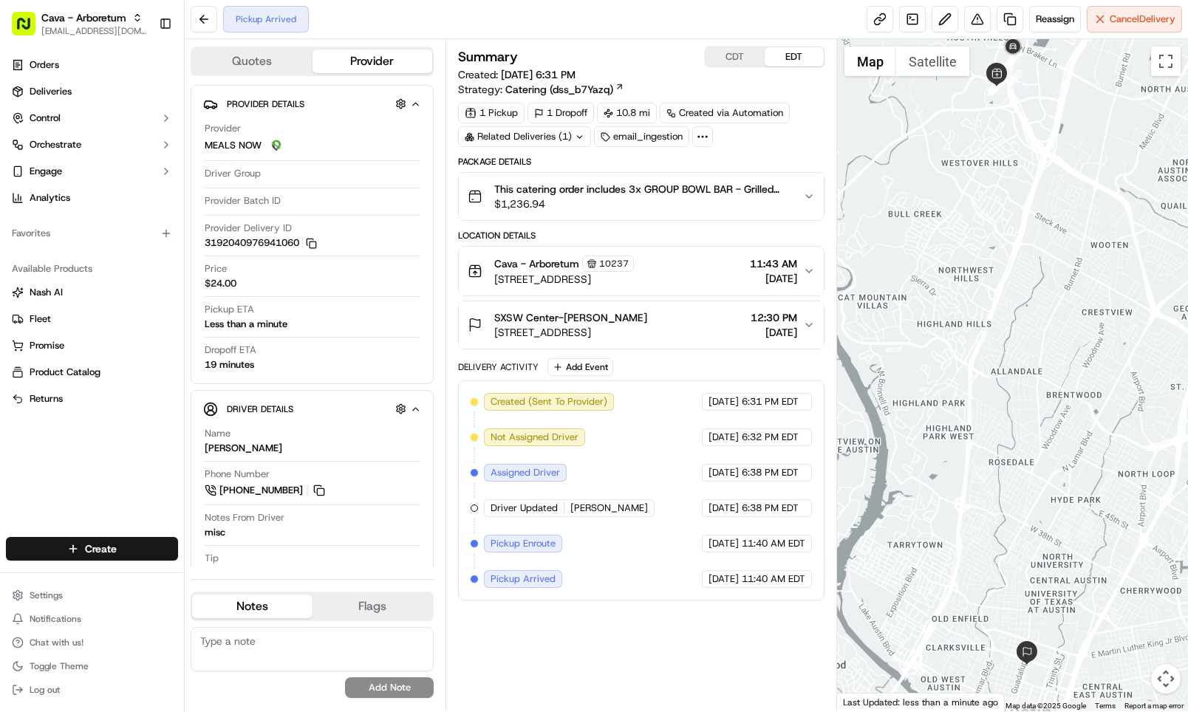
click at [720, 313] on button "SXSW Center-Merck Emily 1400 Lavaca St, Austin, TX 78701, USA 12:30 PM 09/17/20…" at bounding box center [641, 324] width 365 height 47
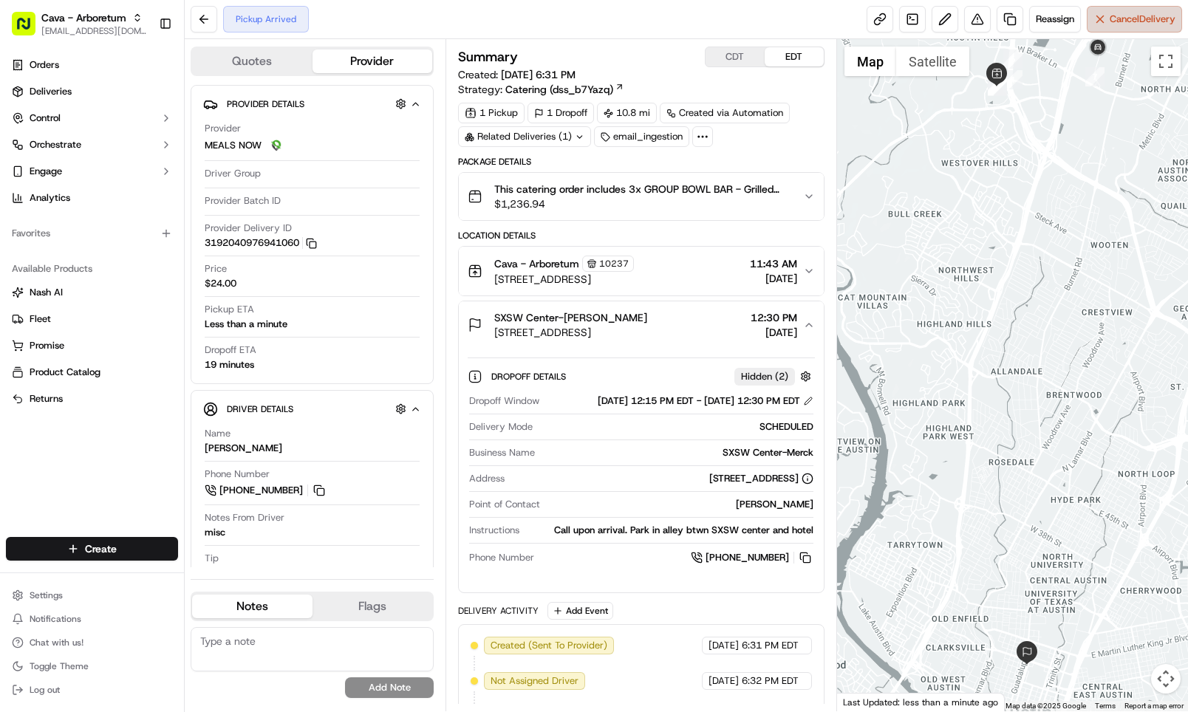
click at [1095, 16] on button "Cancel Delivery" at bounding box center [1134, 19] width 95 height 27
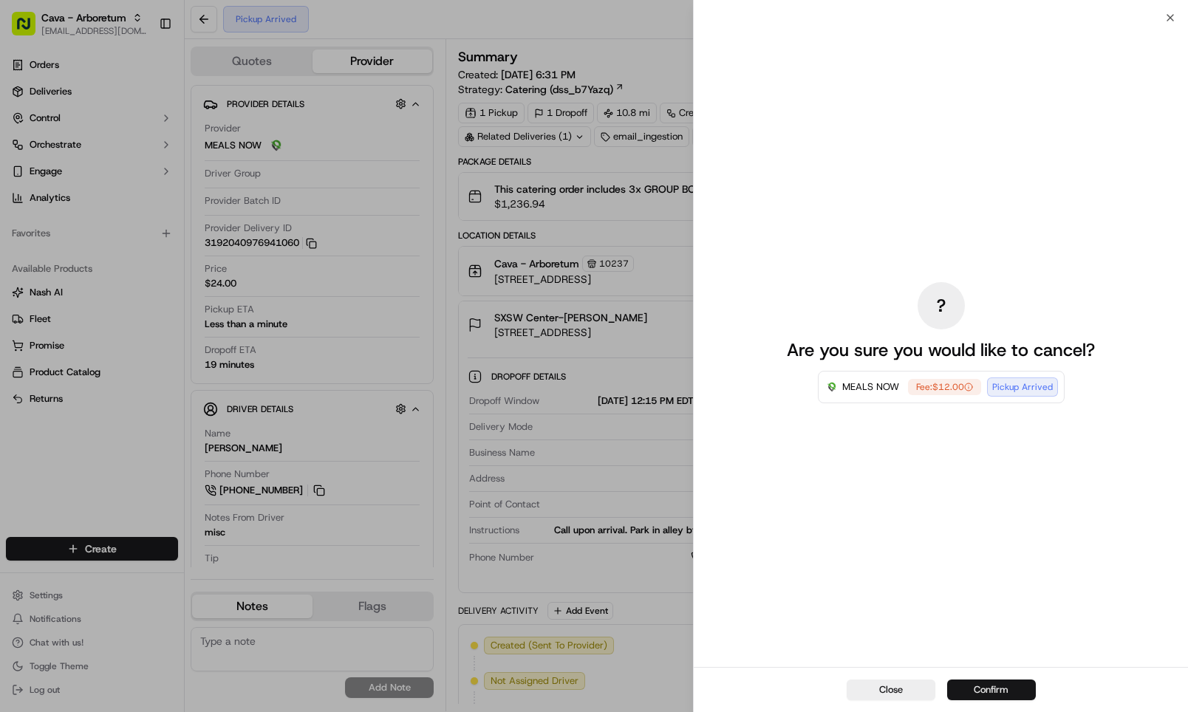
click at [989, 685] on button "Confirm" at bounding box center [991, 690] width 89 height 21
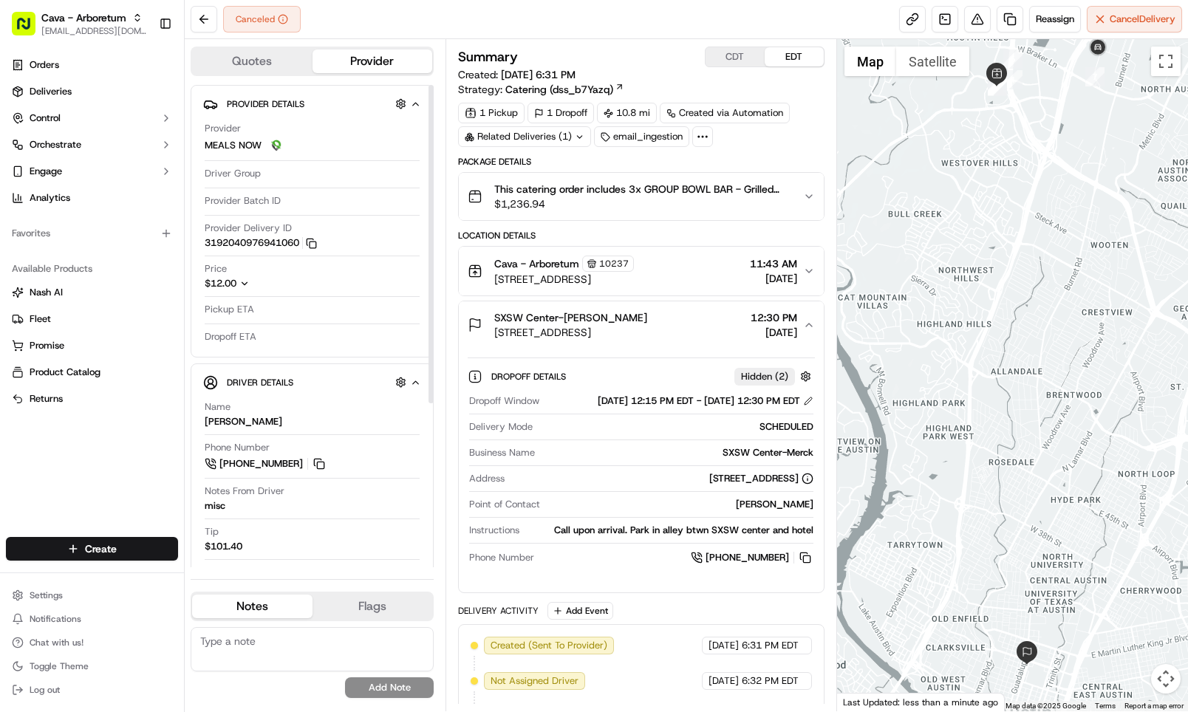
click at [231, 288] on span "$12.00" at bounding box center [221, 283] width 32 height 13
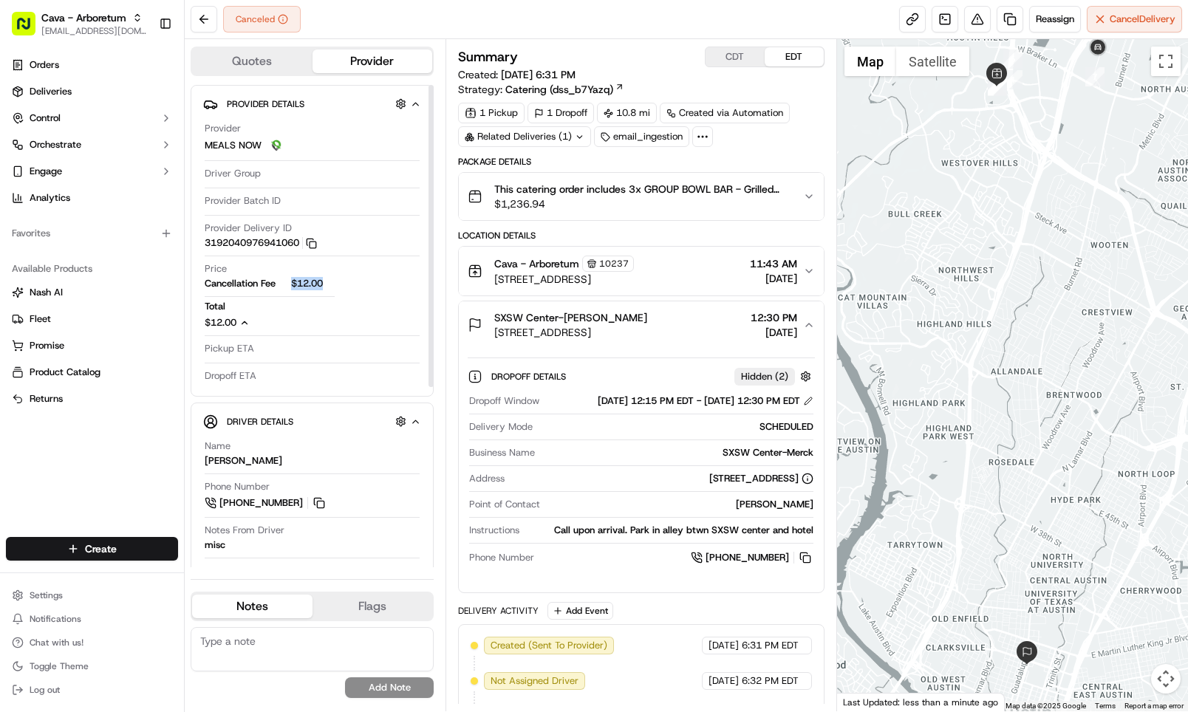
drag, startPoint x: 327, startPoint y: 284, endPoint x: 286, endPoint y: 284, distance: 40.6
click at [286, 284] on div "Cancellation Fee $12.00" at bounding box center [270, 288] width 130 height 23
copy div "$12.00"
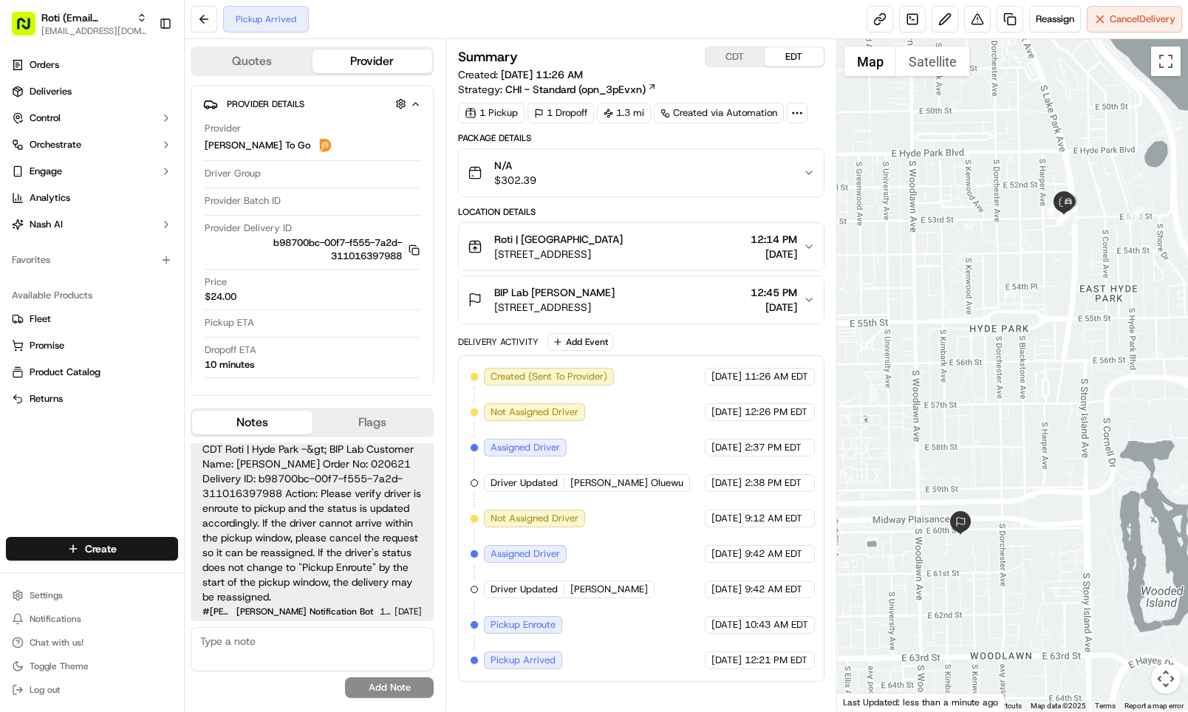
click at [712, 56] on button "CDT" at bounding box center [735, 56] width 59 height 19
click at [789, 53] on button "EDT" at bounding box center [794, 56] width 59 height 19
